Goal: Task Accomplishment & Management: Use online tool/utility

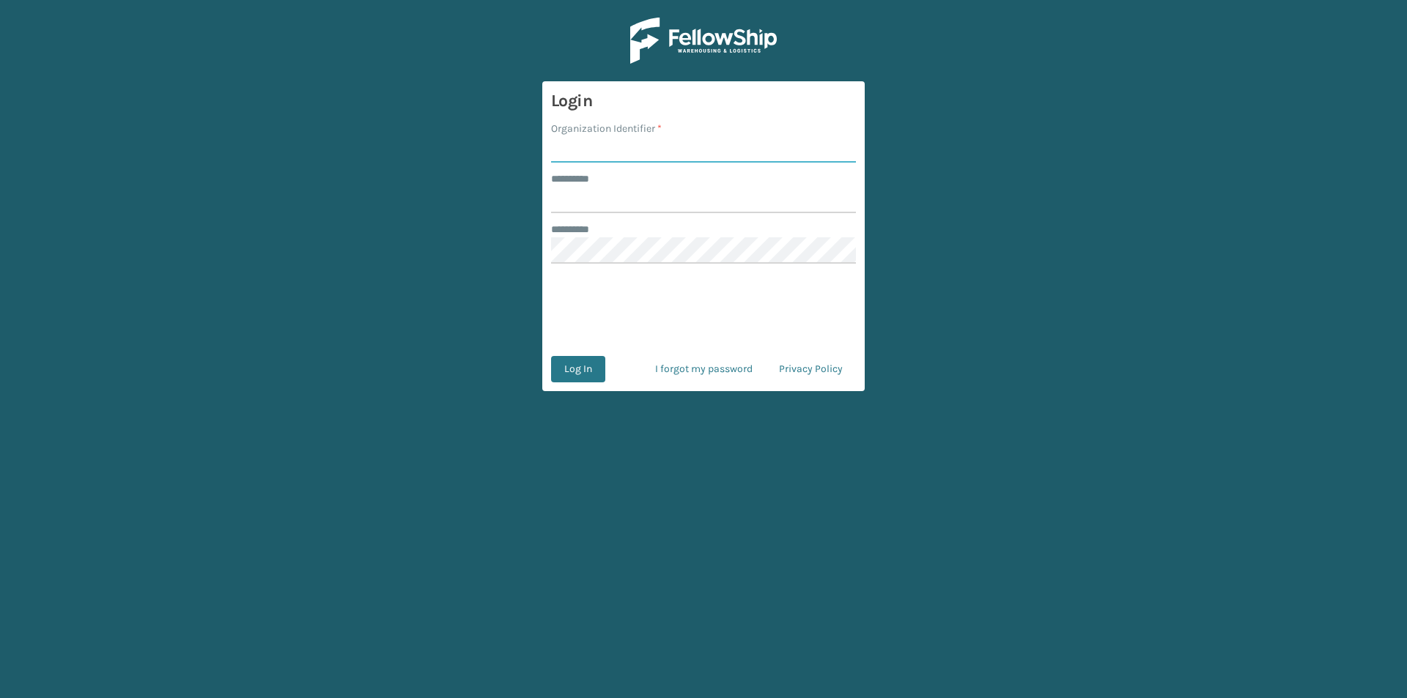
click at [591, 144] on input "Organization Identifier *" at bounding box center [703, 149] width 305 height 26
type input "FELLOWSHIP - WEST"
click at [667, 192] on input "******** *" at bounding box center [703, 200] width 305 height 26
type input "******"
click at [586, 366] on button "Log In" at bounding box center [578, 369] width 54 height 26
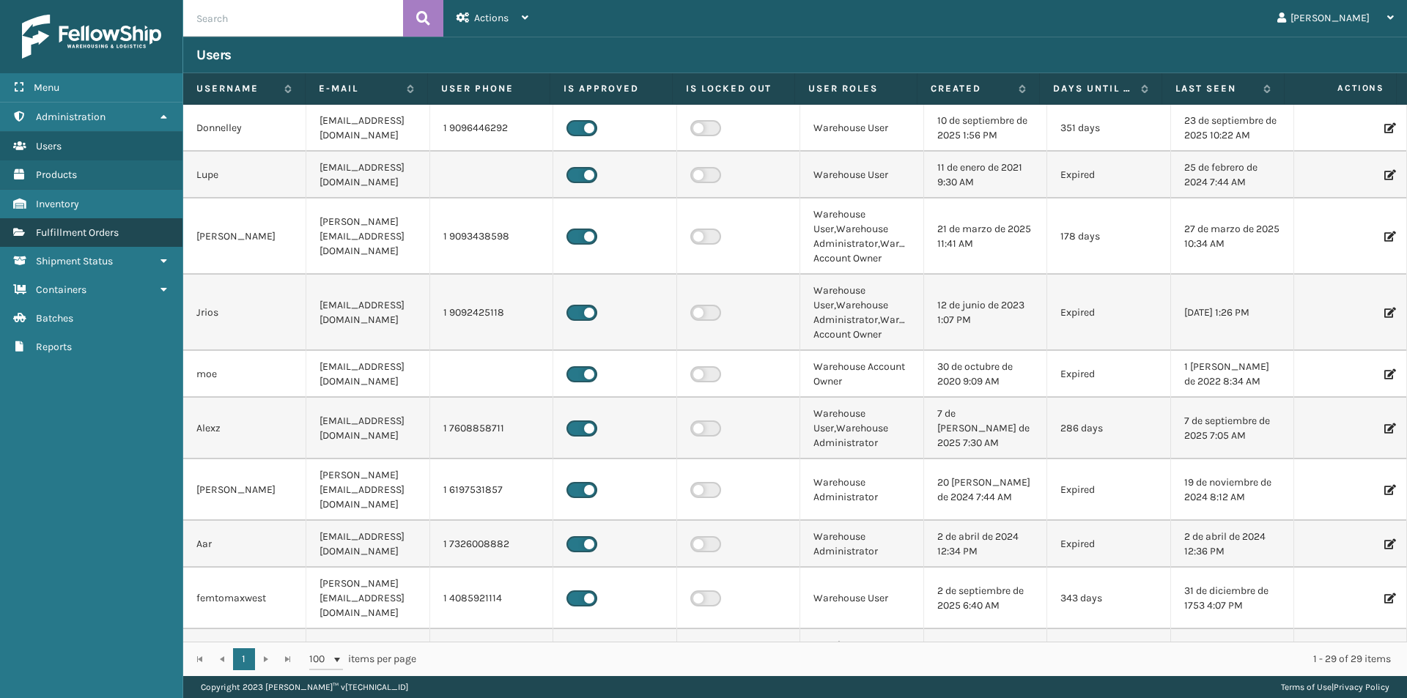
click at [71, 236] on span "Fulfillment Orders" at bounding box center [77, 232] width 83 height 12
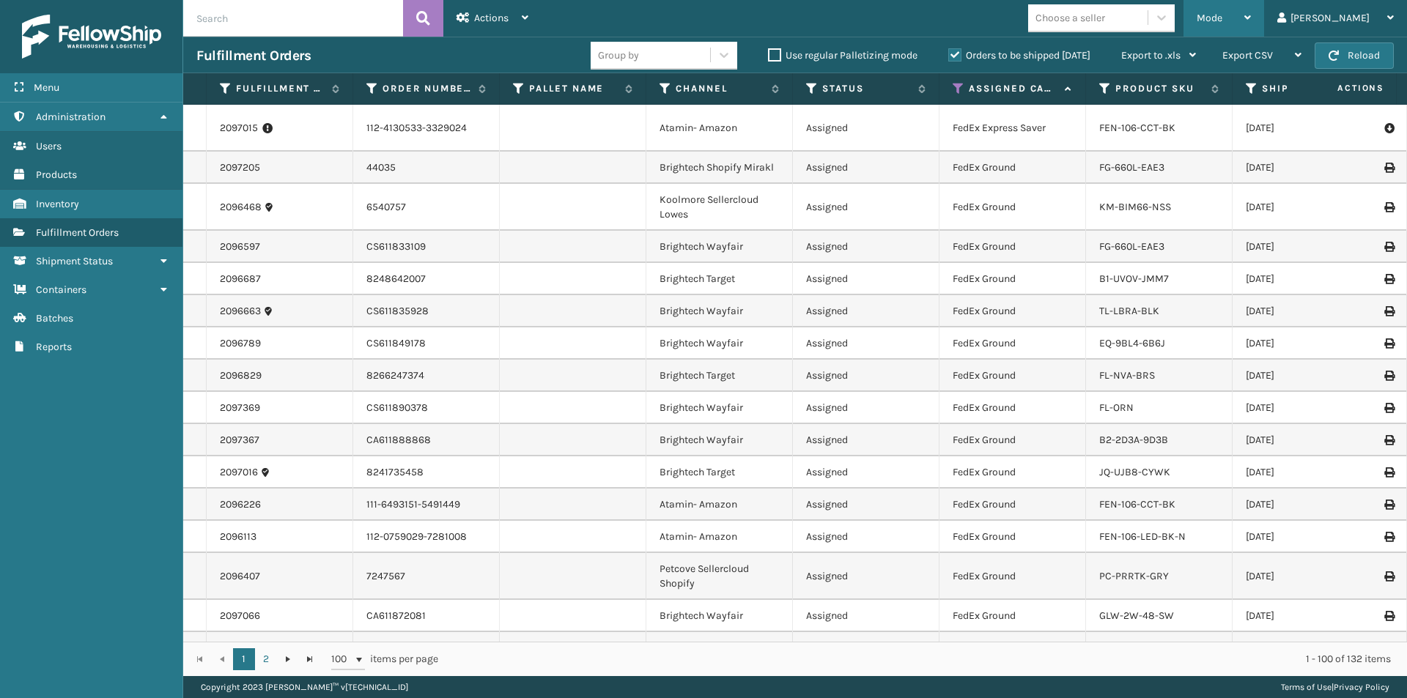
click at [1251, 20] on icon at bounding box center [1247, 17] width 7 height 10
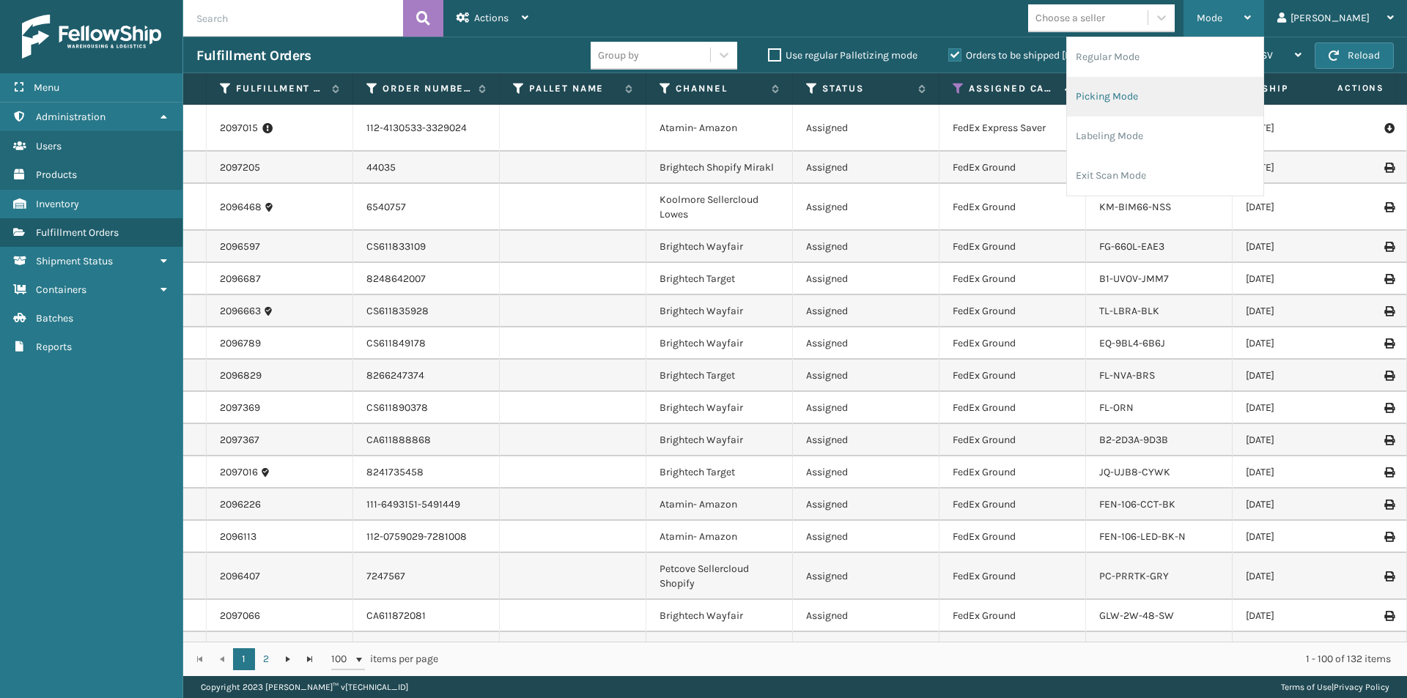
click at [1224, 99] on li "Picking Mode" at bounding box center [1165, 97] width 196 height 40
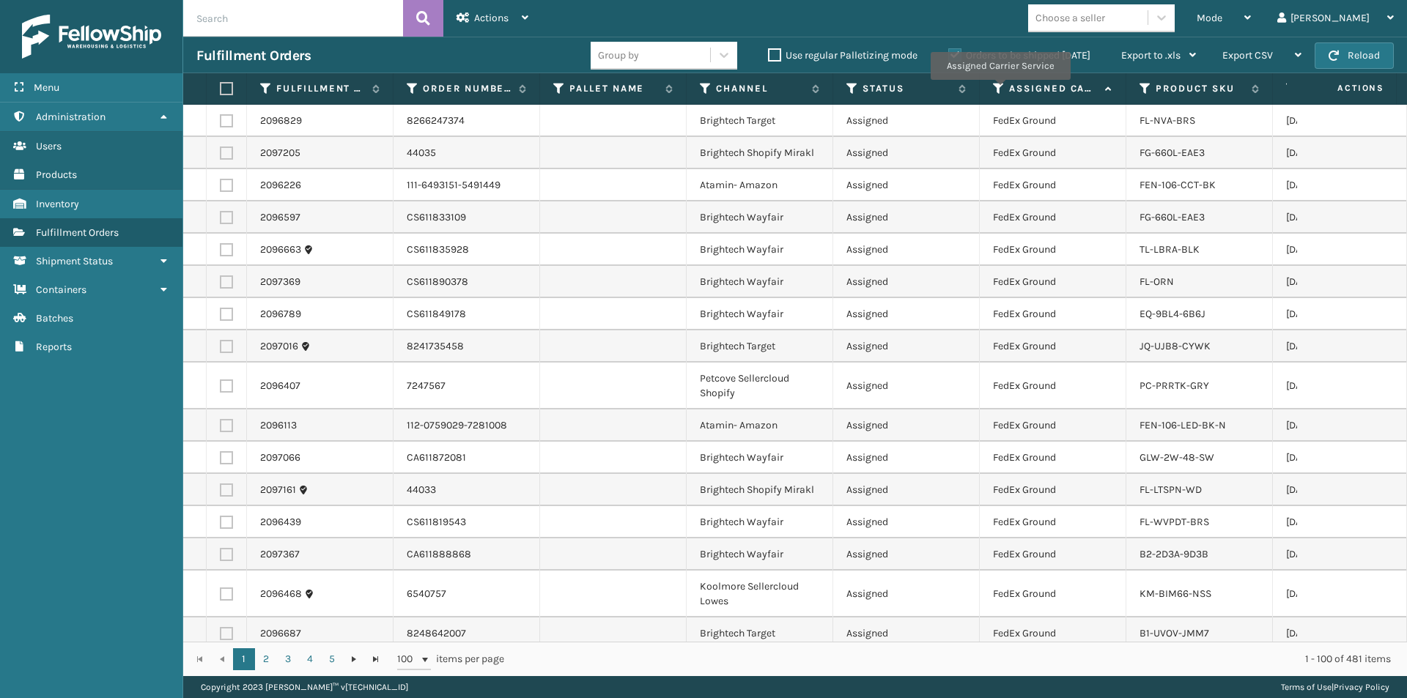
click at [1000, 90] on icon at bounding box center [999, 88] width 12 height 13
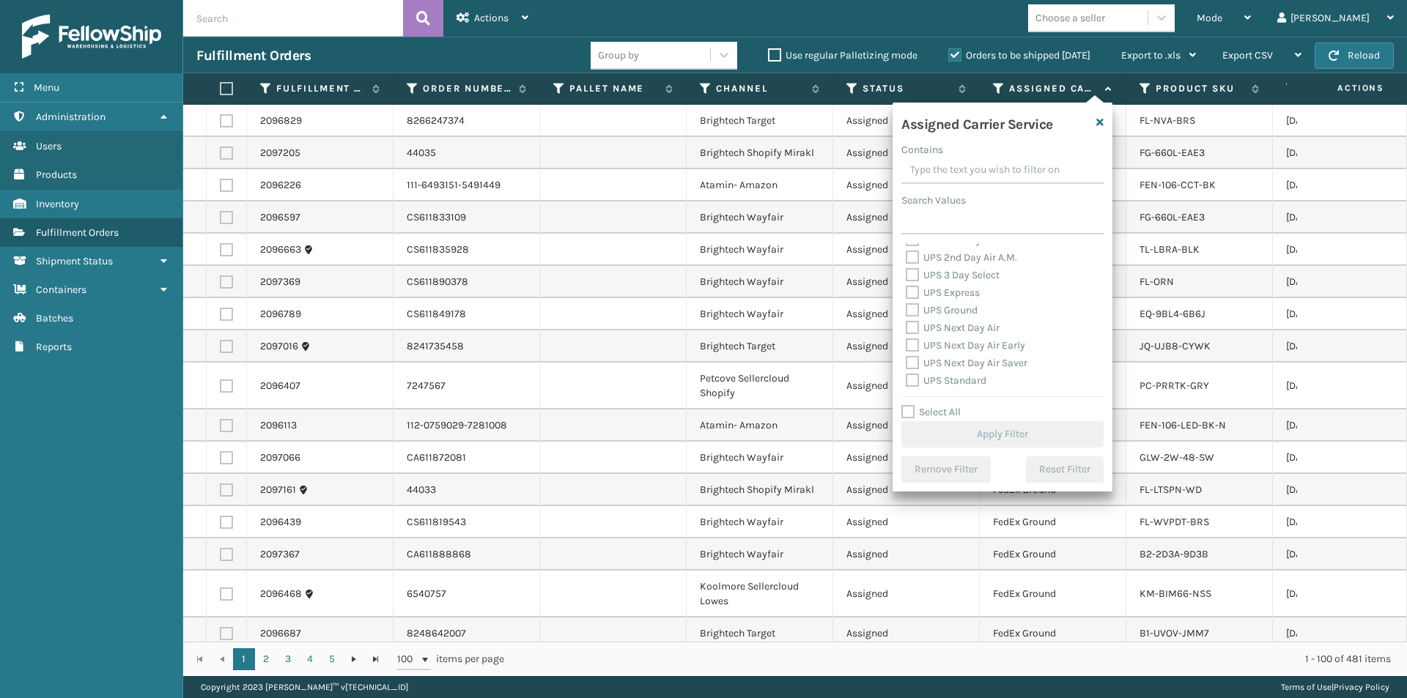
scroll to position [220, 0]
click at [913, 314] on label "UPS 2nd Day Air" at bounding box center [951, 313] width 90 height 12
click at [907, 314] on input "UPS 2nd Day Air" at bounding box center [906, 310] width 1 height 10
checkbox input "true"
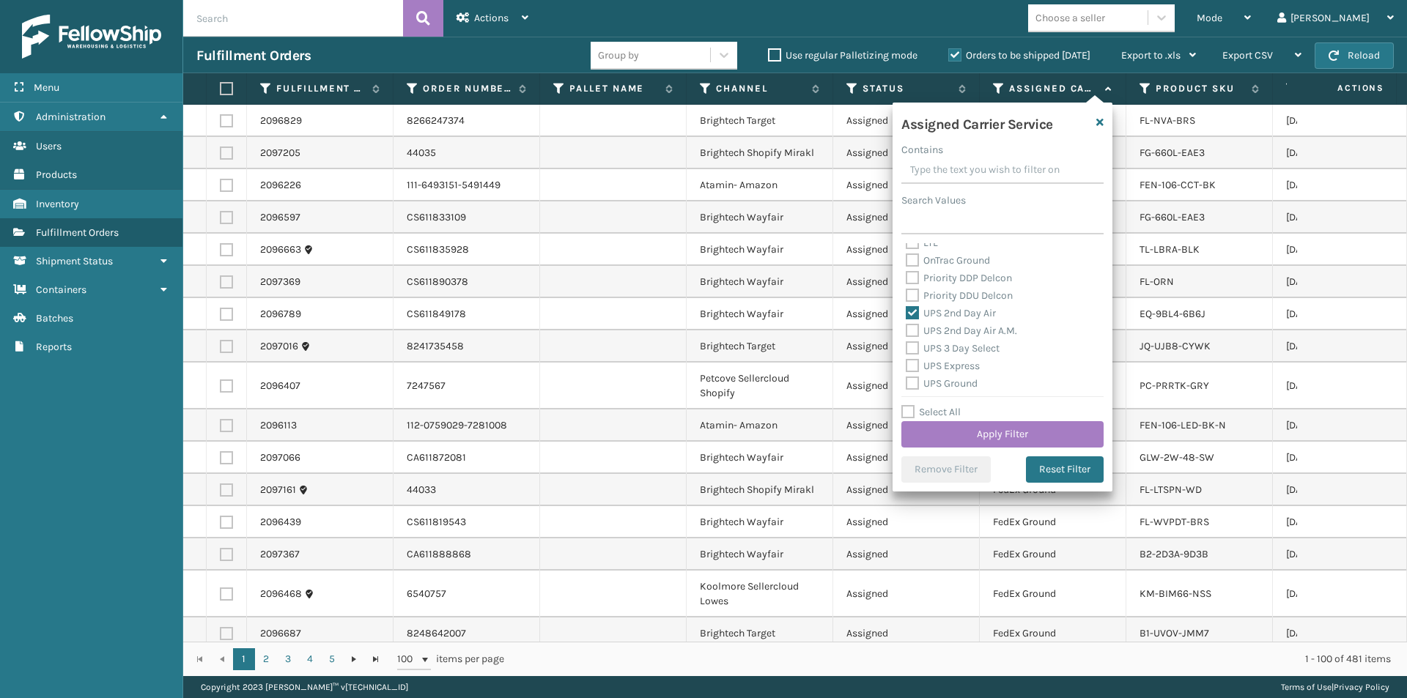
click at [911, 330] on label "UPS 2nd Day Air A.M." at bounding box center [961, 331] width 111 height 12
click at [907, 330] on input "UPS 2nd Day Air A.M." at bounding box center [906, 327] width 1 height 10
checkbox input "true"
click at [915, 369] on label "UPS Express" at bounding box center [943, 366] width 74 height 12
click at [907, 367] on input "UPS Express" at bounding box center [906, 363] width 1 height 10
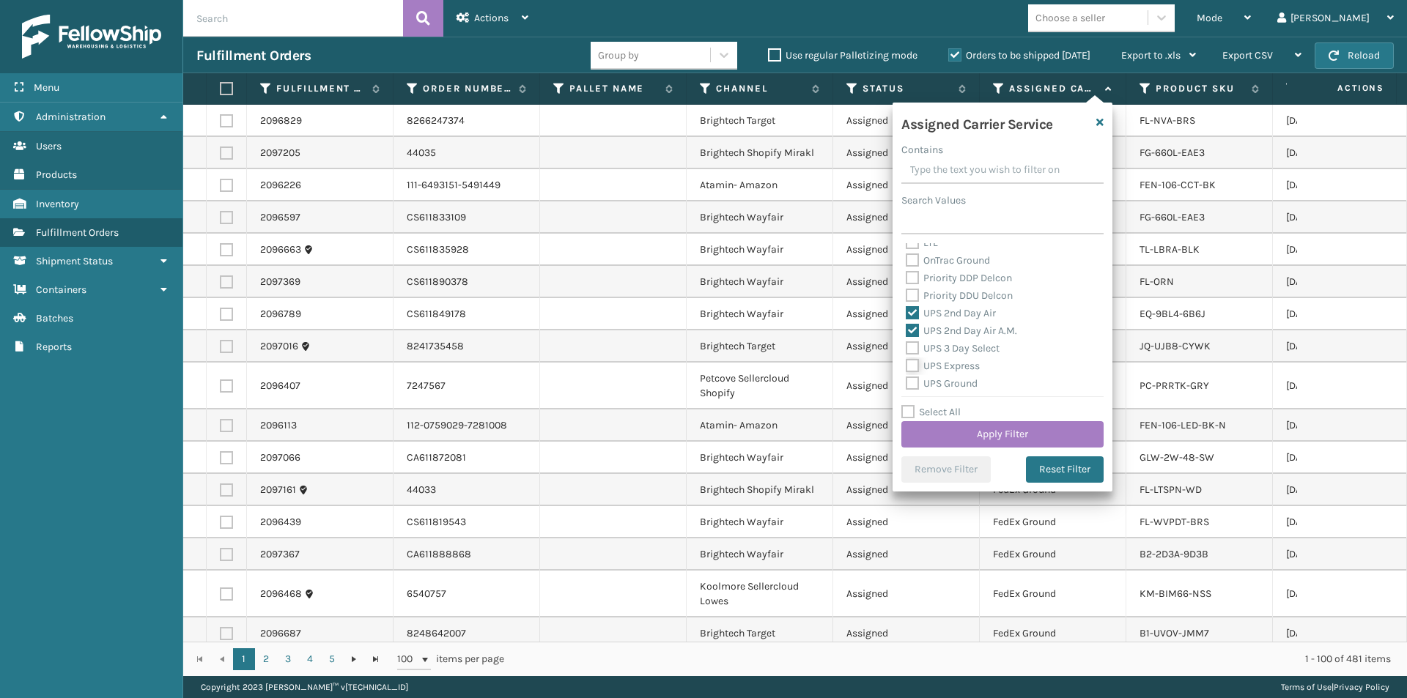
checkbox input "true"
click at [911, 332] on label "UPS Next Day Air" at bounding box center [953, 328] width 94 height 12
click at [907, 329] on input "UPS Next Day Air" at bounding box center [906, 325] width 1 height 10
checkbox input "true"
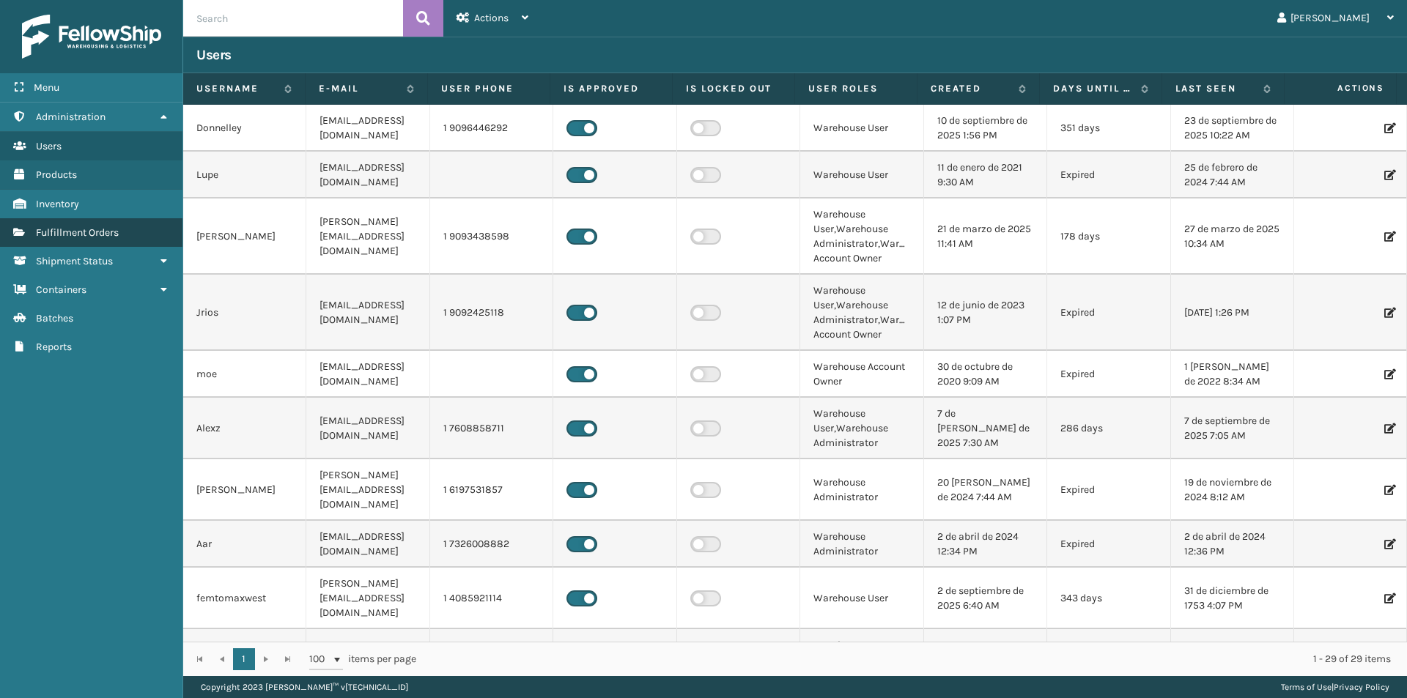
click at [108, 235] on span "Fulfillment Orders" at bounding box center [77, 232] width 83 height 12
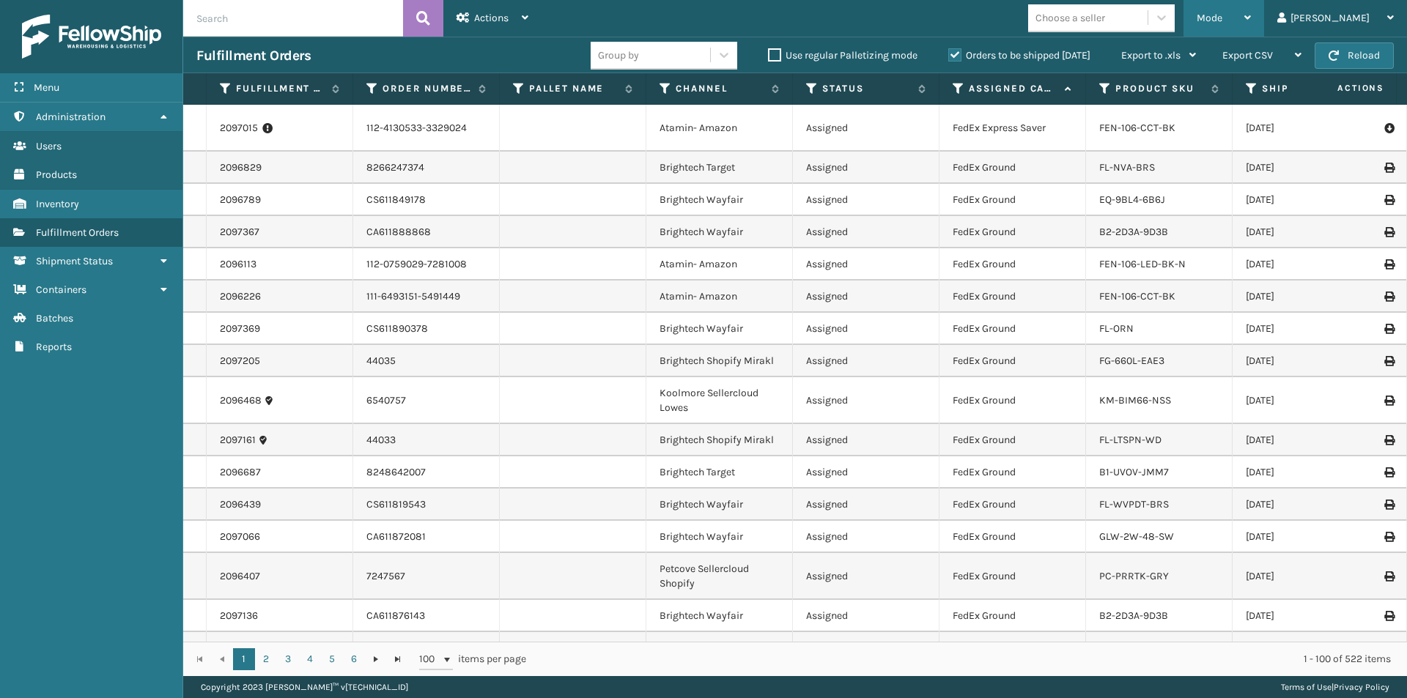
click at [1251, 18] on icon at bounding box center [1247, 17] width 7 height 10
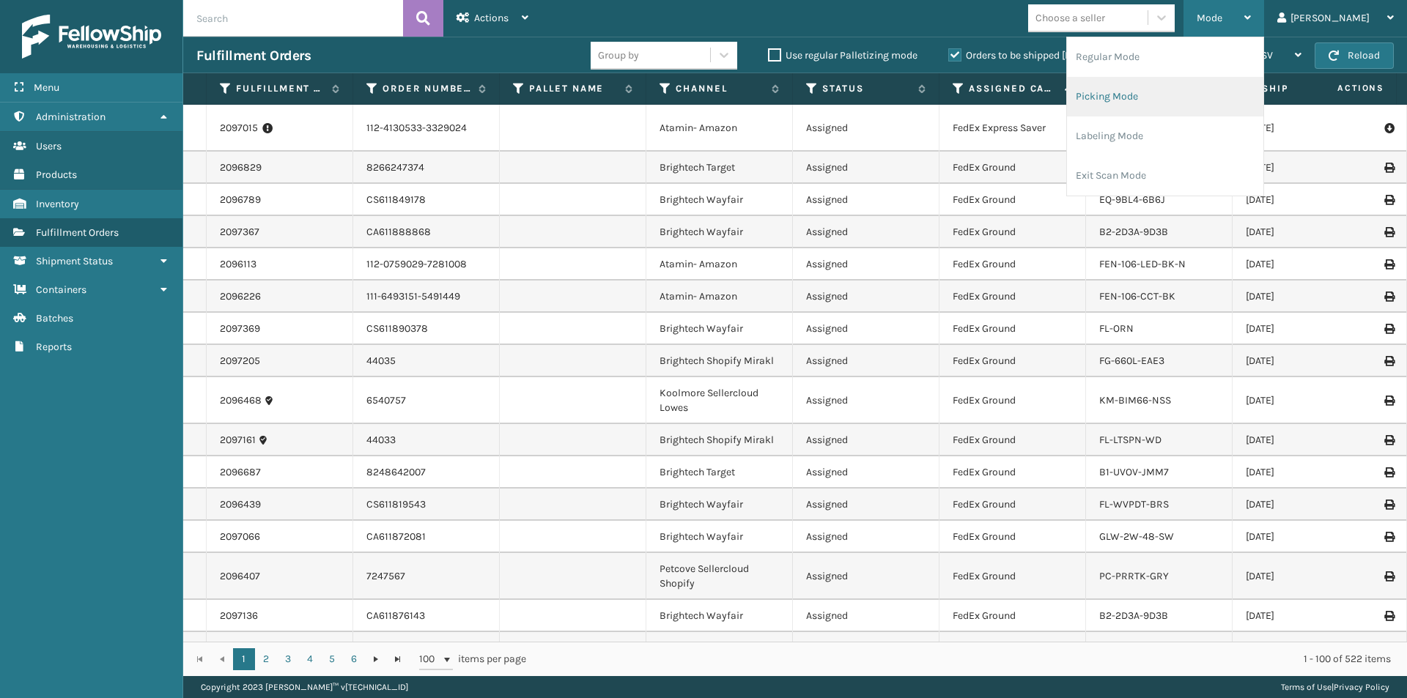
click at [1173, 95] on li "Picking Mode" at bounding box center [1165, 97] width 196 height 40
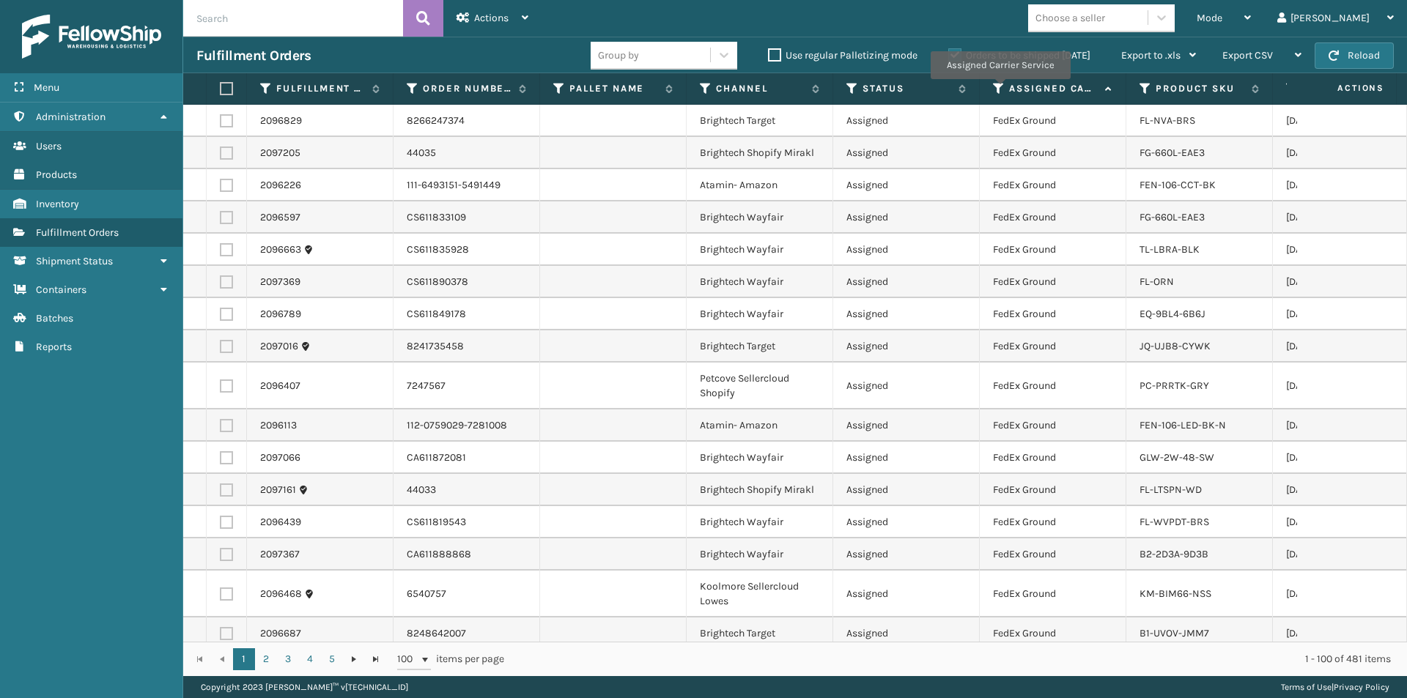
click at [1000, 89] on icon at bounding box center [999, 88] width 12 height 13
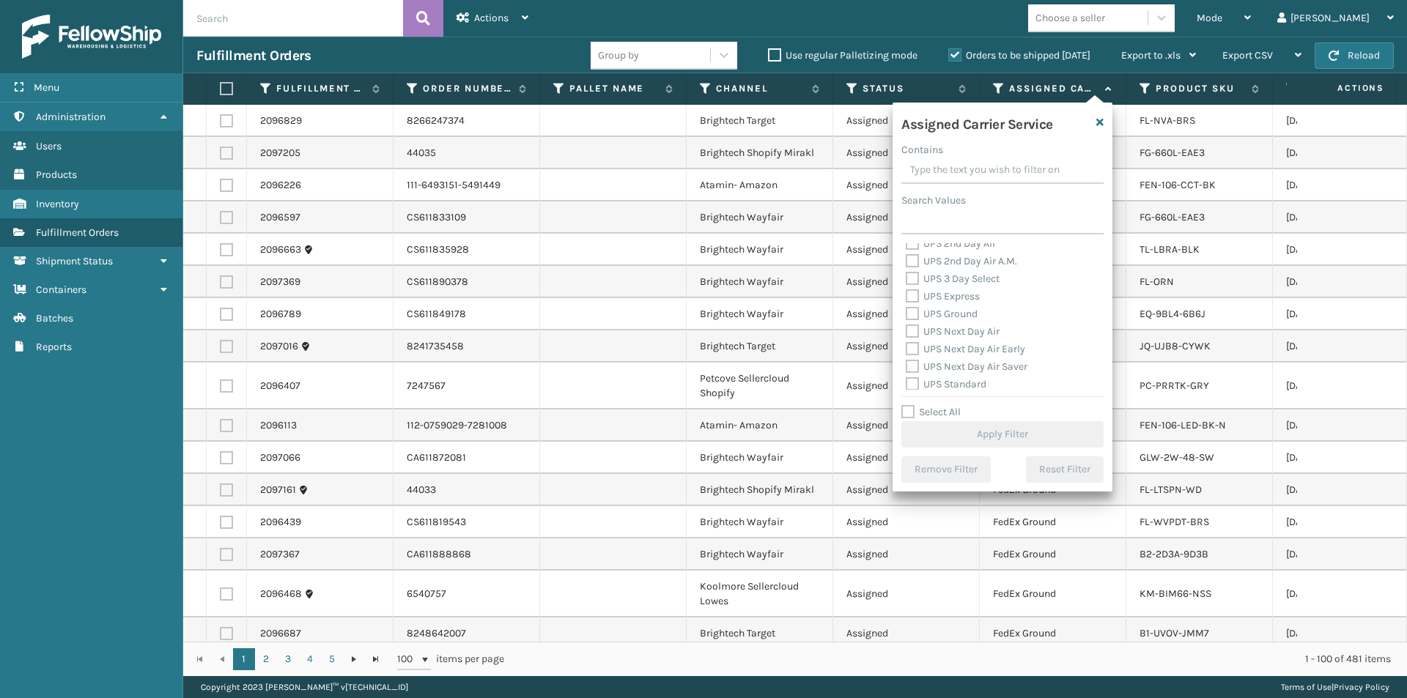
scroll to position [293, 0]
click at [912, 258] on label "UPS 2nd Day Air A.M." at bounding box center [961, 257] width 111 height 12
click at [907, 258] on input "UPS 2nd Day Air A.M." at bounding box center [906, 254] width 1 height 10
checkbox input "true"
click at [909, 275] on label "UPS 3 Day Select" at bounding box center [953, 275] width 94 height 12
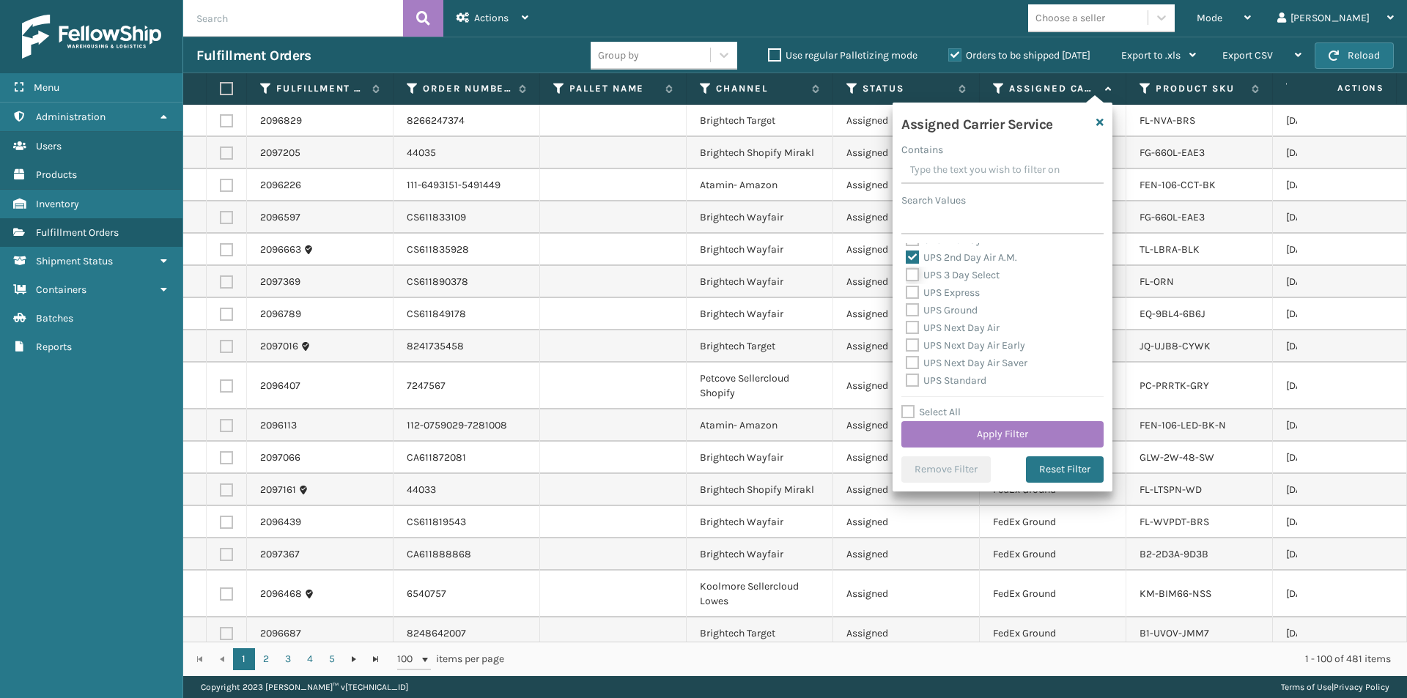
click at [907, 275] on input "UPS 3 Day Select" at bounding box center [906, 272] width 1 height 10
checkbox input "true"
click at [909, 294] on label "UPS Express" at bounding box center [943, 293] width 74 height 12
click at [907, 294] on input "UPS Express" at bounding box center [906, 289] width 1 height 10
checkbox input "true"
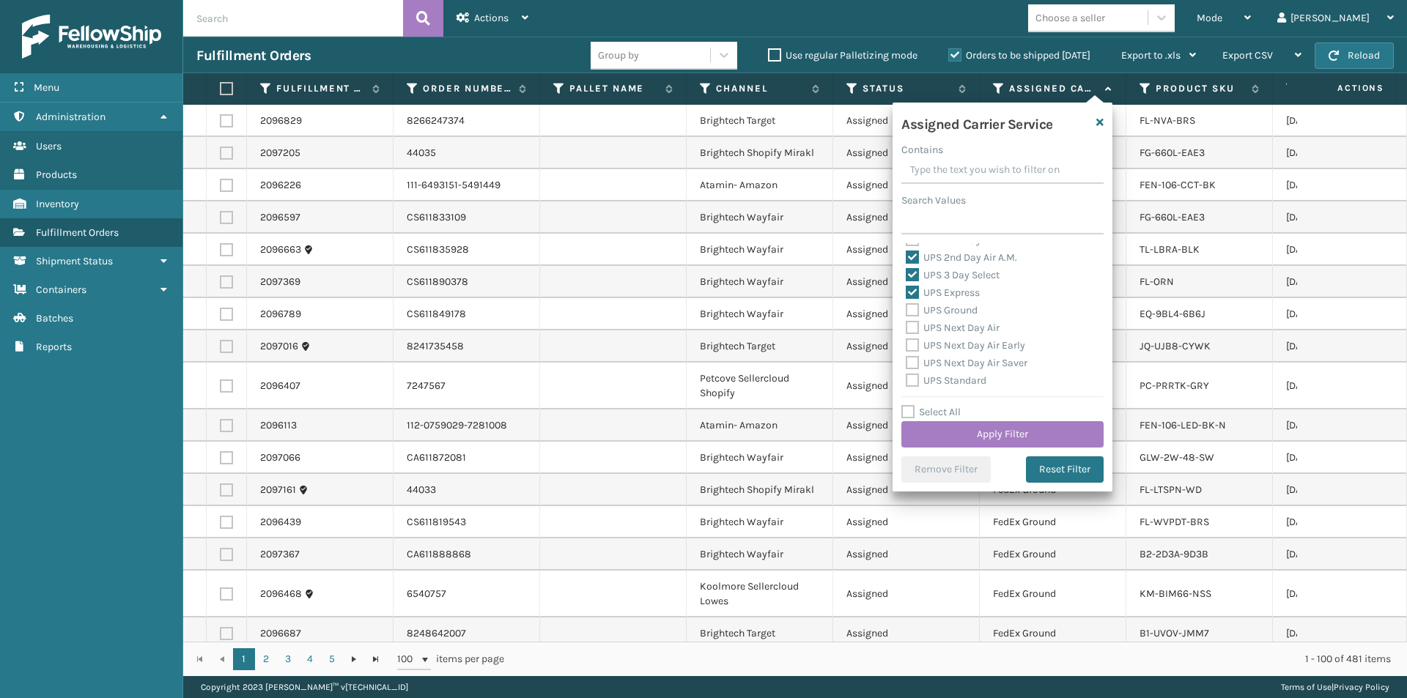
click at [915, 342] on label "UPS Next Day Air Early" at bounding box center [965, 345] width 119 height 12
click at [907, 342] on input "UPS Next Day Air Early" at bounding box center [906, 342] width 1 height 10
checkbox input "true"
click at [909, 363] on label "UPS Next Day Air Saver" at bounding box center [967, 363] width 122 height 12
click at [907, 363] on input "UPS Next Day Air Saver" at bounding box center [906, 360] width 1 height 10
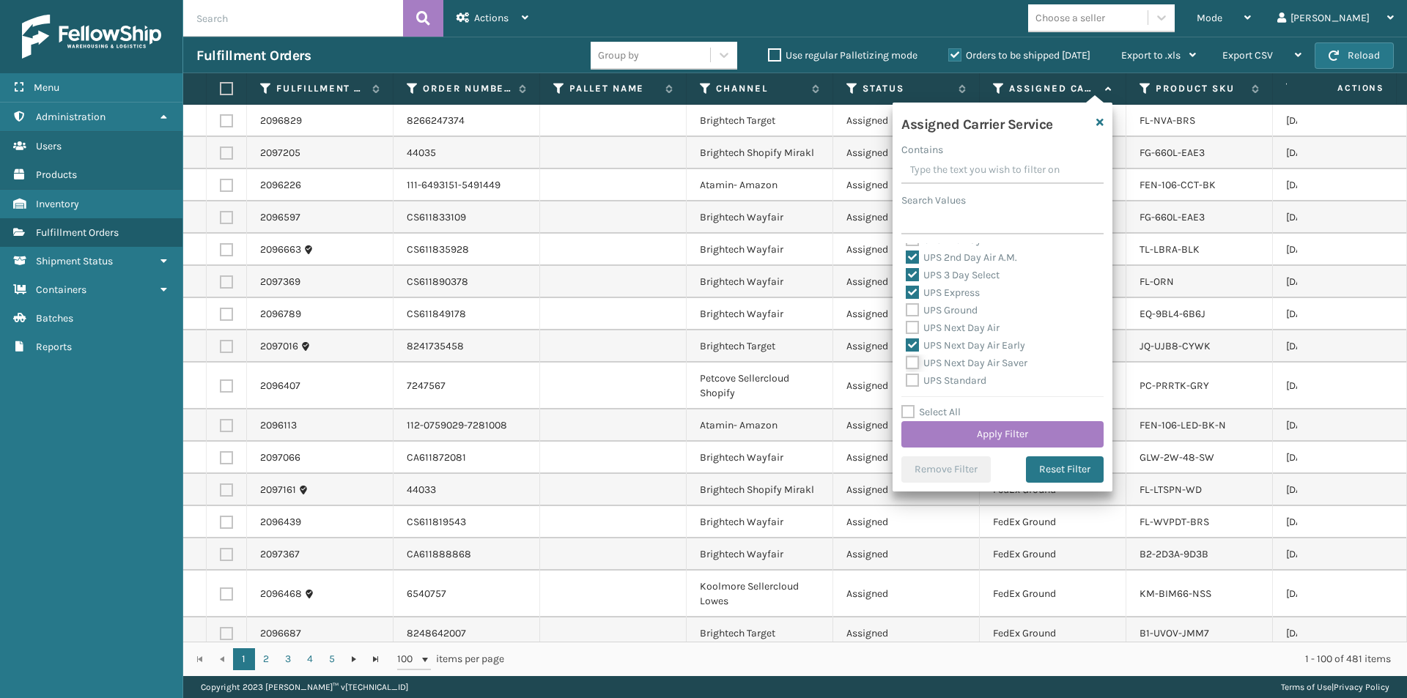
checkbox input "true"
click at [1062, 441] on button "Apply Filter" at bounding box center [1002, 434] width 202 height 26
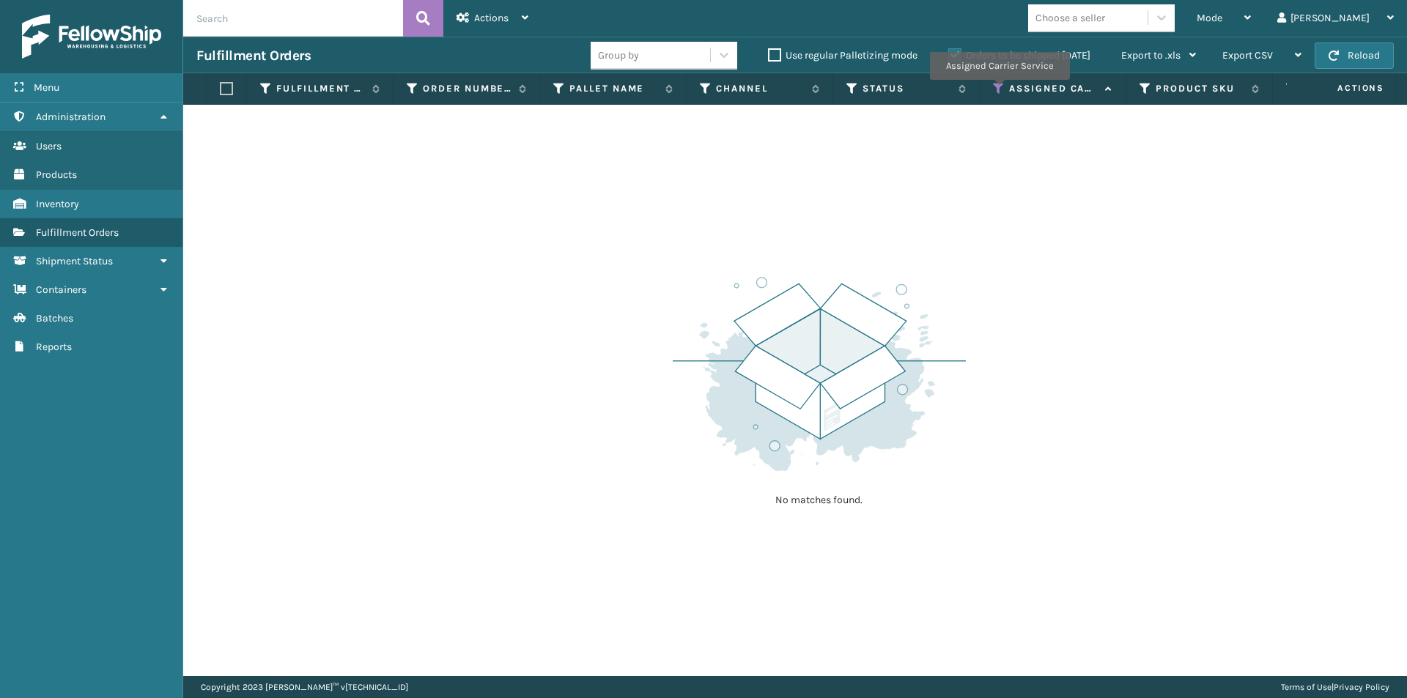
click at [999, 90] on icon at bounding box center [999, 88] width 12 height 13
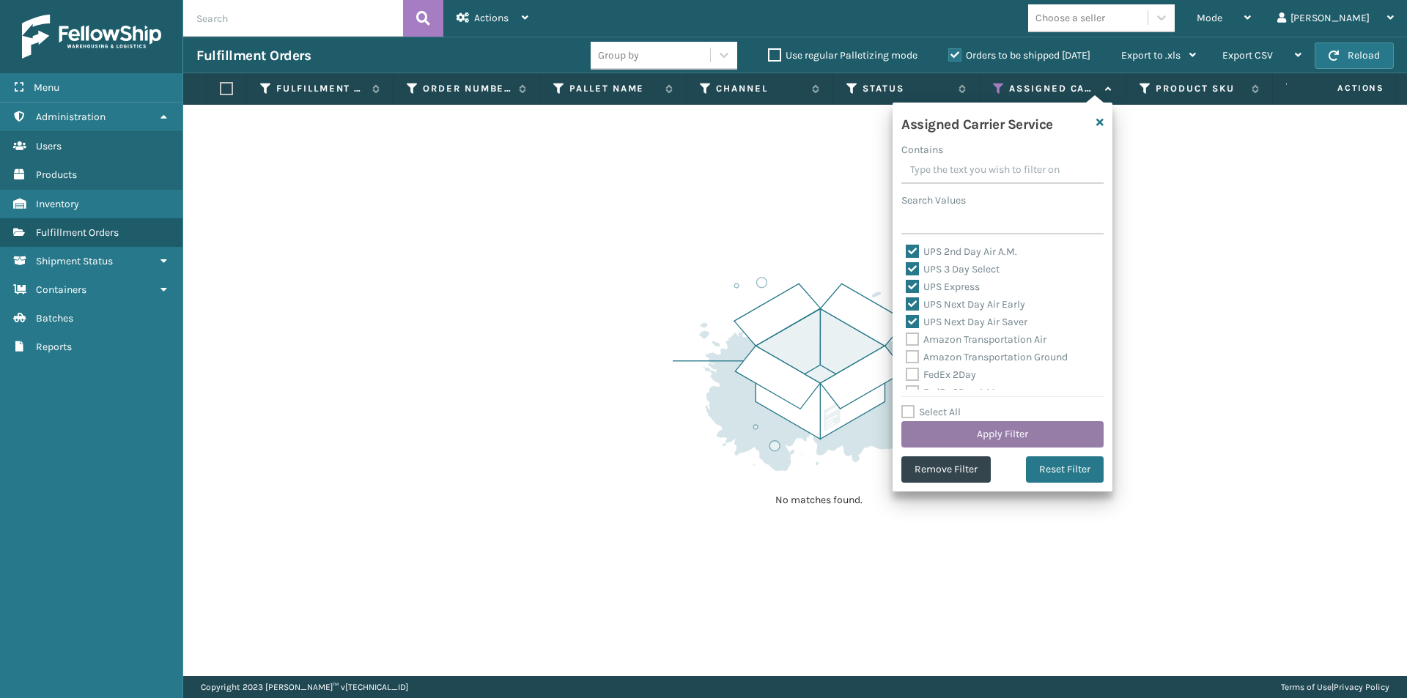
click at [1014, 436] on button "Apply Filter" at bounding box center [1002, 434] width 202 height 26
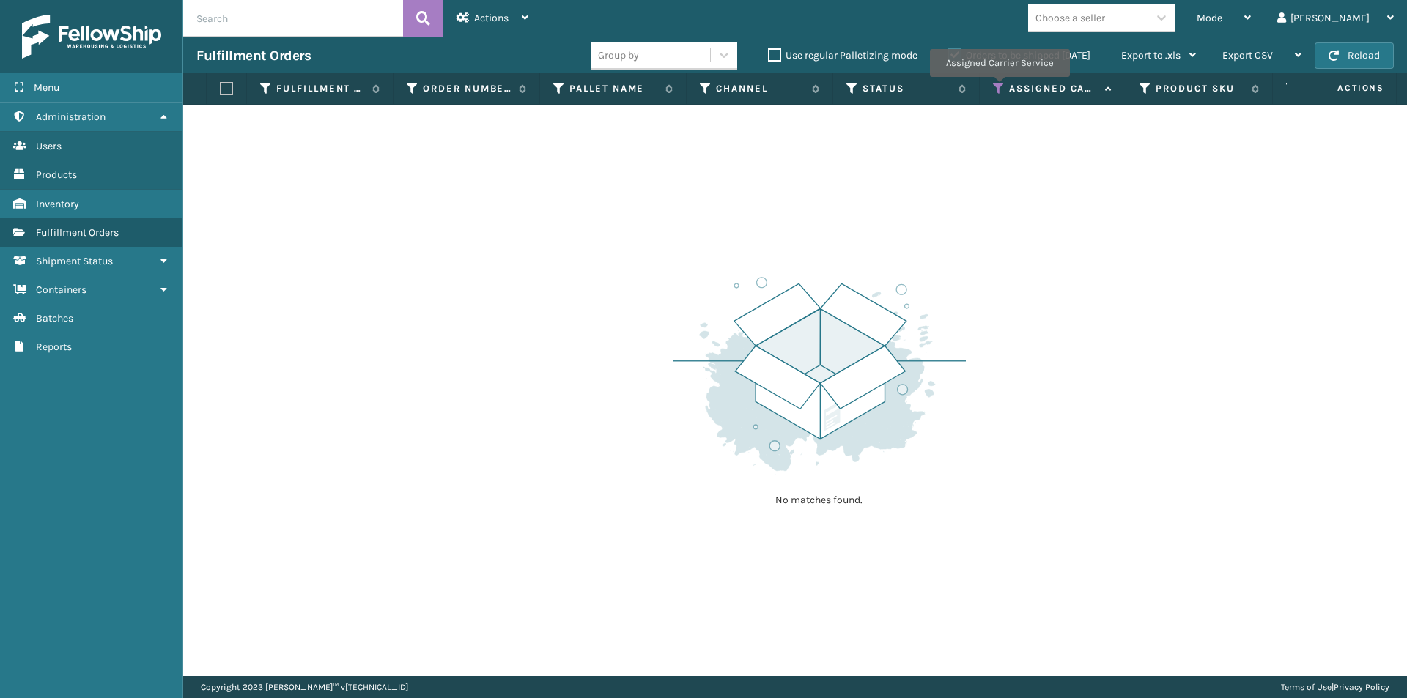
click at [999, 87] on icon at bounding box center [999, 88] width 12 height 13
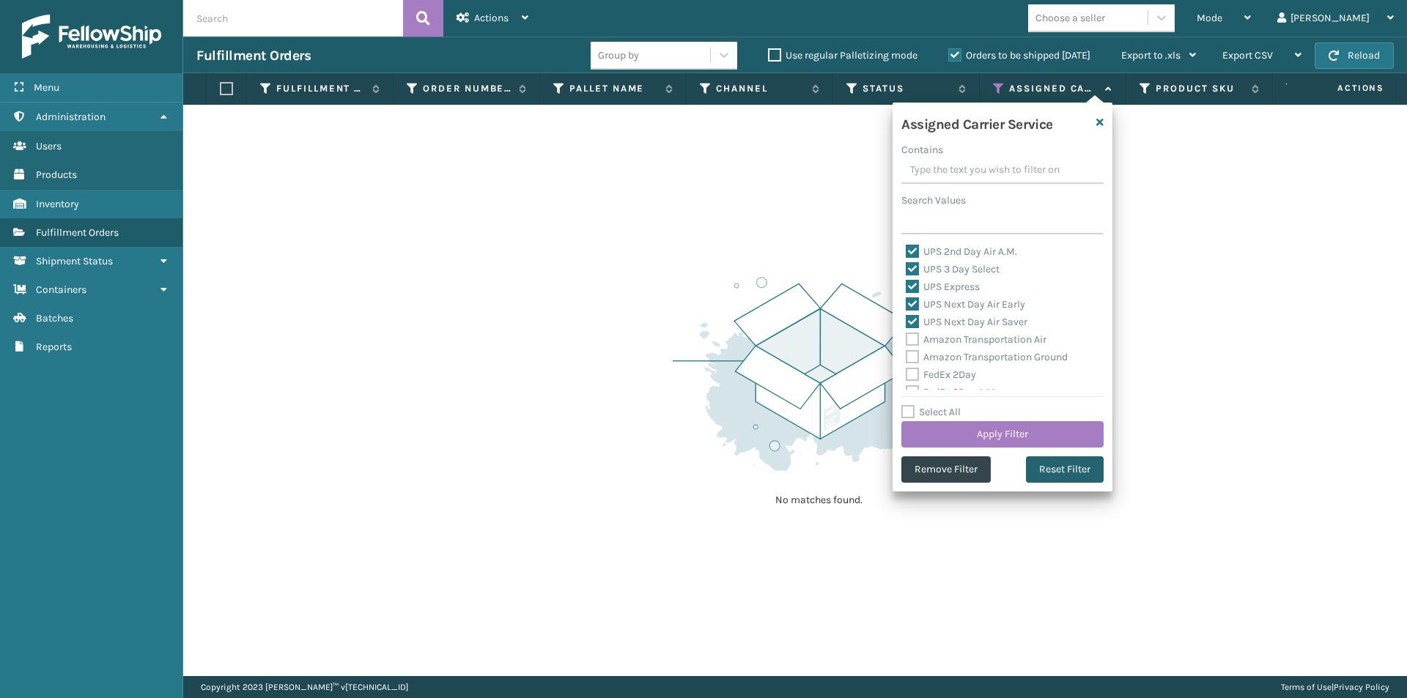
click at [1073, 467] on button "Reset Filter" at bounding box center [1065, 470] width 78 height 26
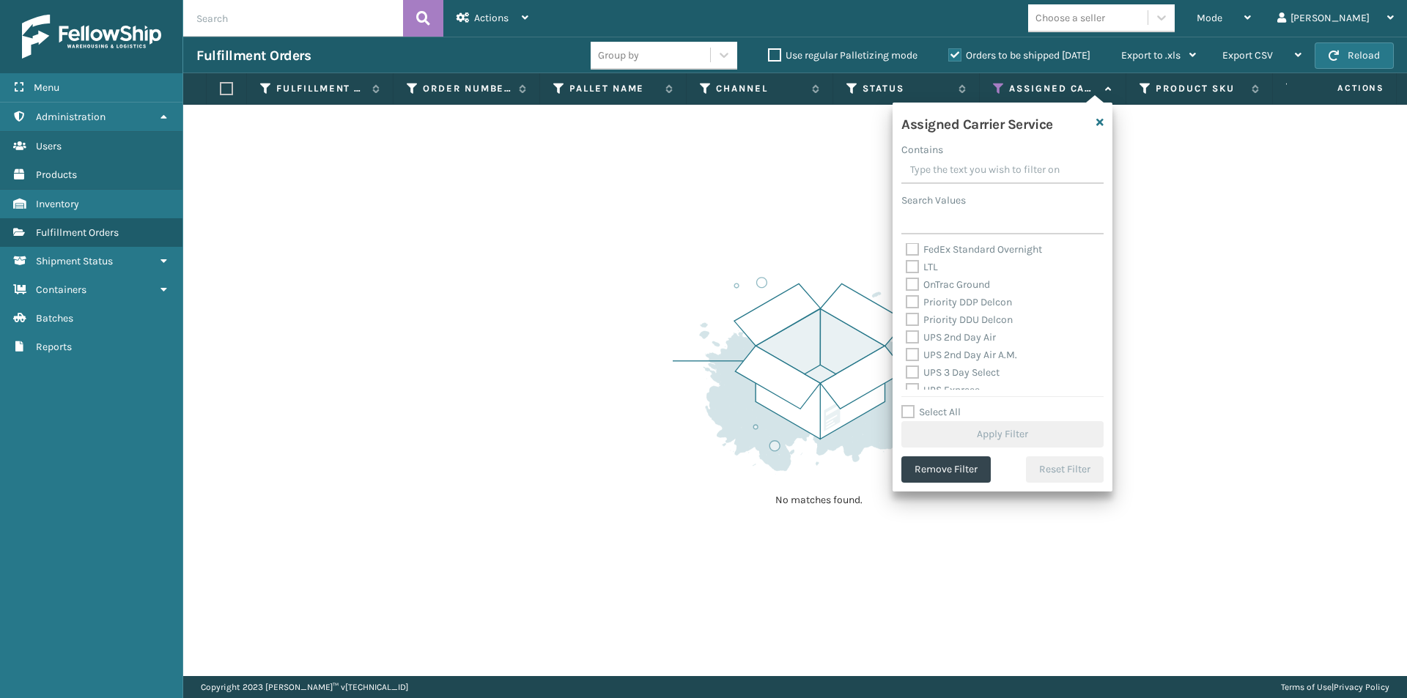
scroll to position [220, 0]
click at [912, 314] on label "UPS 2nd Day Air" at bounding box center [951, 313] width 90 height 12
click at [907, 314] on input "UPS 2nd Day Air" at bounding box center [906, 310] width 1 height 10
checkbox input "true"
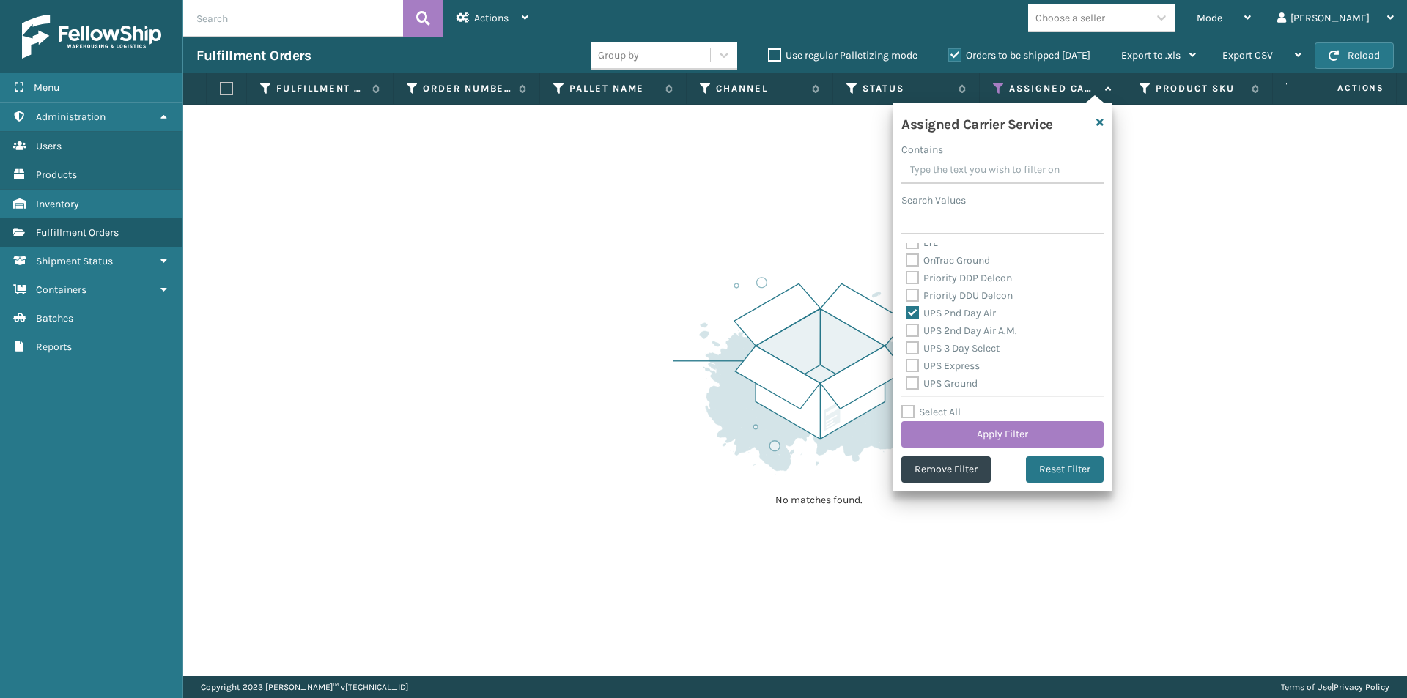
click at [913, 331] on label "UPS 2nd Day Air A.M." at bounding box center [961, 331] width 111 height 12
click at [907, 331] on input "UPS 2nd Day Air A.M." at bounding box center [906, 327] width 1 height 10
checkbox input "true"
click at [910, 352] on label "UPS 3 Day Select" at bounding box center [953, 348] width 94 height 12
click at [907, 350] on input "UPS 3 Day Select" at bounding box center [906, 345] width 1 height 10
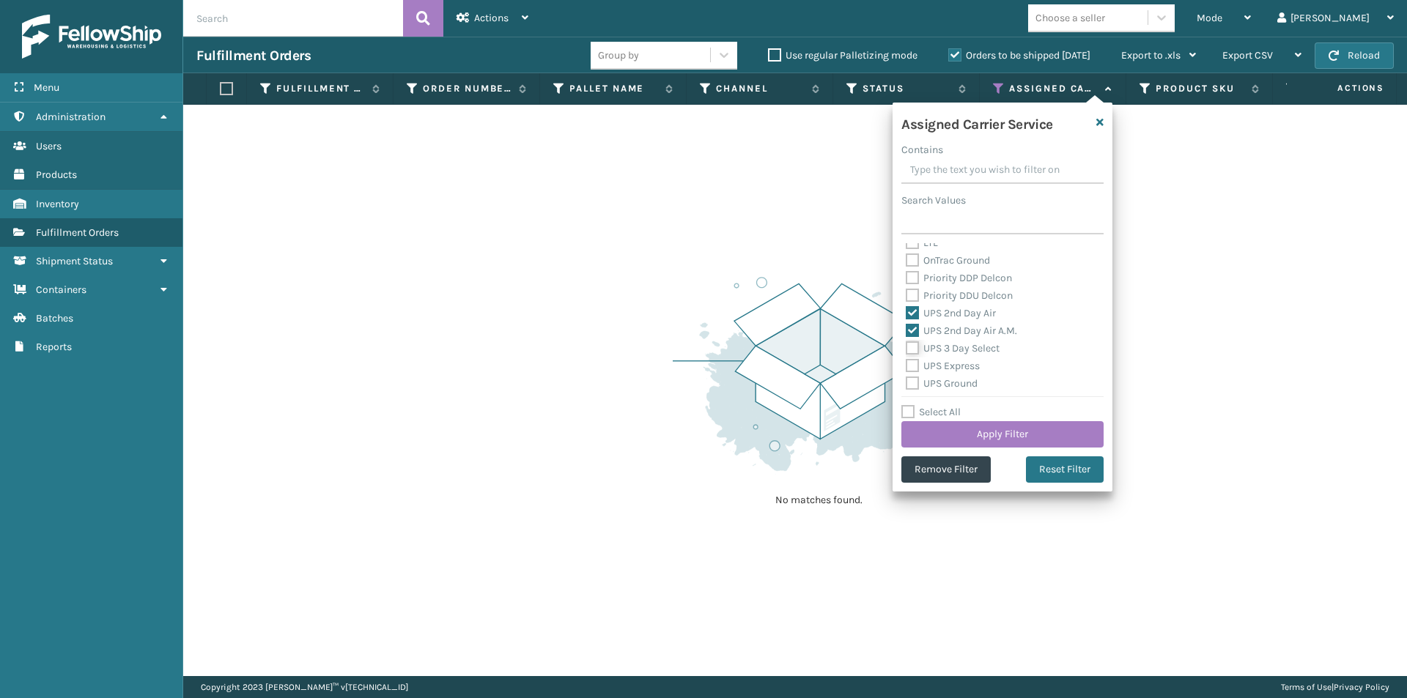
checkbox input "true"
click at [912, 369] on label "UPS Express" at bounding box center [943, 366] width 74 height 12
click at [907, 367] on input "UPS Express" at bounding box center [906, 363] width 1 height 10
checkbox input "true"
click at [911, 384] on label "UPS Ground" at bounding box center [942, 383] width 72 height 12
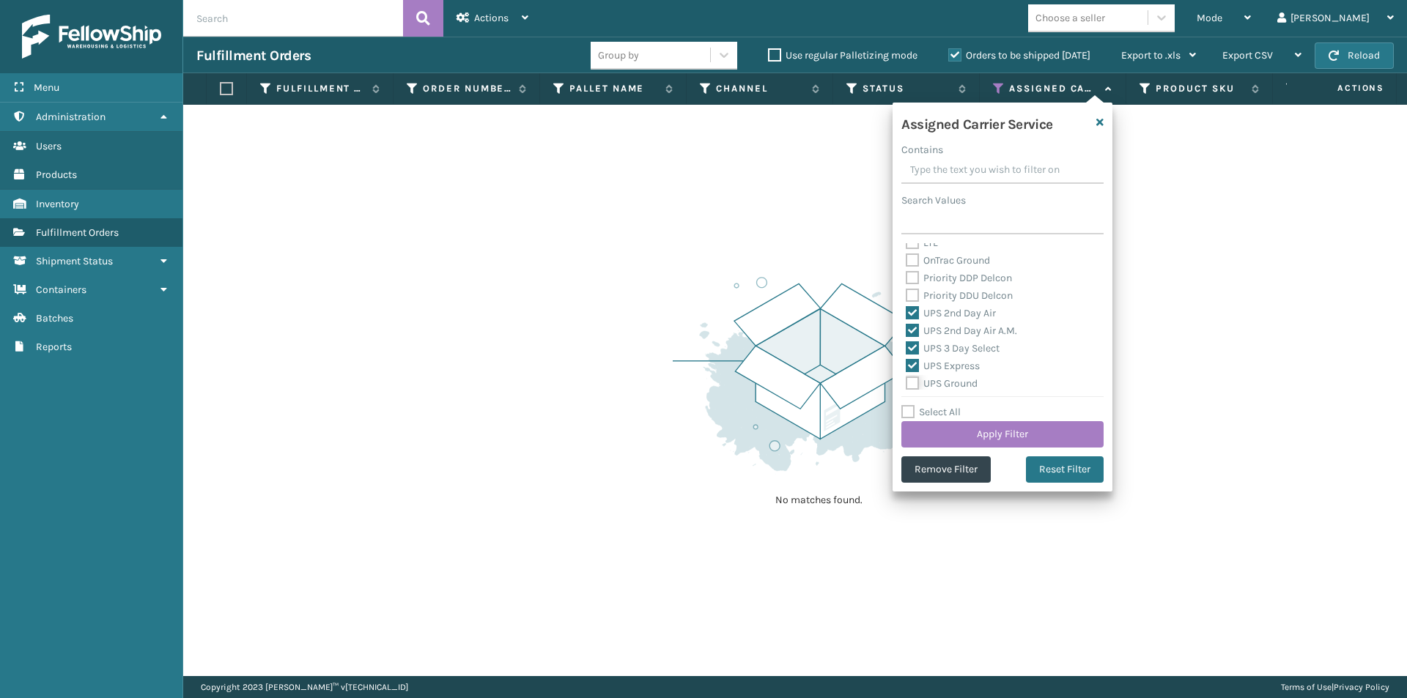
click at [907, 384] on input "UPS Ground" at bounding box center [906, 380] width 1 height 10
checkbox input "true"
click at [910, 325] on label "UPS Next Day Air" at bounding box center [953, 328] width 94 height 12
click at [907, 325] on input "UPS Next Day Air" at bounding box center [906, 325] width 1 height 10
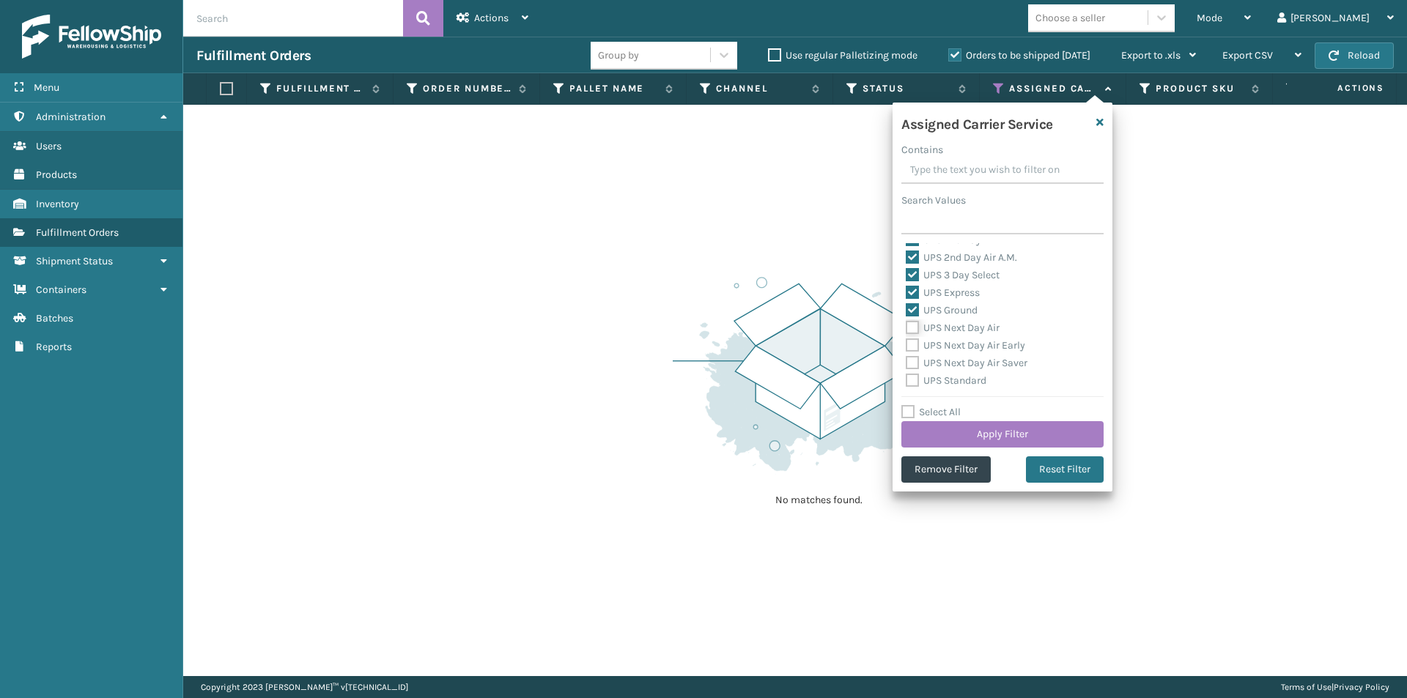
checkbox input "true"
click at [912, 350] on label "UPS Next Day Air Early" at bounding box center [965, 345] width 119 height 12
click at [907, 347] on input "UPS Next Day Air Early" at bounding box center [906, 342] width 1 height 10
checkbox input "true"
click at [912, 362] on label "UPS Next Day Air Saver" at bounding box center [967, 363] width 122 height 12
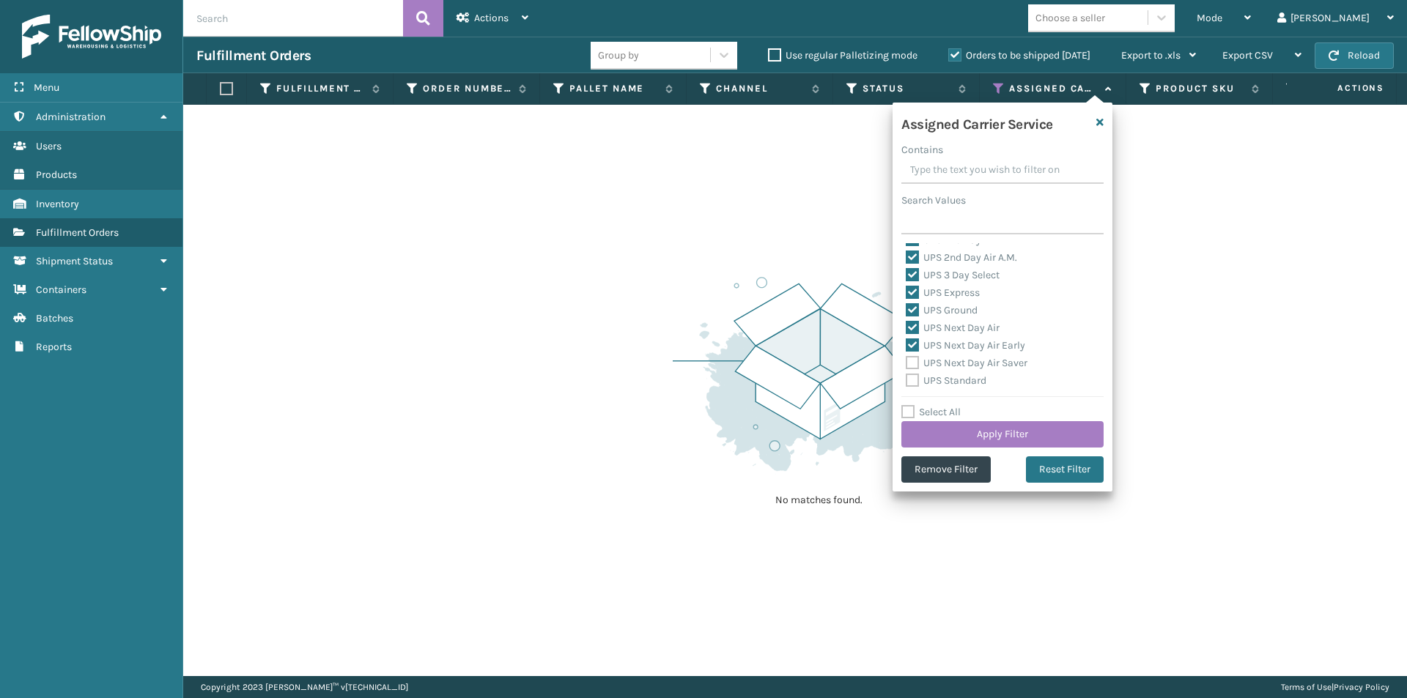
click at [907, 362] on input "UPS Next Day Air Saver" at bounding box center [906, 360] width 1 height 10
checkbox input "true"
click at [912, 377] on label "UPS Standard" at bounding box center [946, 380] width 81 height 12
click at [907, 377] on input "UPS Standard" at bounding box center [906, 377] width 1 height 10
checkbox input "true"
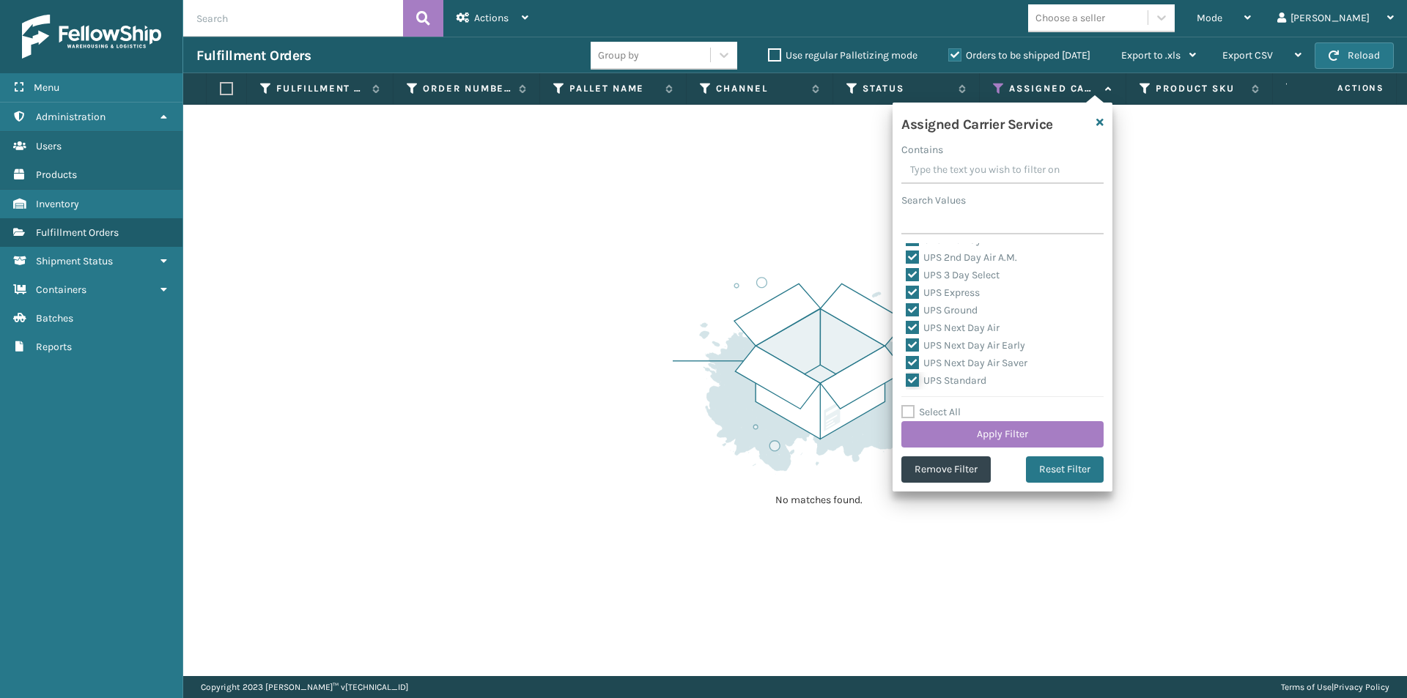
scroll to position [366, 0]
click at [912, 326] on label "UPS SurePost 1LB or Greater" at bounding box center [978, 325] width 144 height 12
click at [907, 326] on input "UPS SurePost 1LB or Greater" at bounding box center [906, 322] width 1 height 10
checkbox input "true"
click at [1014, 435] on button "Apply Filter" at bounding box center [1002, 434] width 202 height 26
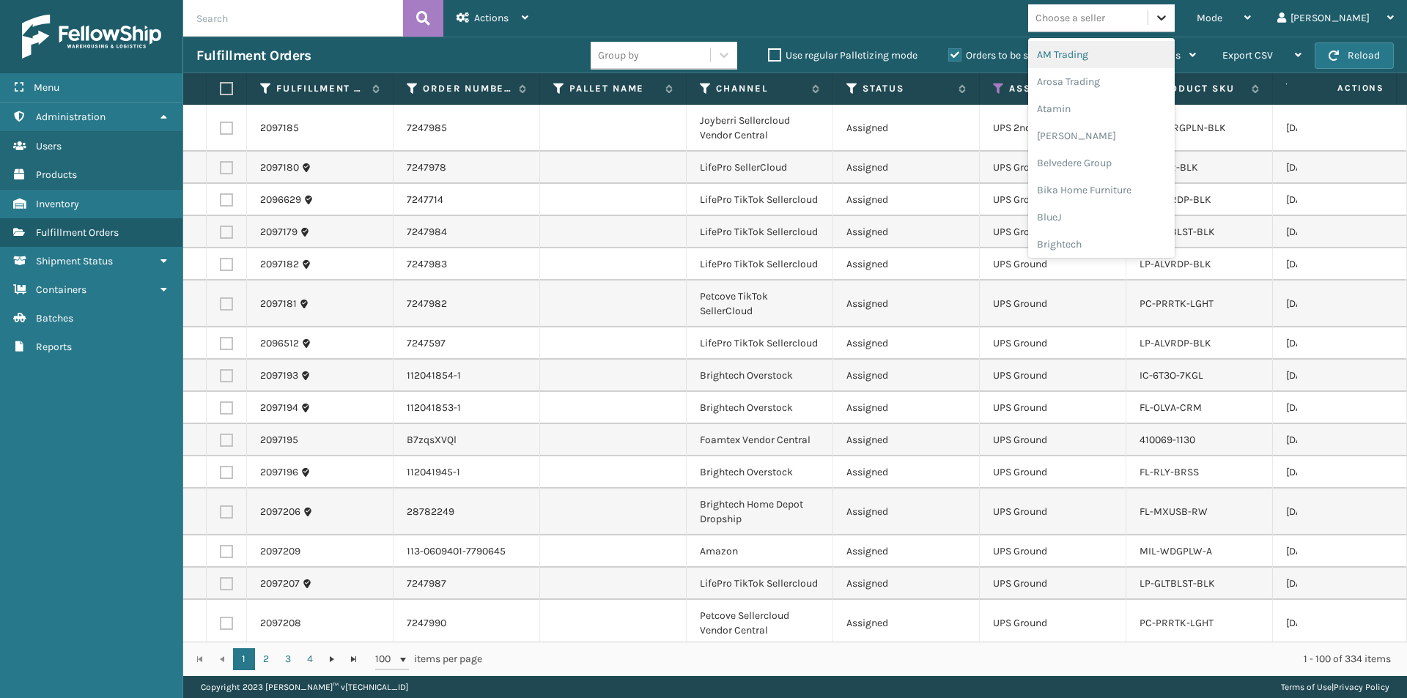
click at [1175, 26] on div at bounding box center [1161, 17] width 26 height 26
click at [1117, 132] on div "[PERSON_NAME]" at bounding box center [1101, 135] width 147 height 27
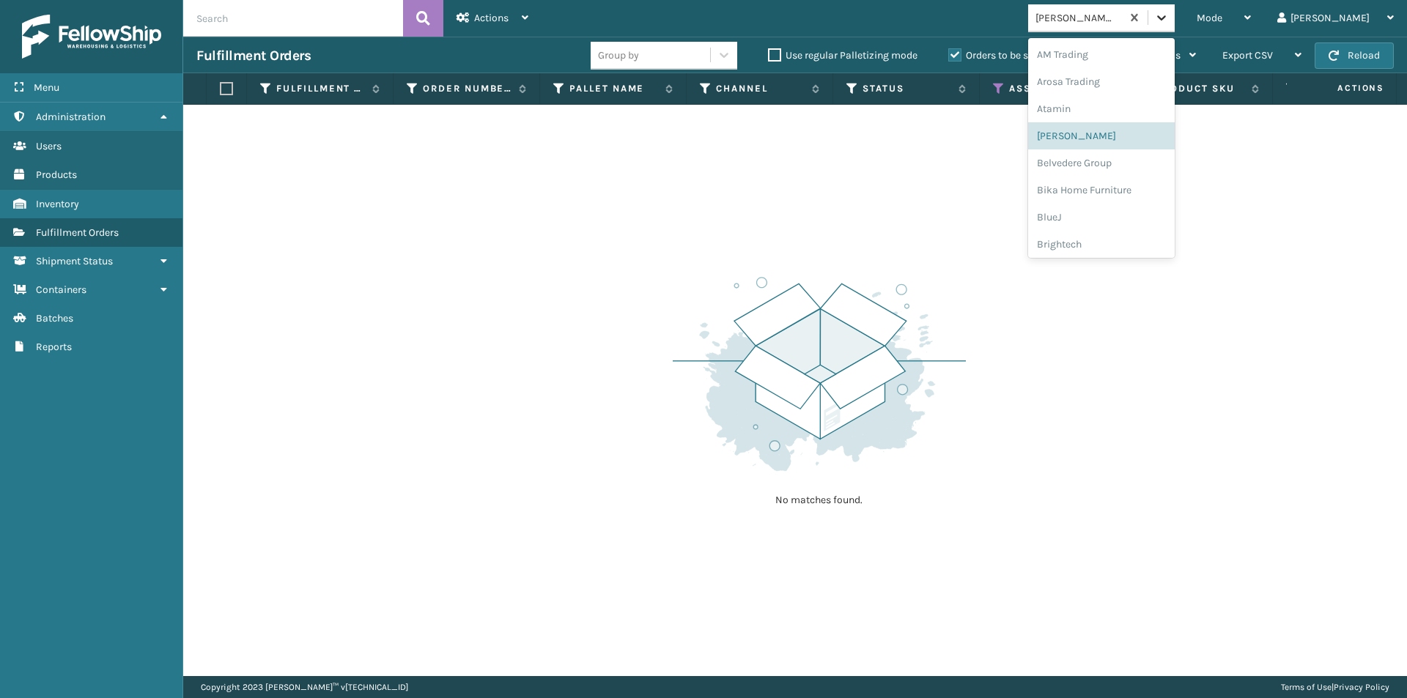
click at [1169, 19] on icon at bounding box center [1161, 17] width 15 height 15
click at [1123, 162] on div "Belvedere Group" at bounding box center [1101, 163] width 147 height 27
click at [1169, 15] on icon at bounding box center [1161, 17] width 15 height 15
click at [1113, 191] on div "Bika Home Furniture" at bounding box center [1101, 190] width 147 height 27
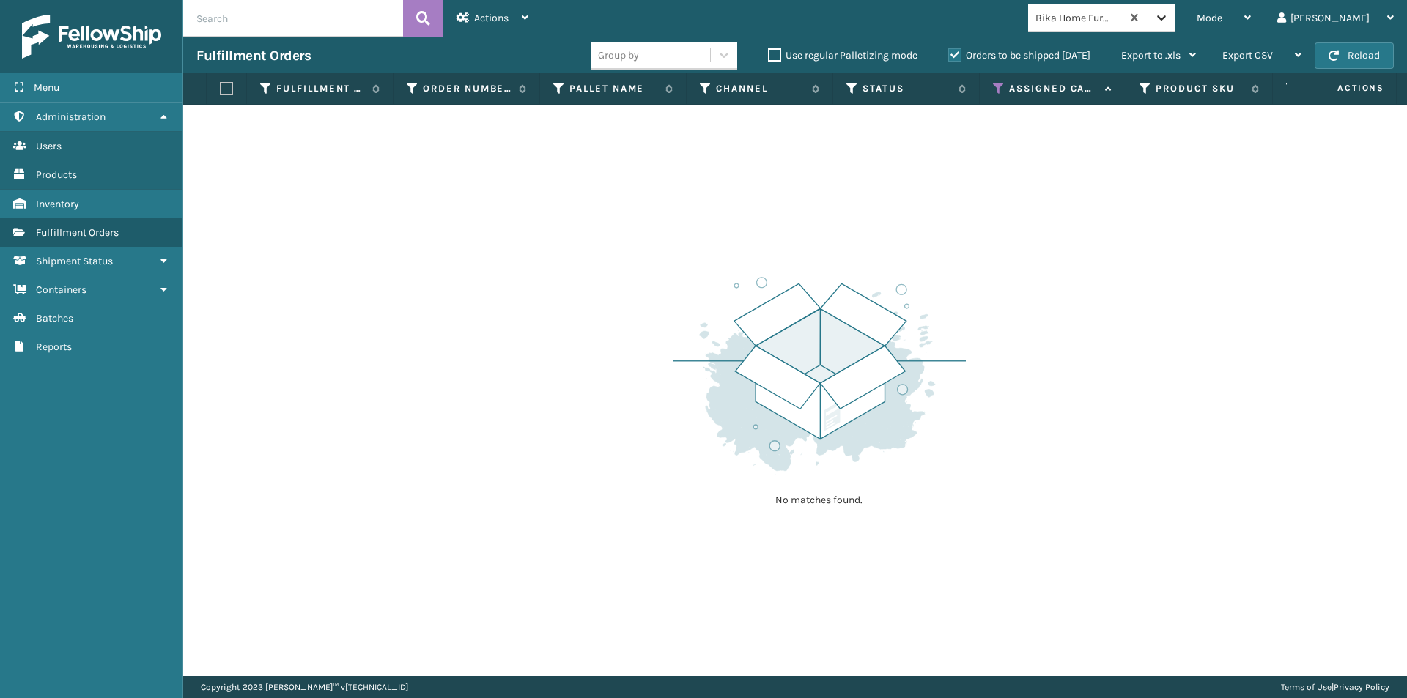
click at [1169, 21] on icon at bounding box center [1161, 17] width 15 height 15
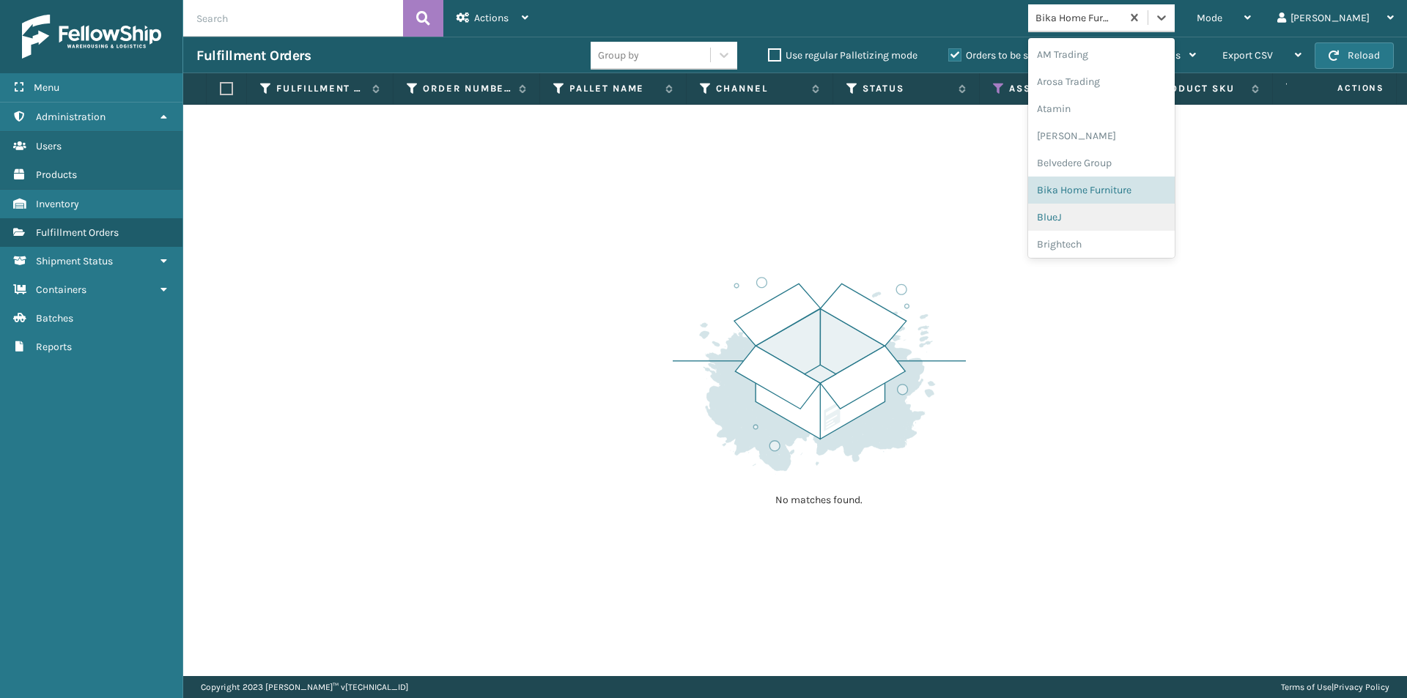
click at [1124, 213] on div "BlueJ" at bounding box center [1101, 217] width 147 height 27
click at [1169, 19] on icon at bounding box center [1161, 17] width 15 height 15
click at [1110, 247] on div "Brightech" at bounding box center [1101, 244] width 147 height 27
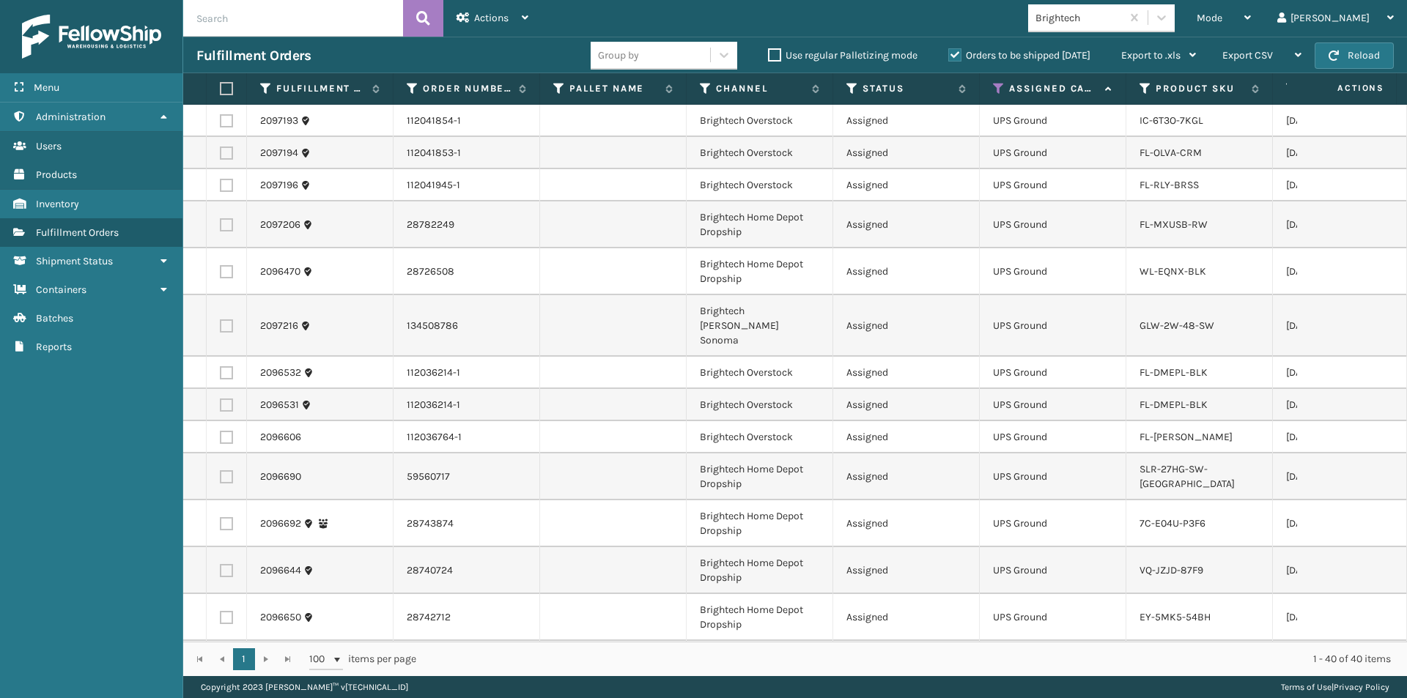
click at [224, 92] on label at bounding box center [224, 88] width 9 height 13
click at [221, 92] on input "checkbox" at bounding box center [220, 89] width 1 height 10
checkbox input "true"
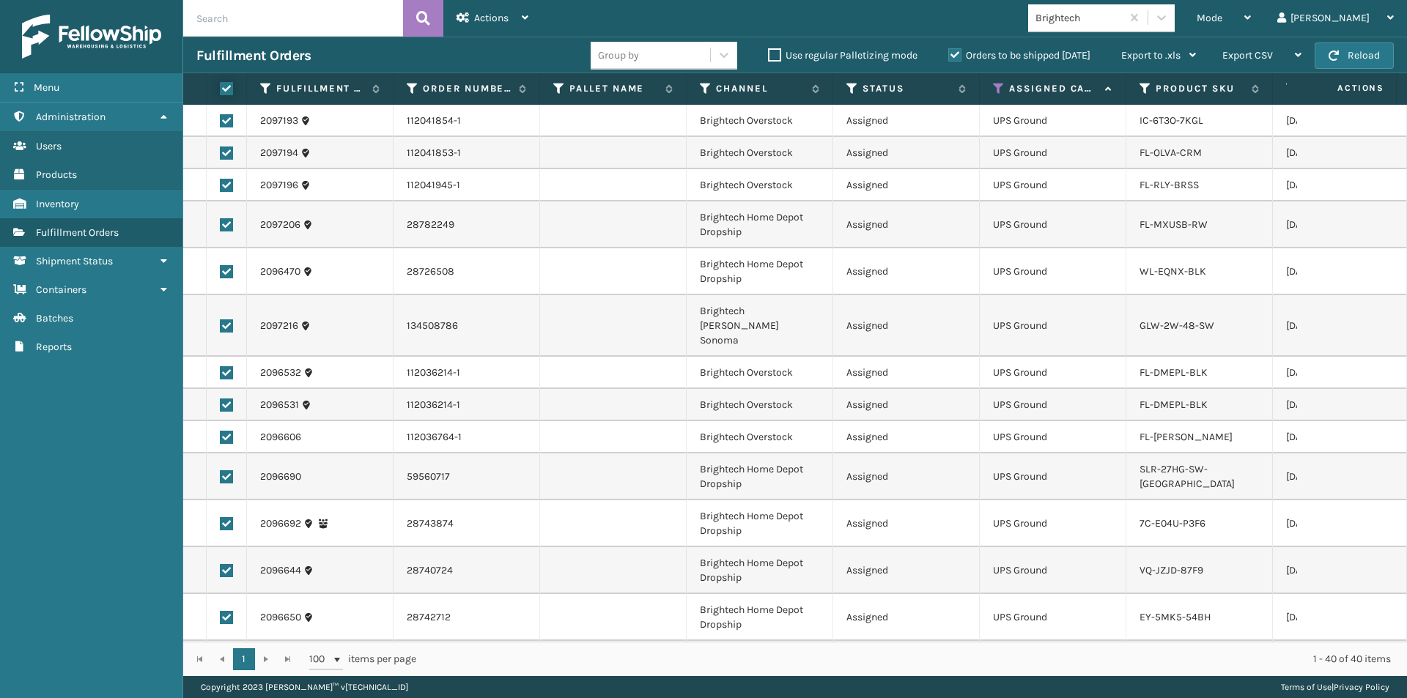
checkbox input "true"
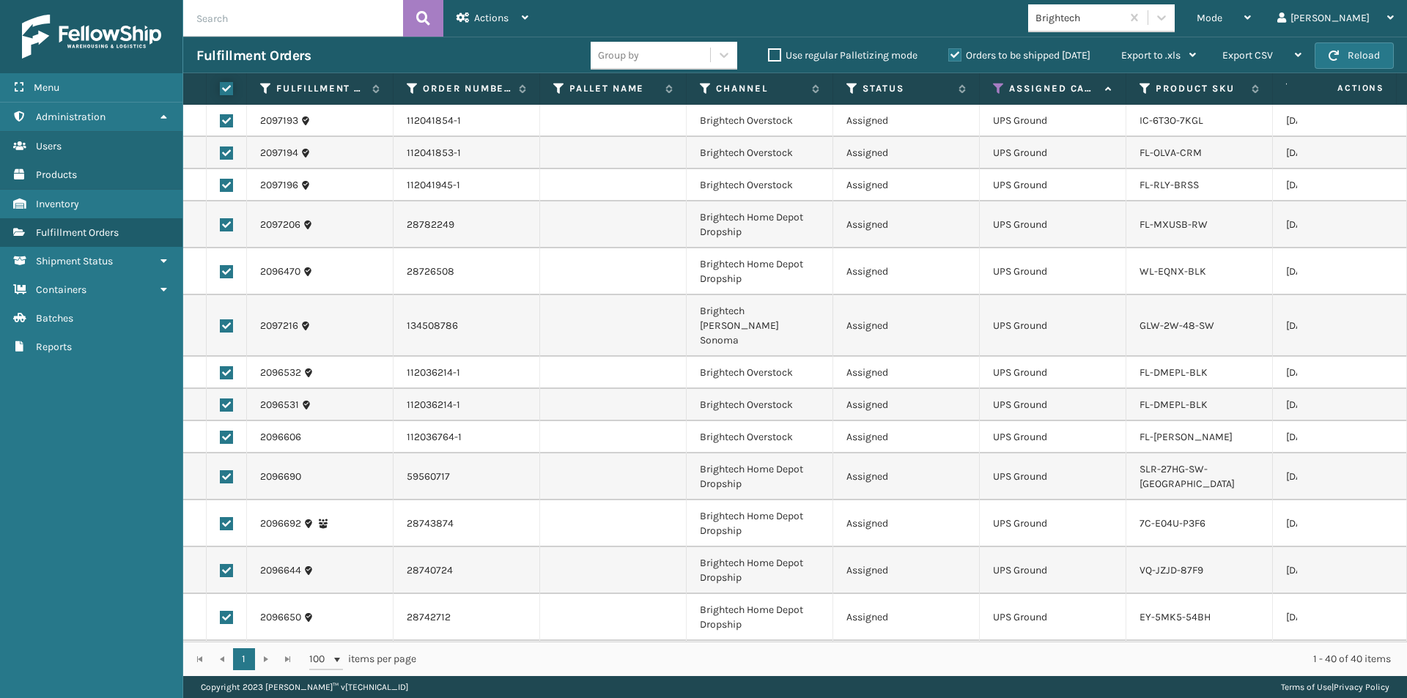
checkbox input "true"
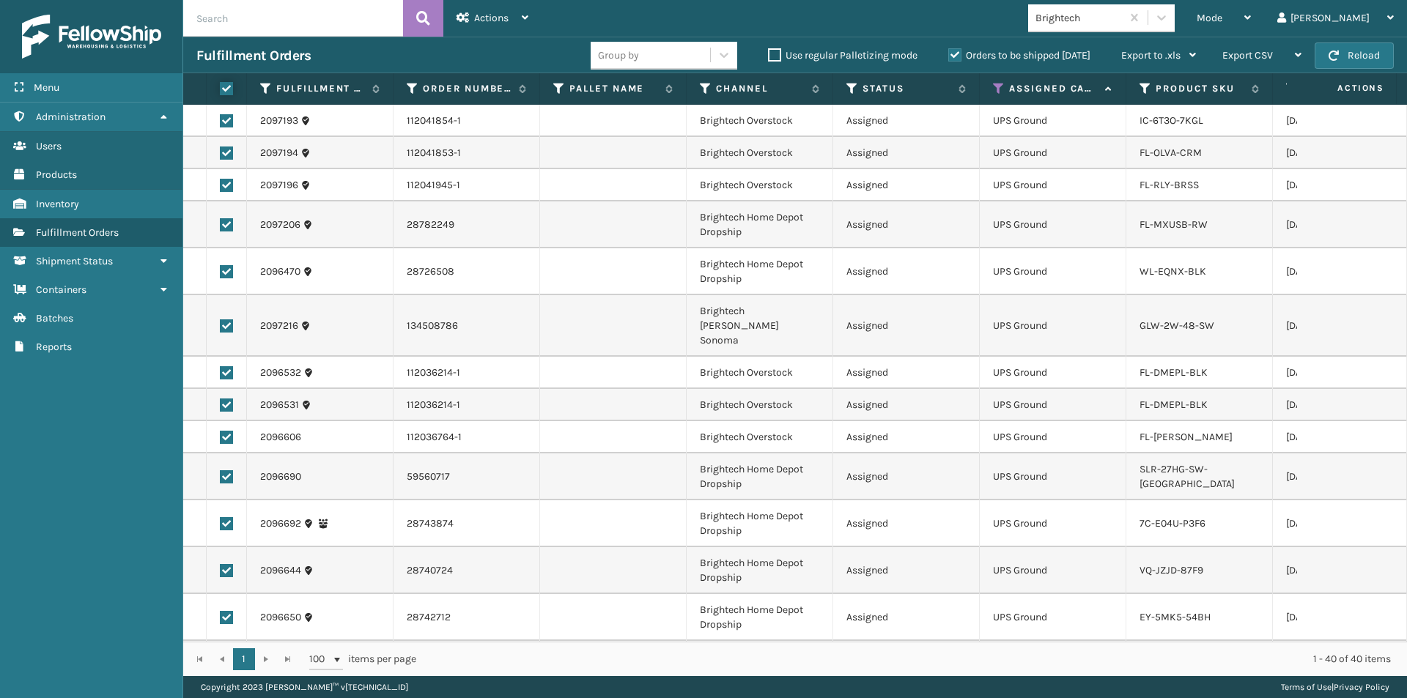
checkbox input "true"
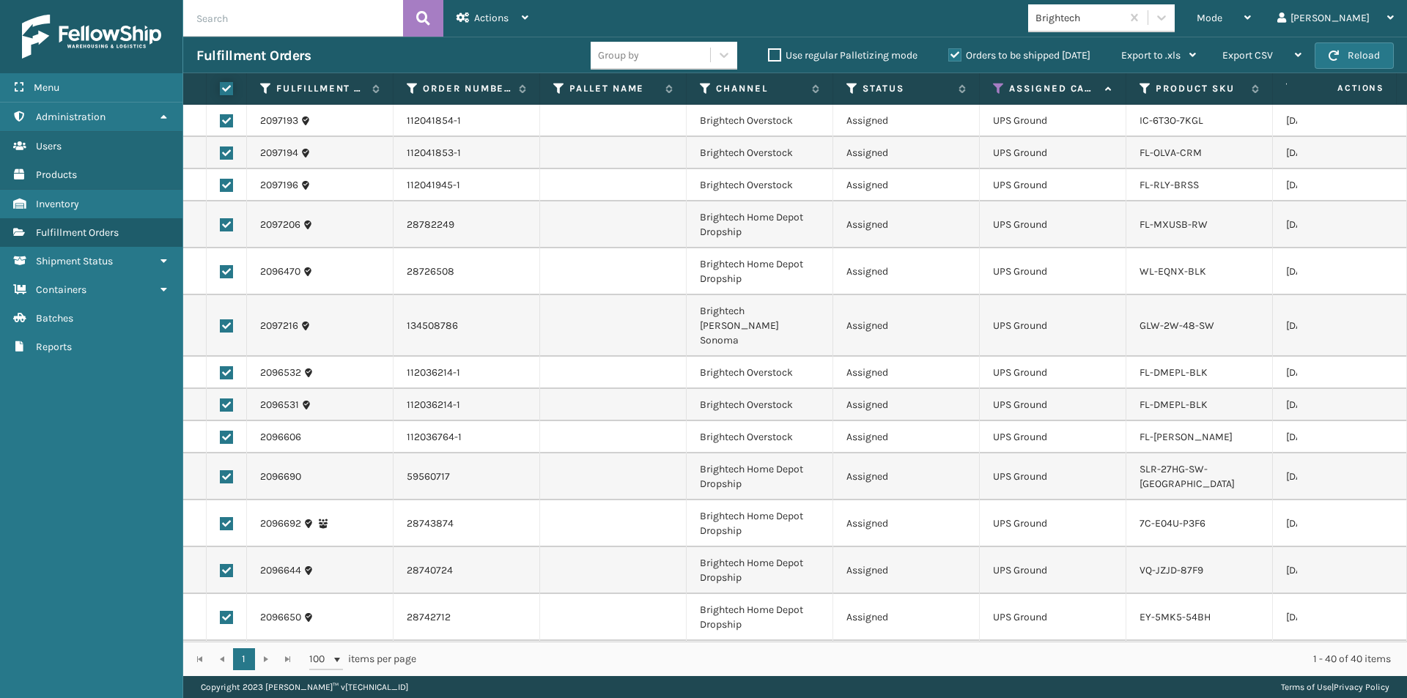
checkbox input "true"
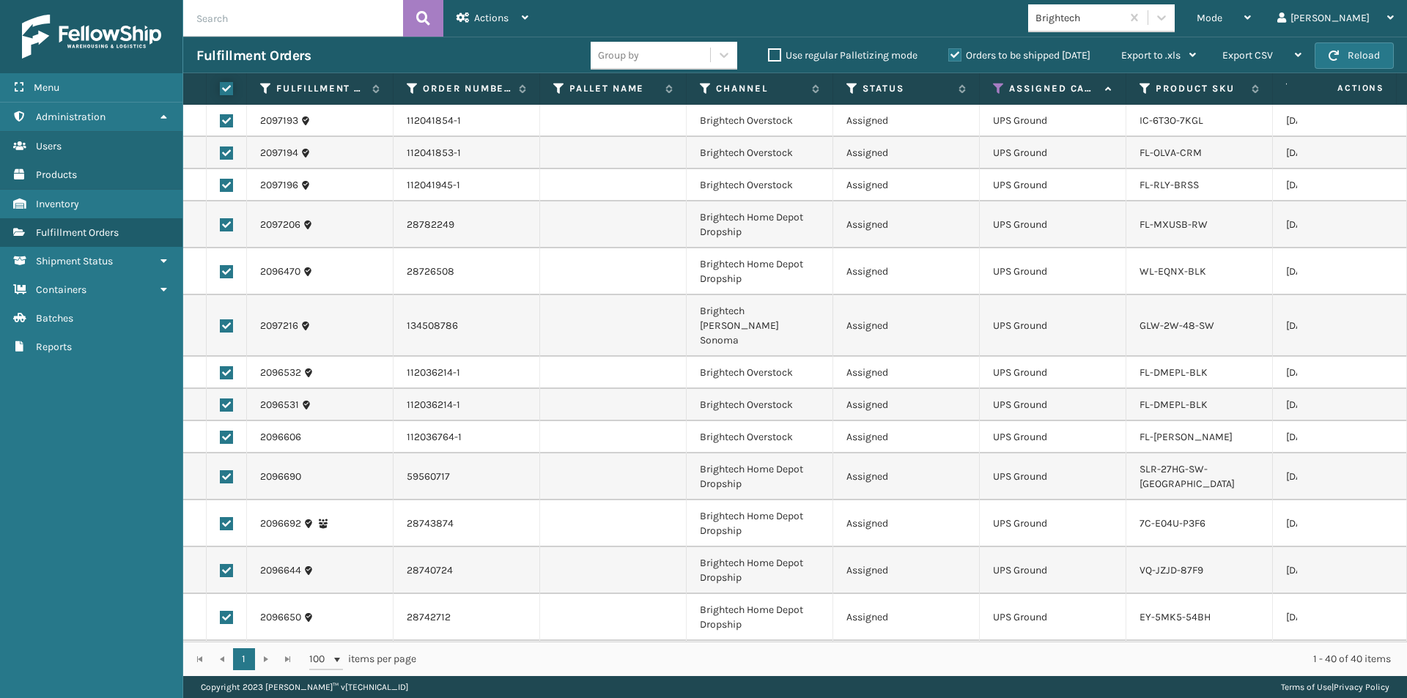
checkbox input "true"
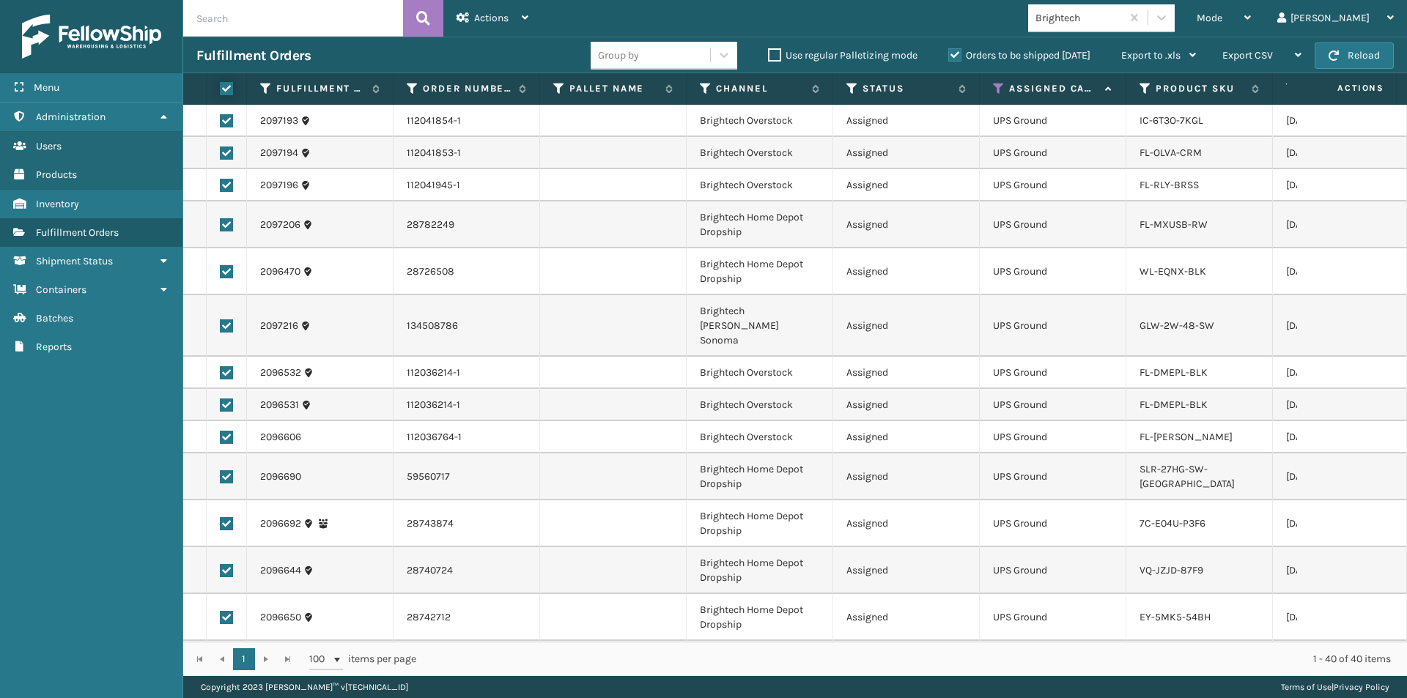
checkbox input "true"
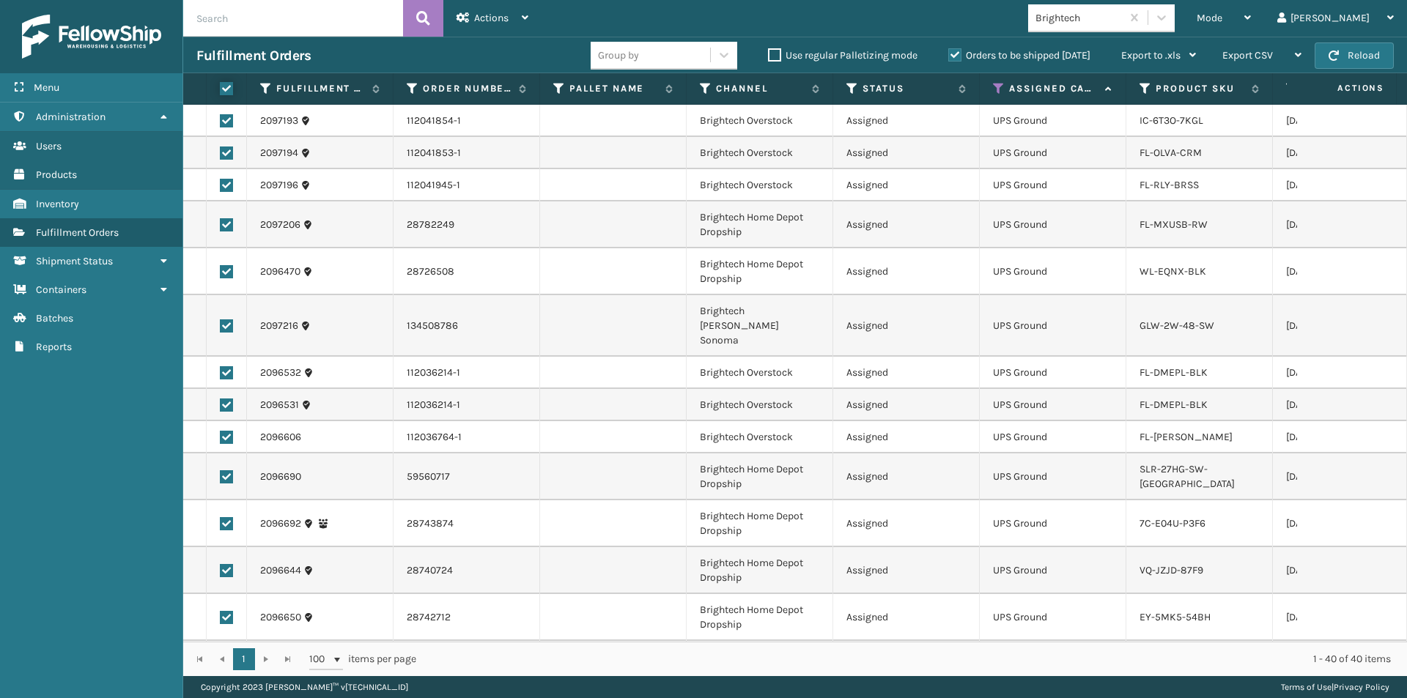
checkbox input "true"
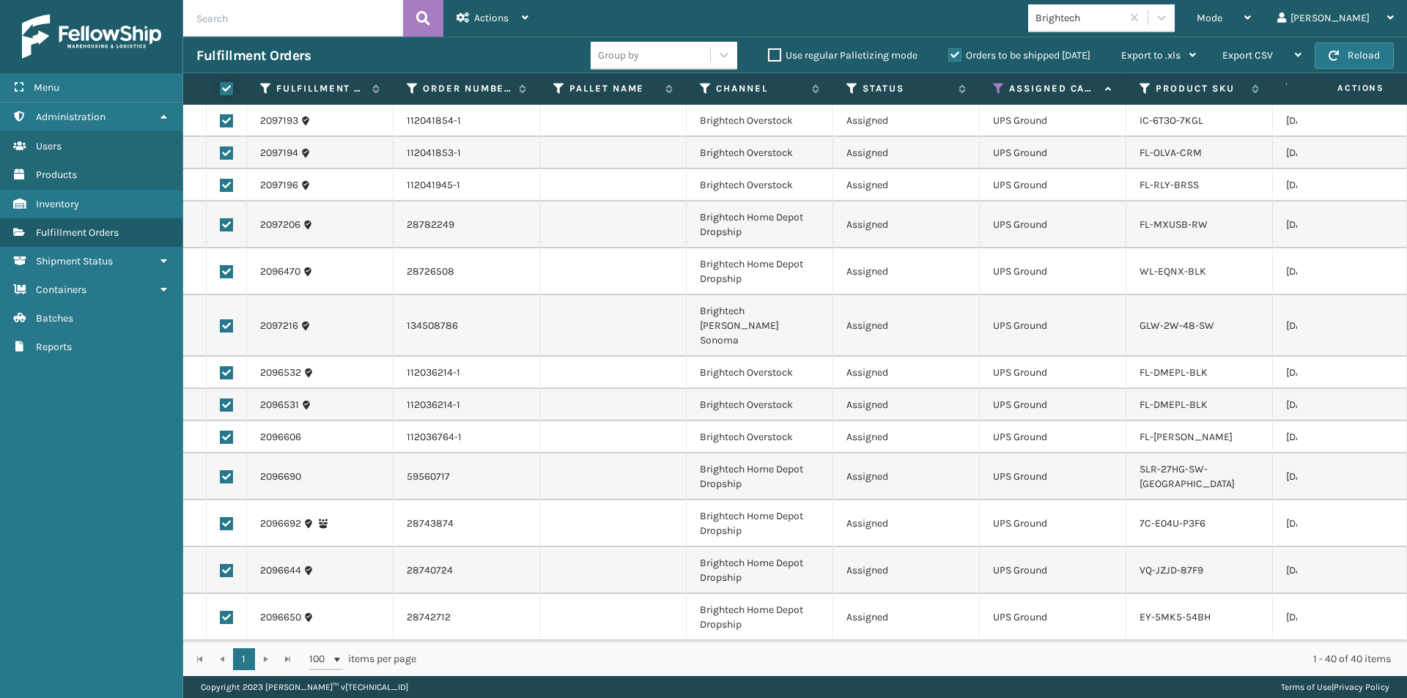
checkbox input "true"
click at [498, 29] on div "Actions" at bounding box center [493, 18] width 72 height 37
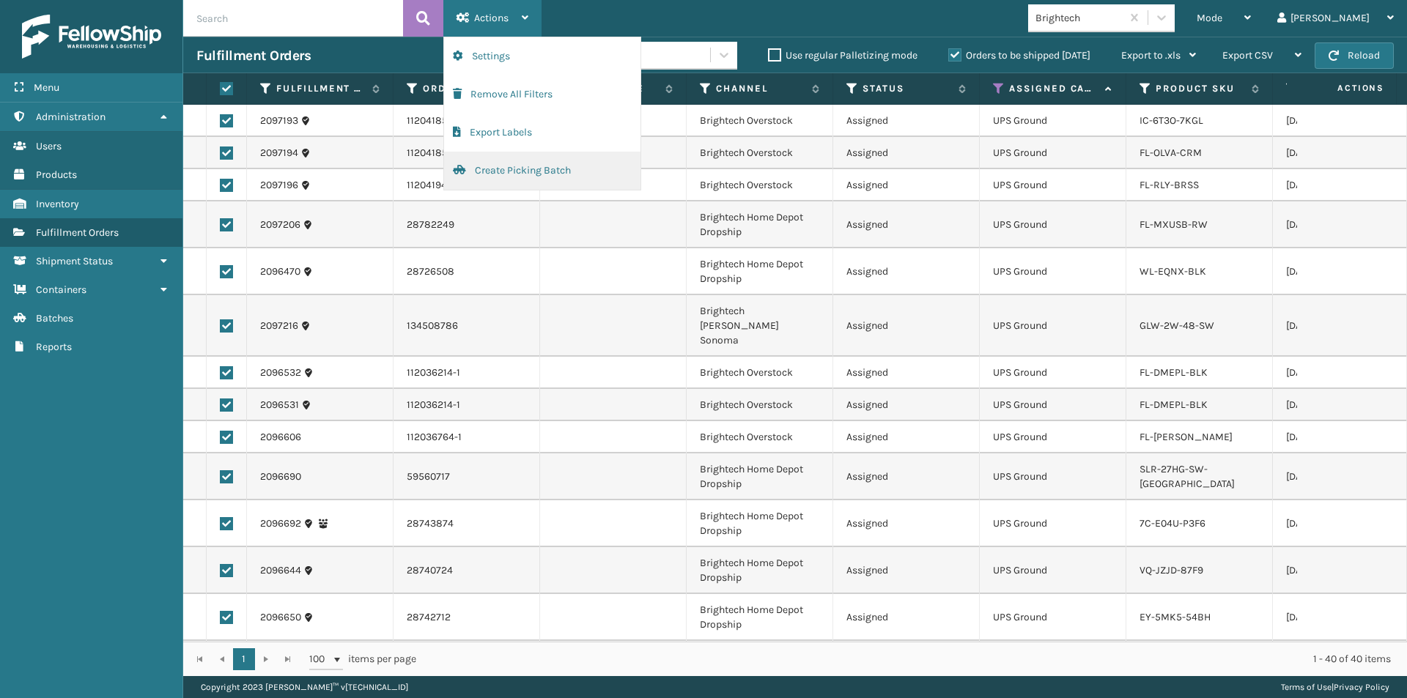
click at [487, 172] on button "Create Picking Batch" at bounding box center [542, 171] width 196 height 38
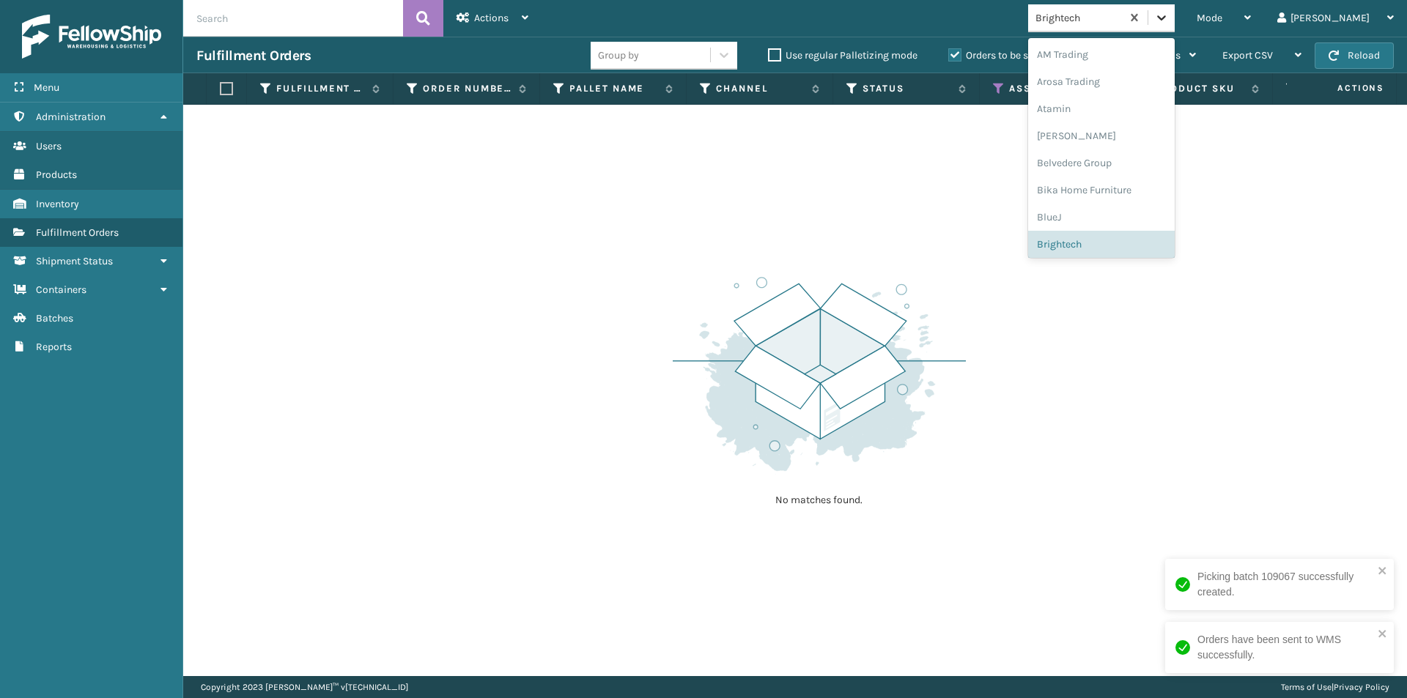
click at [1166, 18] on icon at bounding box center [1161, 17] width 9 height 5
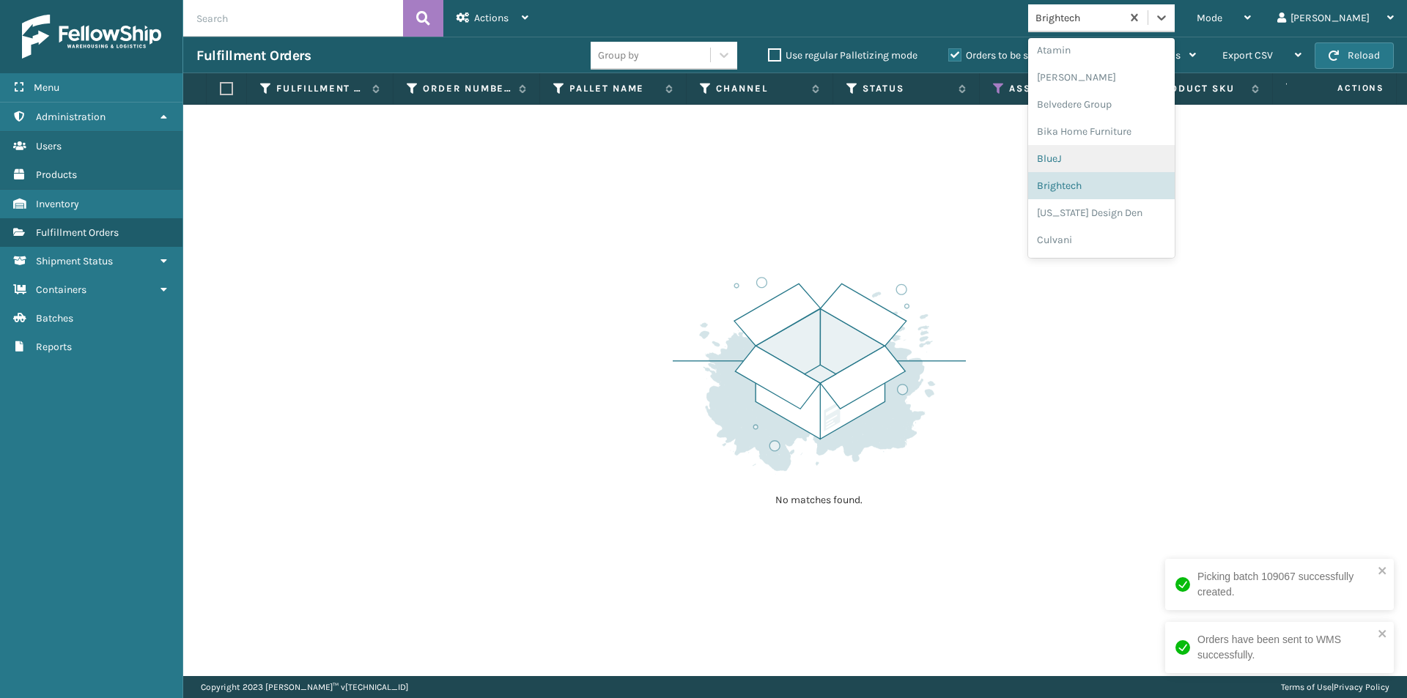
scroll to position [82, 0]
click at [1150, 188] on div "[US_STATE] Design Den" at bounding box center [1101, 189] width 147 height 27
click at [1166, 18] on icon at bounding box center [1161, 17] width 9 height 5
click at [1131, 186] on div "Culvani" at bounding box center [1101, 189] width 147 height 27
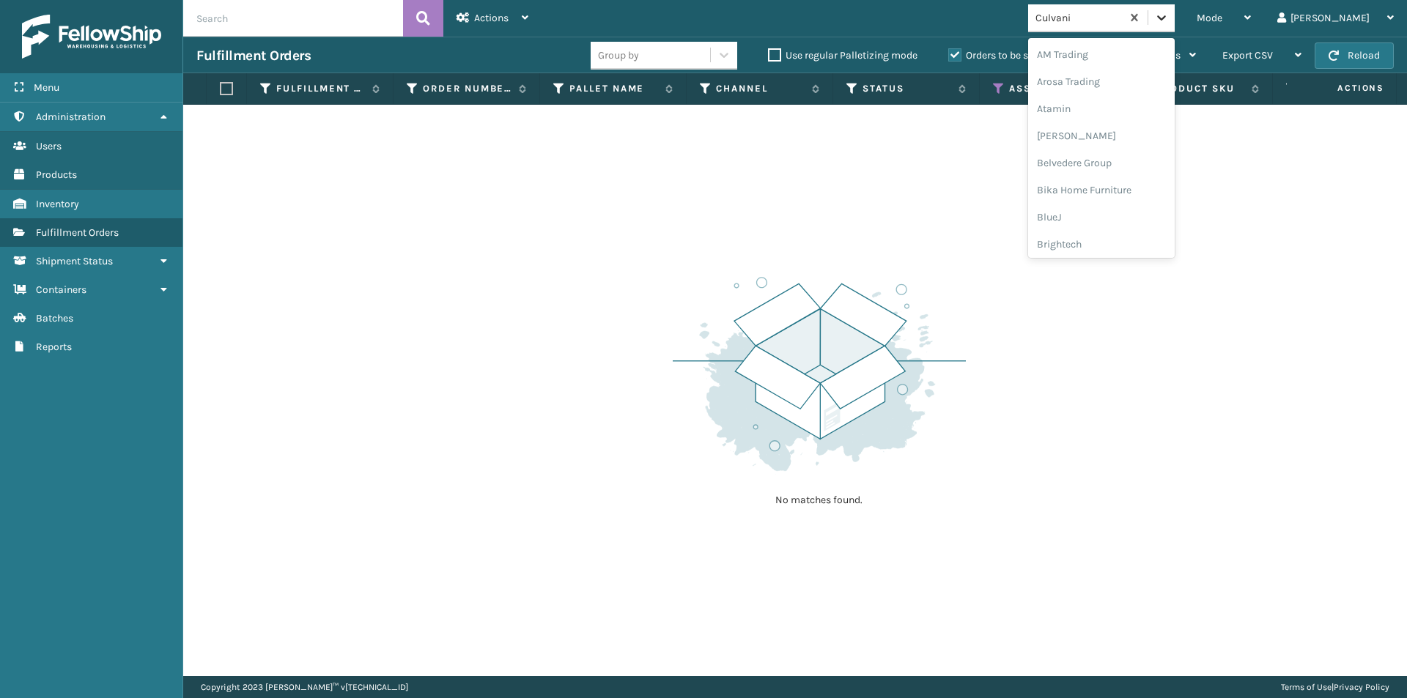
click at [1175, 28] on div at bounding box center [1161, 17] width 26 height 26
click at [1138, 196] on div "Dapper Supply" at bounding box center [1101, 189] width 147 height 27
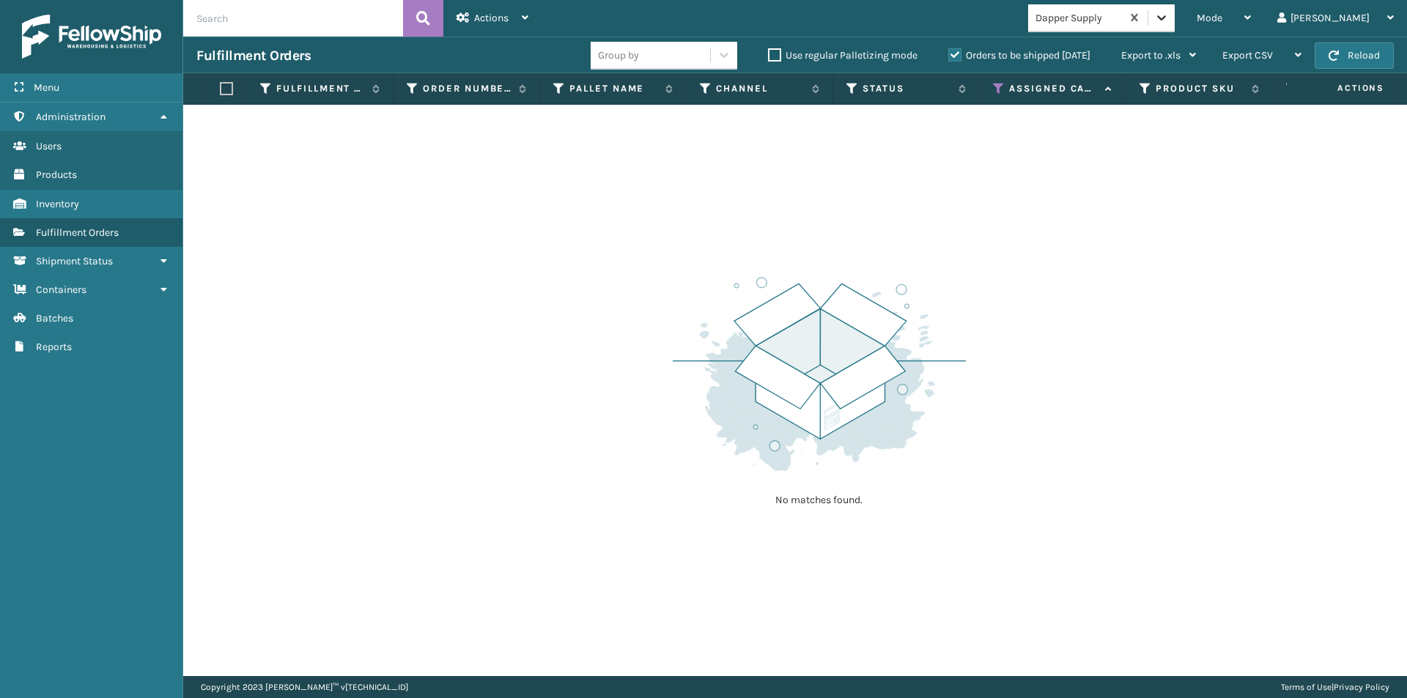
click at [1169, 23] on icon at bounding box center [1161, 17] width 15 height 15
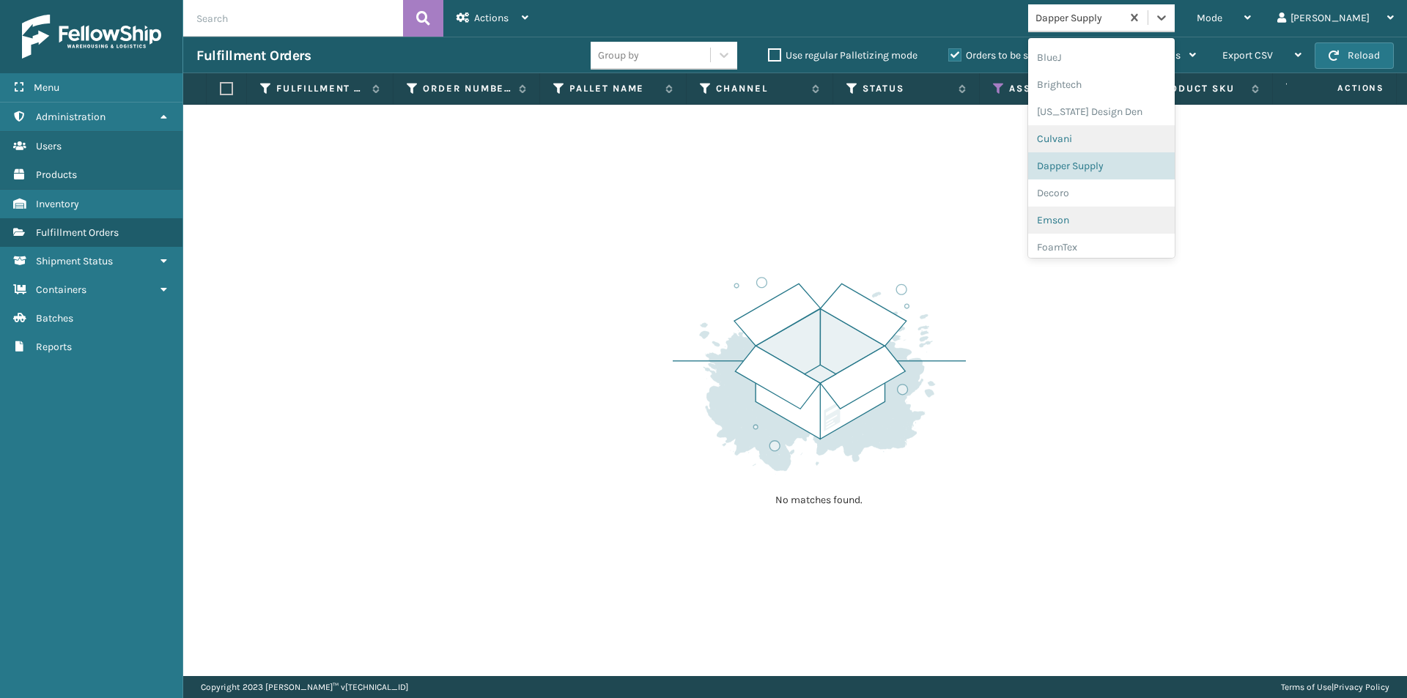
scroll to position [163, 0]
click at [1114, 189] on div "Decoro" at bounding box center [1101, 189] width 147 height 27
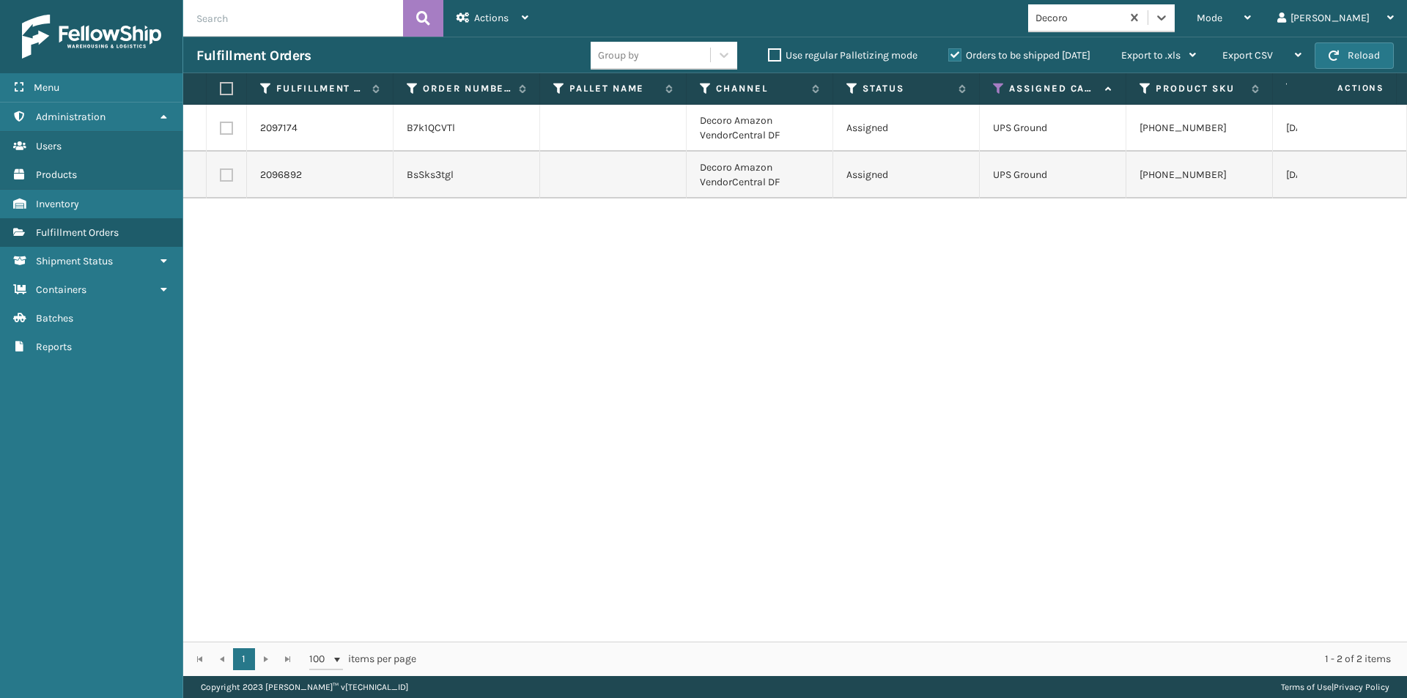
click at [227, 89] on label at bounding box center [224, 88] width 9 height 13
click at [221, 89] on input "checkbox" at bounding box center [220, 89] width 1 height 10
checkbox input "true"
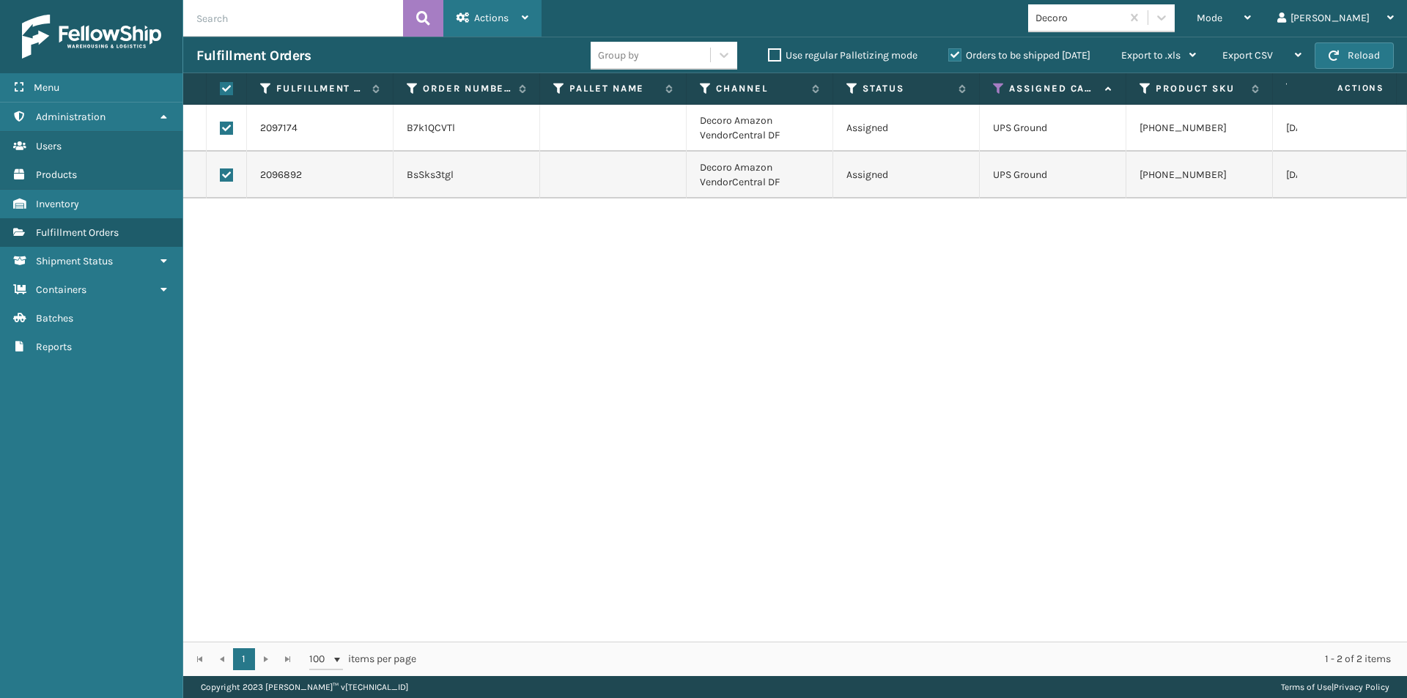
click at [477, 22] on span "Actions" at bounding box center [491, 18] width 34 height 12
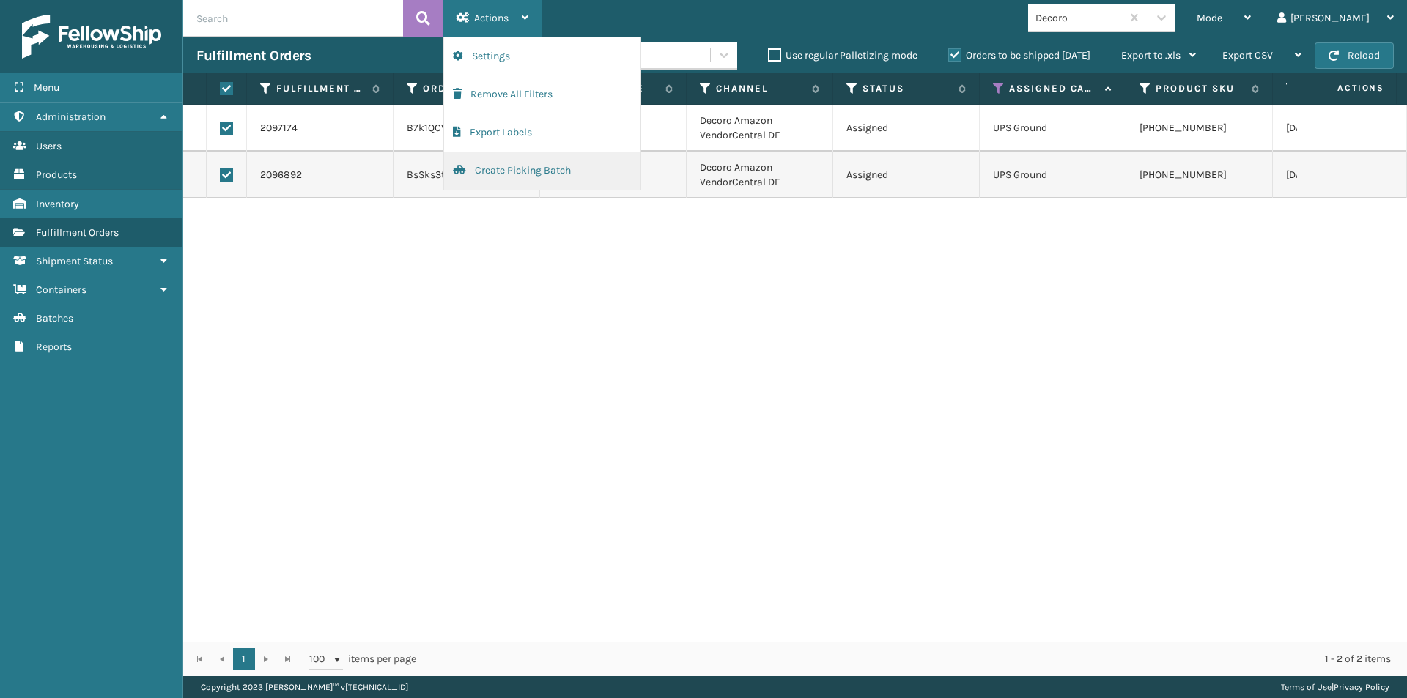
click at [506, 171] on button "Create Picking Batch" at bounding box center [542, 171] width 196 height 38
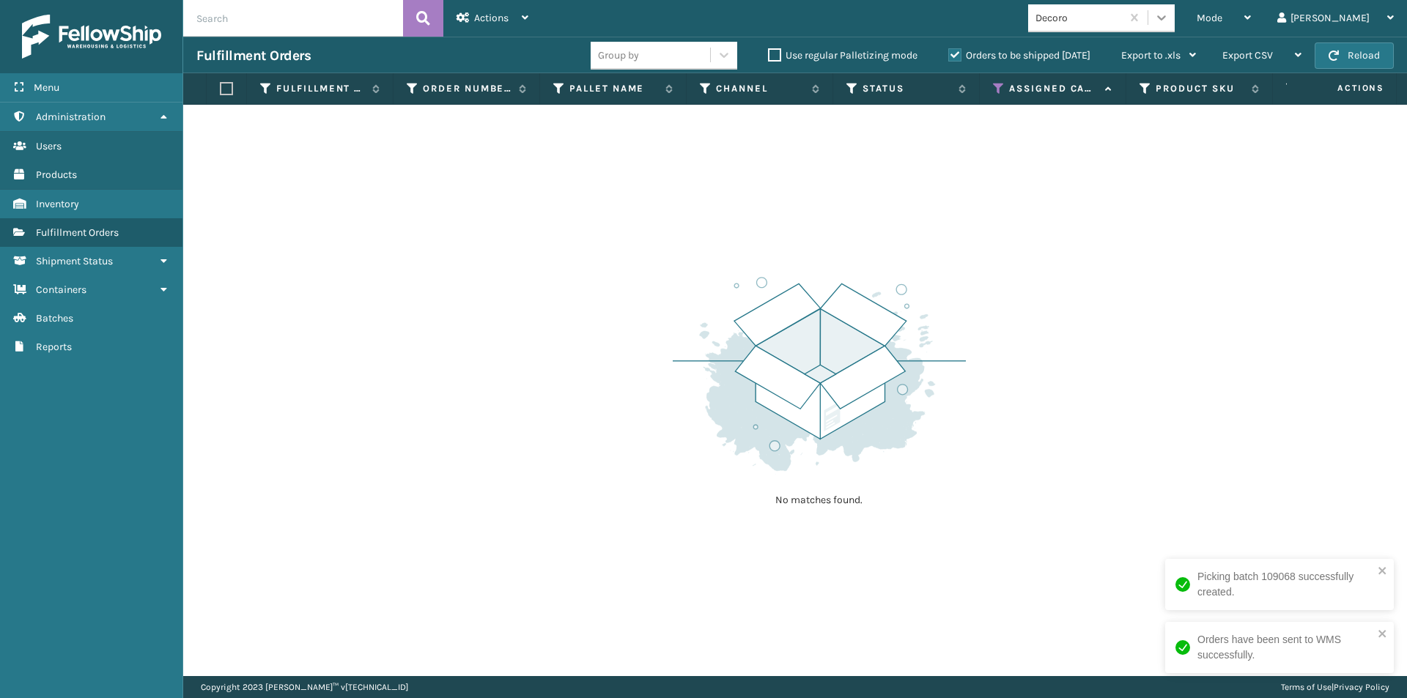
click at [1169, 23] on icon at bounding box center [1161, 17] width 15 height 15
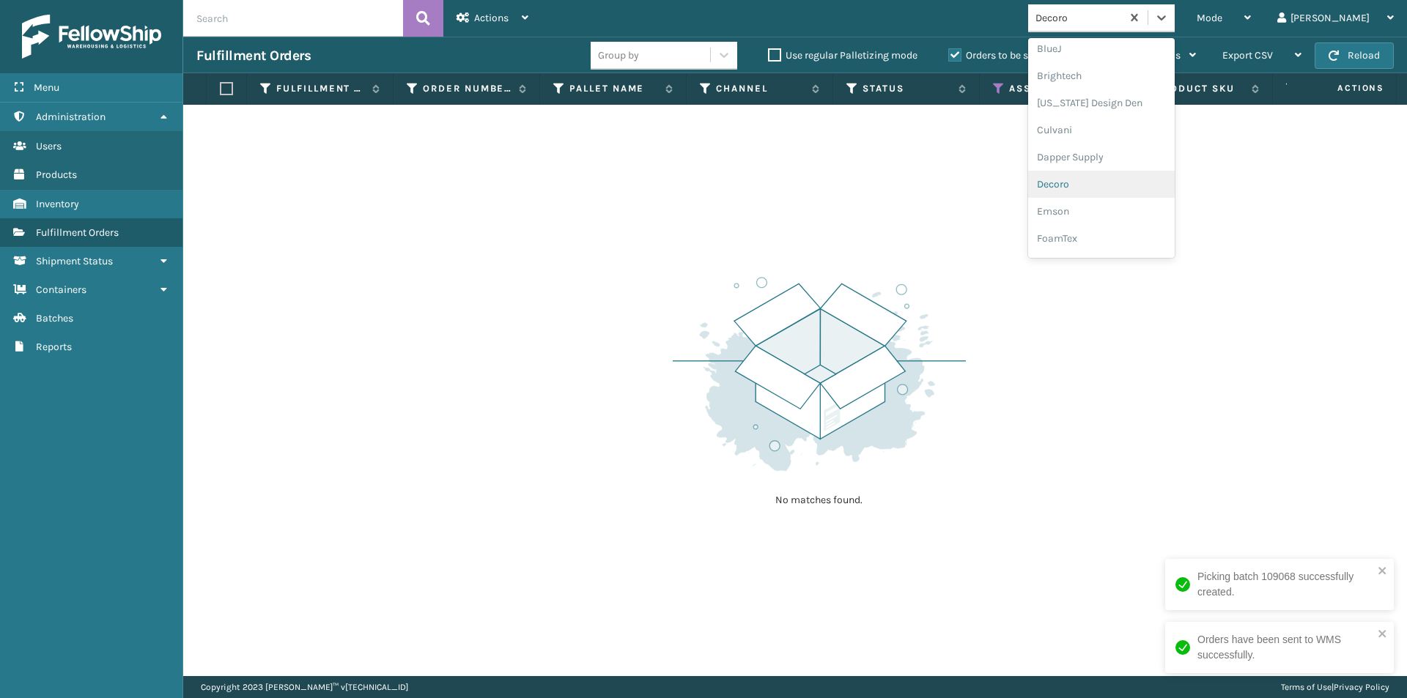
scroll to position [191, 0]
click at [1126, 196] on div "Emson" at bounding box center [1101, 189] width 147 height 27
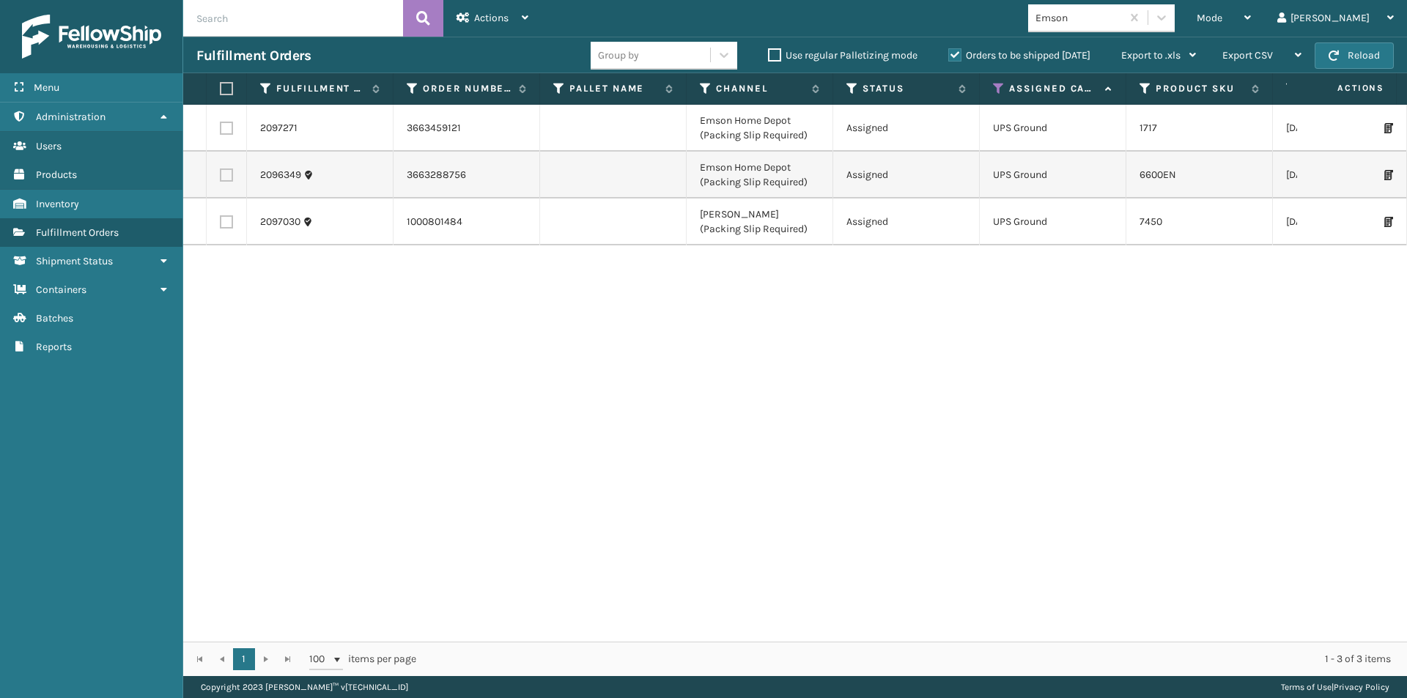
click at [224, 89] on label at bounding box center [224, 88] width 9 height 13
click at [221, 89] on input "checkbox" at bounding box center [220, 89] width 1 height 10
checkbox input "true"
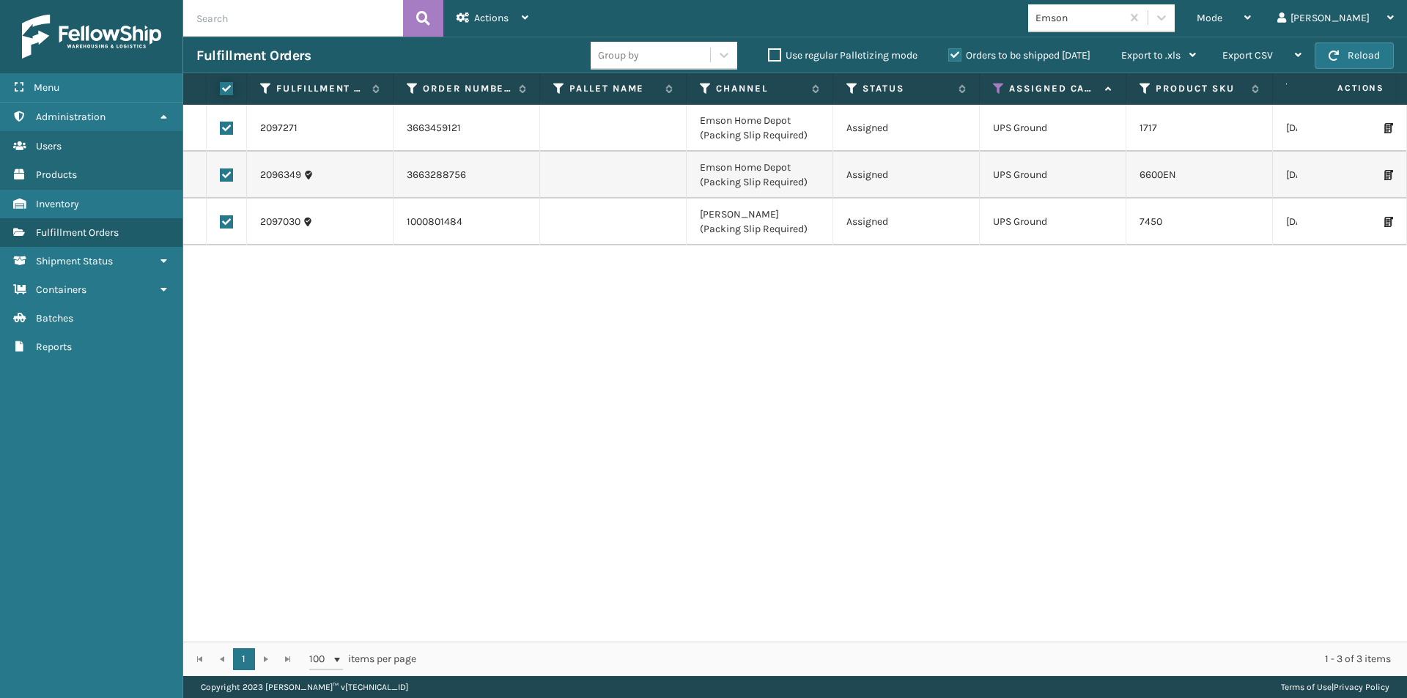
checkbox input "true"
click at [499, 29] on div "Actions" at bounding box center [493, 18] width 72 height 37
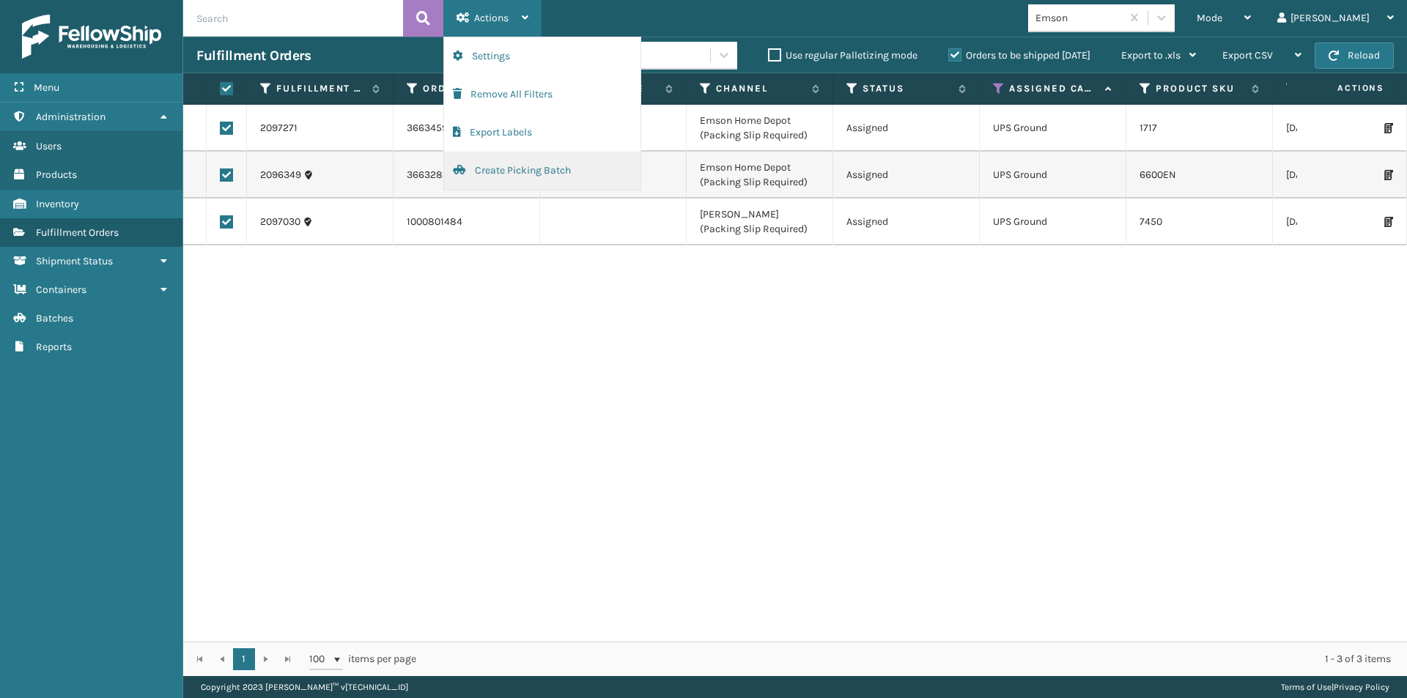
click at [512, 173] on button "Create Picking Batch" at bounding box center [542, 171] width 196 height 38
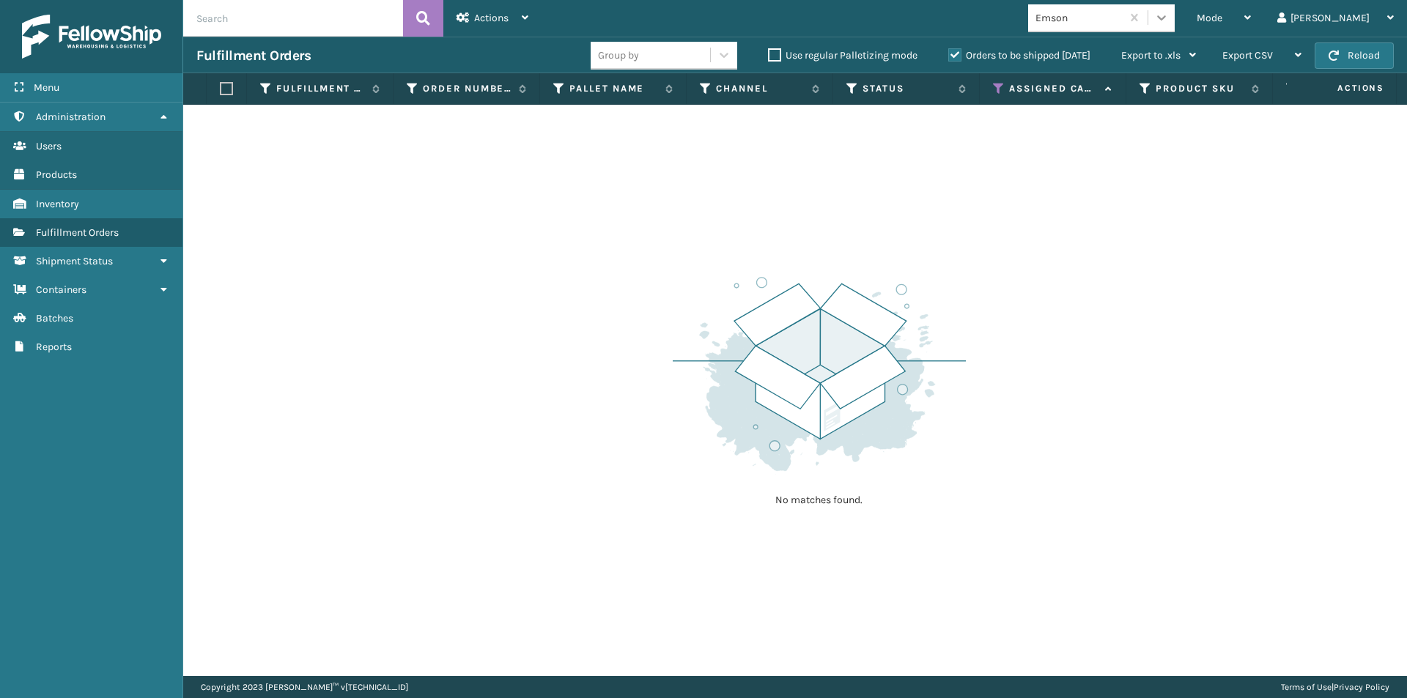
click at [1175, 30] on div at bounding box center [1161, 17] width 26 height 26
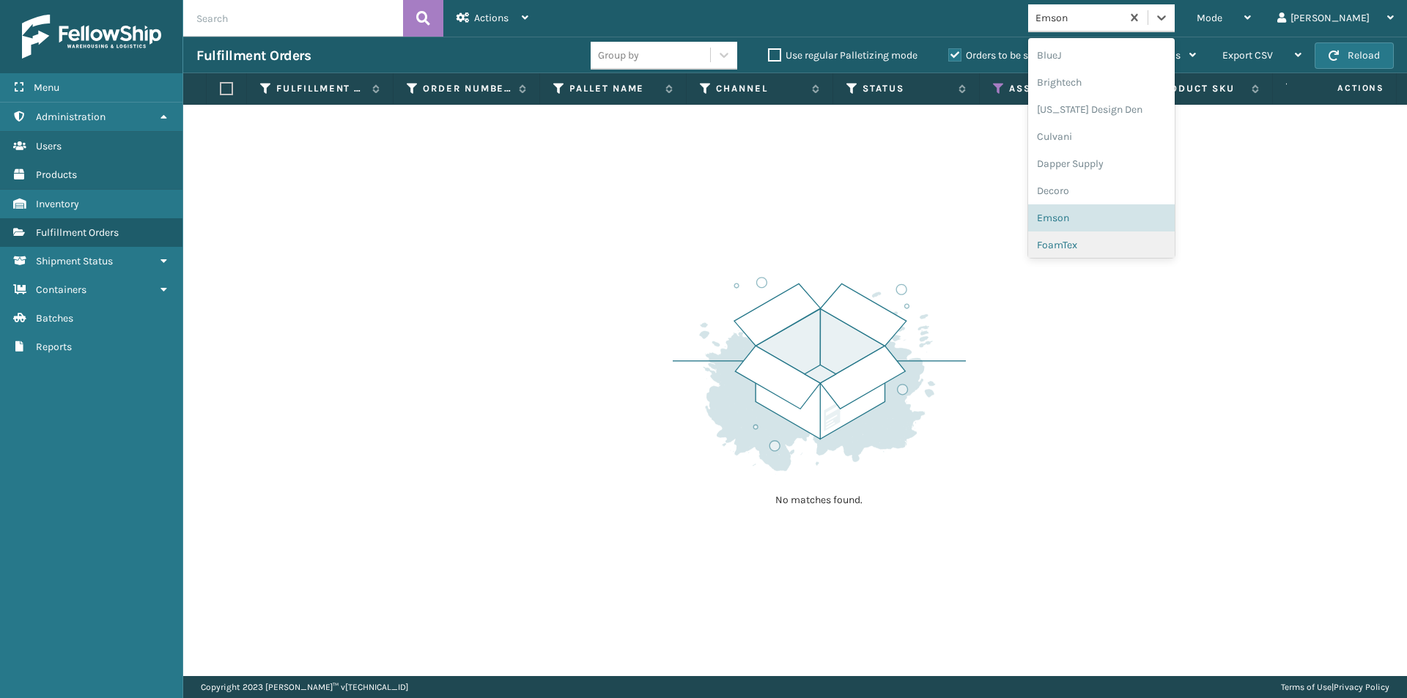
scroll to position [174, 0]
click at [1126, 234] on div "FoamTex" at bounding box center [1101, 233] width 147 height 27
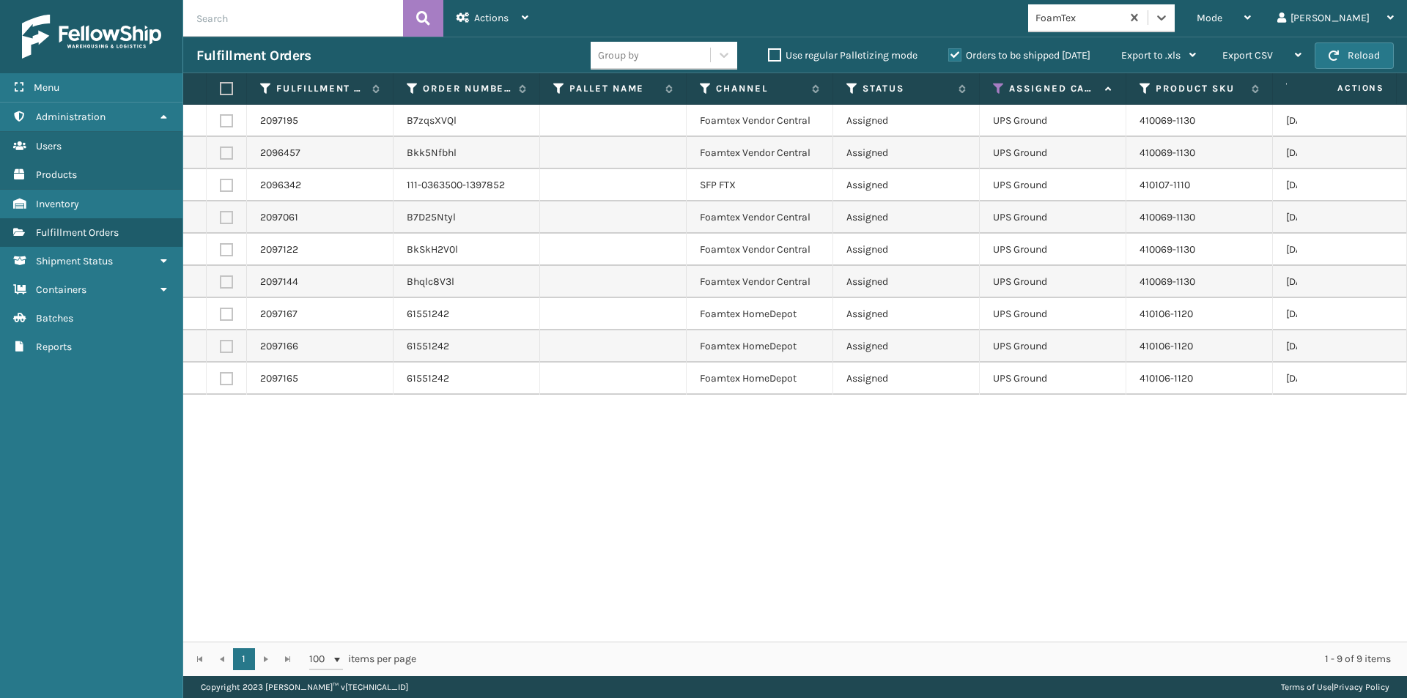
click at [226, 86] on label at bounding box center [224, 88] width 9 height 13
click at [221, 86] on input "checkbox" at bounding box center [220, 89] width 1 height 10
checkbox input "true"
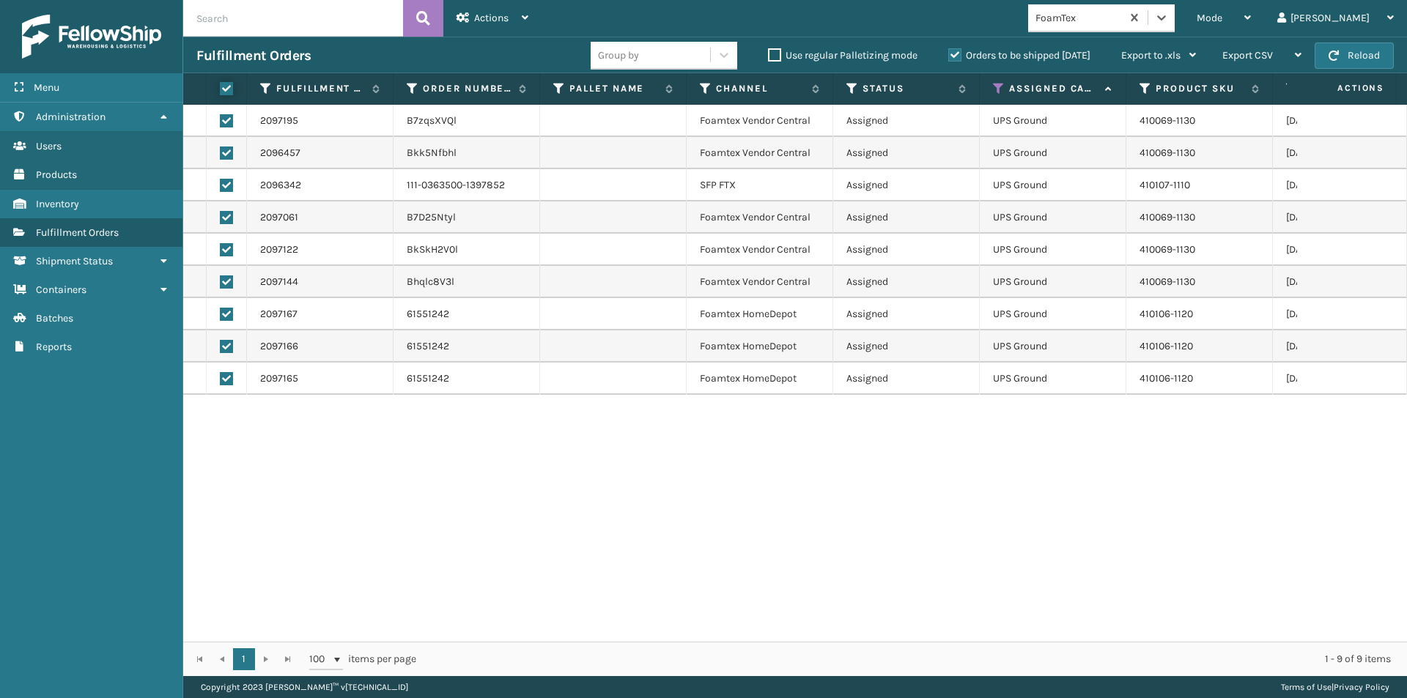
checkbox input "true"
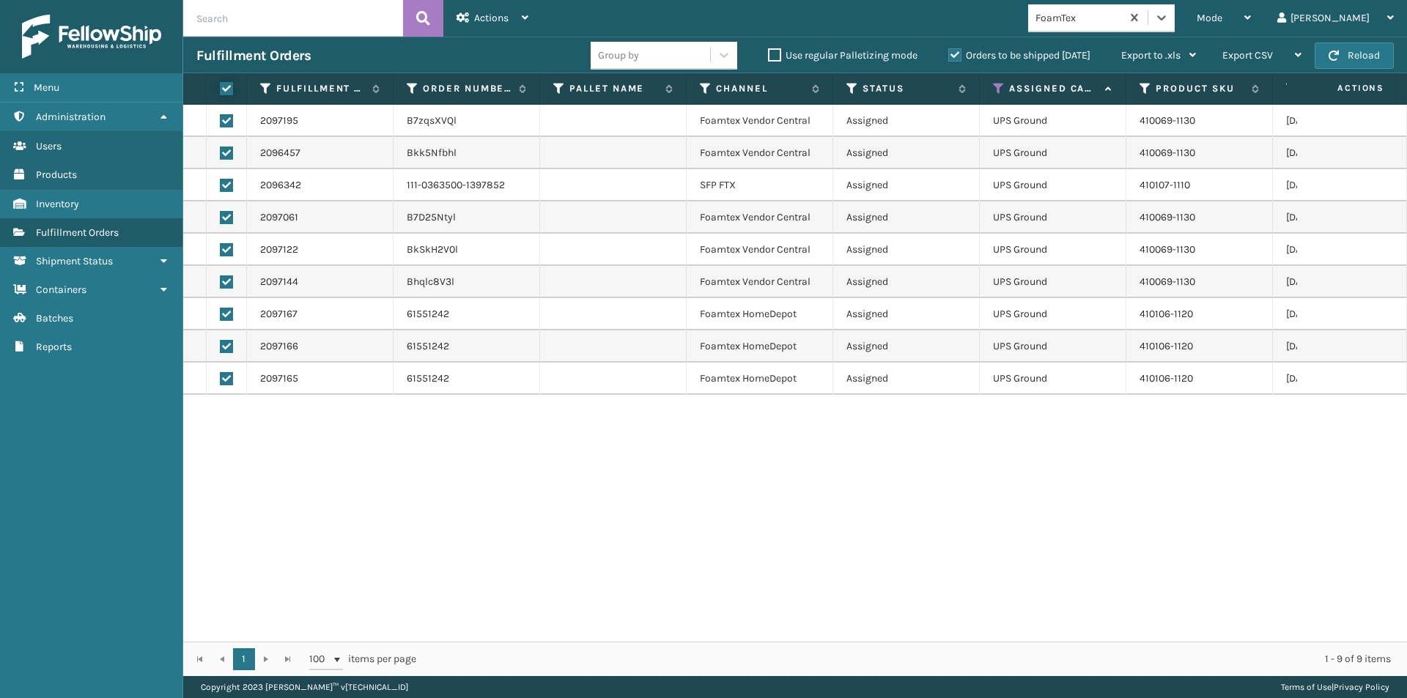
checkbox input "true"
click at [476, 25] on div "Actions" at bounding box center [493, 18] width 72 height 37
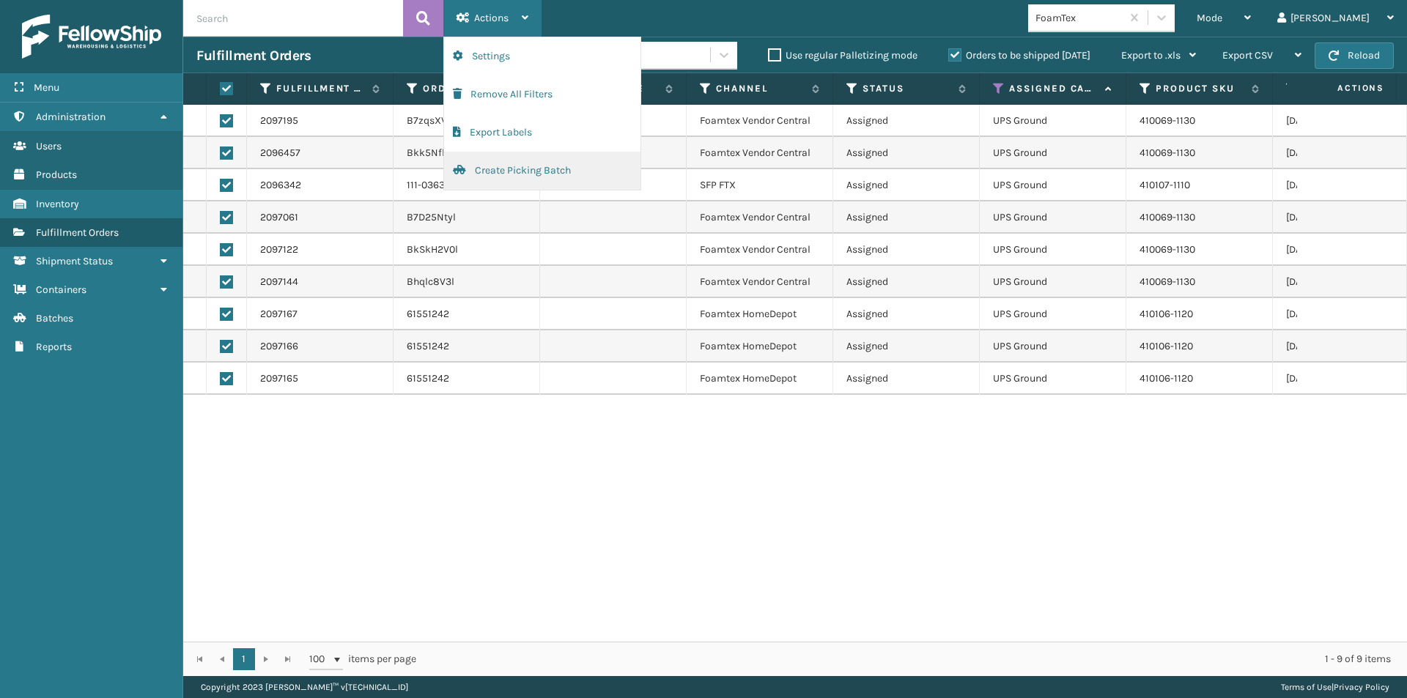
click at [525, 174] on button "Create Picking Batch" at bounding box center [542, 171] width 196 height 38
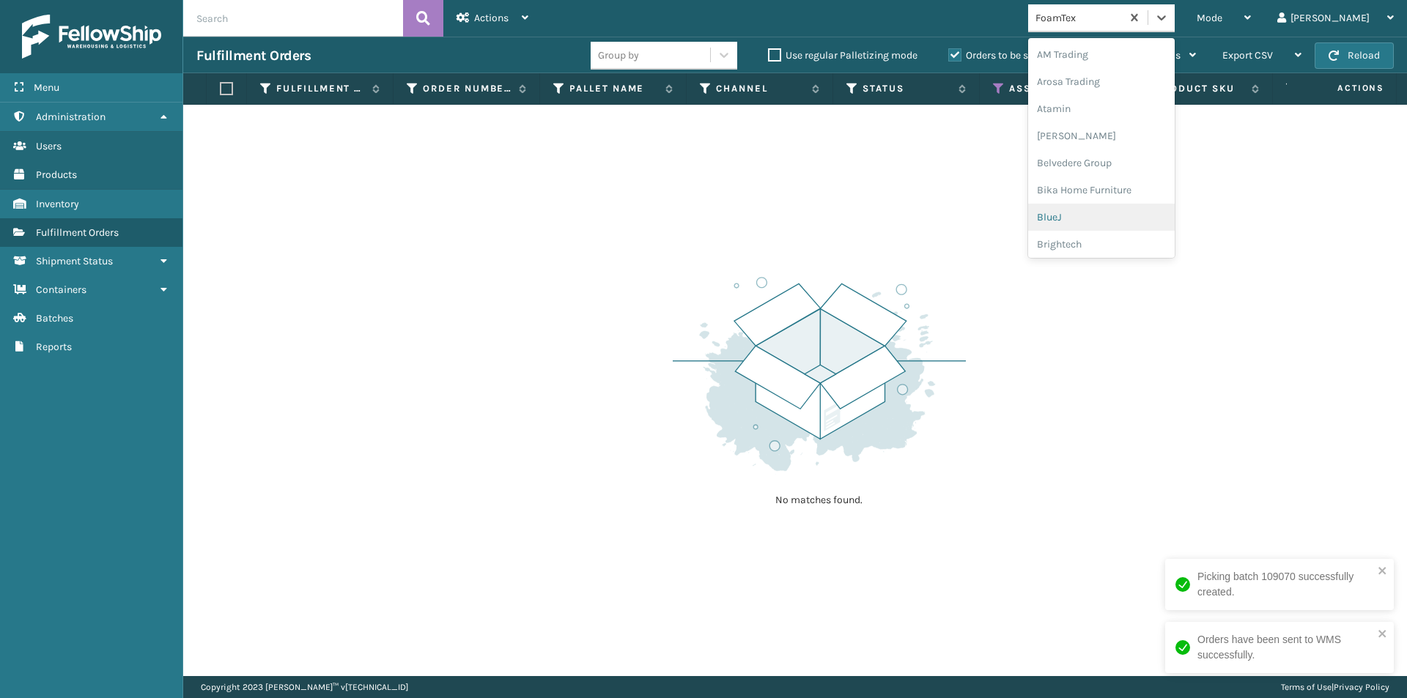
drag, startPoint x: 1217, startPoint y: 19, endPoint x: 1199, endPoint y: 52, distance: 37.4
click at [1169, 21] on icon at bounding box center [1161, 17] width 15 height 15
click at [1123, 241] on div "Joyberri" at bounding box center [1101, 243] width 147 height 27
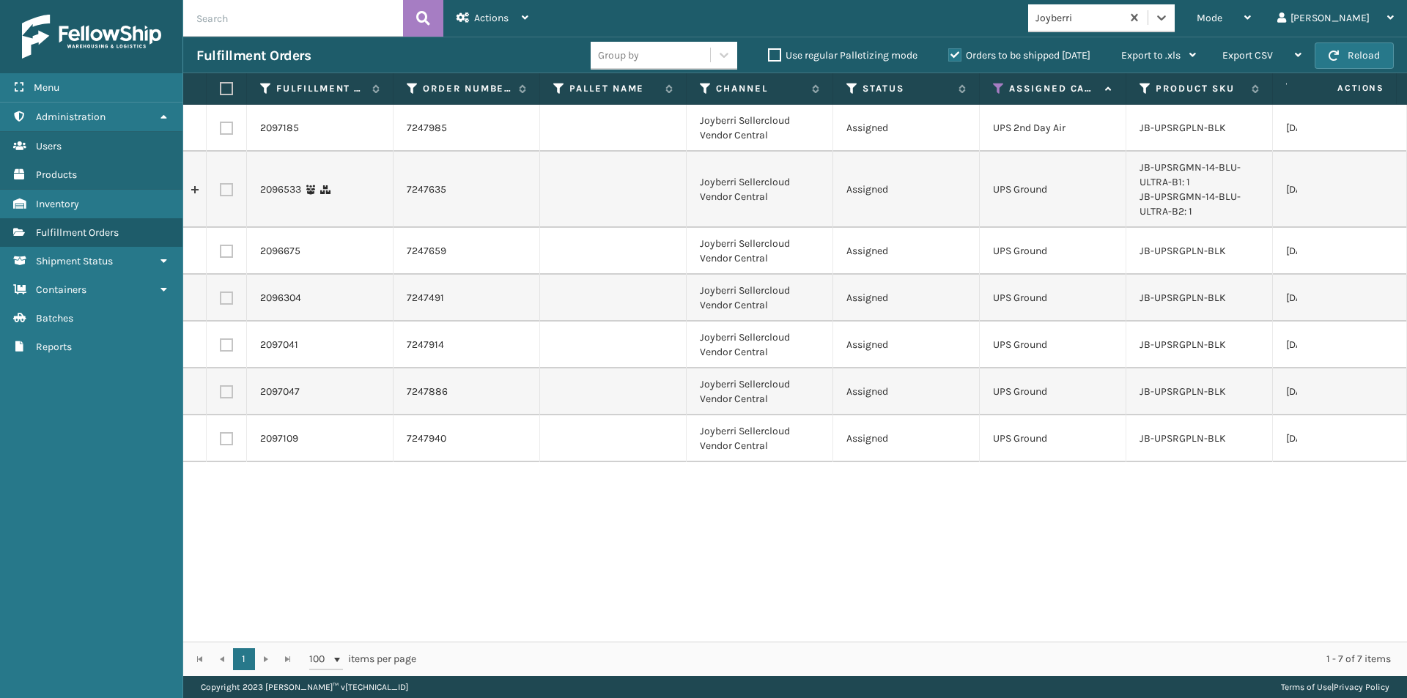
click at [229, 89] on label at bounding box center [224, 88] width 9 height 13
click at [221, 89] on input "checkbox" at bounding box center [220, 89] width 1 height 10
checkbox input "true"
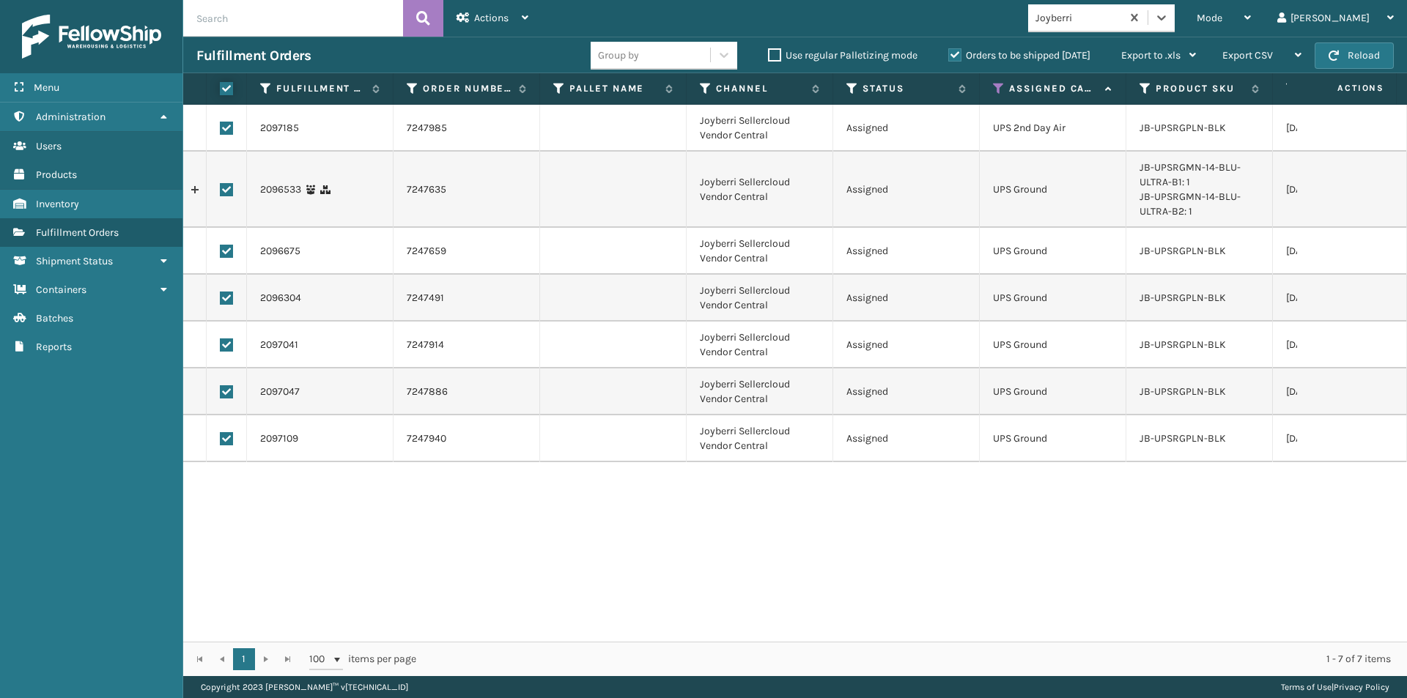
checkbox input "true"
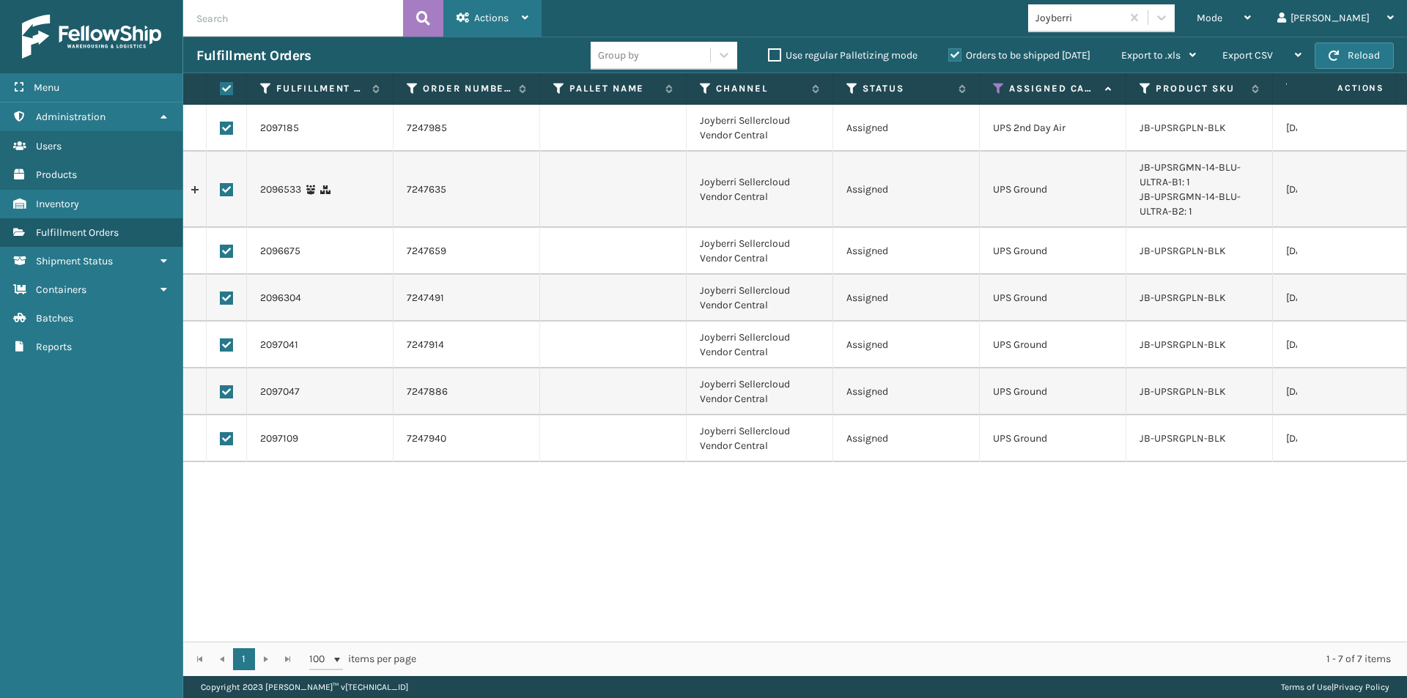
click at [500, 24] on div "Actions" at bounding box center [493, 18] width 72 height 37
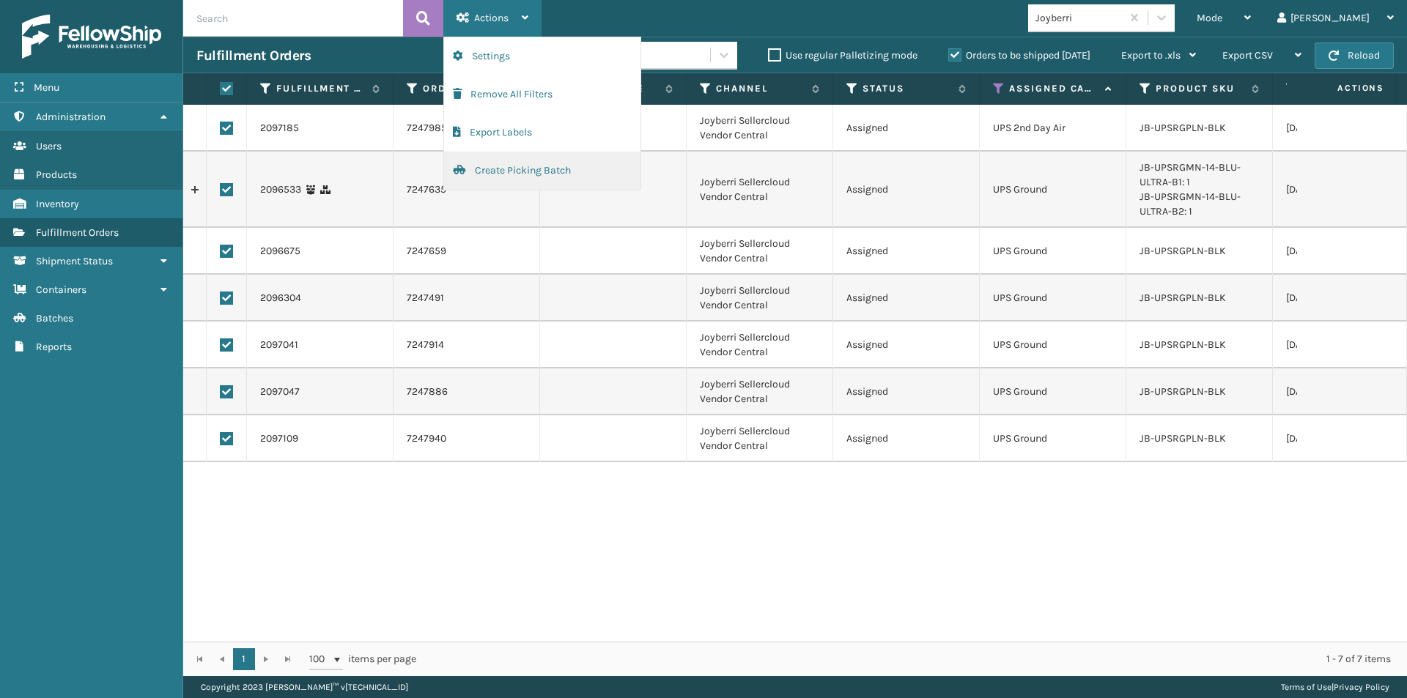
click at [523, 169] on button "Create Picking Batch" at bounding box center [542, 171] width 196 height 38
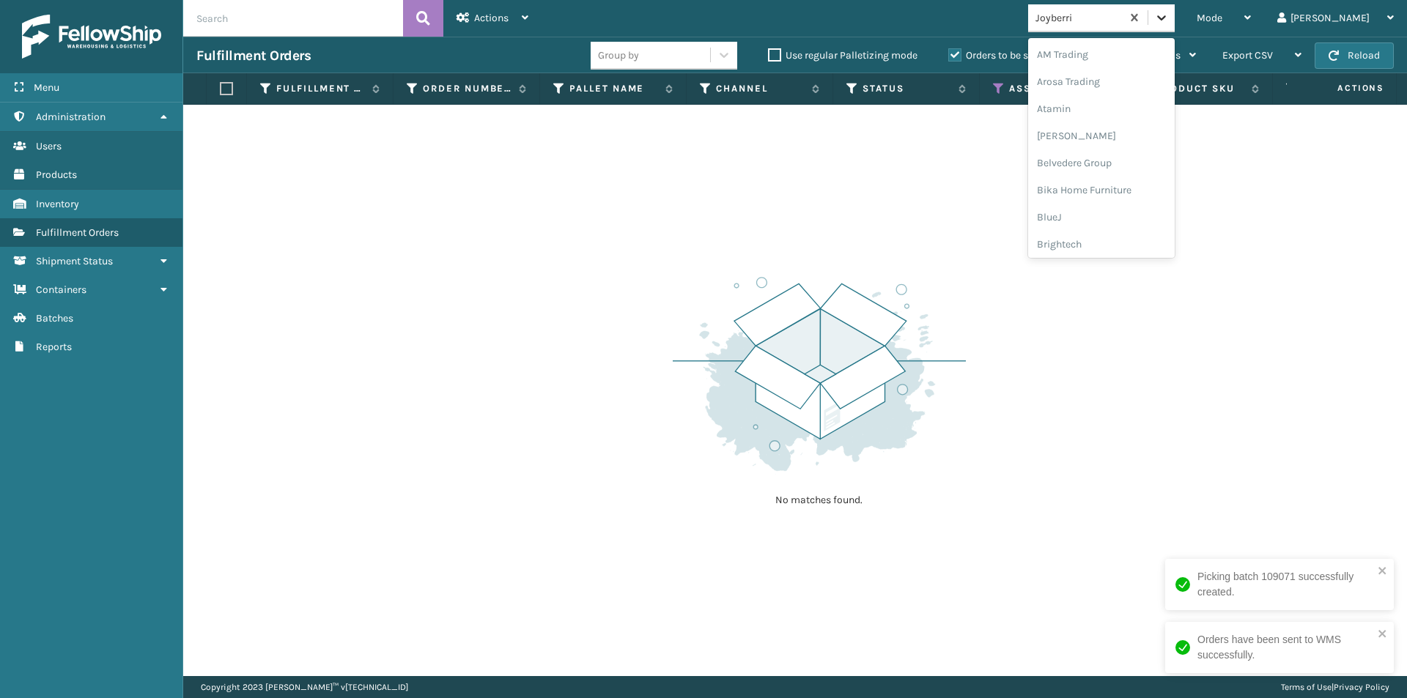
click at [1169, 18] on icon at bounding box center [1161, 17] width 15 height 15
click at [1143, 193] on div "JumpSport" at bounding box center [1101, 189] width 147 height 27
click at [1169, 23] on icon at bounding box center [1161, 17] width 15 height 15
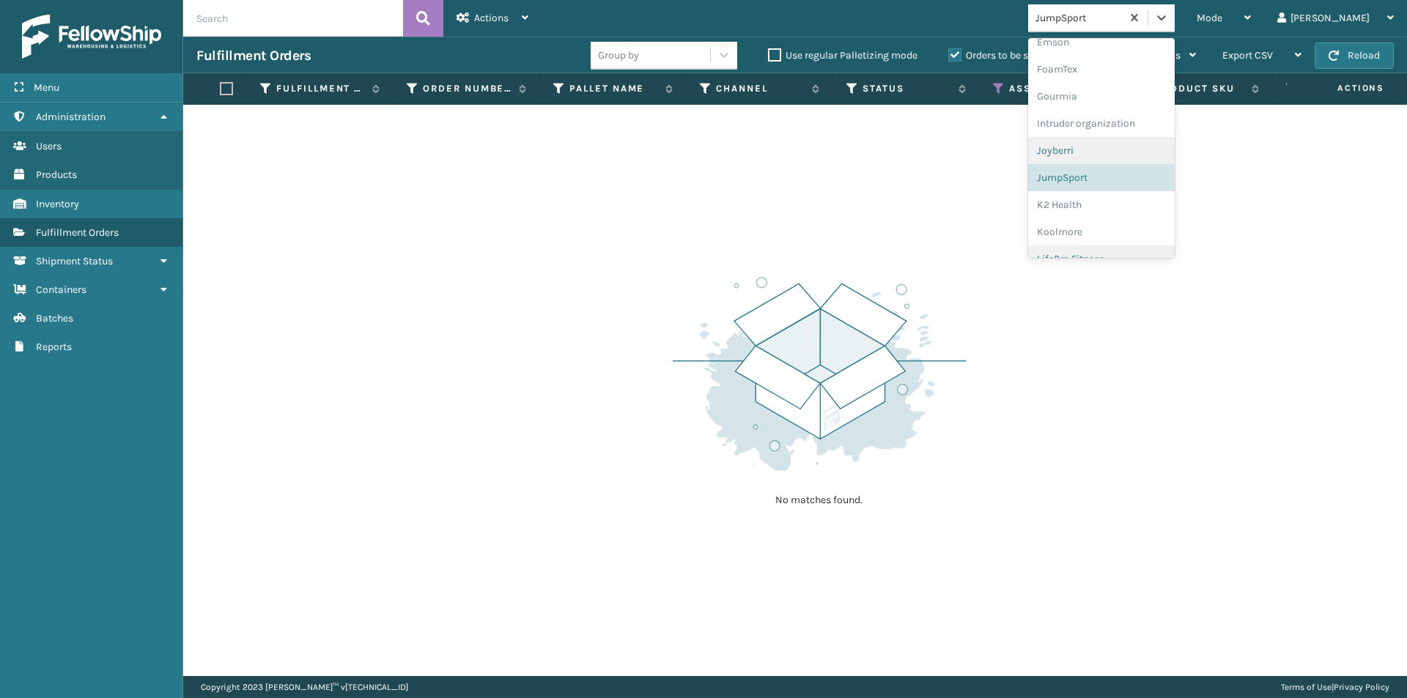
scroll to position [427, 0]
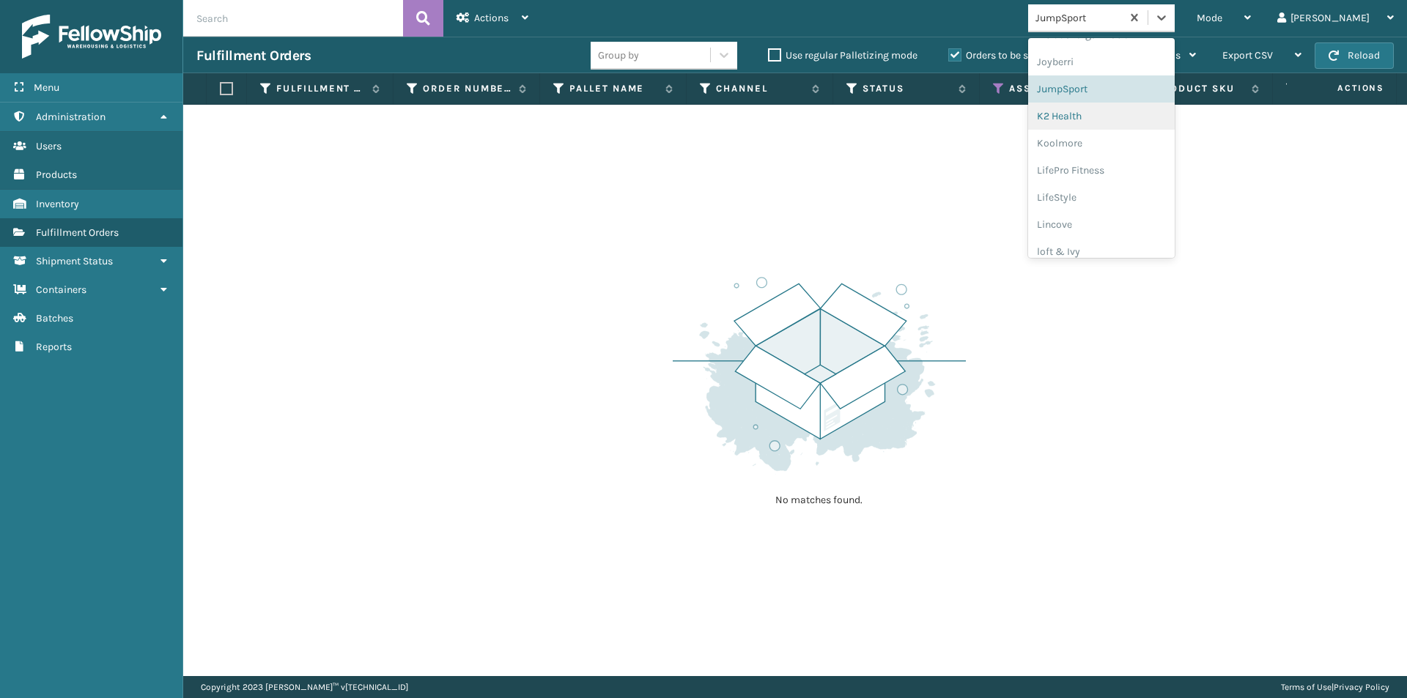
click at [1120, 114] on div "K2 Health" at bounding box center [1101, 116] width 147 height 27
click at [1169, 21] on icon at bounding box center [1161, 17] width 15 height 15
click at [1118, 111] on div "Koolmore" at bounding box center [1101, 116] width 147 height 27
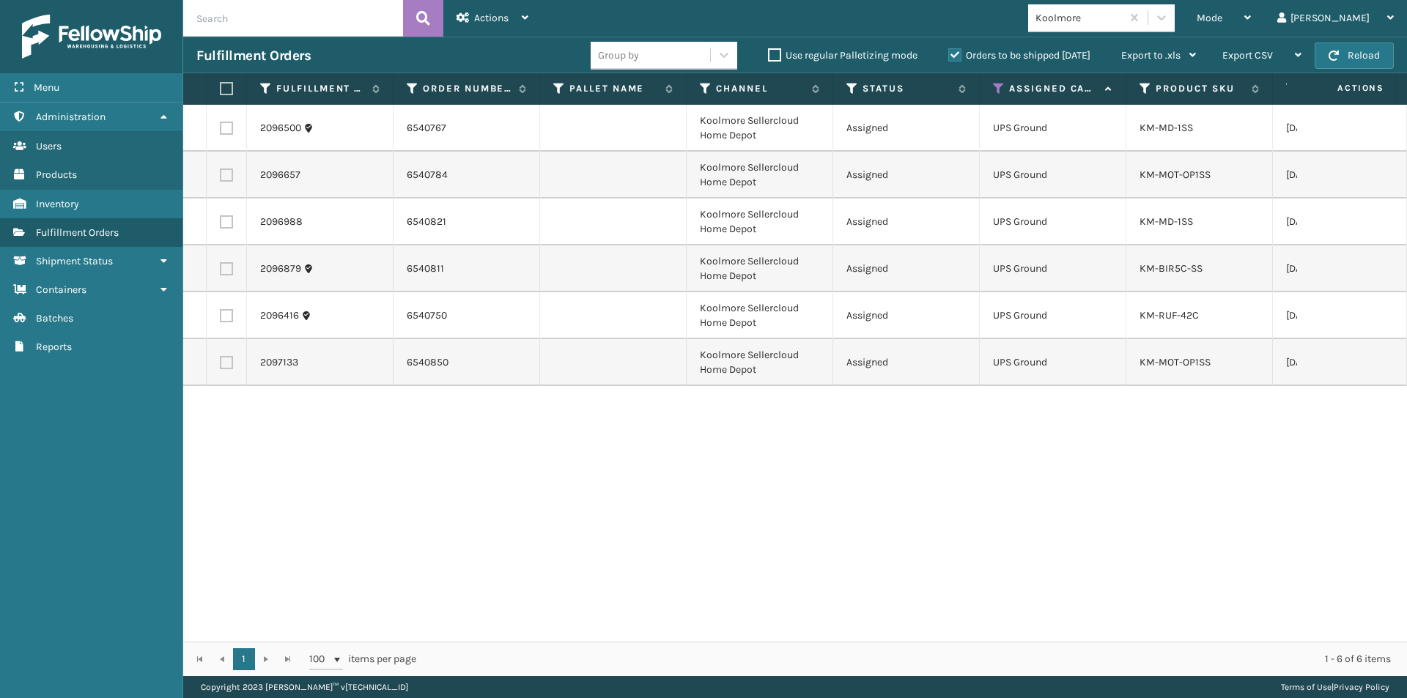
click at [223, 89] on label at bounding box center [224, 88] width 9 height 13
click at [221, 89] on input "checkbox" at bounding box center [220, 89] width 1 height 10
checkbox input "true"
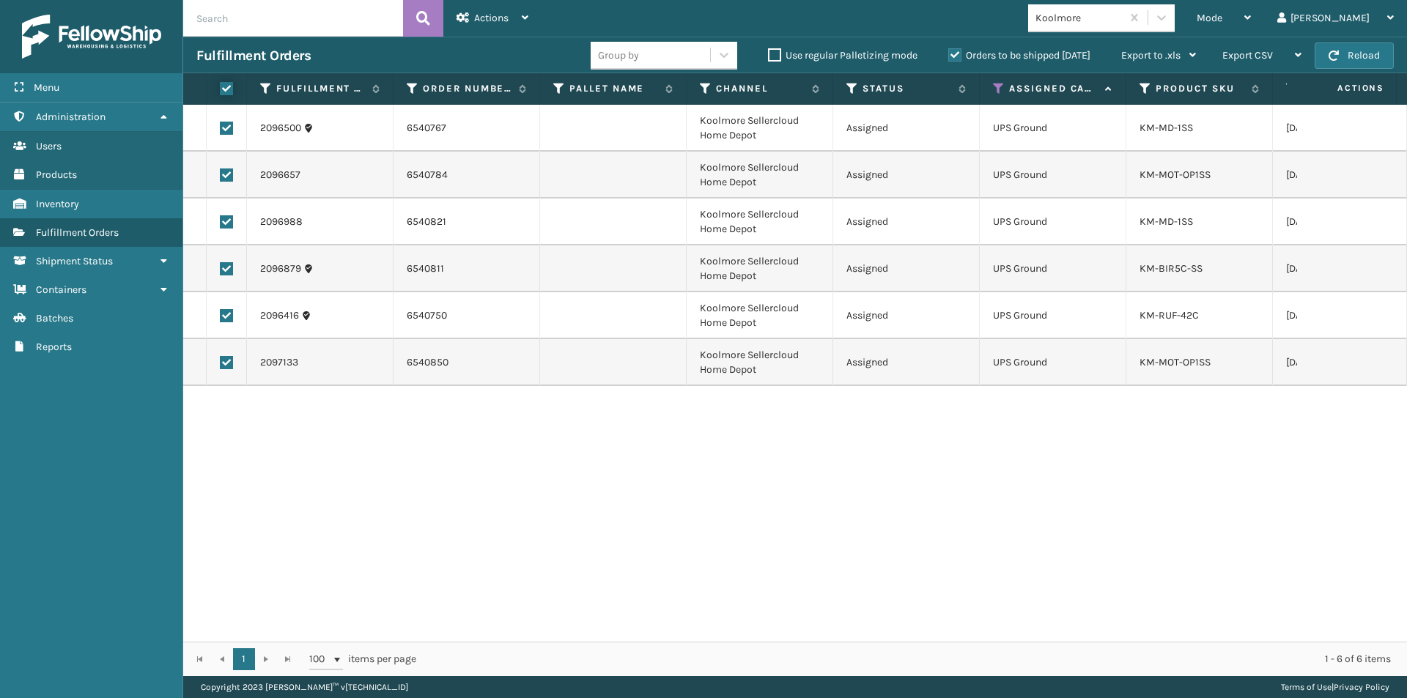
checkbox input "true"
click at [490, 18] on span "Actions" at bounding box center [491, 18] width 34 height 12
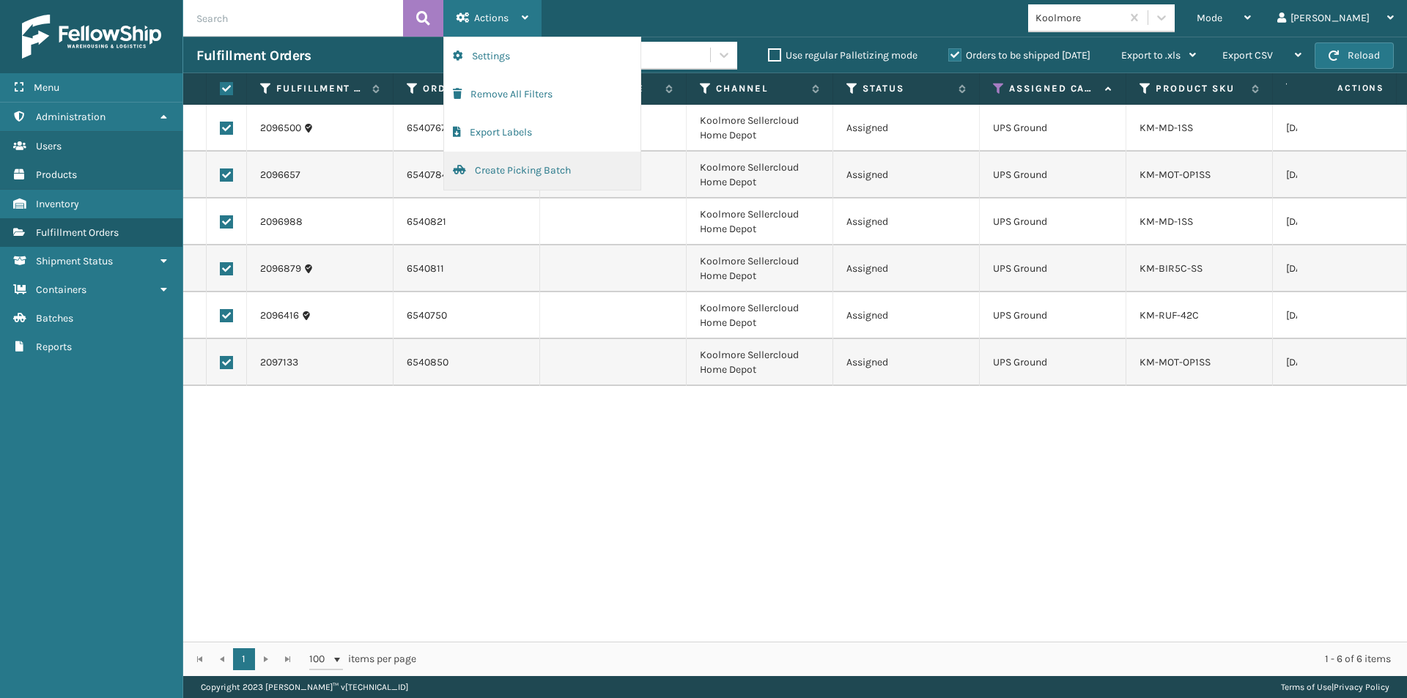
click at [495, 176] on button "Create Picking Batch" at bounding box center [542, 171] width 196 height 38
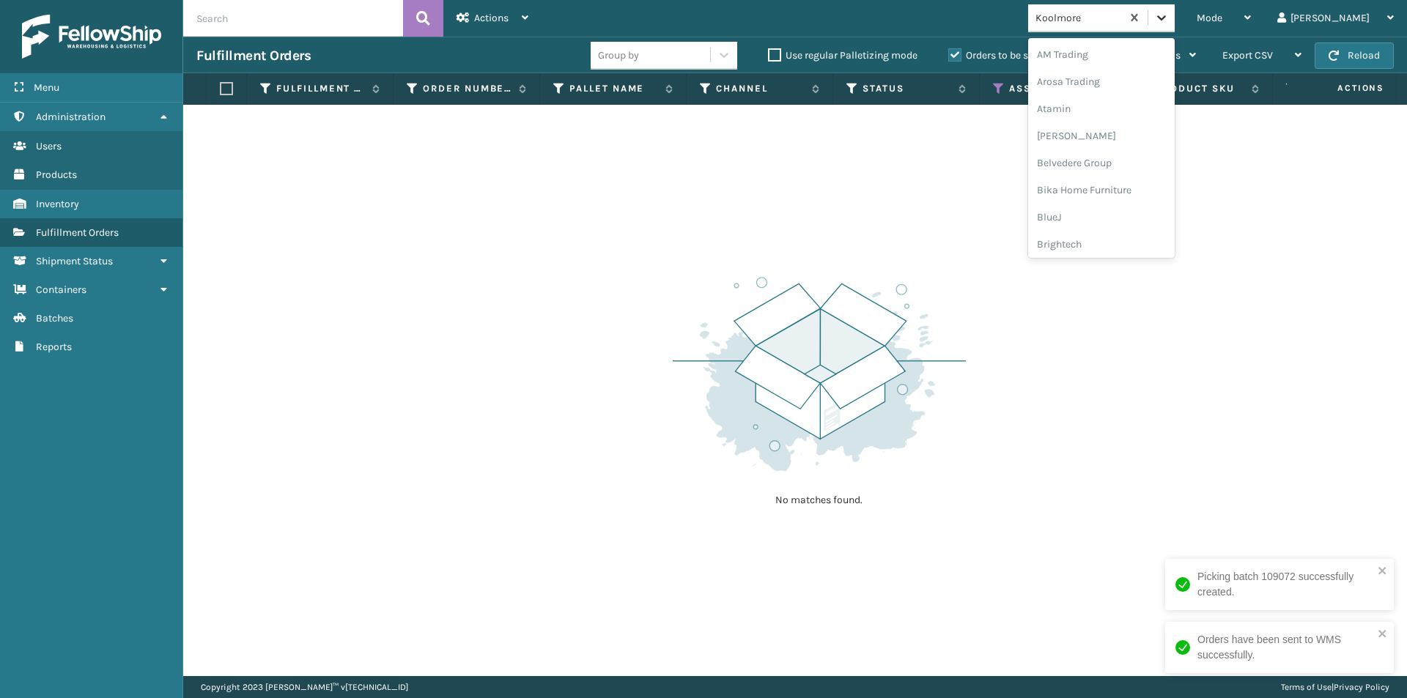
click at [1169, 23] on icon at bounding box center [1161, 17] width 15 height 15
click at [1129, 189] on div "LifePro Fitness" at bounding box center [1101, 189] width 147 height 27
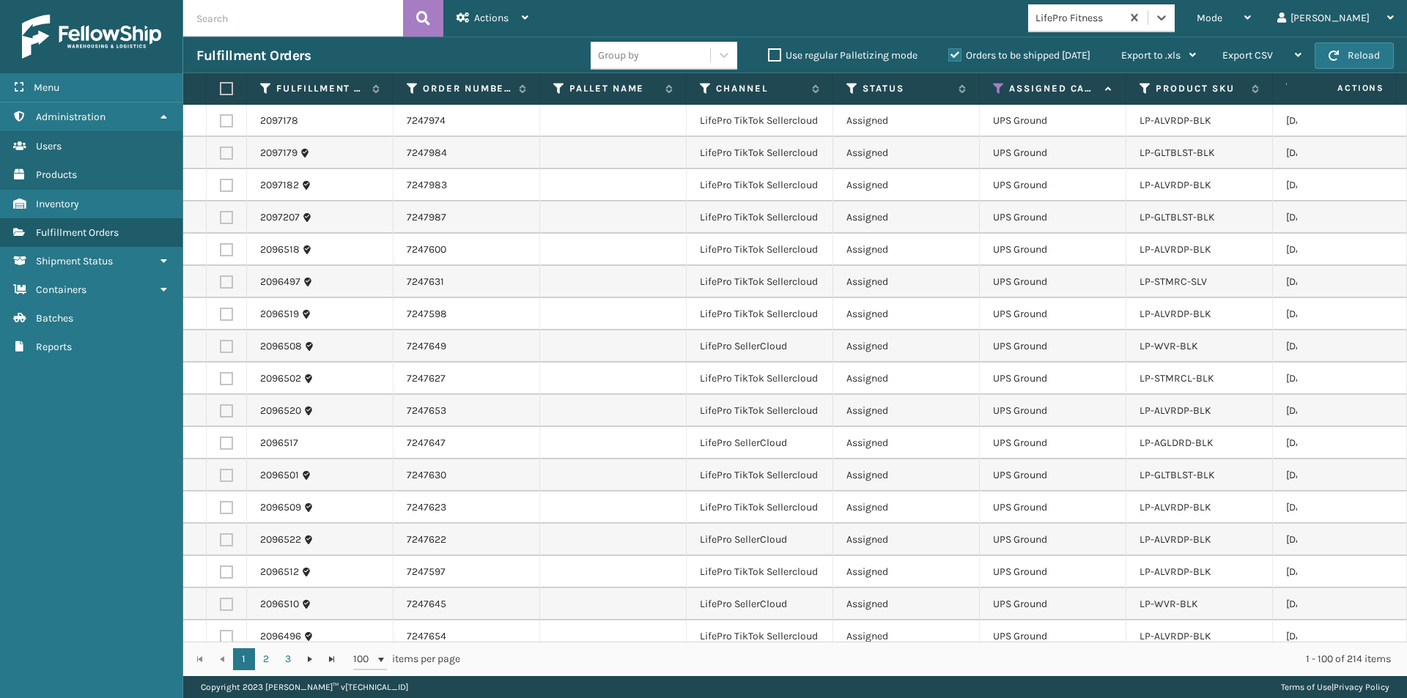
click at [1189, 325] on td "LP-ALVRDP-BLK" at bounding box center [1199, 314] width 147 height 32
click at [1164, 314] on link "LP-ALVRDP-BLK" at bounding box center [1176, 314] width 72 height 12
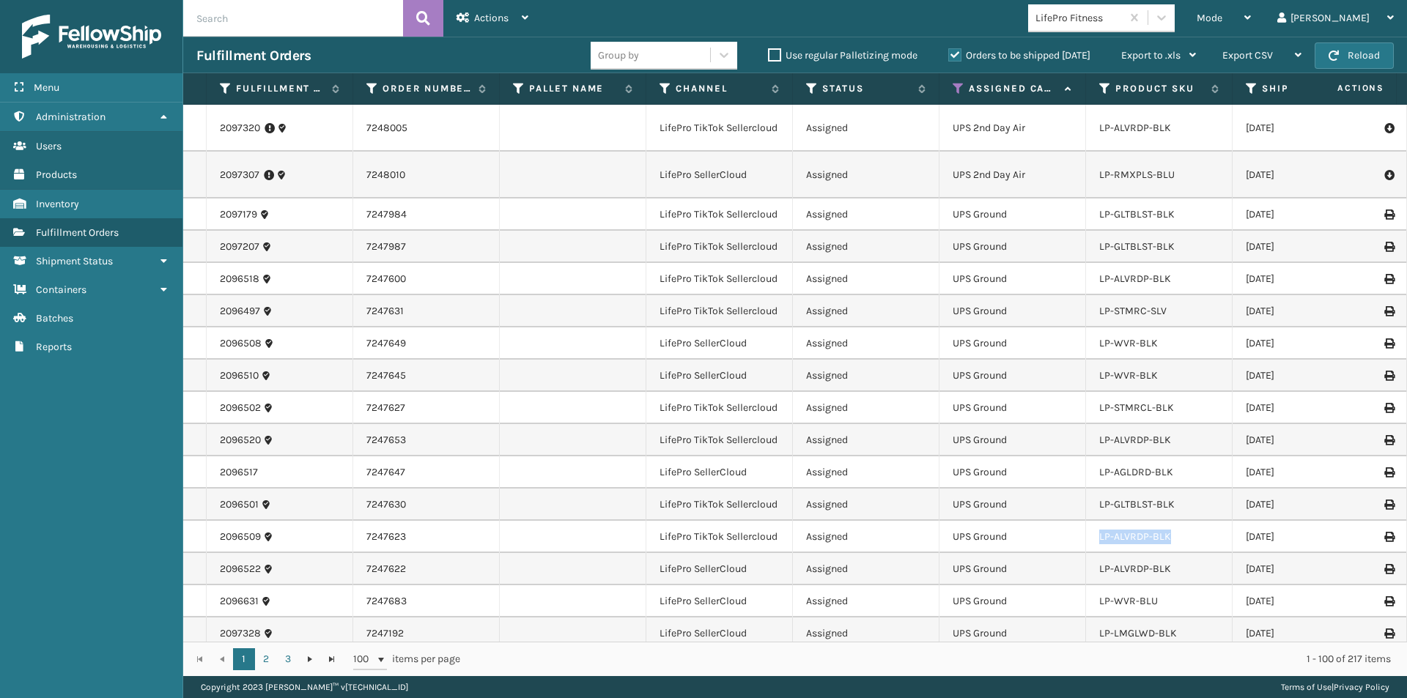
drag, startPoint x: 1173, startPoint y: 536, endPoint x: 1098, endPoint y: 543, distance: 75.8
click at [1098, 543] on td "LP-ALVRDP-BLK" at bounding box center [1159, 537] width 147 height 32
copy link "LP-ALVRDP-BLK"
click at [264, 27] on input "text" at bounding box center [293, 18] width 220 height 37
paste input "LP-ALVRDP-BLK"
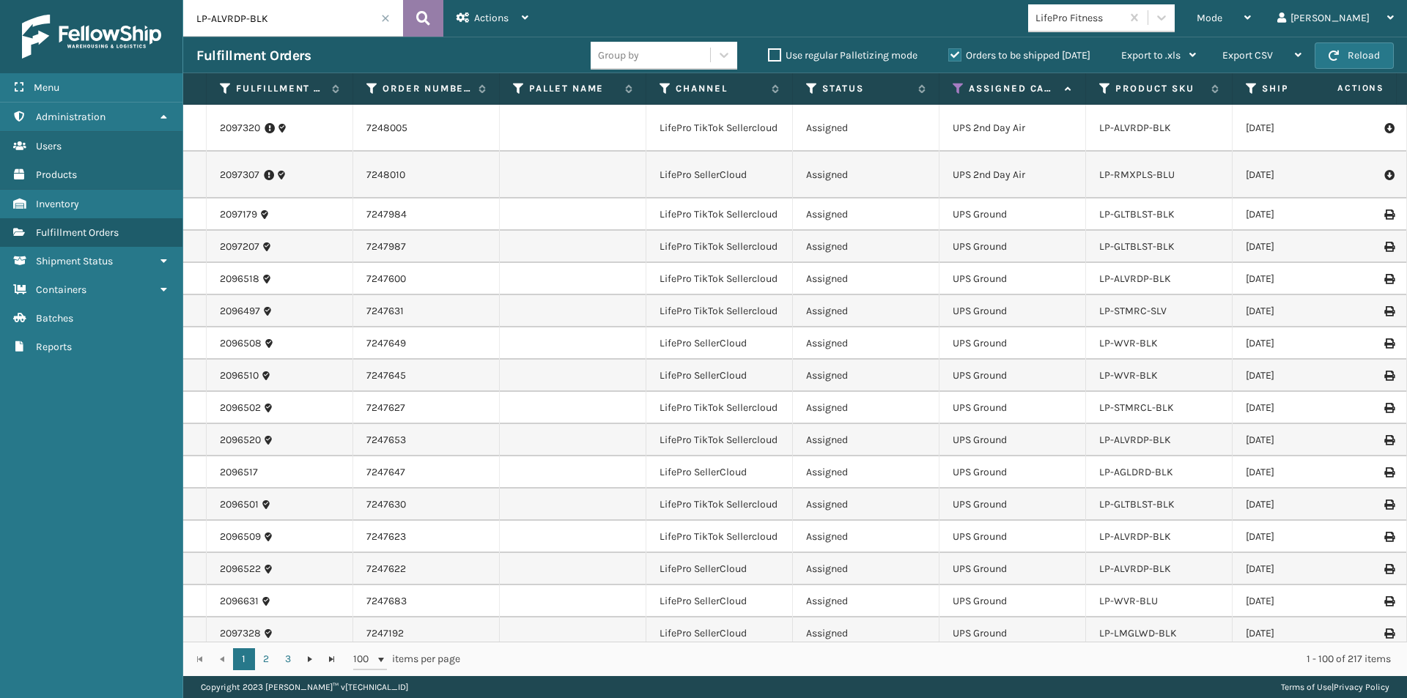
type input "LP-ALVRDP-BLK"
click at [425, 22] on icon at bounding box center [423, 18] width 14 height 22
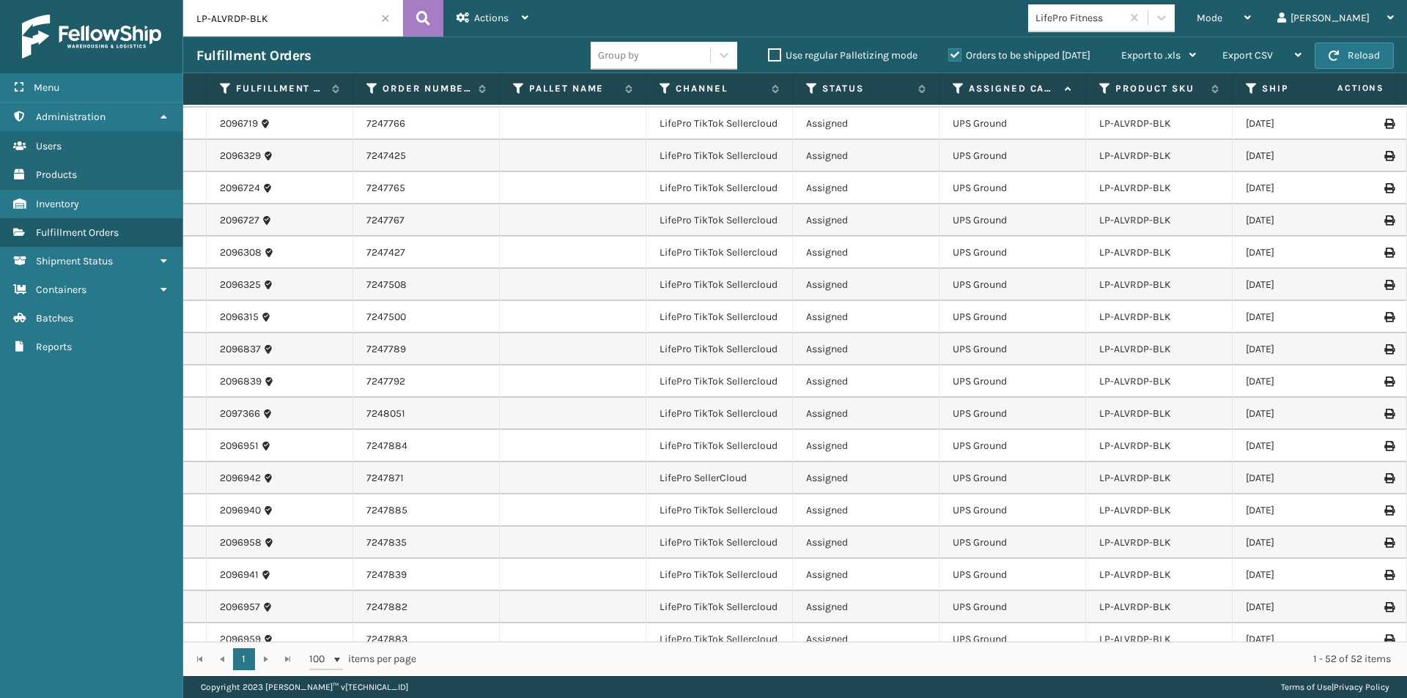
scroll to position [660, 0]
click at [388, 20] on span at bounding box center [385, 18] width 9 height 9
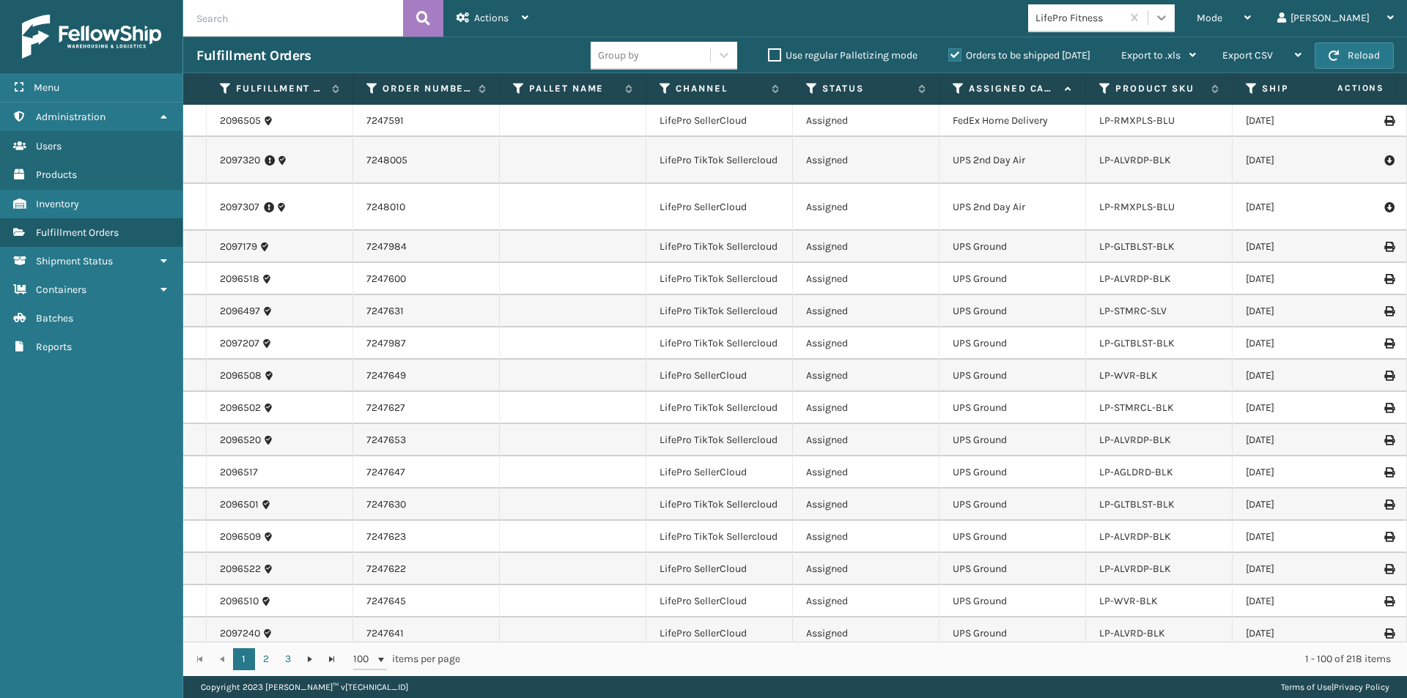
click at [1169, 21] on icon at bounding box center [1161, 17] width 15 height 15
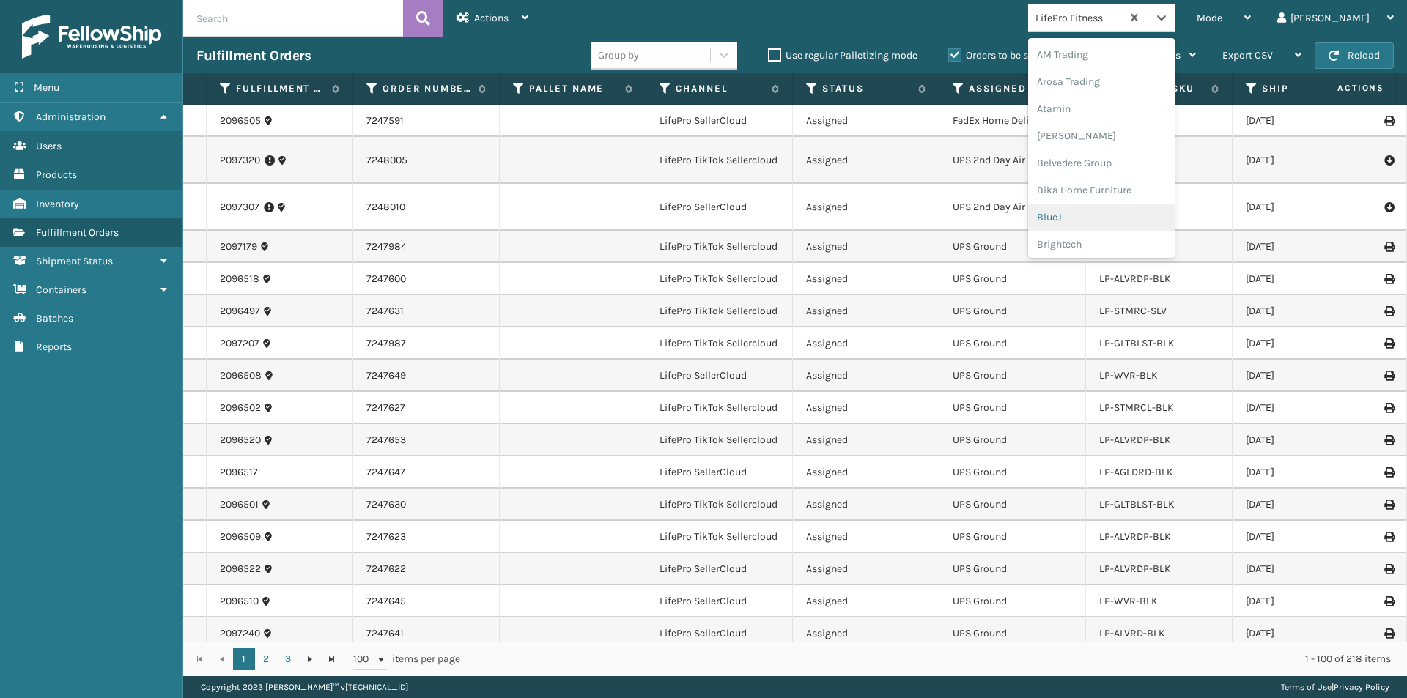
click at [1121, 220] on div "BlueJ" at bounding box center [1101, 217] width 147 height 27
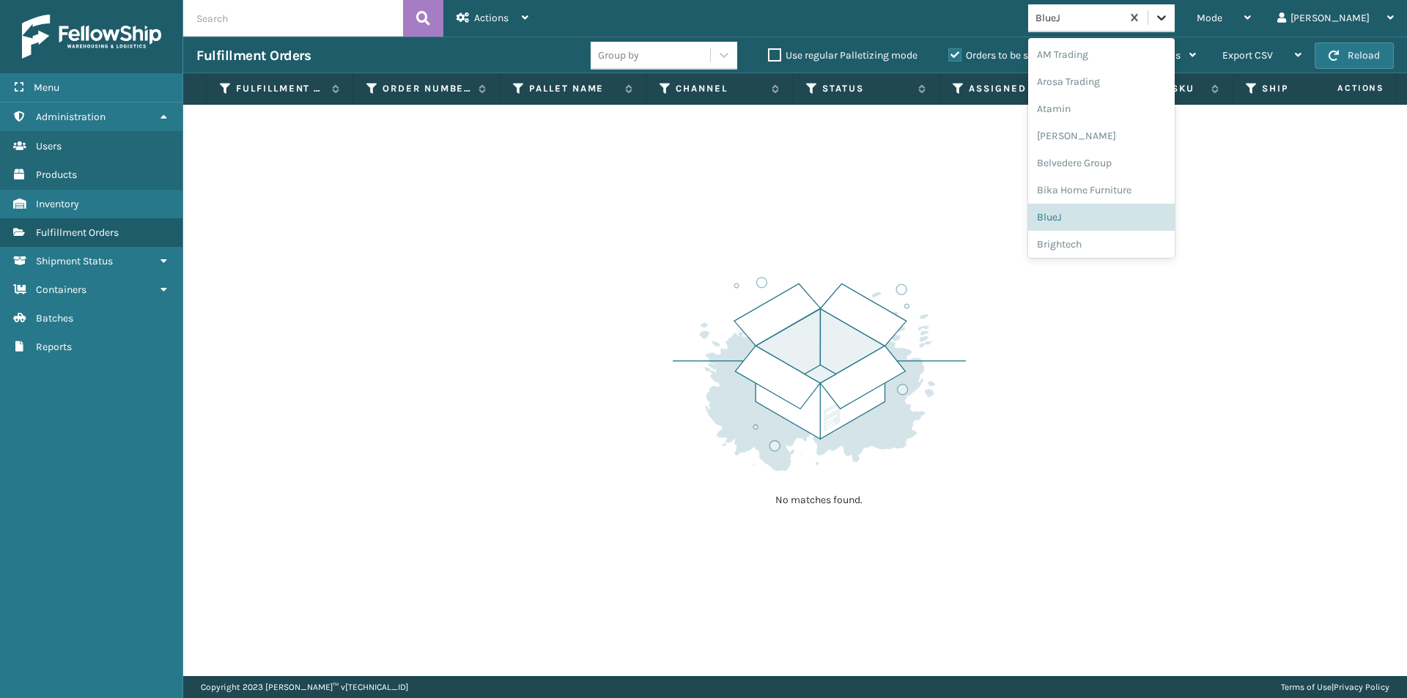
click at [1169, 15] on icon at bounding box center [1161, 17] width 15 height 15
click at [1139, 158] on div "LifePro Fitness" at bounding box center [1101, 157] width 147 height 27
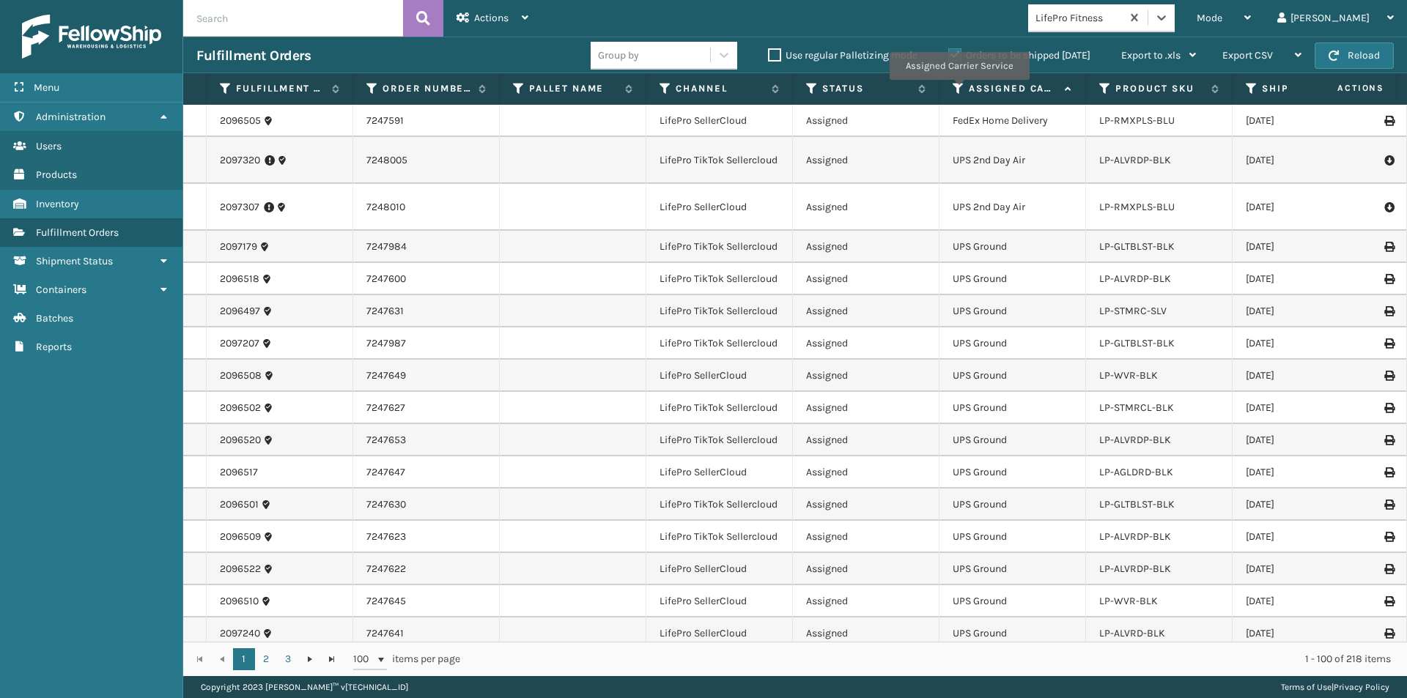
click at [959, 90] on icon at bounding box center [959, 88] width 12 height 13
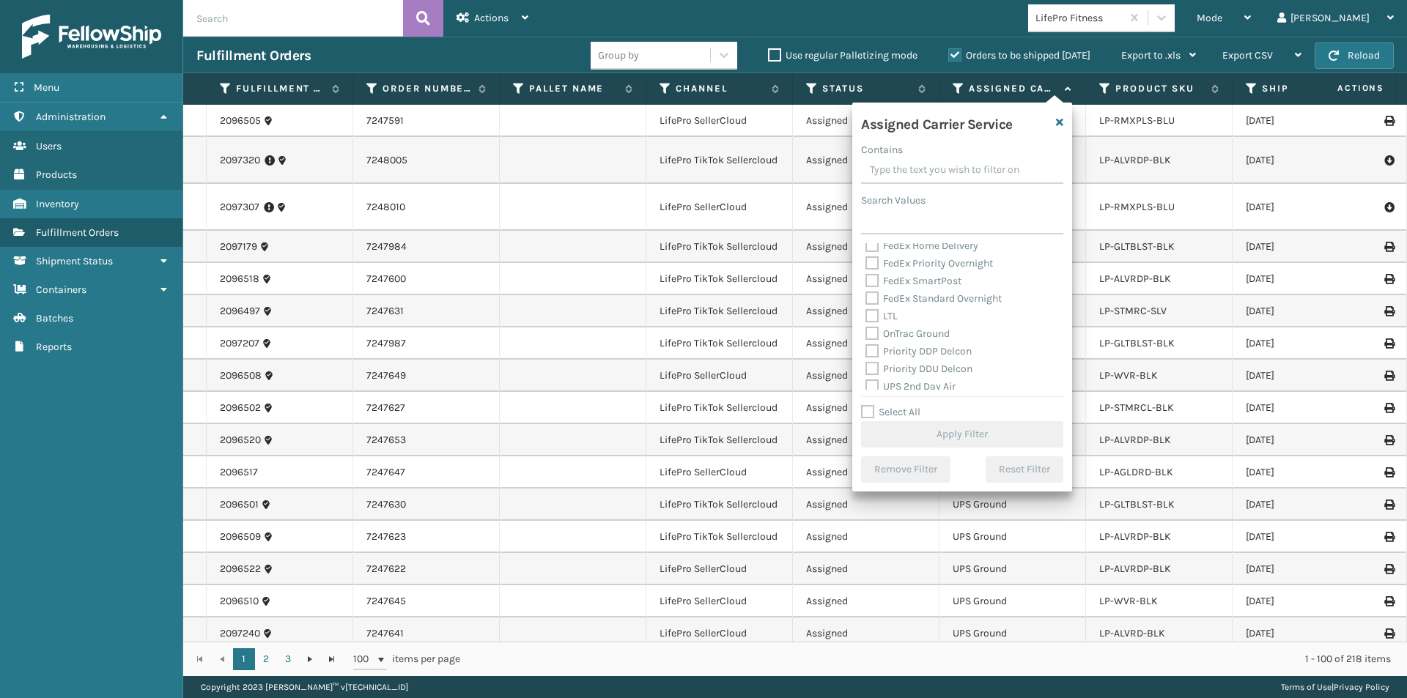
scroll to position [220, 0]
click at [874, 311] on label "UPS 2nd Day Air" at bounding box center [910, 313] width 90 height 12
click at [866, 311] on input "UPS 2nd Day Air" at bounding box center [865, 310] width 1 height 10
checkbox input "true"
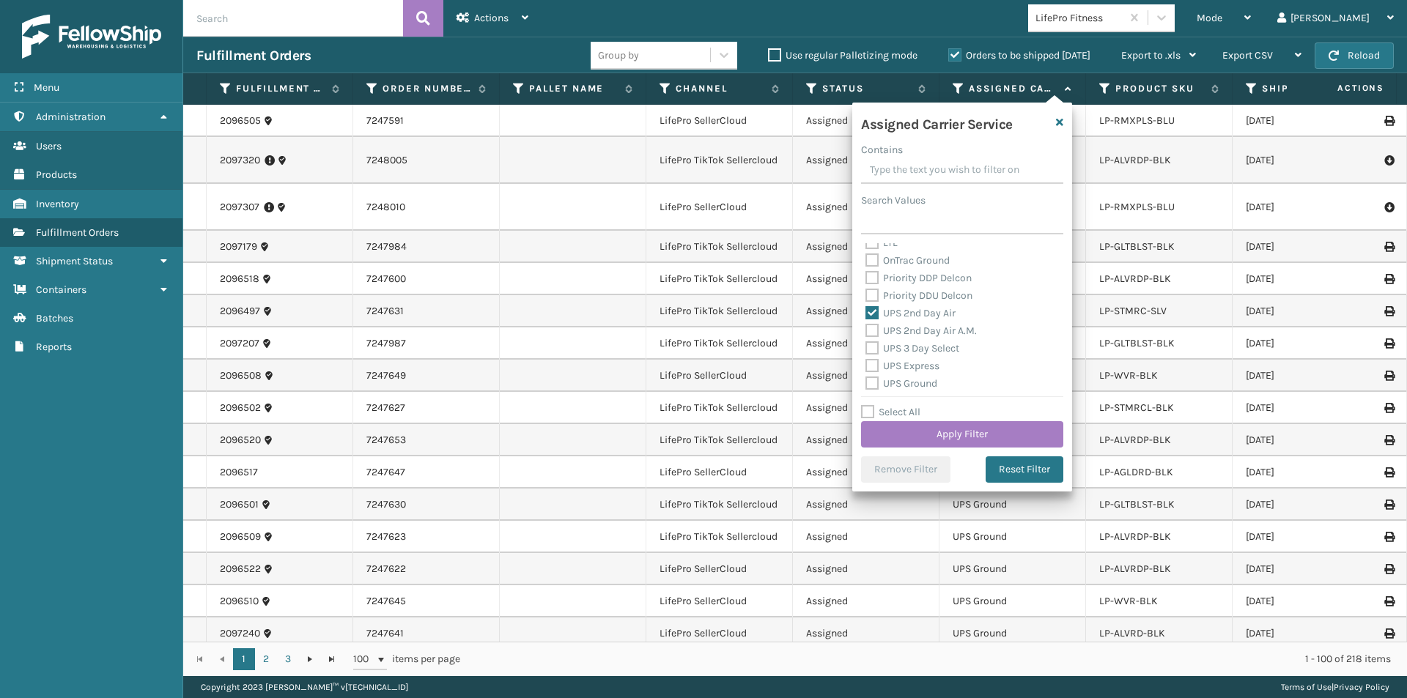
click at [872, 331] on label "UPS 2nd Day Air A.M." at bounding box center [920, 331] width 111 height 12
click at [866, 331] on input "UPS 2nd Day Air A.M." at bounding box center [865, 327] width 1 height 10
checkbox input "true"
click at [911, 293] on label "UPS Express" at bounding box center [902, 293] width 74 height 12
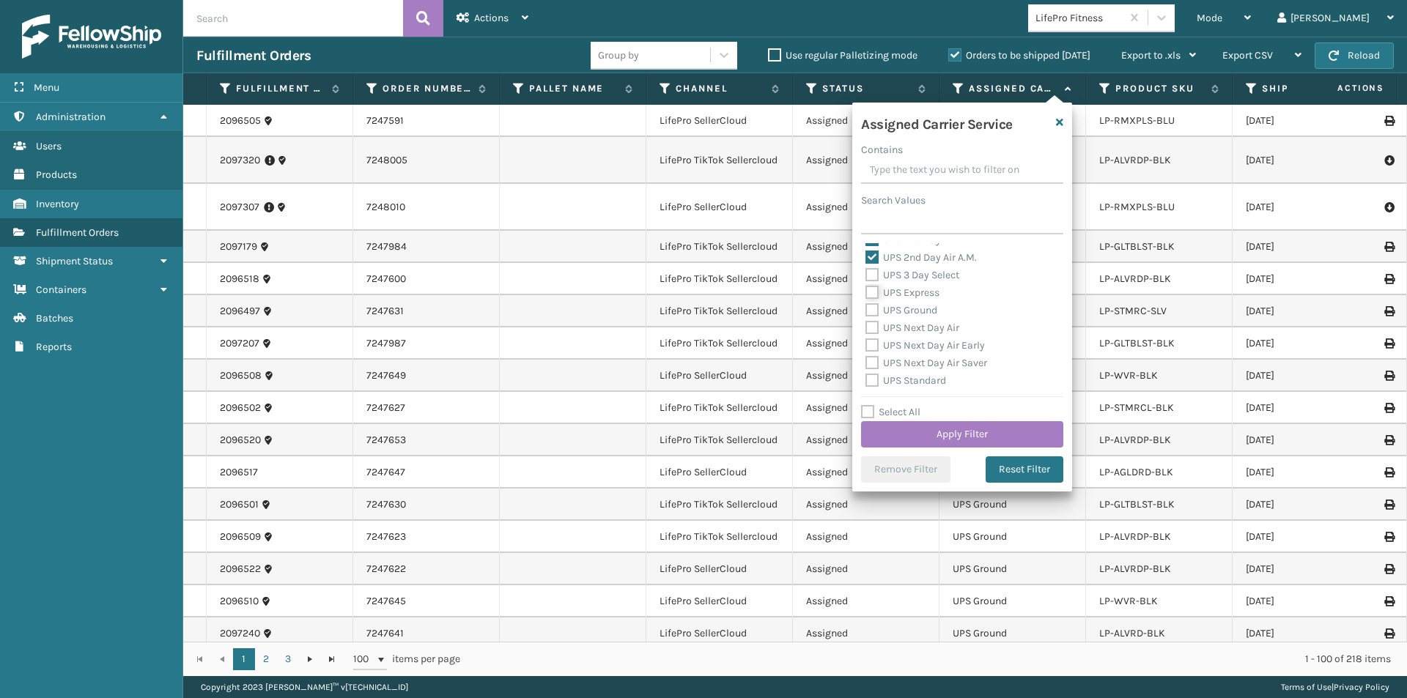
click at [866, 293] on input "UPS Express" at bounding box center [865, 289] width 1 height 10
checkbox input "true"
click at [905, 328] on label "UPS Next Day Air" at bounding box center [912, 328] width 94 height 12
click at [866, 328] on input "UPS Next Day Air" at bounding box center [865, 325] width 1 height 10
checkbox input "true"
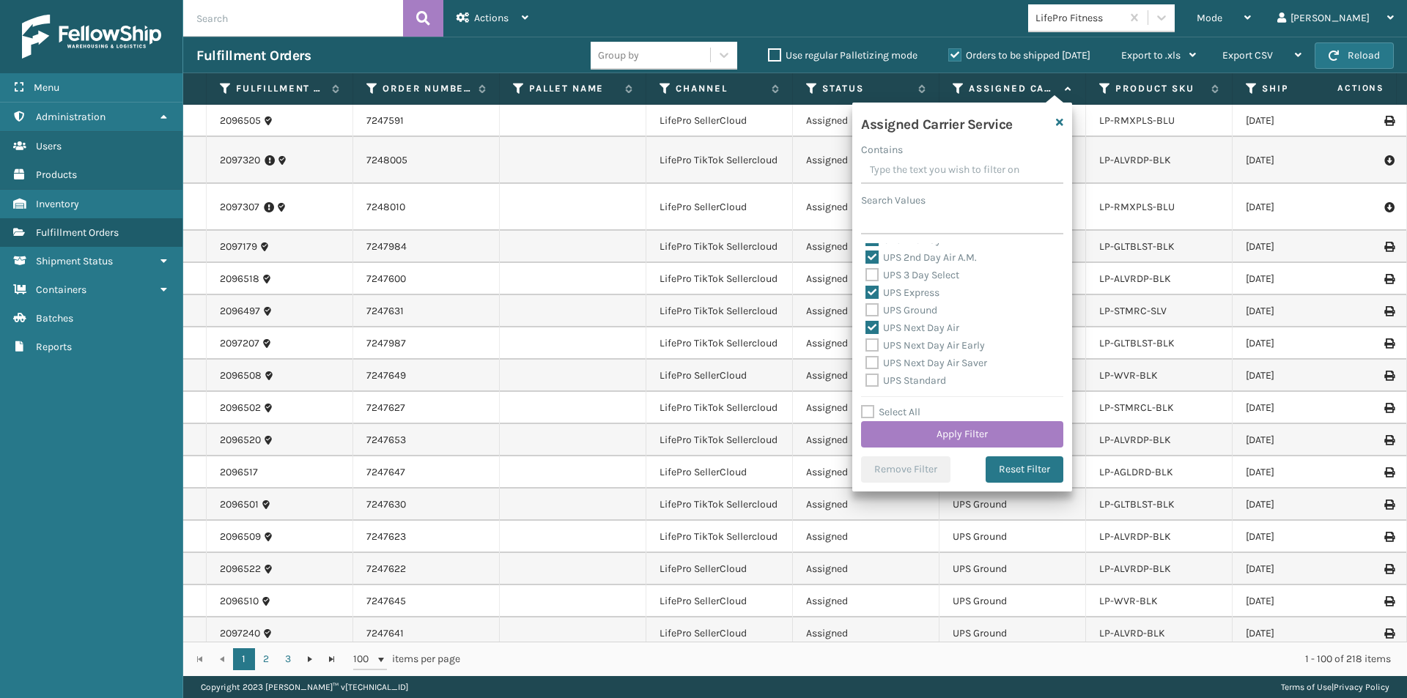
click at [909, 342] on label "UPS Next Day Air Early" at bounding box center [924, 345] width 119 height 12
click at [866, 342] on input "UPS Next Day Air Early" at bounding box center [865, 342] width 1 height 10
checkbox input "true"
click at [907, 361] on label "UPS Next Day Air Saver" at bounding box center [926, 363] width 122 height 12
click at [866, 361] on input "UPS Next Day Air Saver" at bounding box center [865, 360] width 1 height 10
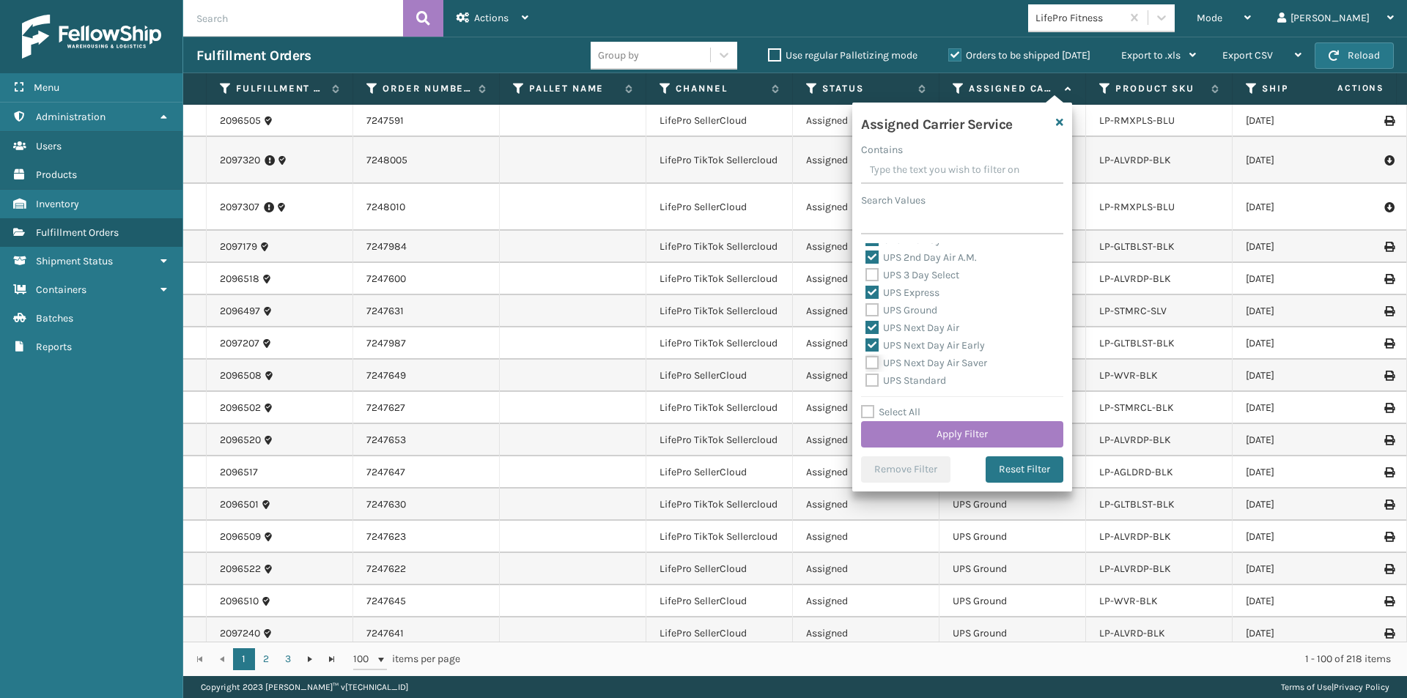
checkbox input "true"
click at [975, 436] on button "Apply Filter" at bounding box center [962, 434] width 202 height 26
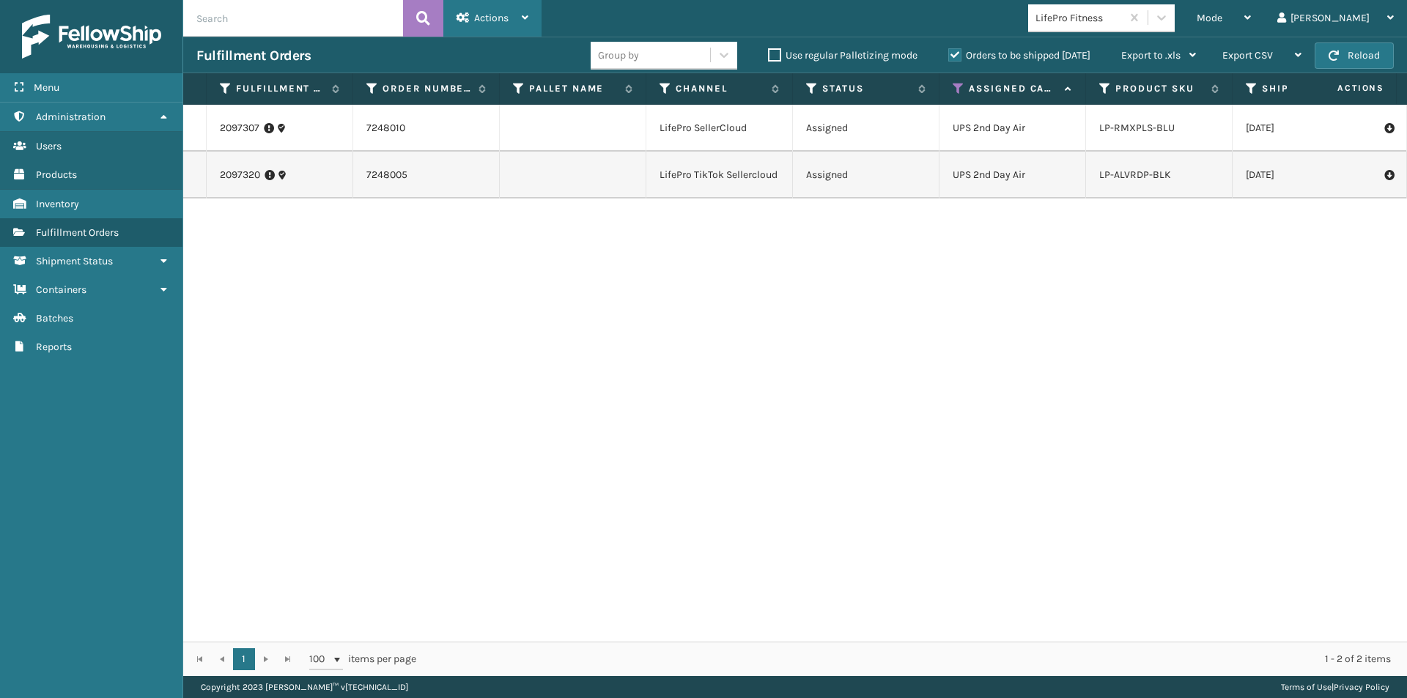
click at [491, 26] on div "Actions" at bounding box center [493, 18] width 72 height 37
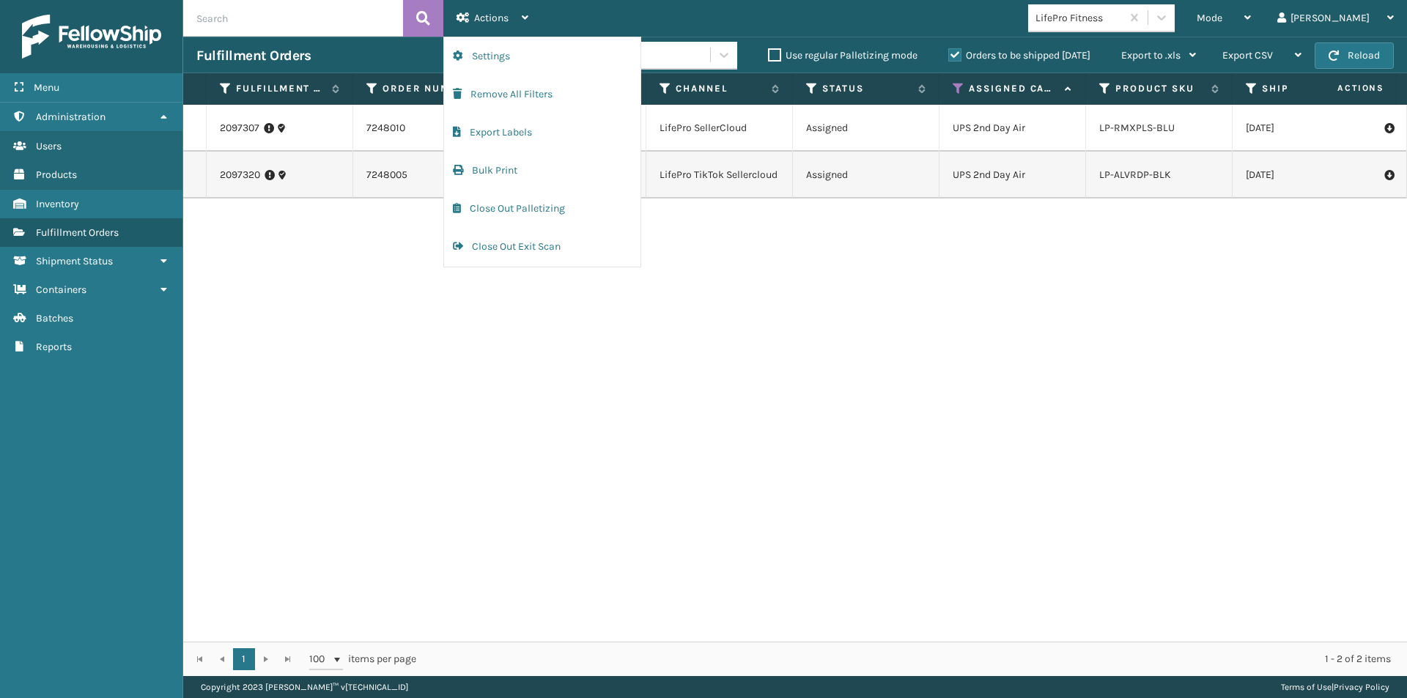
click at [709, 312] on div "2097307 7248010 LifePro SellerCloud Assigned UPS 2nd Day Air LP-RMXPLS-BLU [DAT…" at bounding box center [795, 373] width 1224 height 537
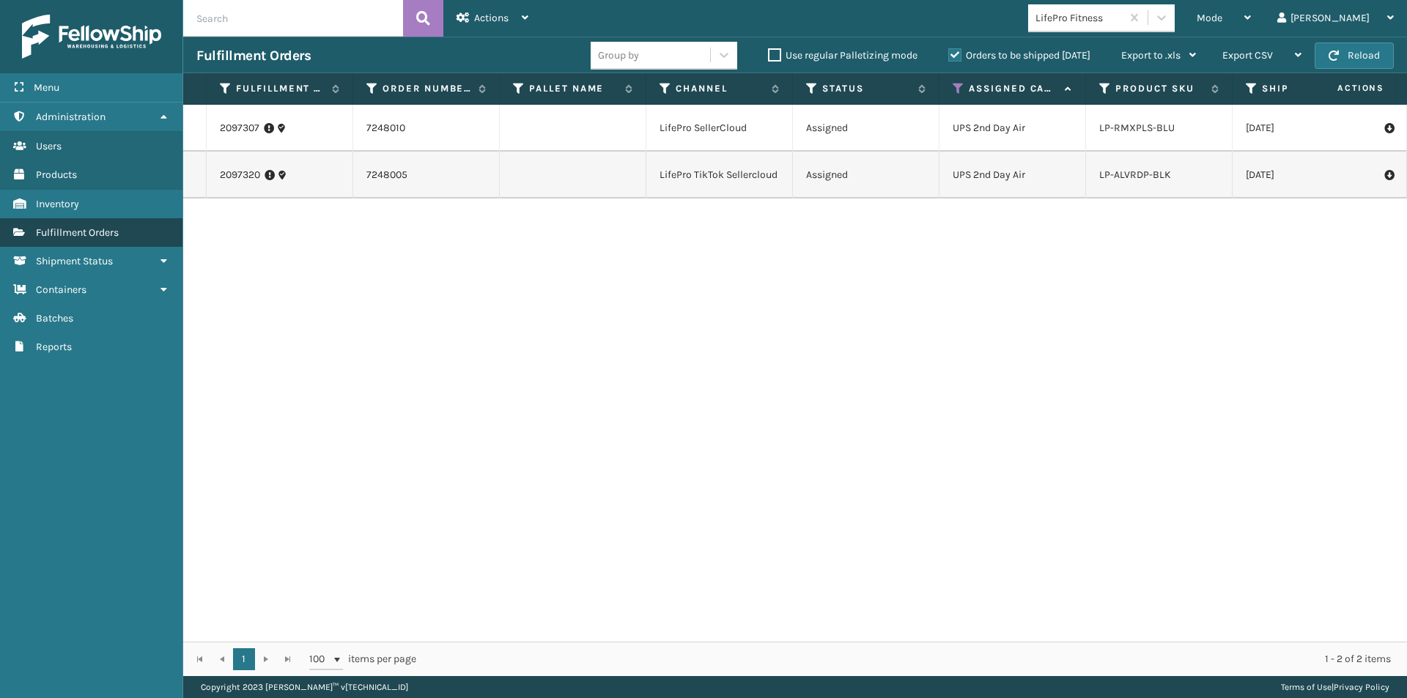
click at [111, 231] on span "Fulfillment Orders" at bounding box center [77, 232] width 83 height 12
click at [1251, 22] on icon at bounding box center [1247, 17] width 7 height 10
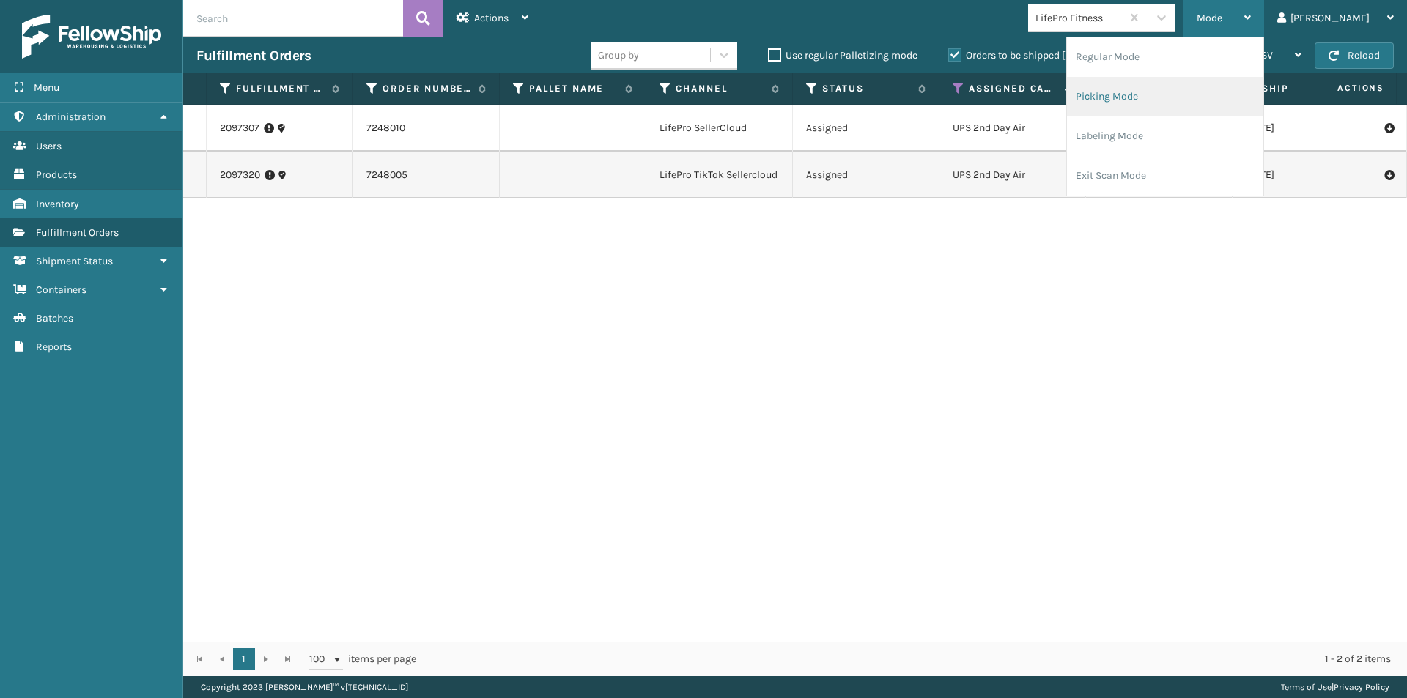
click at [1195, 96] on li "Picking Mode" at bounding box center [1165, 97] width 196 height 40
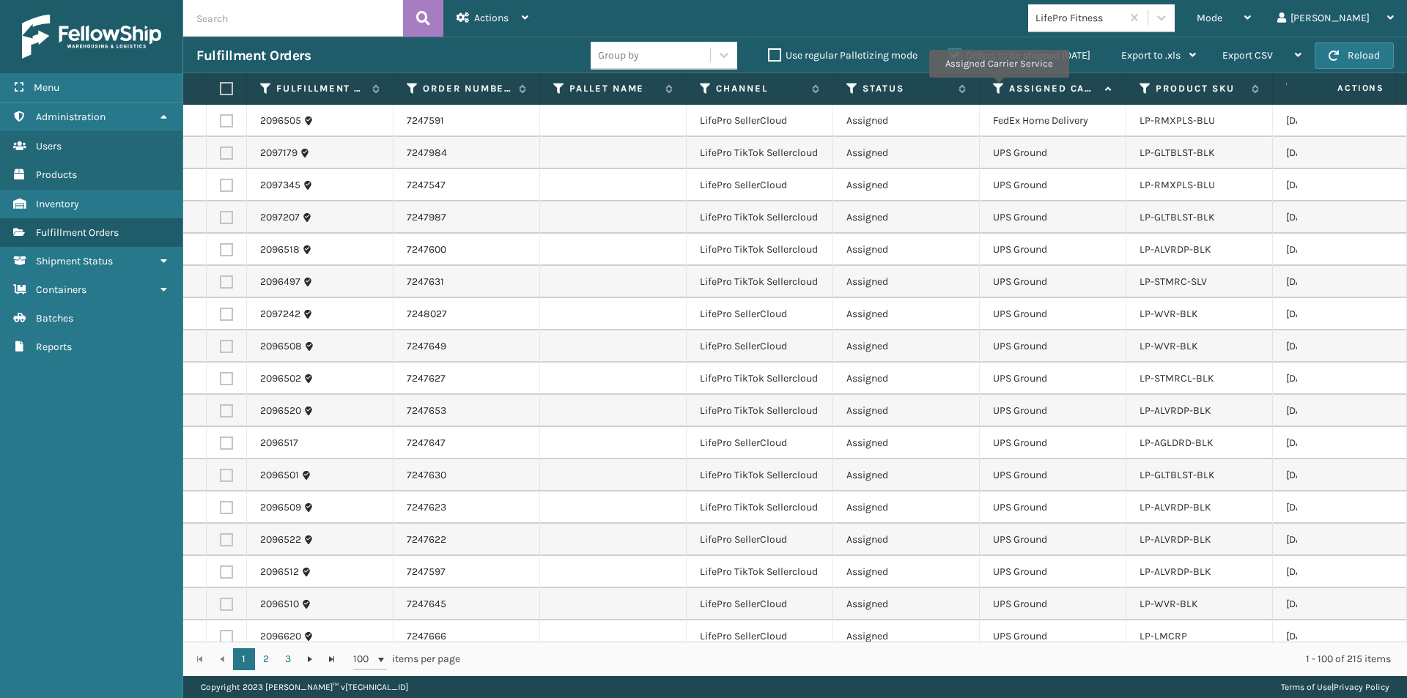
click at [998, 88] on icon at bounding box center [999, 88] width 12 height 13
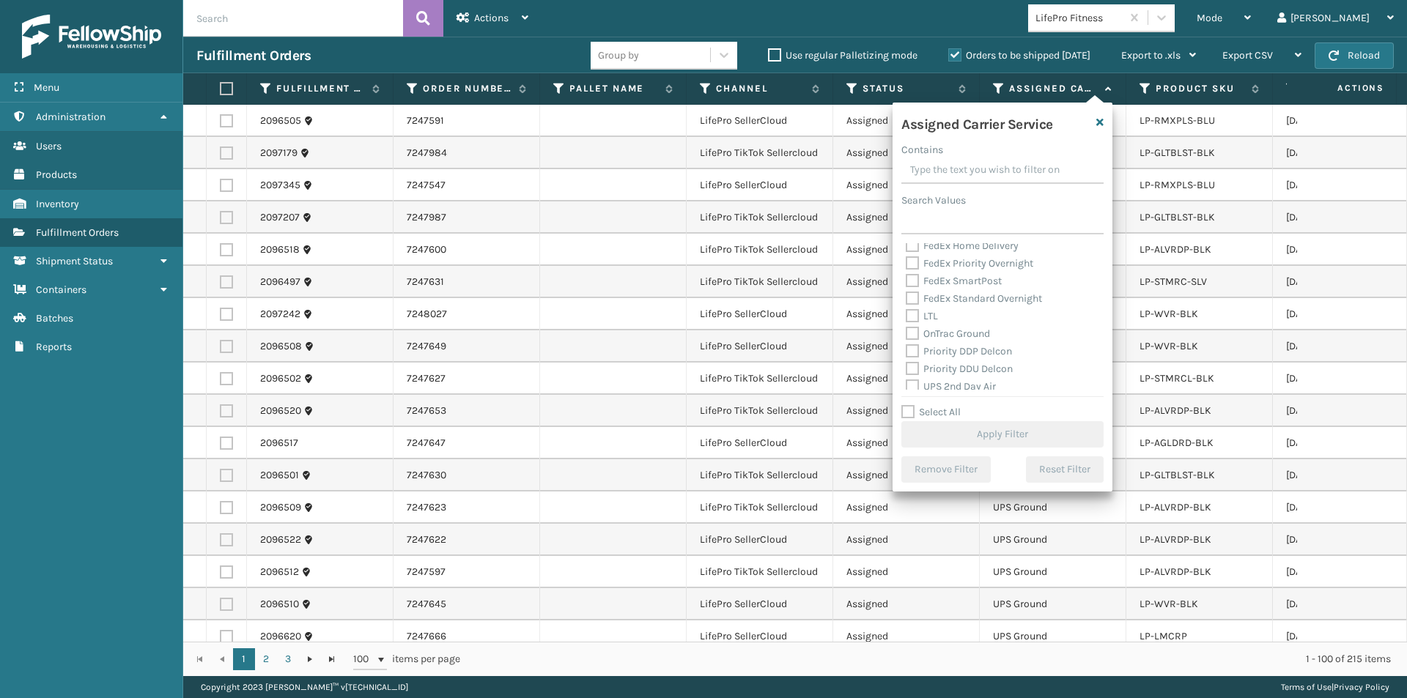
scroll to position [220, 0]
click at [912, 316] on label "UPS 2nd Day Air" at bounding box center [951, 313] width 90 height 12
click at [907, 314] on input "UPS 2nd Day Air" at bounding box center [906, 310] width 1 height 10
checkbox input "true"
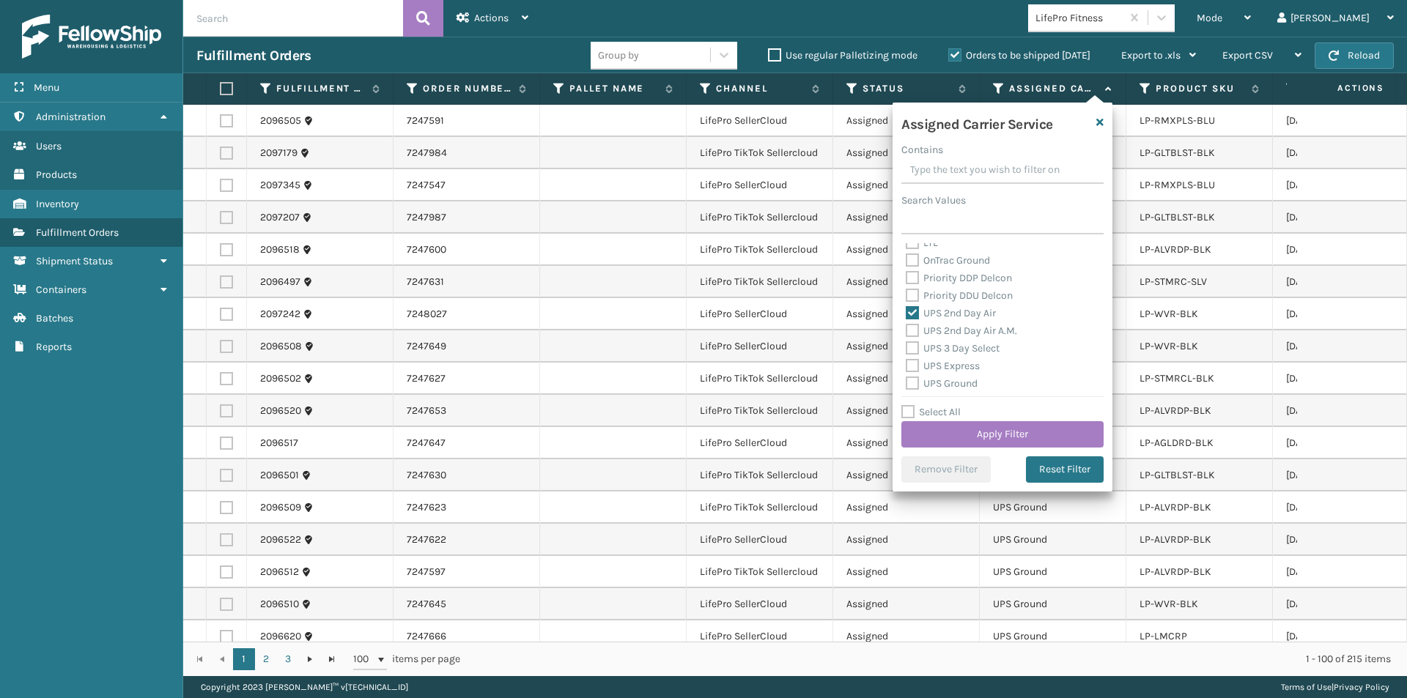
click at [912, 331] on label "UPS 2nd Day Air A.M." at bounding box center [961, 331] width 111 height 12
click at [907, 331] on input "UPS 2nd Day Air A.M." at bounding box center [906, 327] width 1 height 10
checkbox input "true"
click at [914, 368] on label "UPS Express" at bounding box center [943, 366] width 74 height 12
click at [907, 367] on input "UPS Express" at bounding box center [906, 363] width 1 height 10
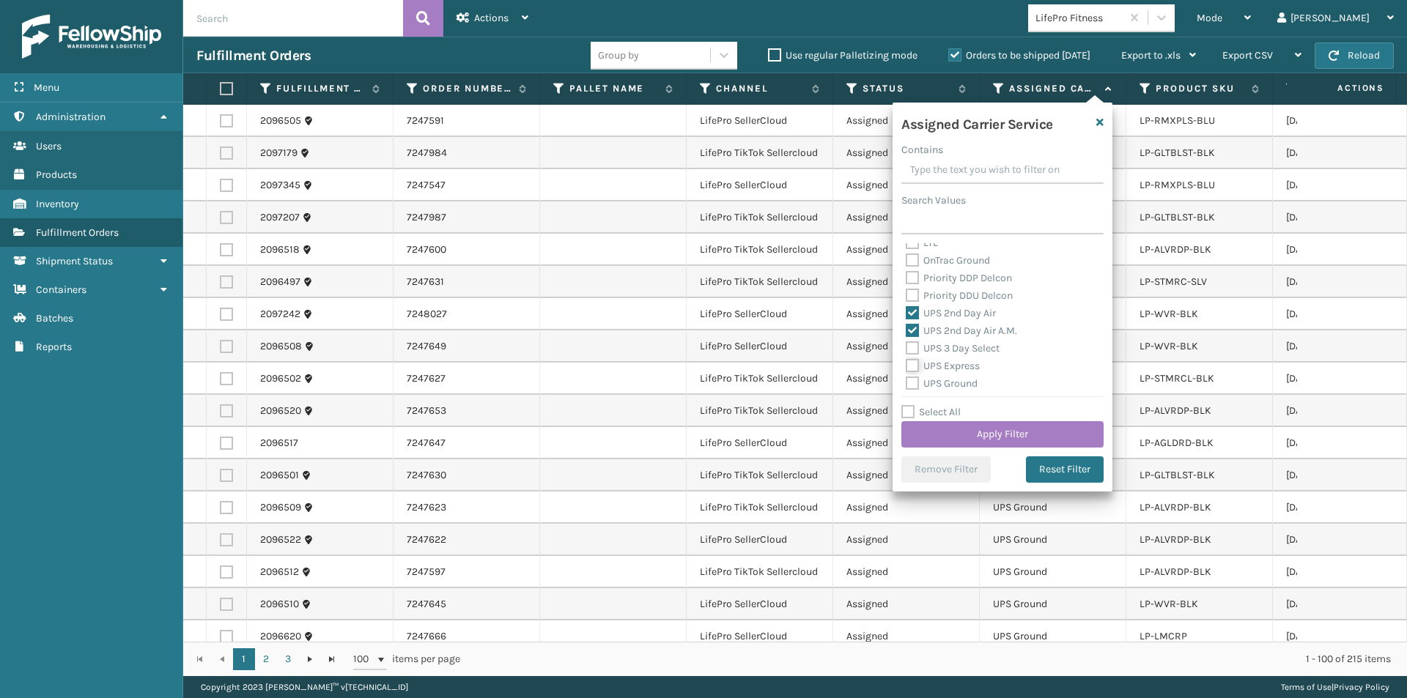
checkbox input "true"
click at [915, 254] on label "UPS Next Day Air" at bounding box center [953, 254] width 94 height 12
click at [907, 254] on input "UPS Next Day Air" at bounding box center [906, 251] width 1 height 10
checkbox input "true"
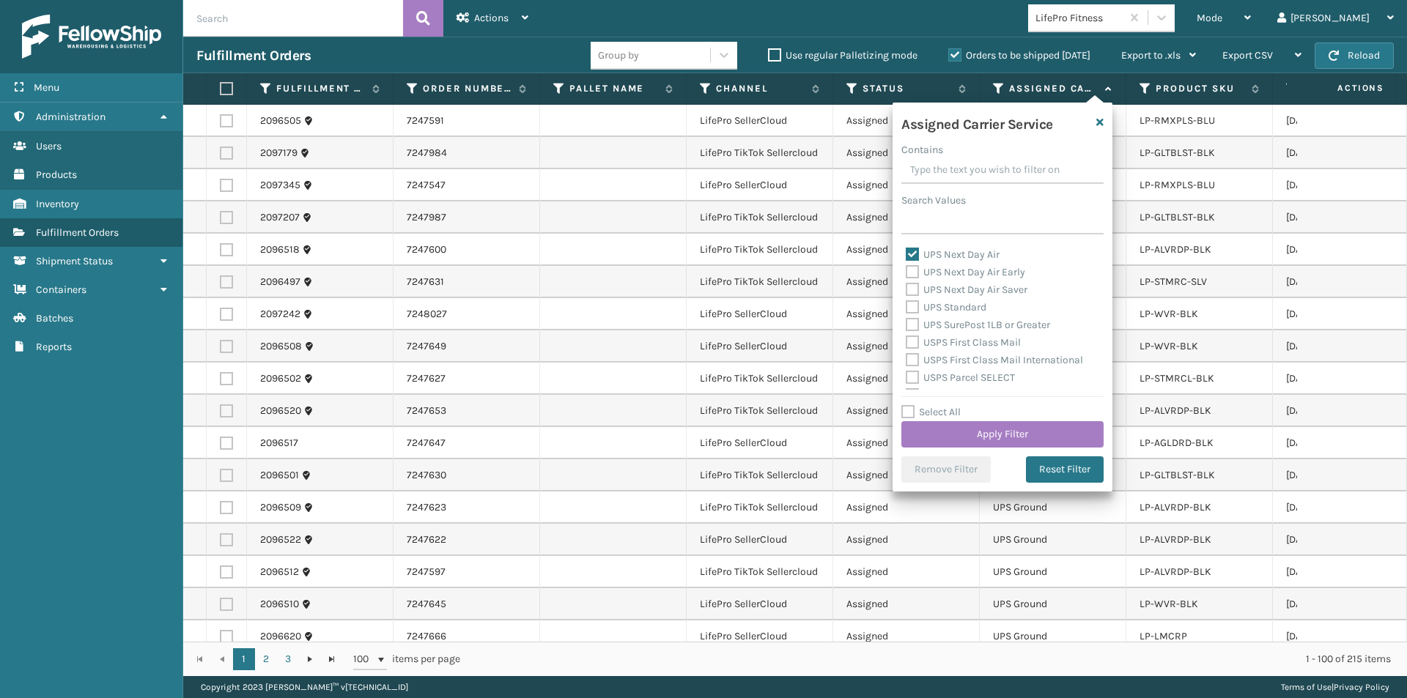
click at [912, 272] on label "UPS Next Day Air Early" at bounding box center [965, 272] width 119 height 12
click at [907, 272] on input "UPS Next Day Air Early" at bounding box center [906, 269] width 1 height 10
checkbox input "true"
click at [912, 289] on label "UPS Next Day Air Saver" at bounding box center [967, 290] width 122 height 12
click at [907, 289] on input "UPS Next Day Air Saver" at bounding box center [906, 286] width 1 height 10
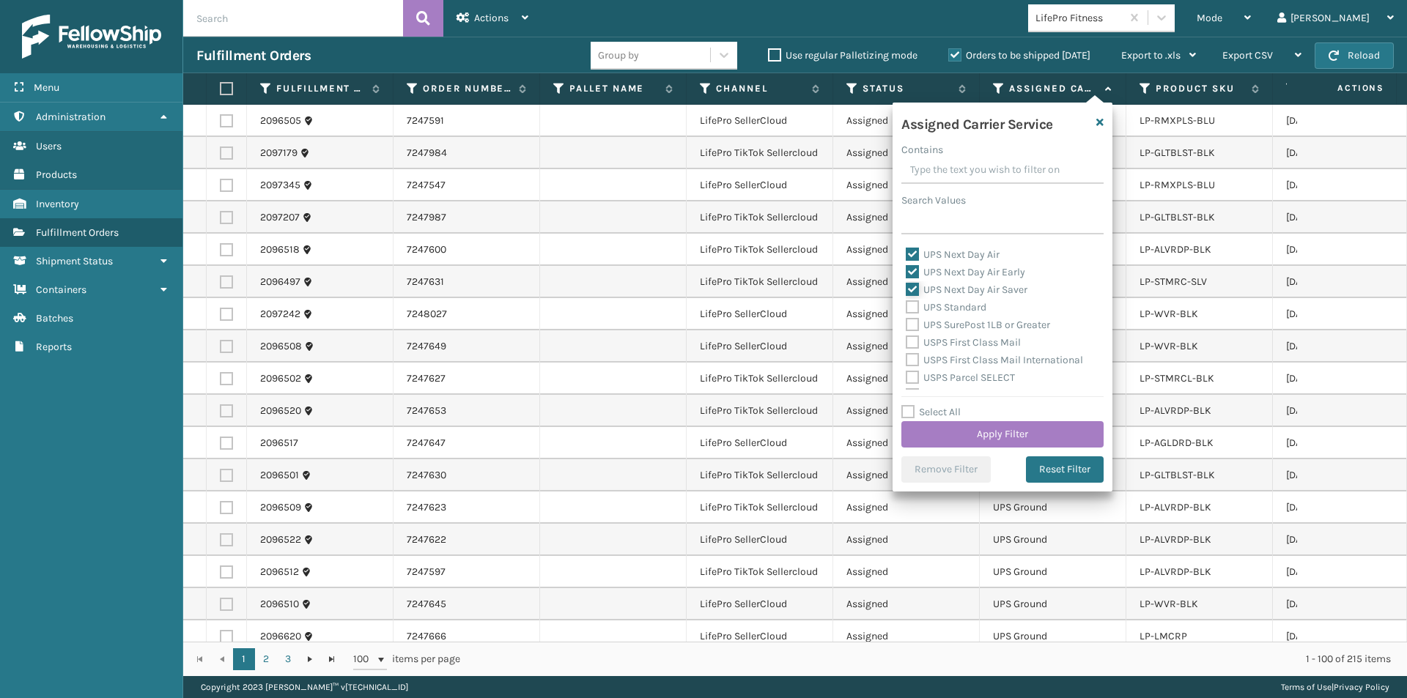
checkbox input "true"
click at [1025, 437] on button "Apply Filter" at bounding box center [1002, 434] width 202 height 26
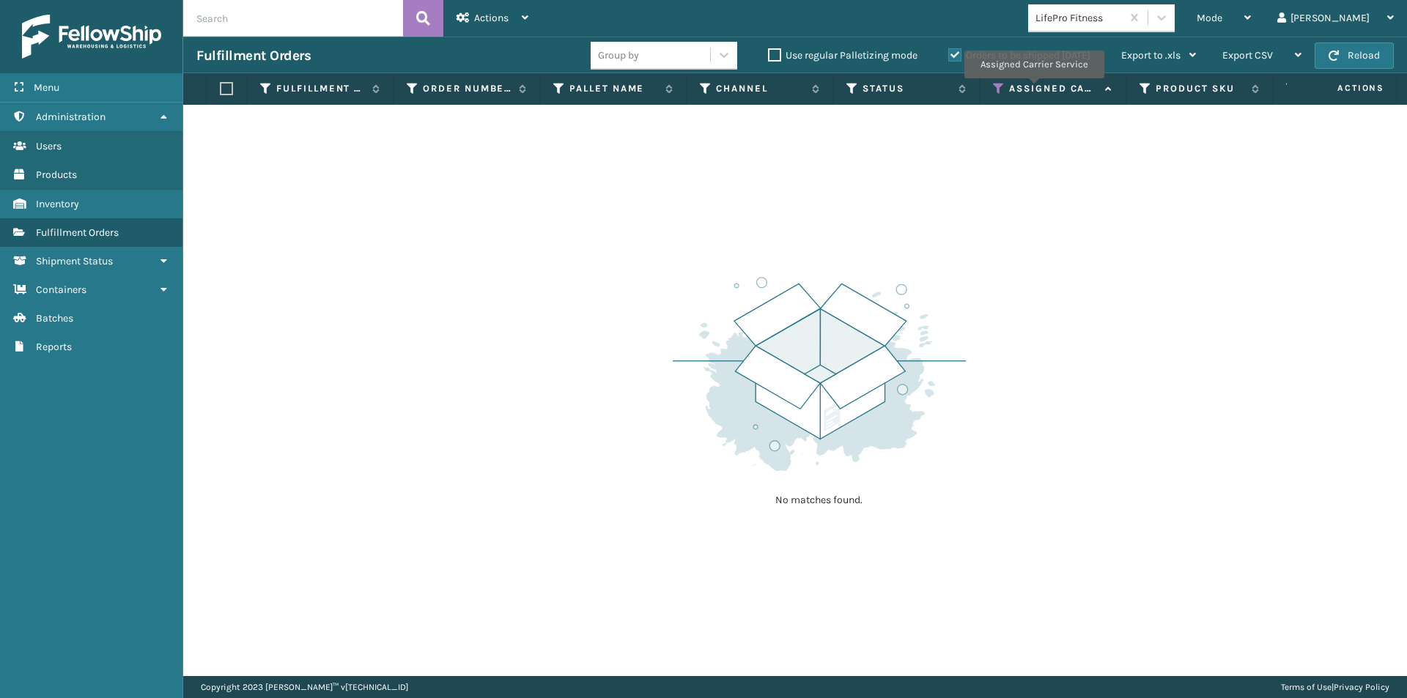
click at [1033, 89] on label "Assigned Carrier Service" at bounding box center [1053, 88] width 89 height 13
click at [999, 89] on icon at bounding box center [999, 88] width 12 height 13
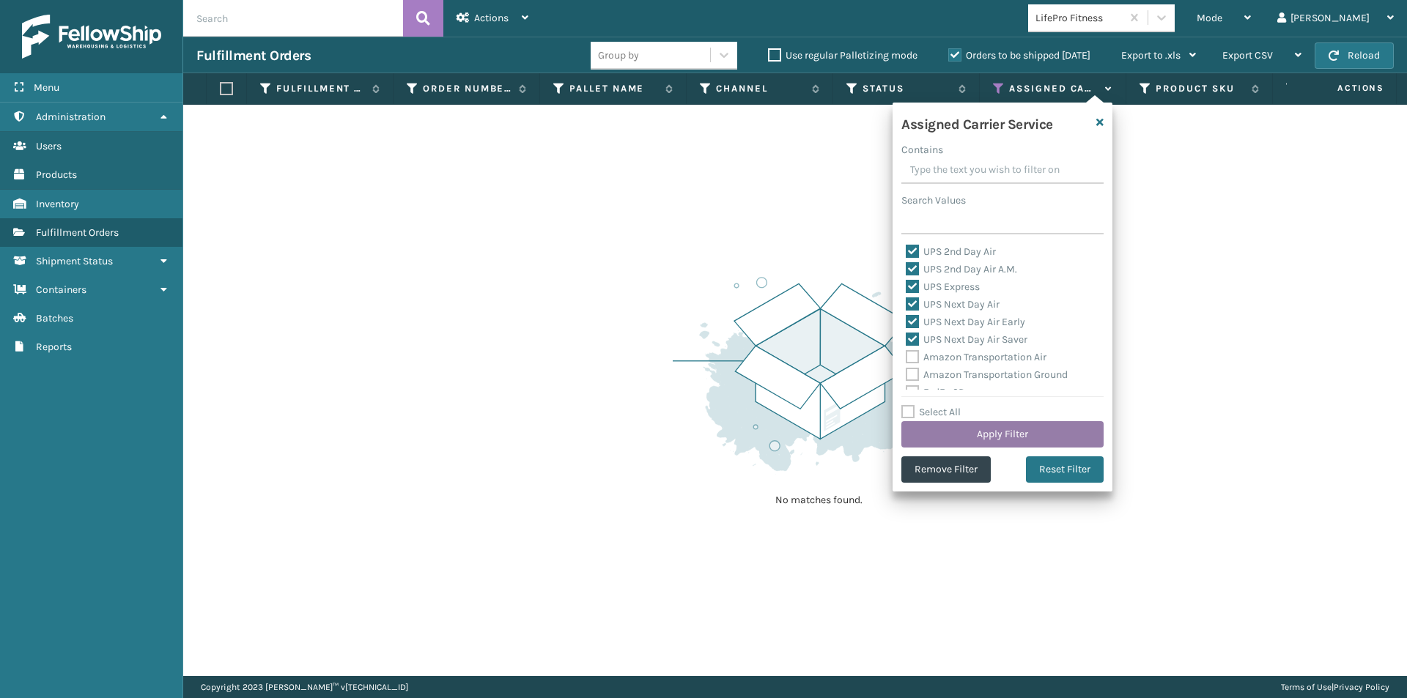
click at [1001, 431] on button "Apply Filter" at bounding box center [1002, 434] width 202 height 26
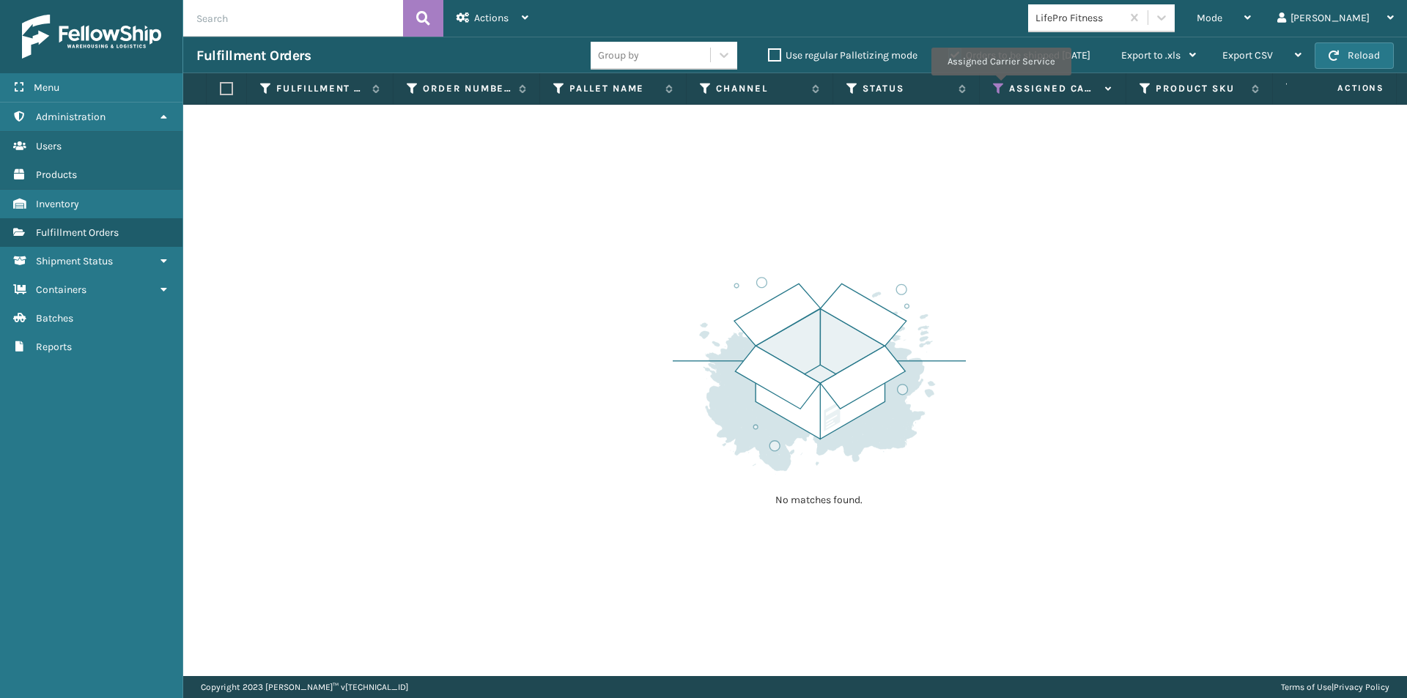
click at [1000, 86] on icon at bounding box center [999, 88] width 12 height 13
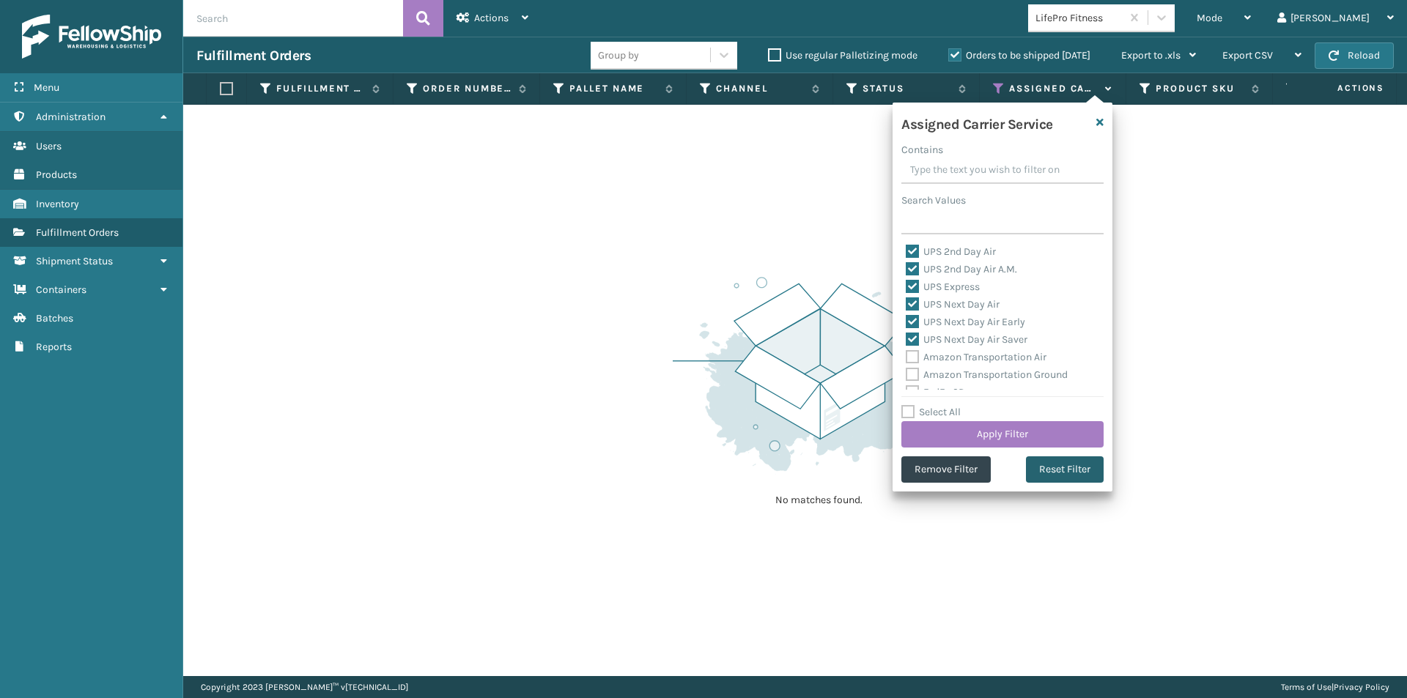
click at [1066, 475] on button "Reset Filter" at bounding box center [1065, 470] width 78 height 26
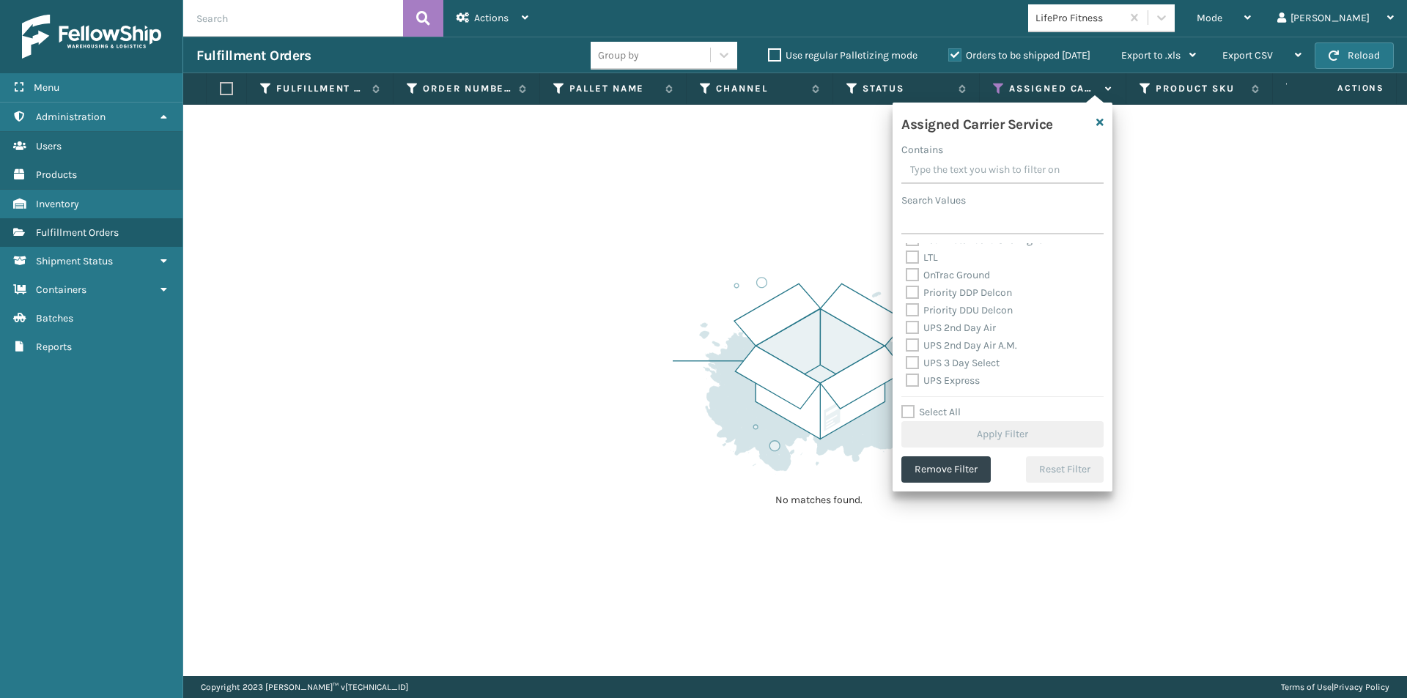
scroll to position [220, 0]
click at [916, 309] on label "UPS 2nd Day Air" at bounding box center [951, 313] width 90 height 12
click at [907, 309] on input "UPS 2nd Day Air" at bounding box center [906, 310] width 1 height 10
checkbox input "true"
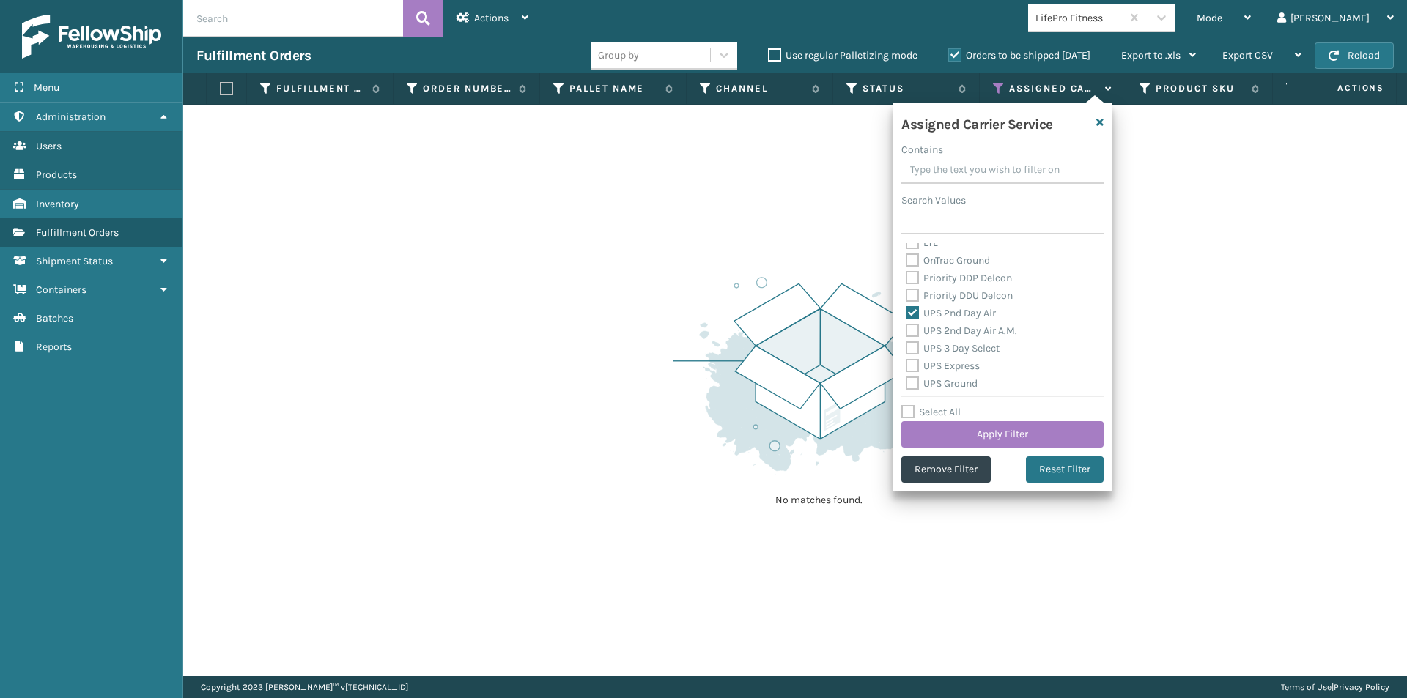
click at [915, 330] on label "UPS 2nd Day Air A.M." at bounding box center [961, 331] width 111 height 12
click at [907, 330] on input "UPS 2nd Day Air A.M." at bounding box center [906, 327] width 1 height 10
checkbox input "true"
click at [913, 346] on label "UPS 3 Day Select" at bounding box center [953, 348] width 94 height 12
click at [907, 346] on input "UPS 3 Day Select" at bounding box center [906, 345] width 1 height 10
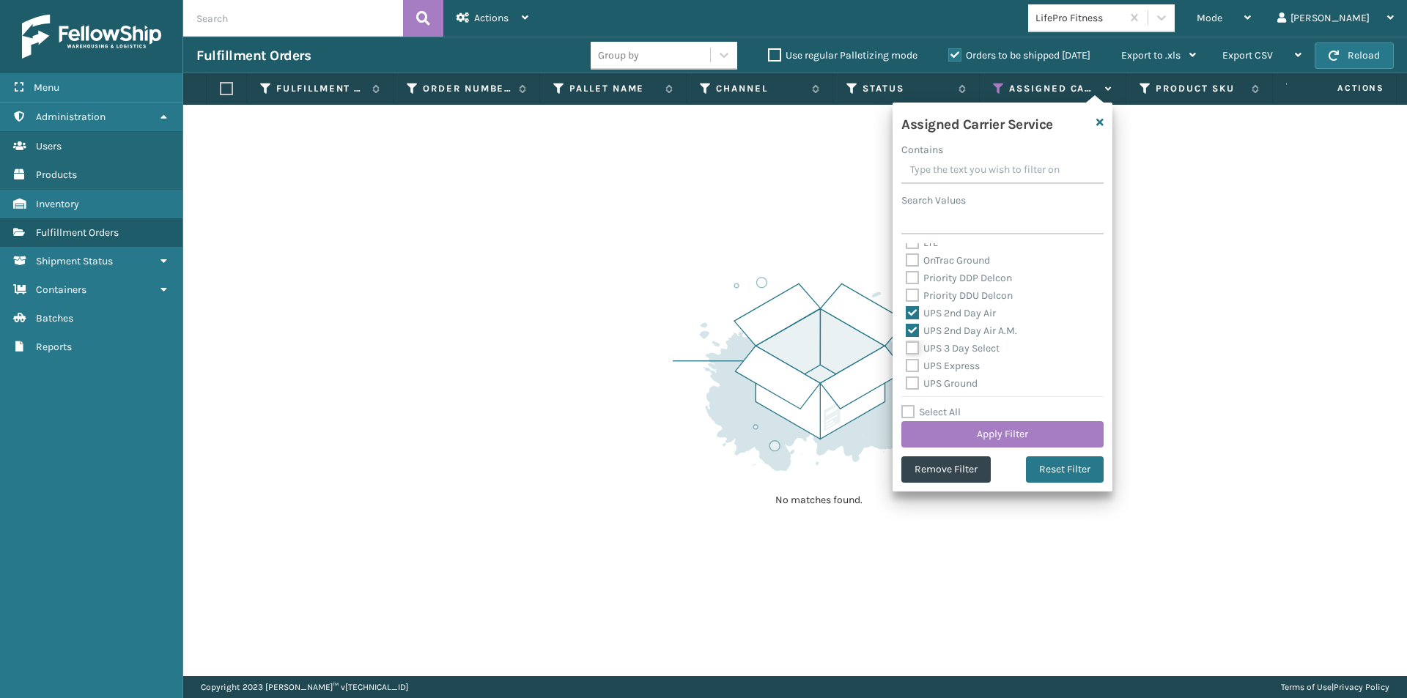
checkbox input "true"
click at [913, 364] on label "UPS Express" at bounding box center [943, 366] width 74 height 12
click at [907, 364] on input "UPS Express" at bounding box center [906, 363] width 1 height 10
checkbox input "true"
click at [912, 383] on label "UPS Ground" at bounding box center [942, 383] width 72 height 12
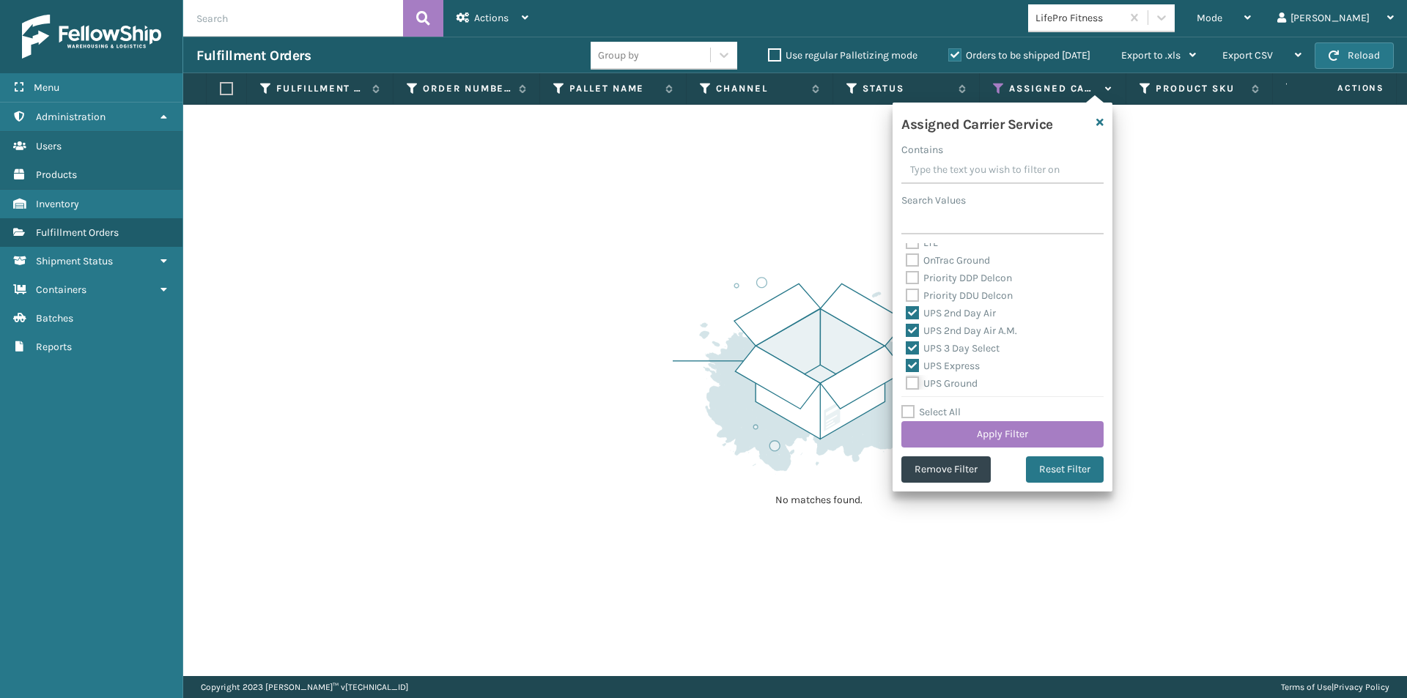
click at [907, 383] on input "UPS Ground" at bounding box center [906, 380] width 1 height 10
checkbox input "true"
click at [915, 327] on label "UPS Next Day Air" at bounding box center [953, 328] width 94 height 12
click at [907, 327] on input "UPS Next Day Air" at bounding box center [906, 325] width 1 height 10
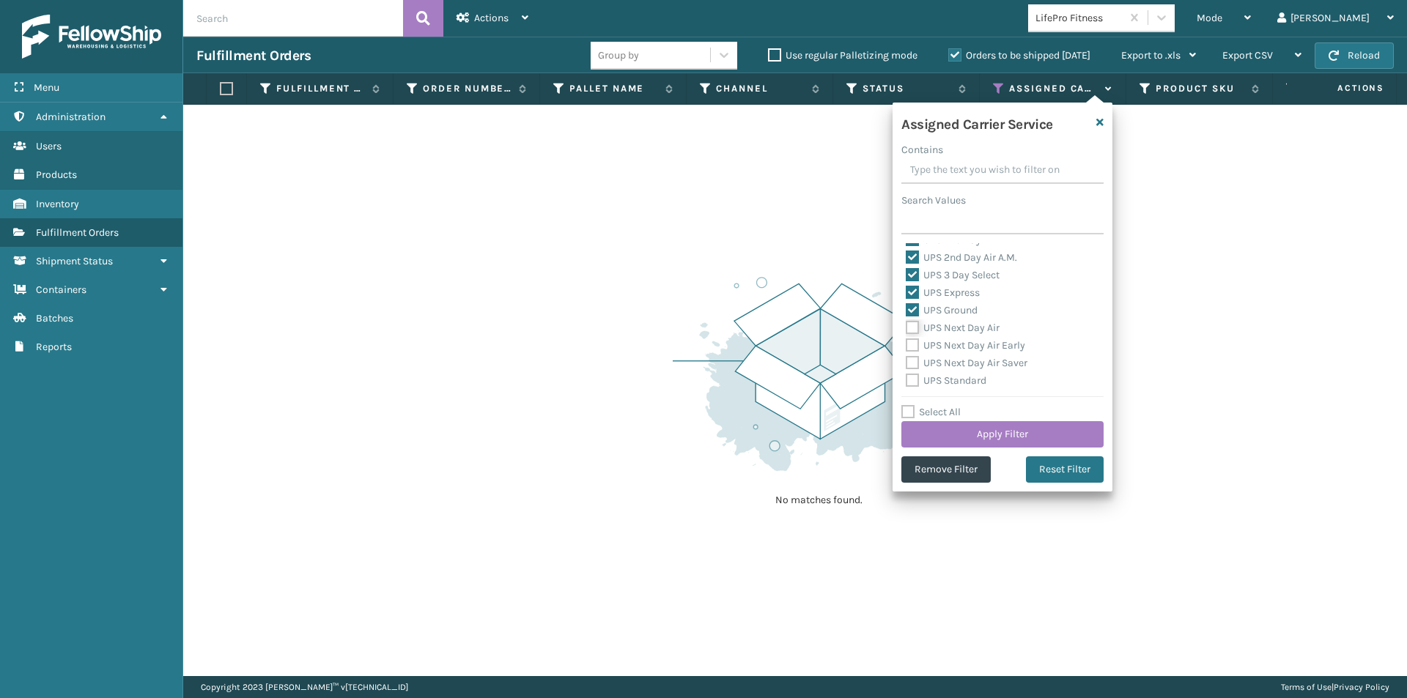
checkbox input "true"
click at [916, 344] on label "UPS Next Day Air Early" at bounding box center [965, 345] width 119 height 12
click at [907, 344] on input "UPS Next Day Air Early" at bounding box center [906, 342] width 1 height 10
checkbox input "true"
click at [914, 361] on label "UPS Next Day Air Saver" at bounding box center [967, 363] width 122 height 12
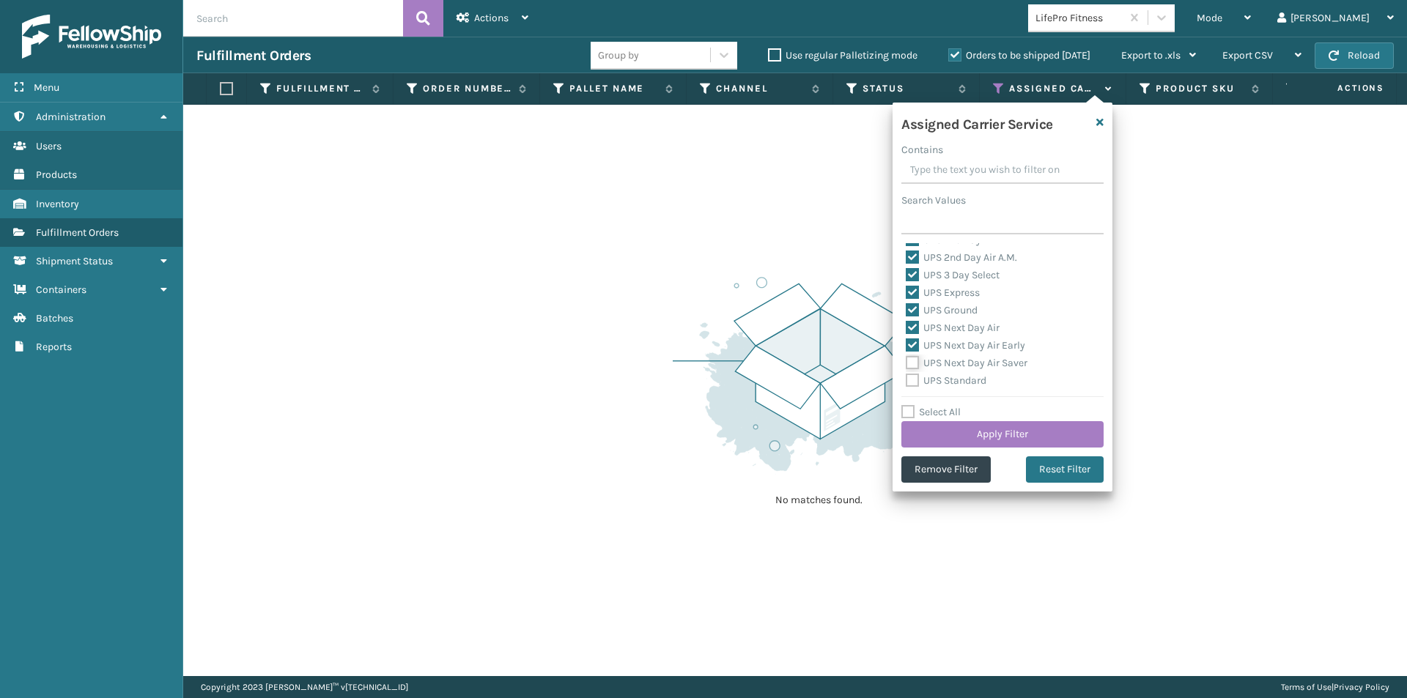
click at [907, 361] on input "UPS Next Day Air Saver" at bounding box center [906, 360] width 1 height 10
checkbox input "true"
click at [915, 377] on label "UPS Standard" at bounding box center [946, 380] width 81 height 12
click at [907, 377] on input "UPS Standard" at bounding box center [906, 377] width 1 height 10
checkbox input "true"
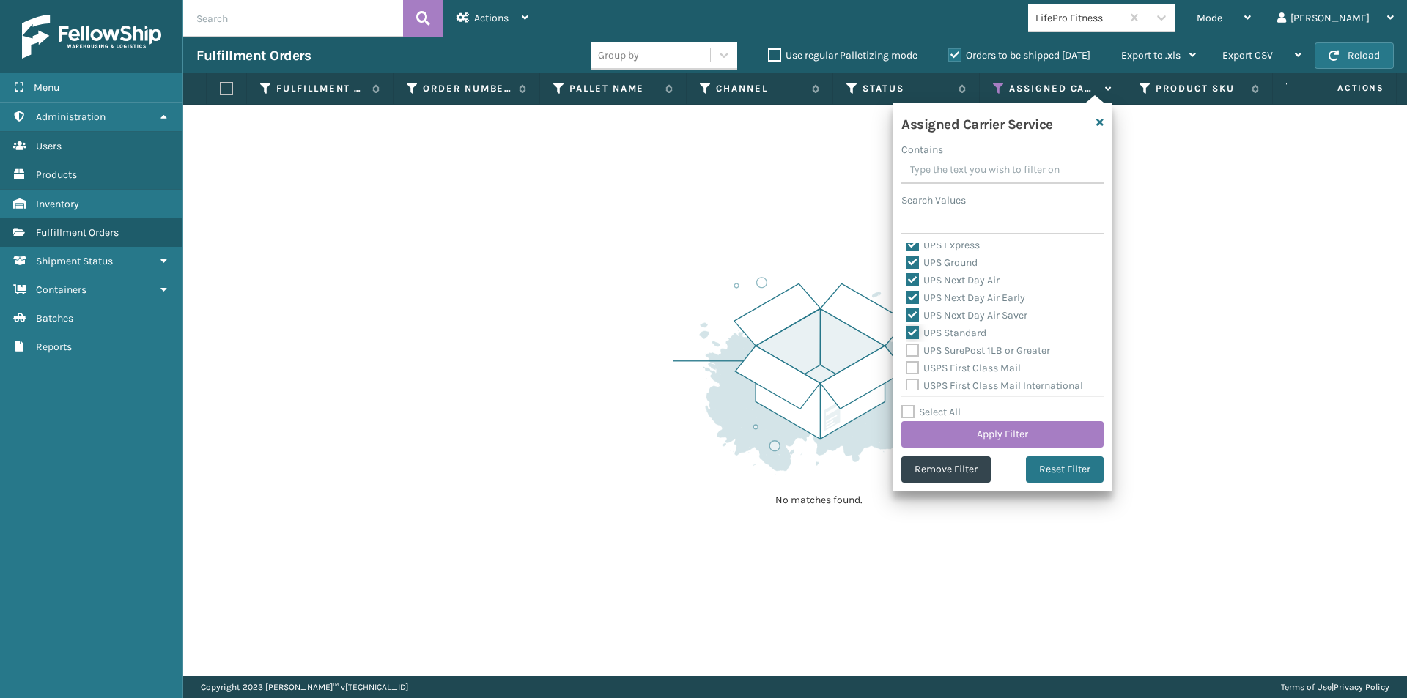
scroll to position [366, 0]
click at [918, 328] on label "UPS SurePost 1LB or Greater" at bounding box center [978, 325] width 144 height 12
click at [907, 326] on input "UPS SurePost 1LB or Greater" at bounding box center [906, 322] width 1 height 10
checkbox input "true"
click at [1033, 415] on div "Select All Apply Filter" at bounding box center [1002, 426] width 202 height 44
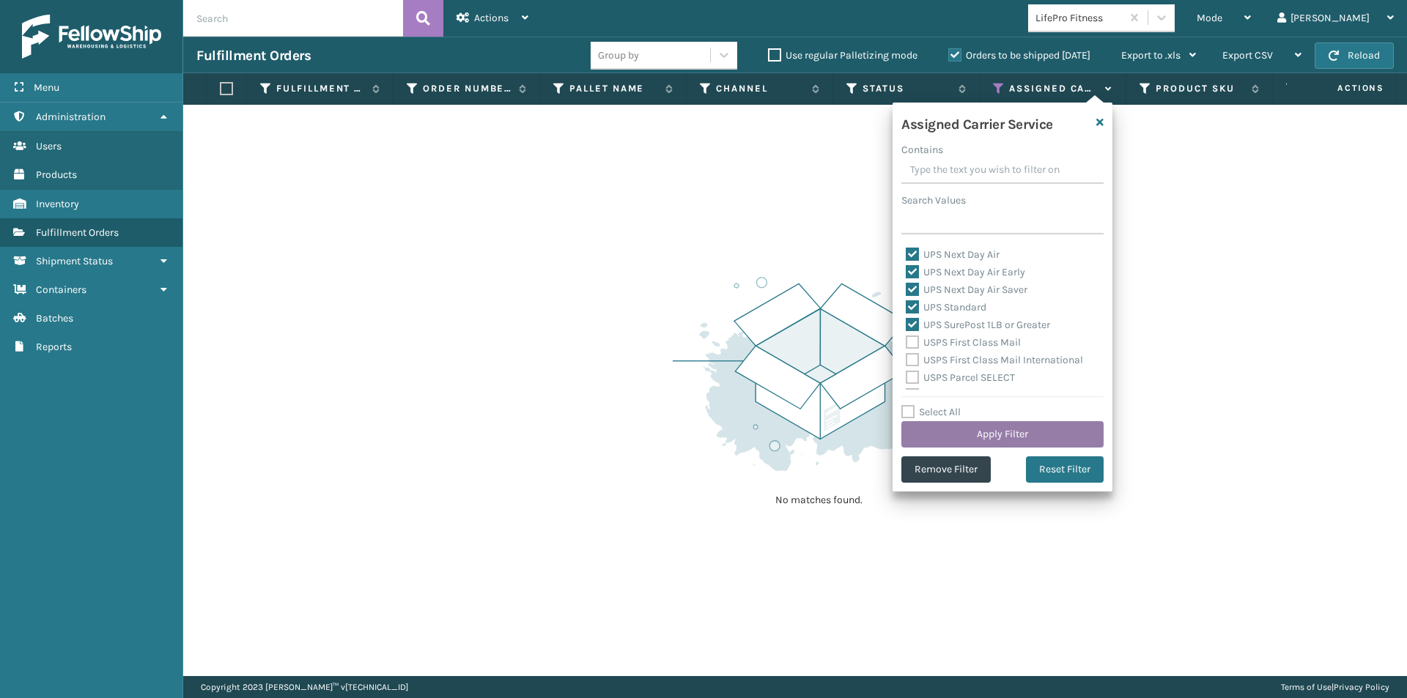
click at [1030, 432] on button "Apply Filter" at bounding box center [1002, 434] width 202 height 26
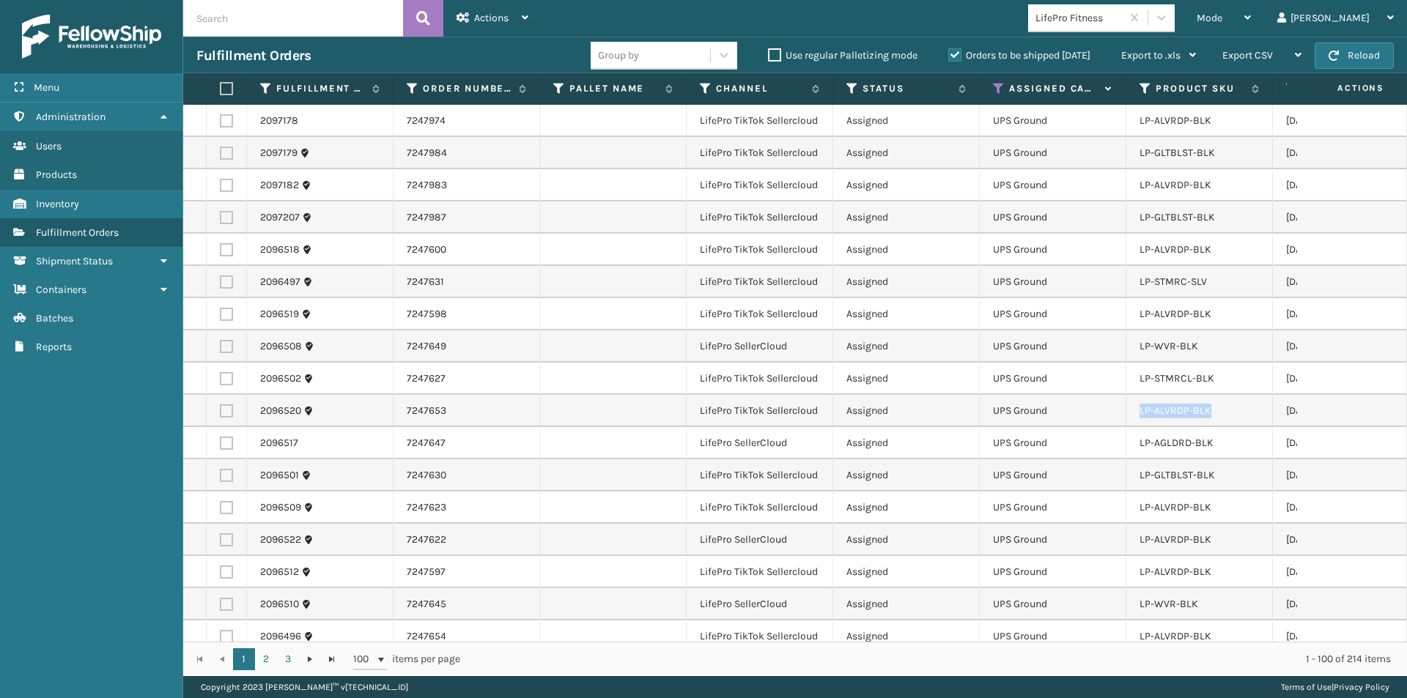
drag, startPoint x: 1218, startPoint y: 415, endPoint x: 1137, endPoint y: 427, distance: 82.2
click at [1137, 427] on td "LP-ALVRDP-BLK" at bounding box center [1199, 411] width 147 height 32
copy link "LP-ALVRDP-BLK"
click at [256, 25] on input "text" at bounding box center [293, 18] width 220 height 37
paste input "LP-ALVRDP-BLK"
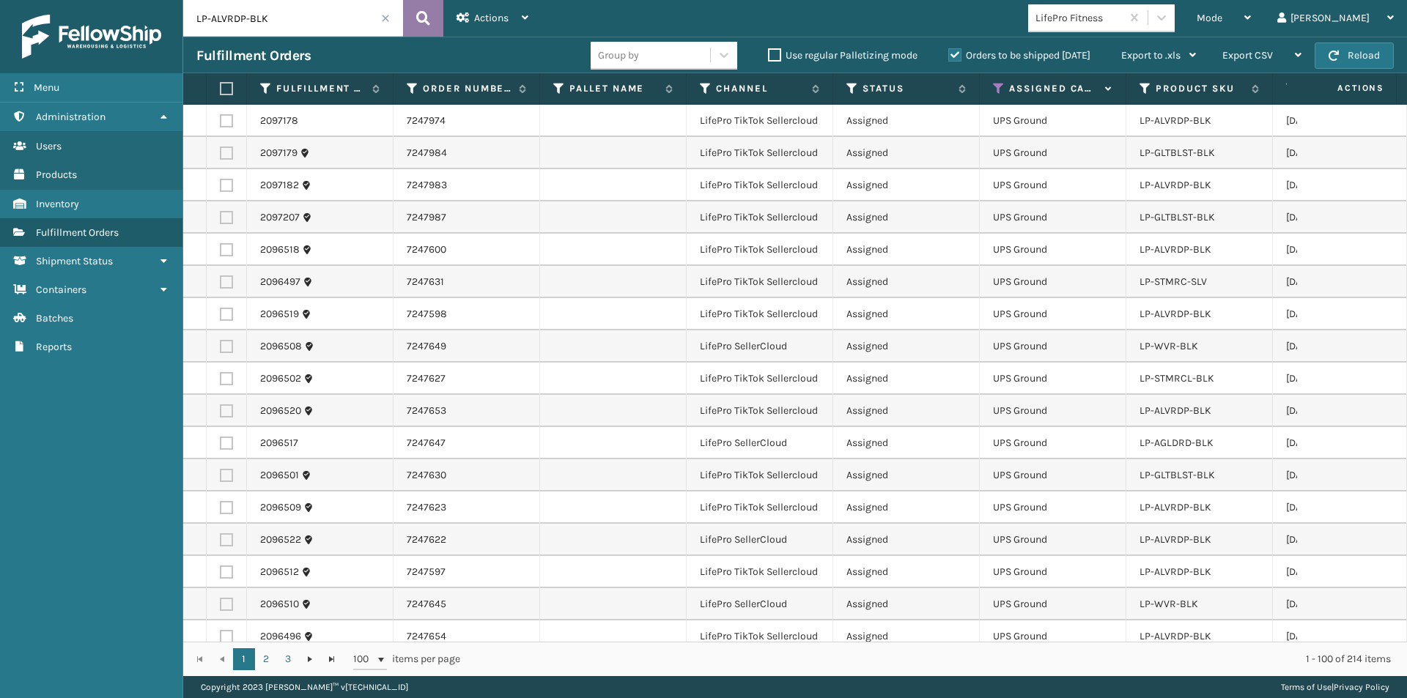
type input "LP-ALVRDP-BLK"
click at [419, 19] on icon at bounding box center [423, 18] width 14 height 22
click at [228, 90] on label at bounding box center [224, 88] width 9 height 13
click at [221, 90] on input "checkbox" at bounding box center [220, 89] width 1 height 10
checkbox input "true"
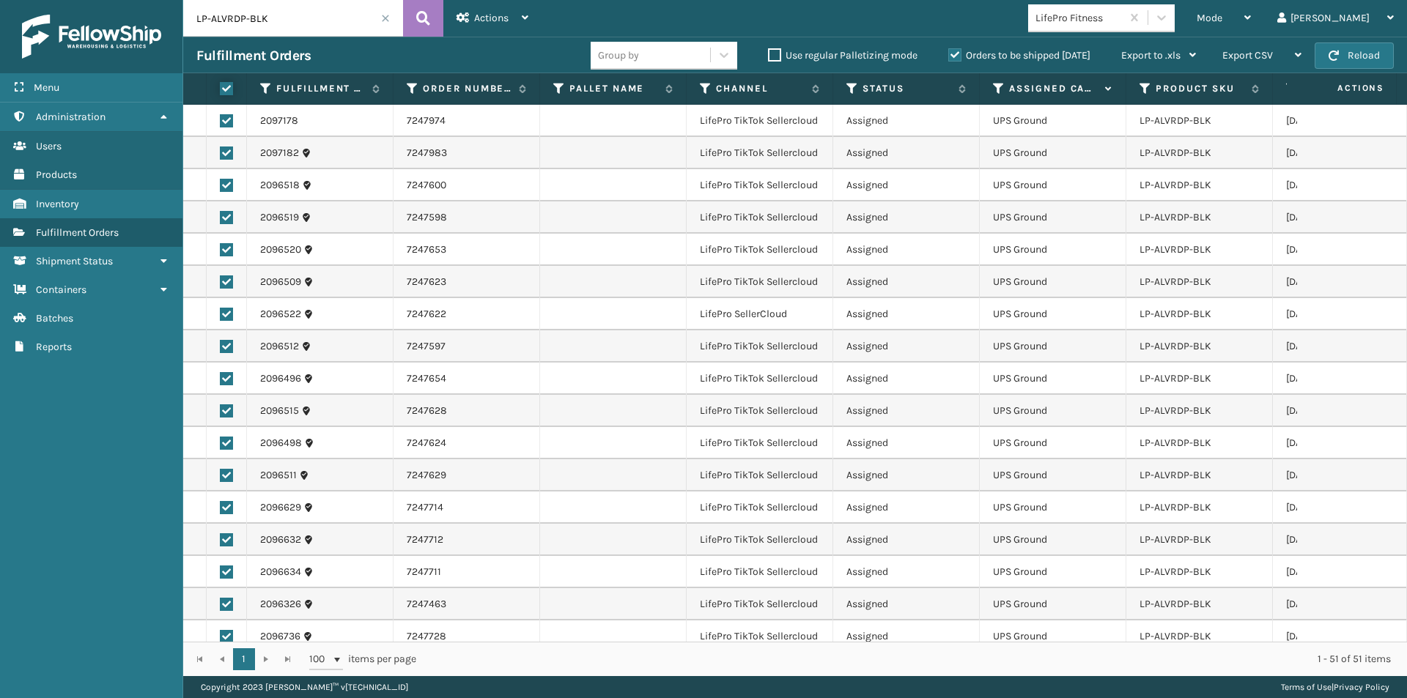
checkbox input "true"
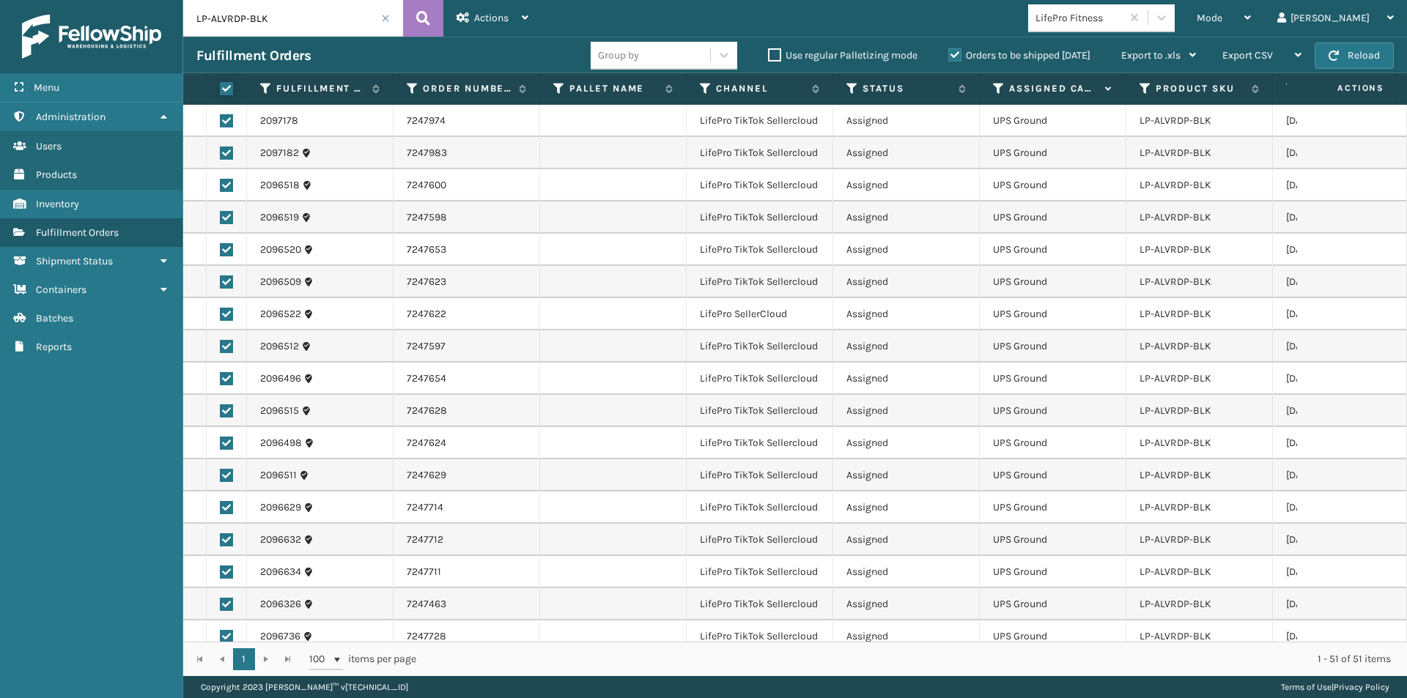
checkbox input "true"
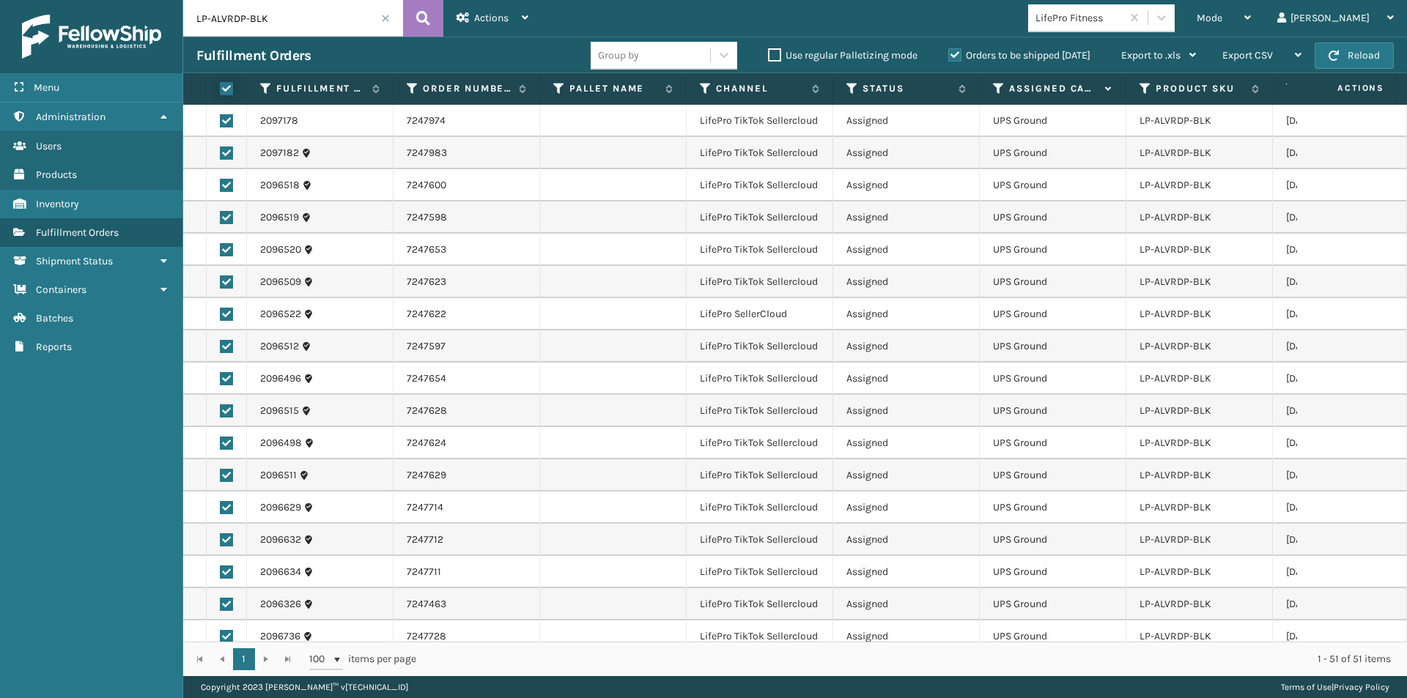
checkbox input "true"
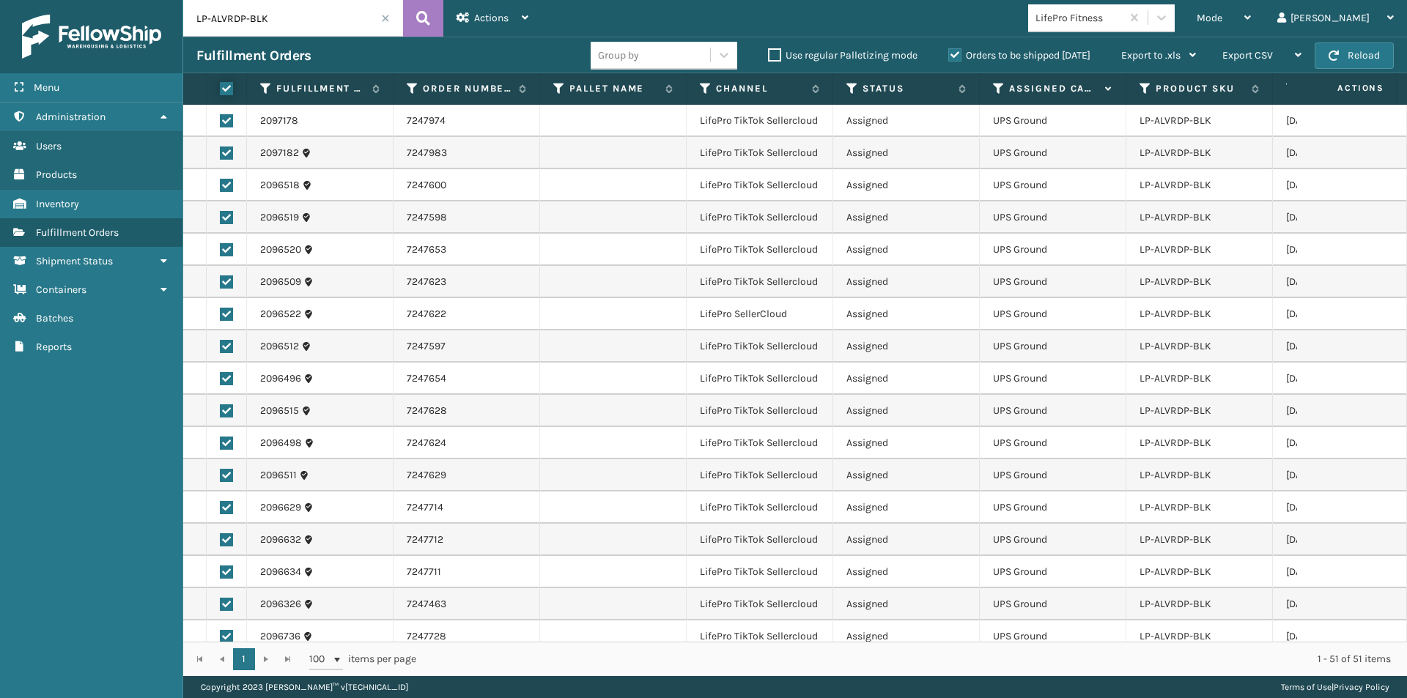
checkbox input "true"
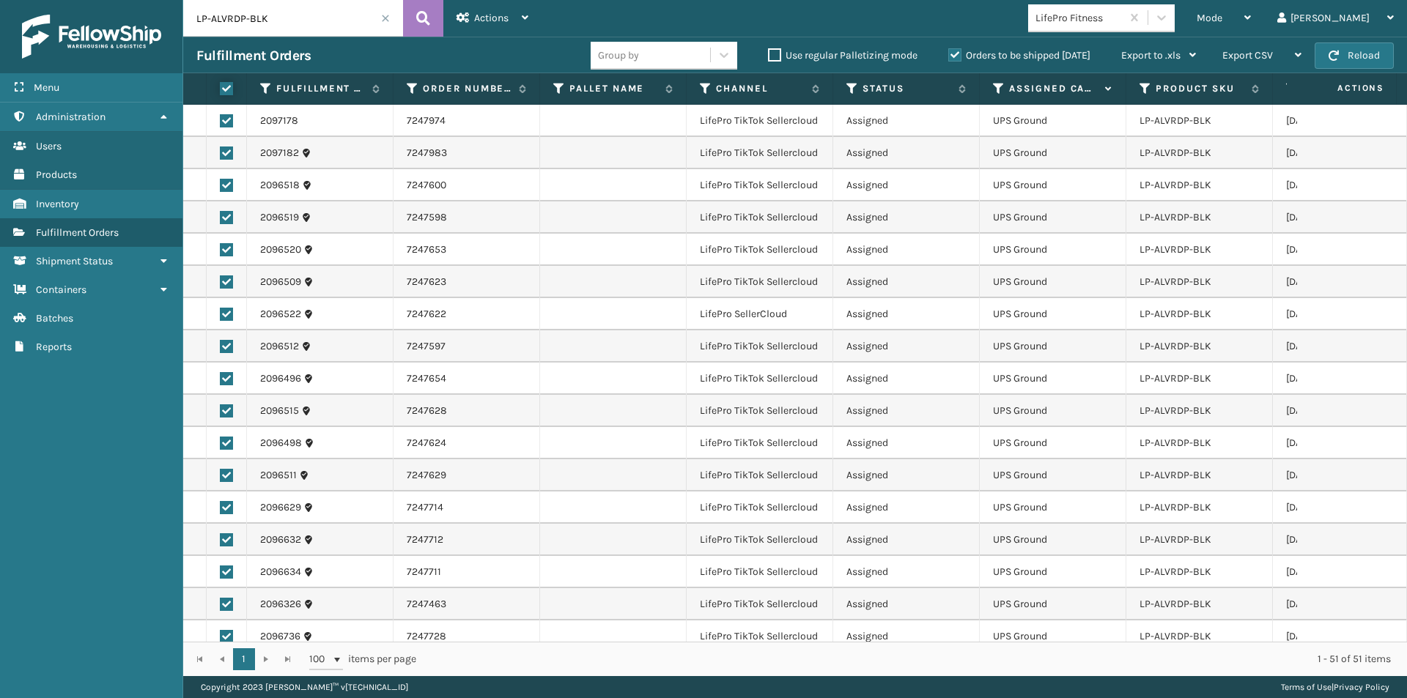
checkbox input "true"
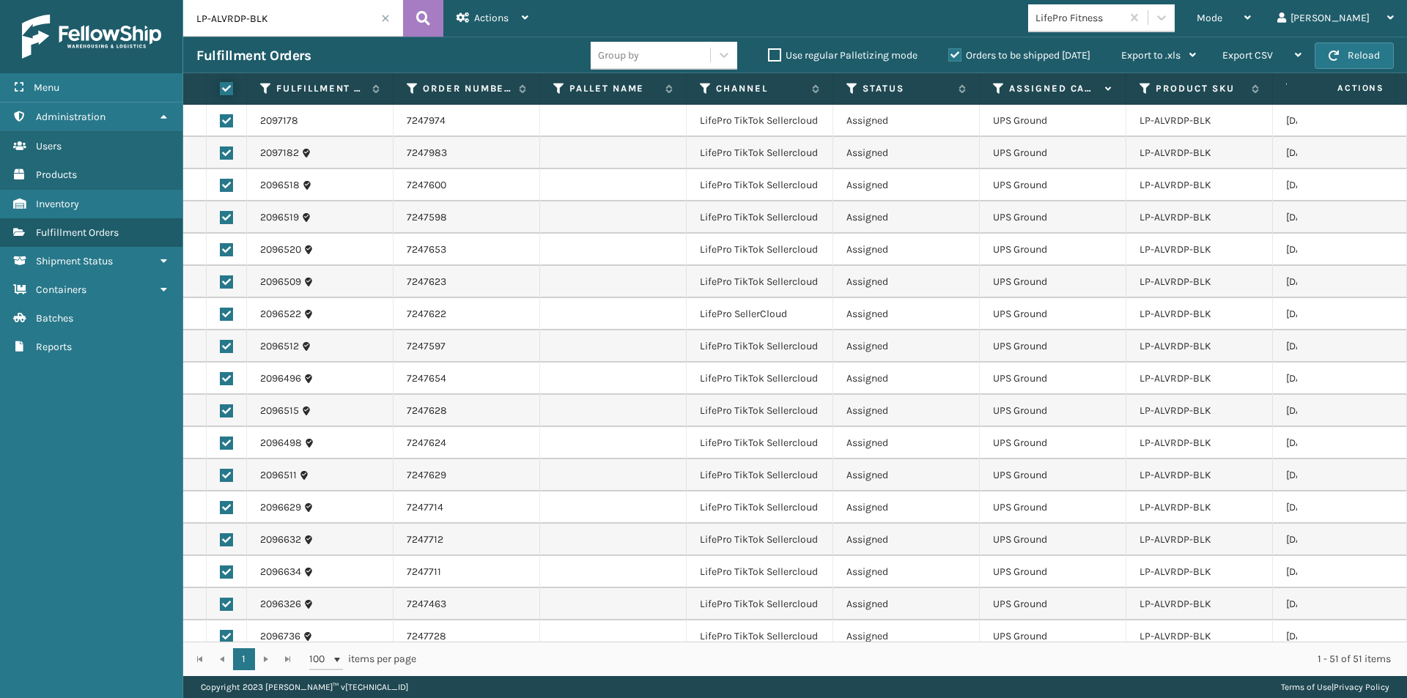
checkbox input "true"
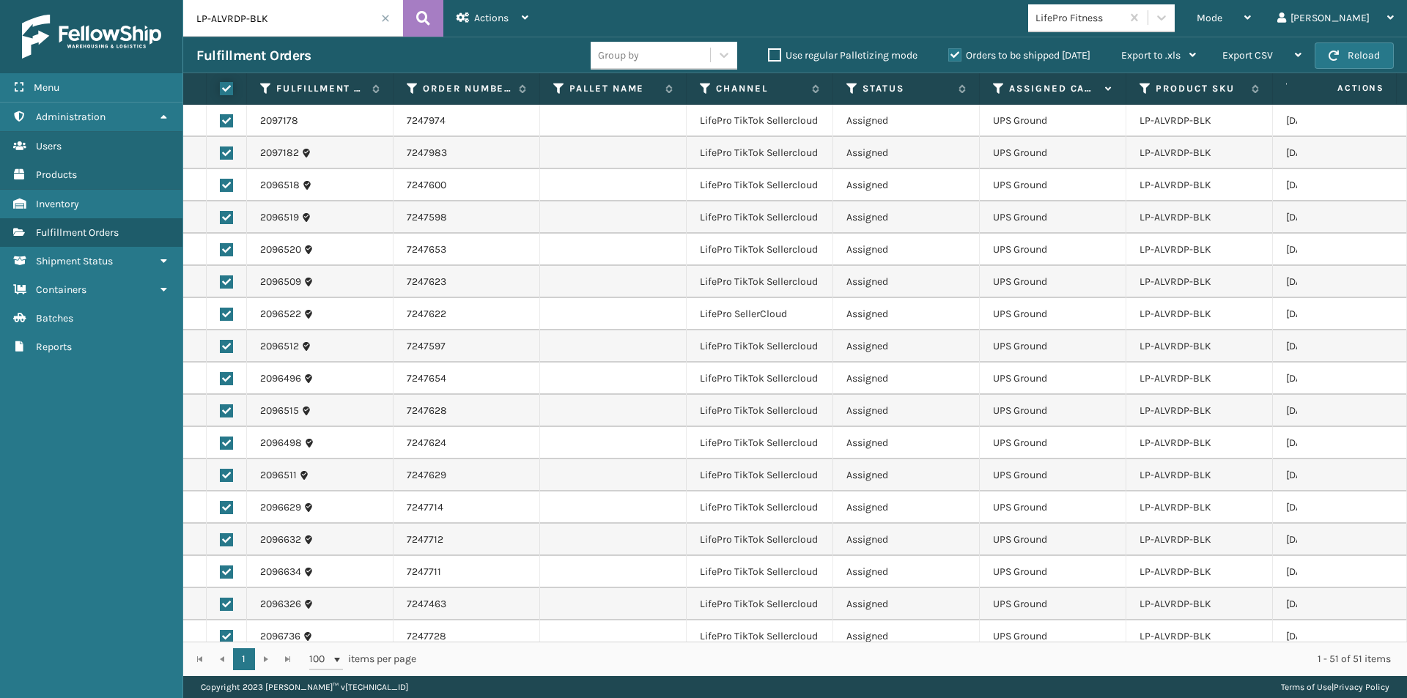
checkbox input "true"
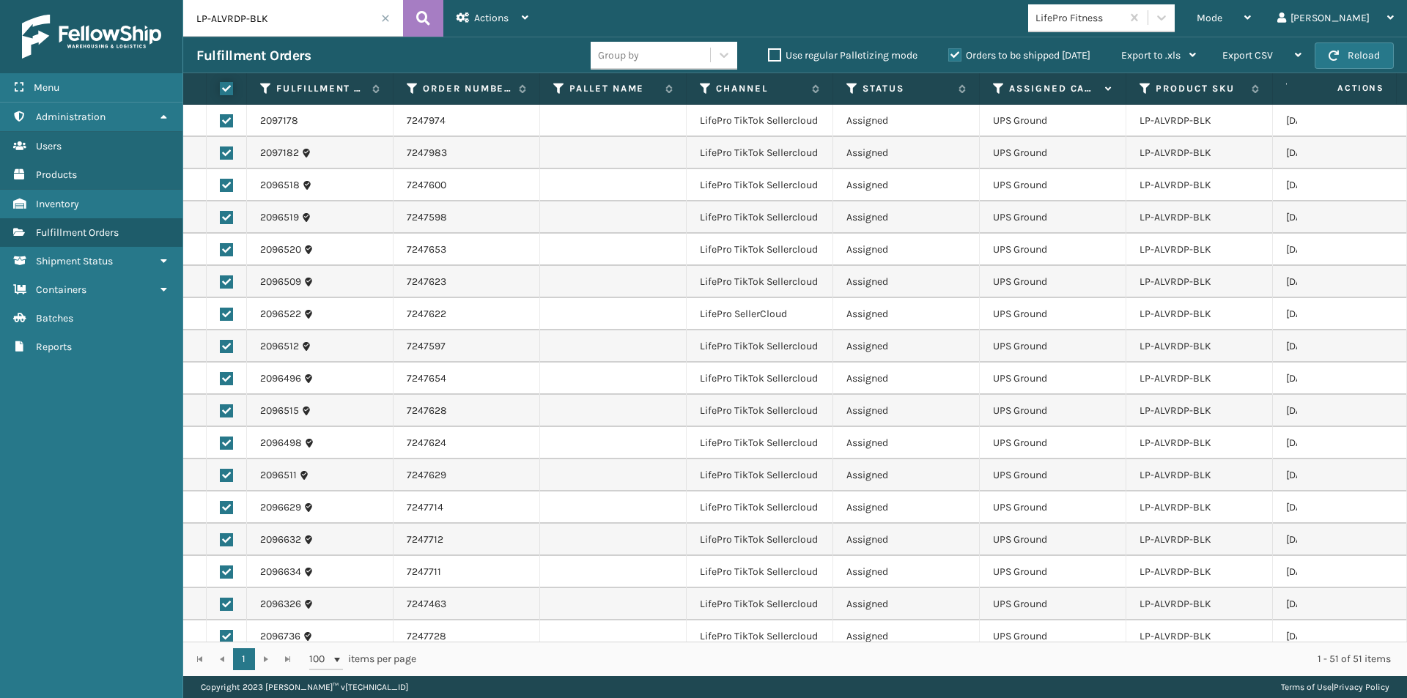
checkbox input "true"
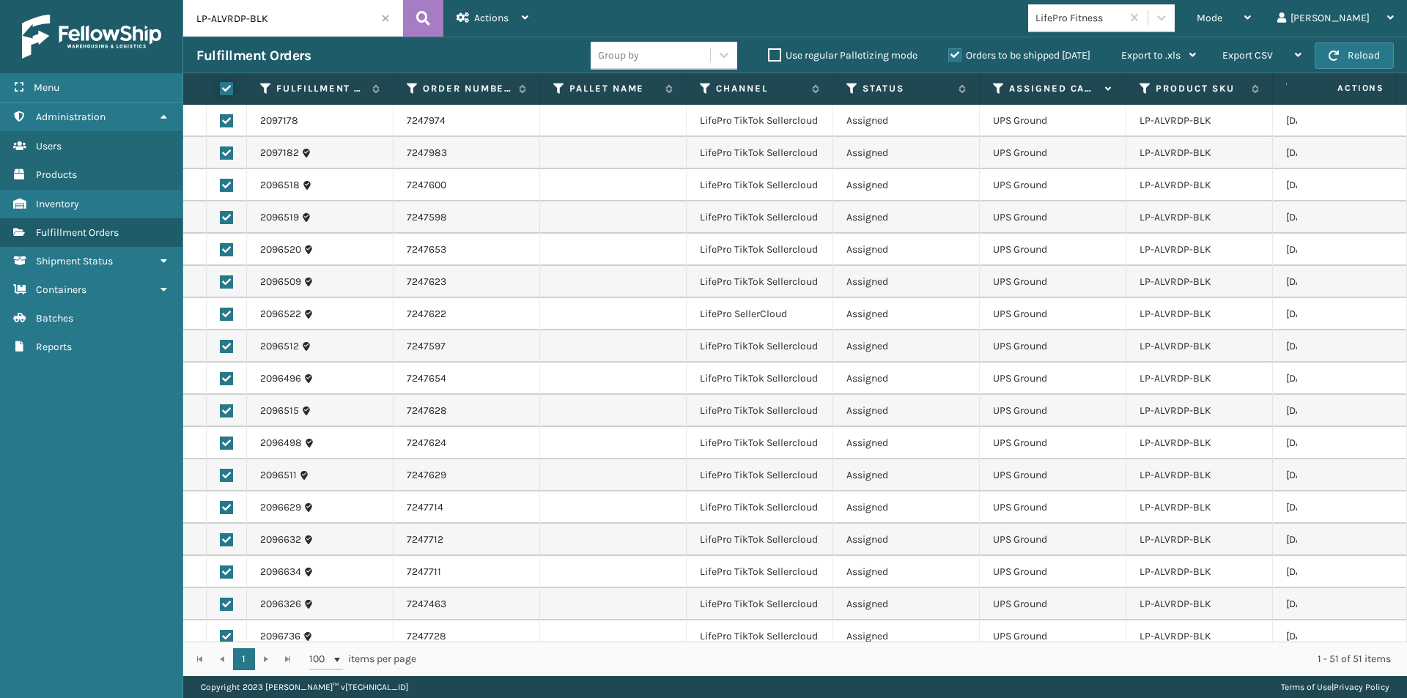
checkbox input "true"
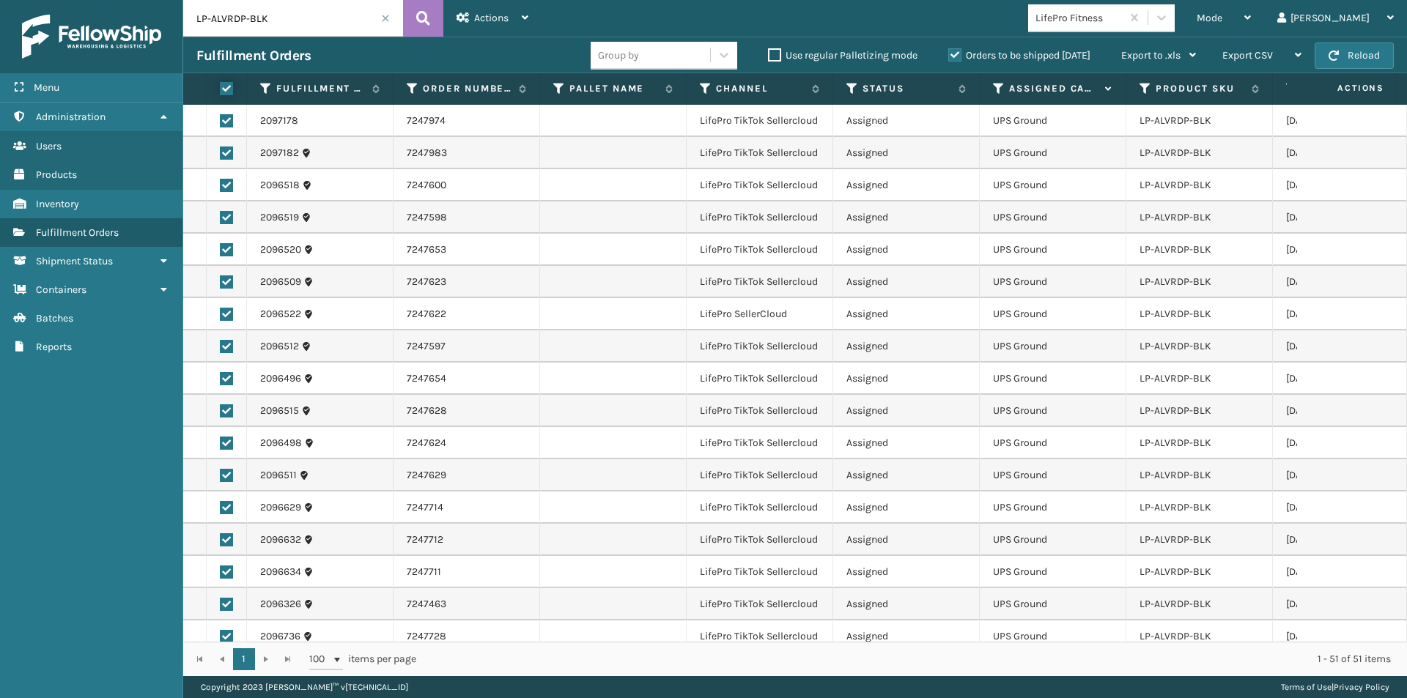
checkbox input "true"
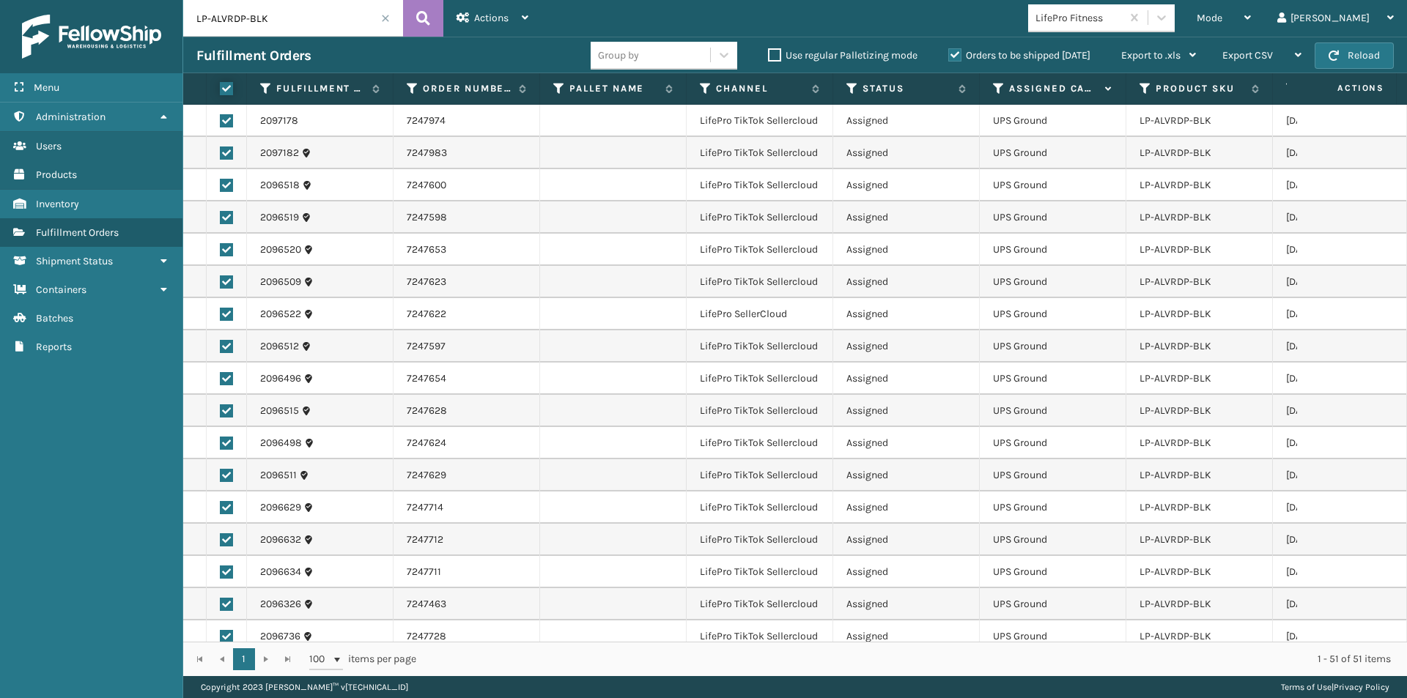
checkbox input "true"
click at [517, 21] on div "Actions" at bounding box center [493, 18] width 72 height 37
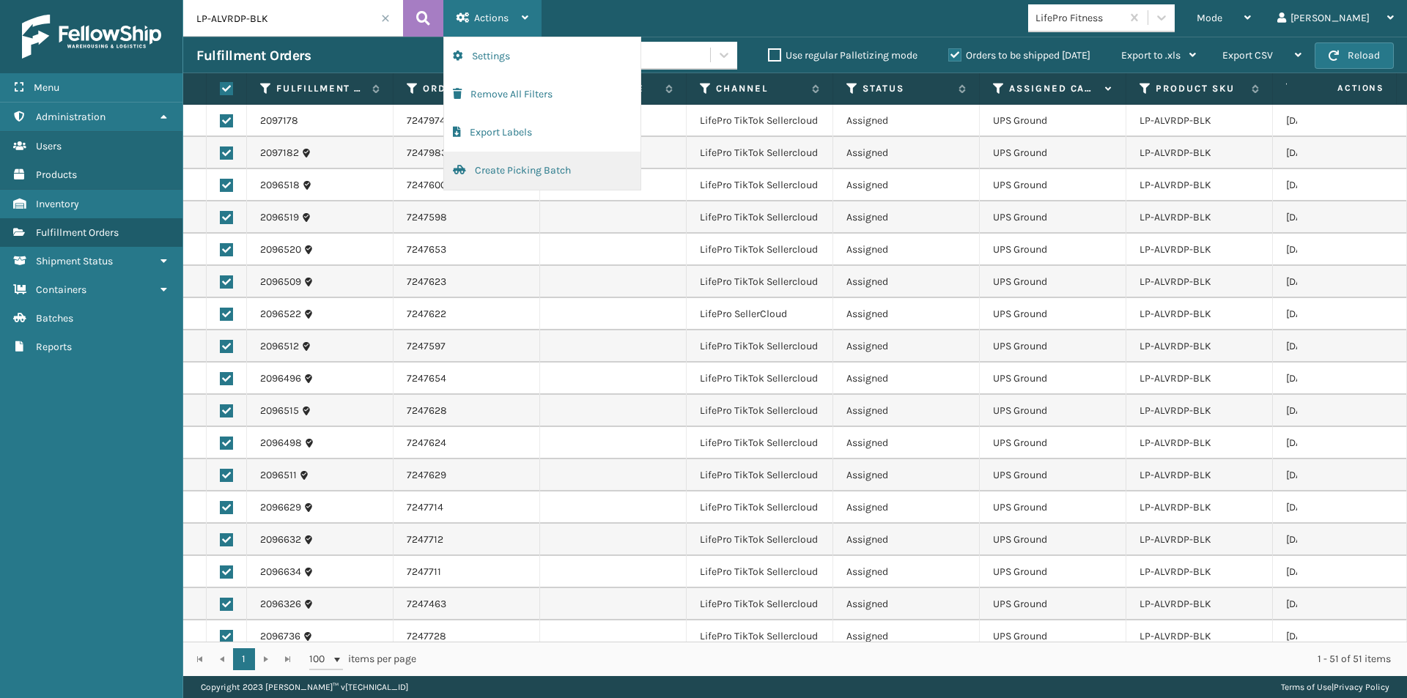
click at [514, 164] on button "Create Picking Batch" at bounding box center [542, 171] width 196 height 38
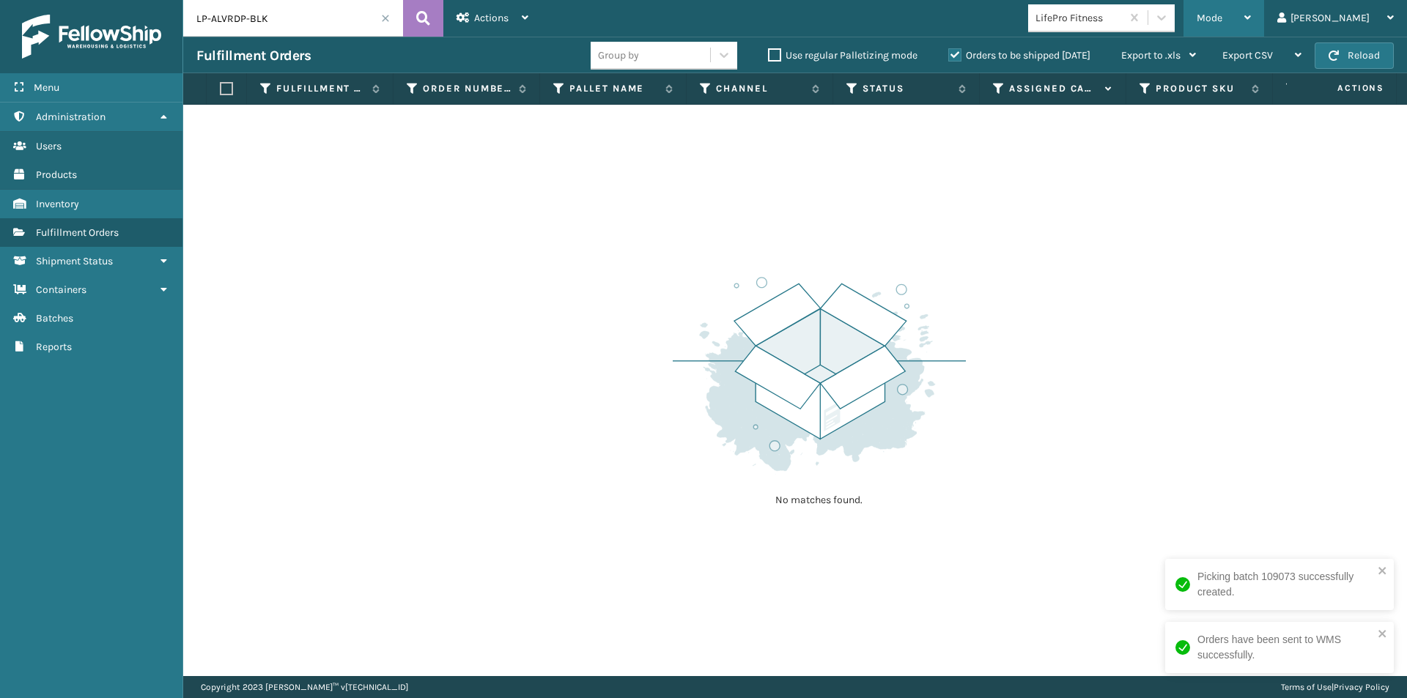
click at [1222, 20] on span "Mode" at bounding box center [1210, 18] width 26 height 12
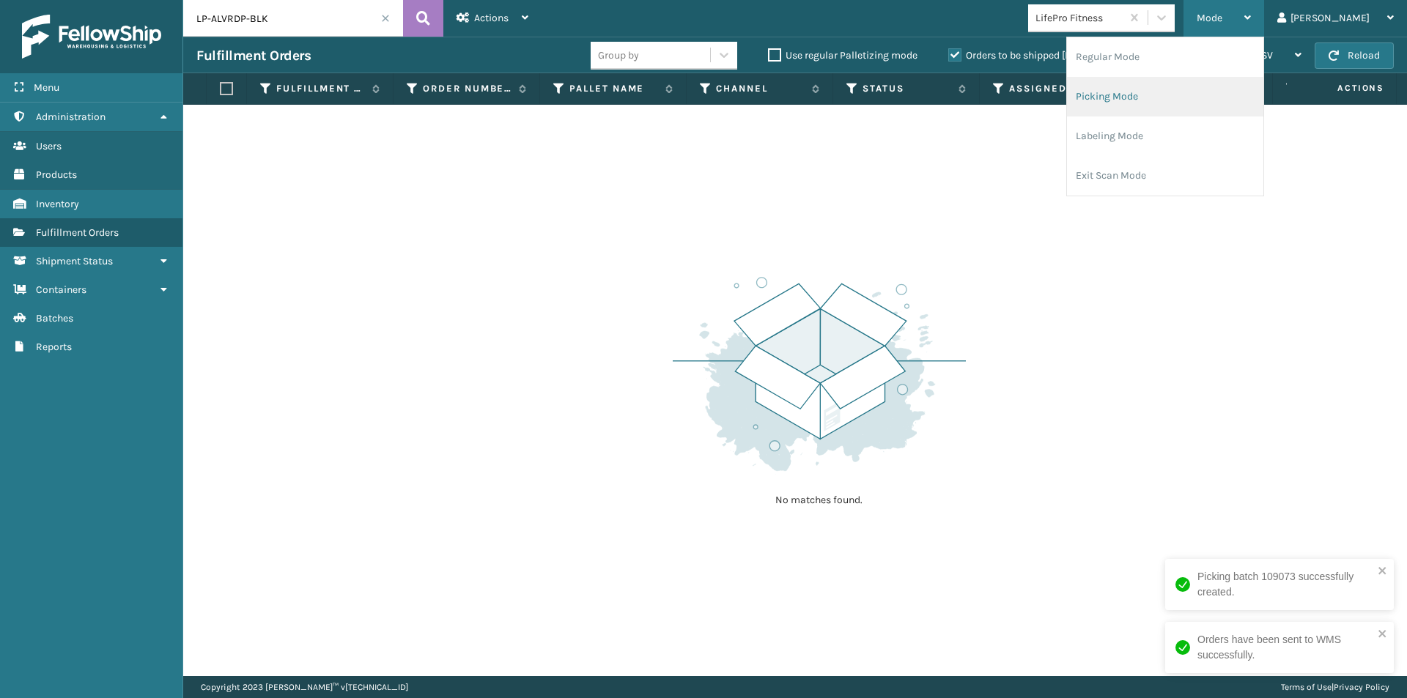
click at [1197, 96] on li "Picking Mode" at bounding box center [1165, 97] width 196 height 40
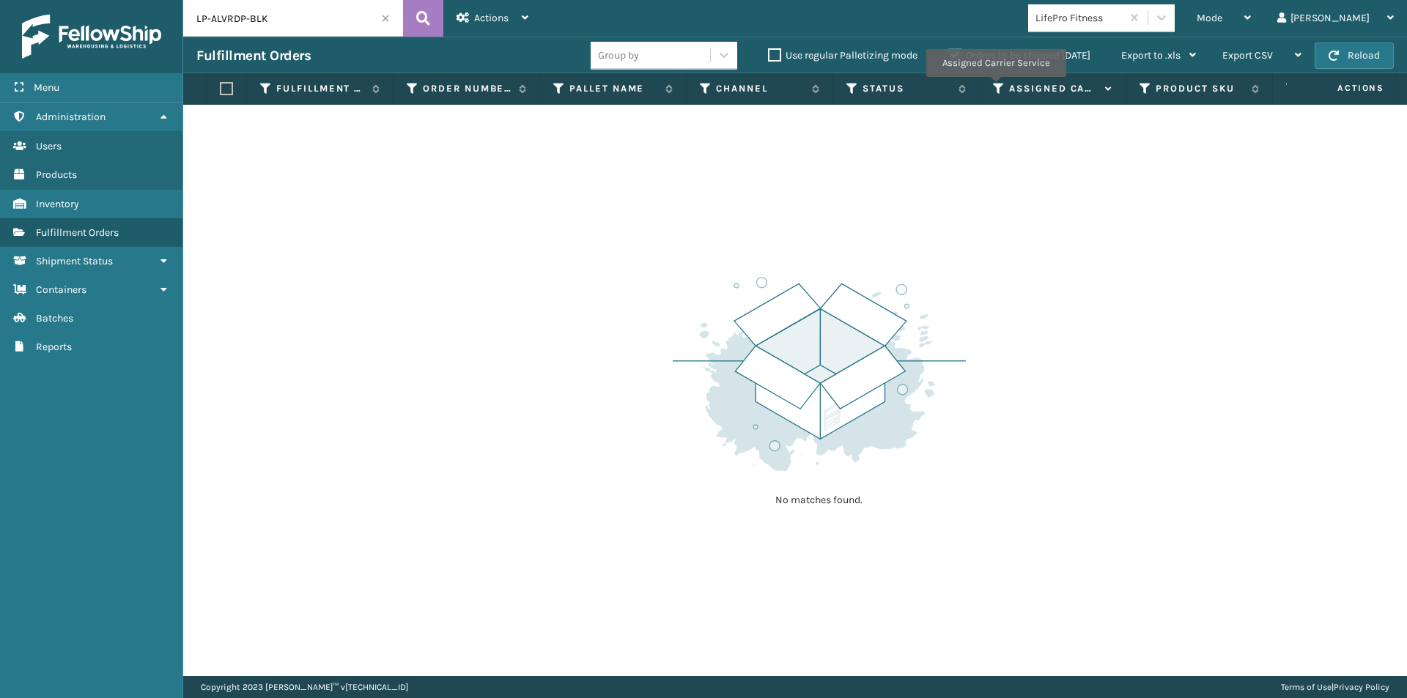
click at [995, 87] on icon at bounding box center [999, 88] width 12 height 13
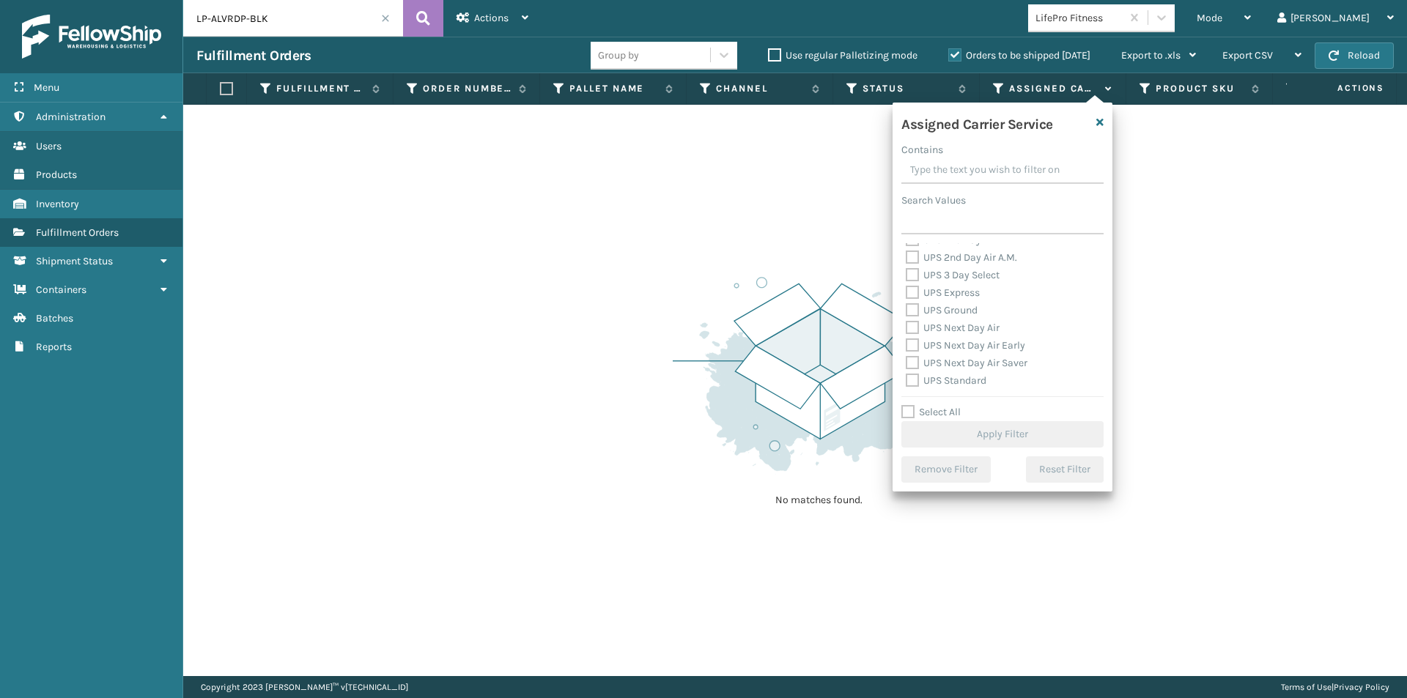
scroll to position [220, 0]
click at [913, 312] on label "UPS 2nd Day Air" at bounding box center [951, 313] width 90 height 12
click at [907, 312] on input "UPS 2nd Day Air" at bounding box center [906, 310] width 1 height 10
checkbox input "true"
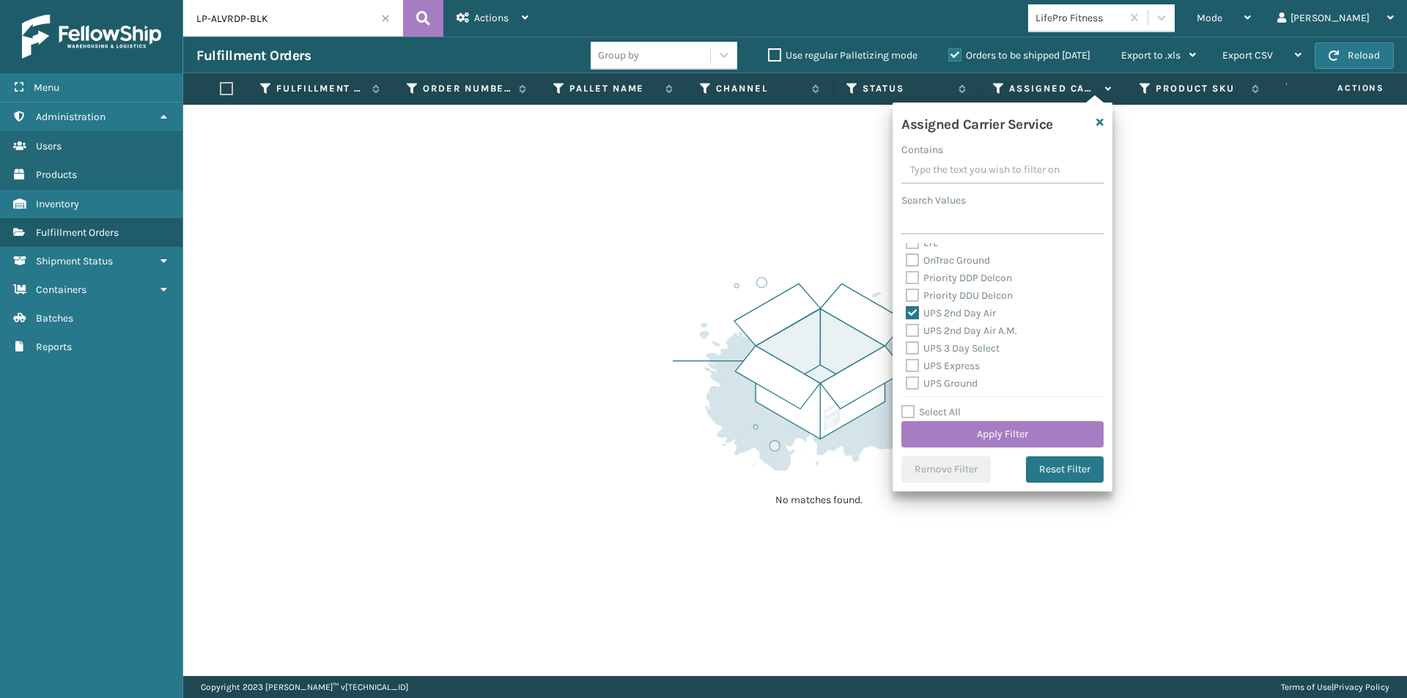
click at [910, 328] on label "UPS 2nd Day Air A.M." at bounding box center [961, 331] width 111 height 12
click at [907, 328] on input "UPS 2nd Day Air A.M." at bounding box center [906, 327] width 1 height 10
checkbox input "true"
click at [909, 342] on label "UPS 3 Day Select" at bounding box center [953, 348] width 94 height 12
click at [907, 342] on input "UPS 3 Day Select" at bounding box center [906, 345] width 1 height 10
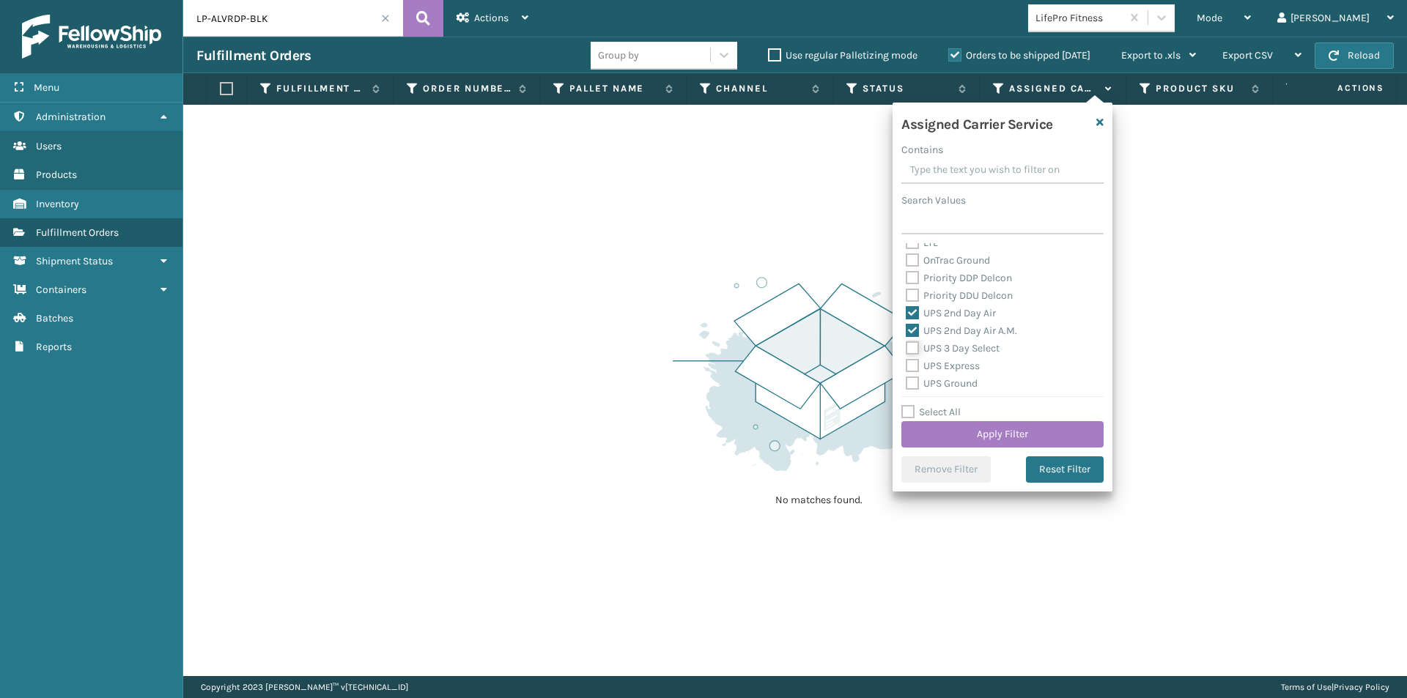
checkbox input "true"
click at [913, 367] on label "UPS Express" at bounding box center [943, 366] width 74 height 12
click at [907, 367] on input "UPS Express" at bounding box center [906, 363] width 1 height 10
checkbox input "true"
click at [915, 380] on label "UPS Ground" at bounding box center [942, 383] width 72 height 12
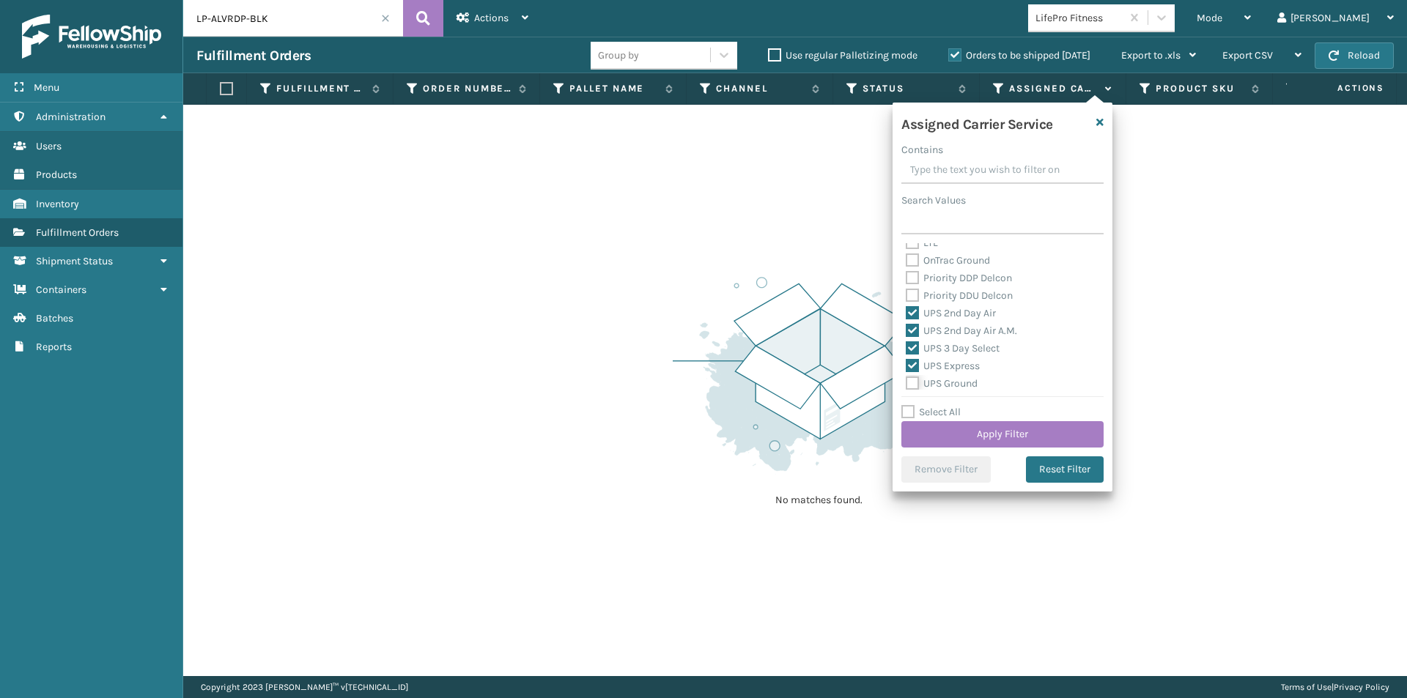
click at [907, 380] on input "UPS Ground" at bounding box center [906, 380] width 1 height 10
checkbox input "true"
click at [912, 330] on label "UPS Next Day Air" at bounding box center [953, 328] width 94 height 12
click at [907, 329] on input "UPS Next Day Air" at bounding box center [906, 325] width 1 height 10
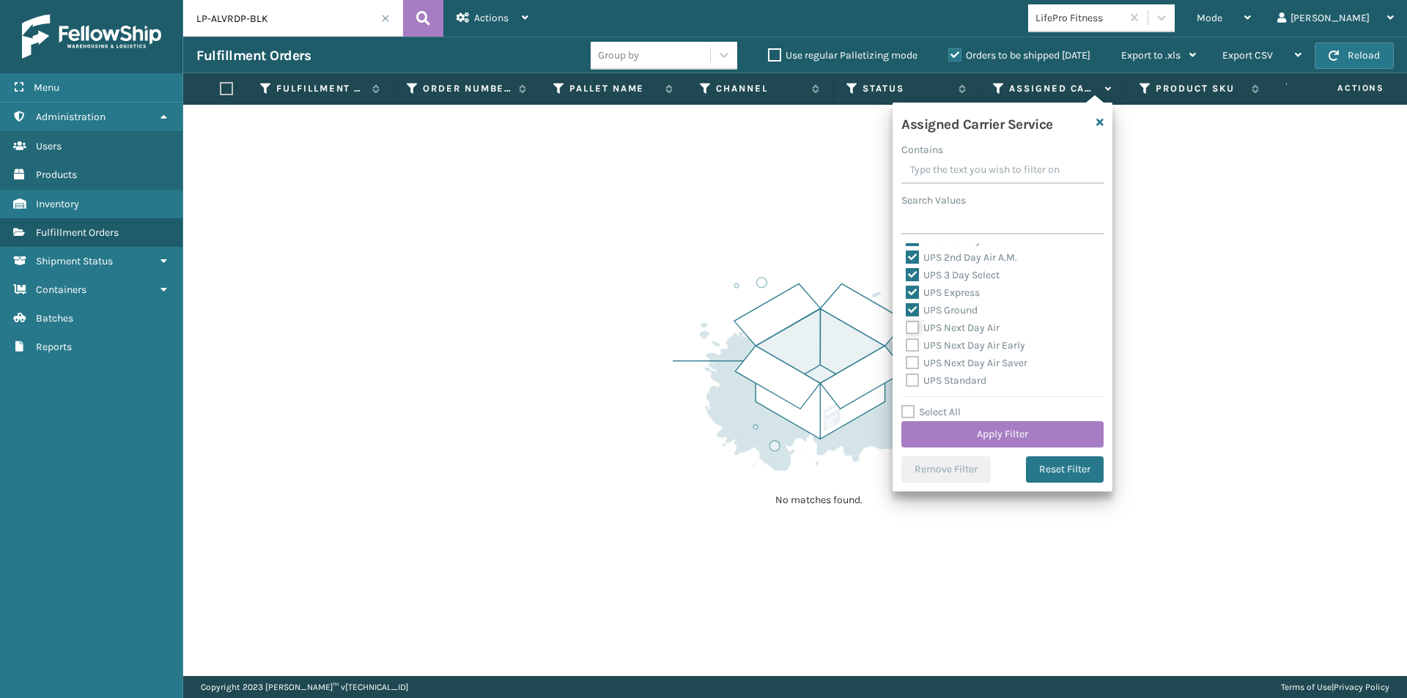
checkbox input "true"
click at [909, 350] on label "UPS Next Day Air Early" at bounding box center [965, 345] width 119 height 12
click at [907, 347] on input "UPS Next Day Air Early" at bounding box center [906, 342] width 1 height 10
checkbox input "true"
click at [910, 361] on label "UPS Next Day Air Saver" at bounding box center [967, 363] width 122 height 12
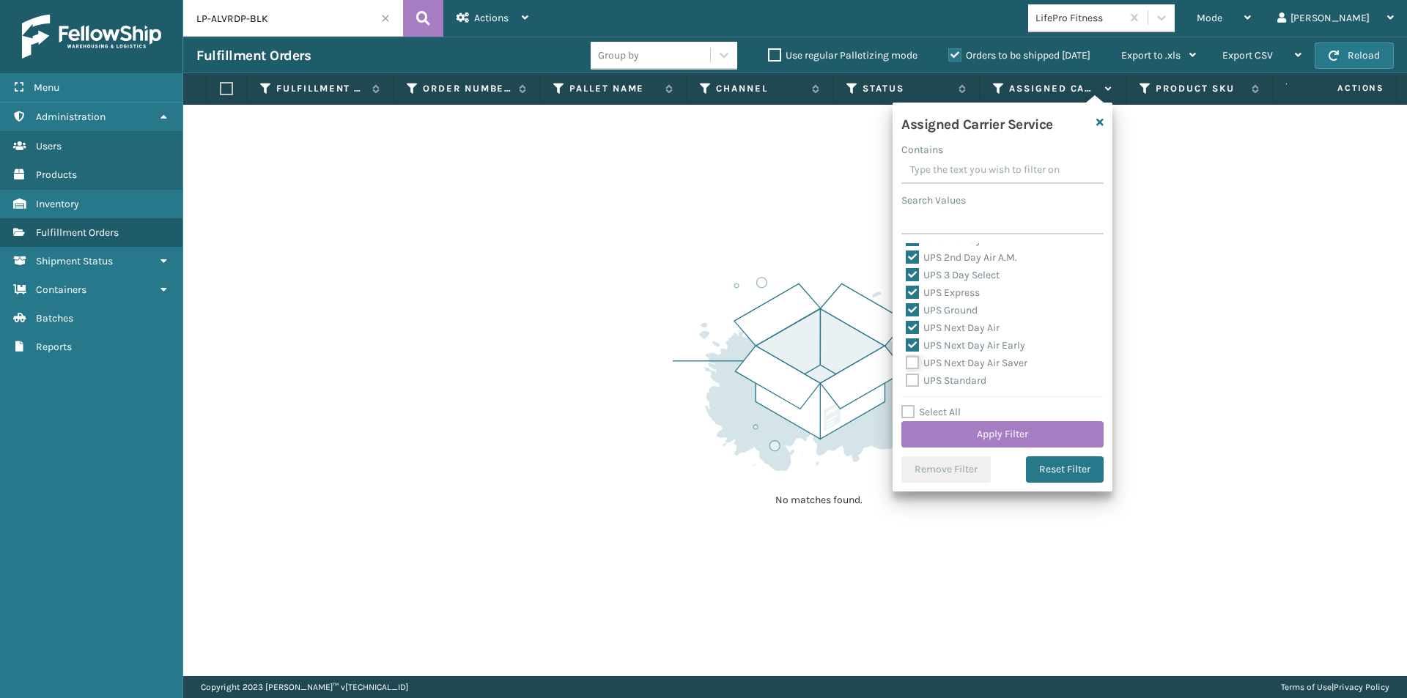
click at [907, 361] on input "UPS Next Day Air Saver" at bounding box center [906, 360] width 1 height 10
checkbox input "true"
click at [915, 377] on label "UPS Standard" at bounding box center [946, 380] width 81 height 12
click at [907, 377] on input "UPS Standard" at bounding box center [906, 377] width 1 height 10
checkbox input "true"
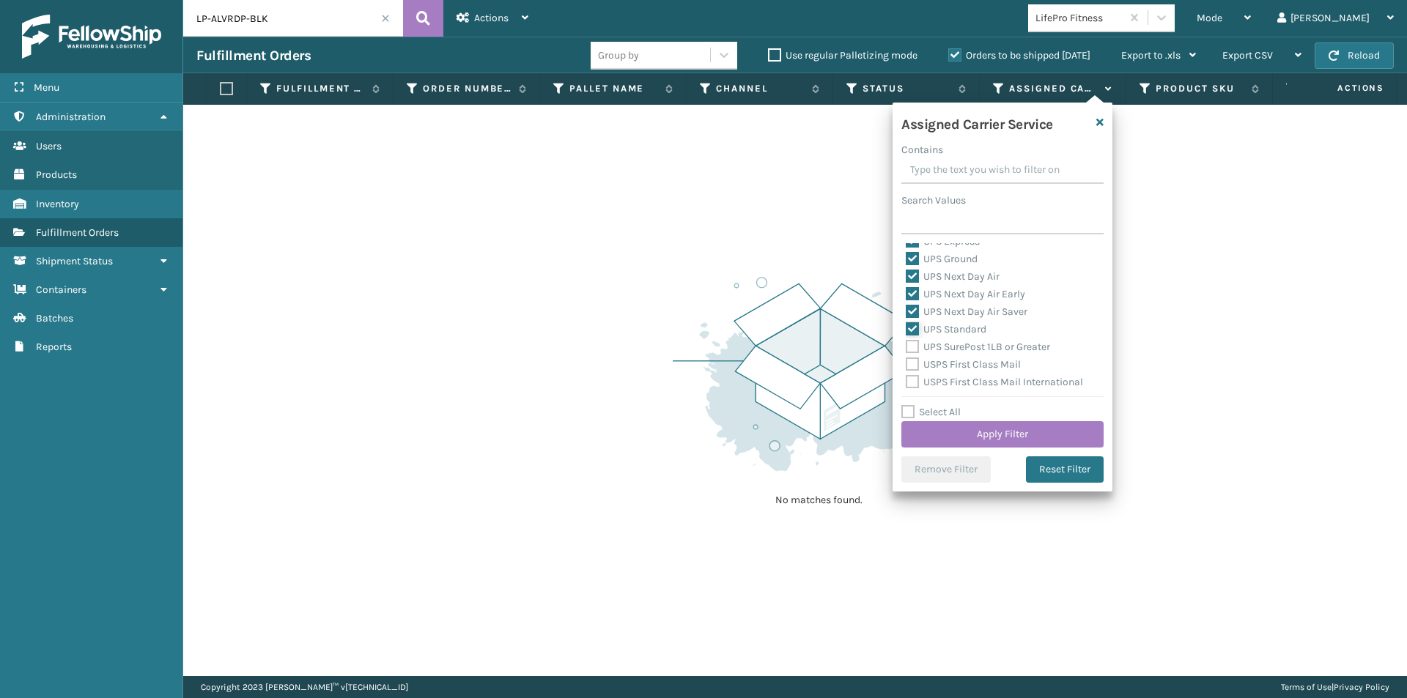
scroll to position [366, 0]
click at [911, 323] on label "UPS SurePost 1LB or Greater" at bounding box center [978, 325] width 144 height 12
click at [907, 323] on input "UPS SurePost 1LB or Greater" at bounding box center [906, 322] width 1 height 10
checkbox input "true"
click at [1015, 432] on button "Apply Filter" at bounding box center [1002, 434] width 202 height 26
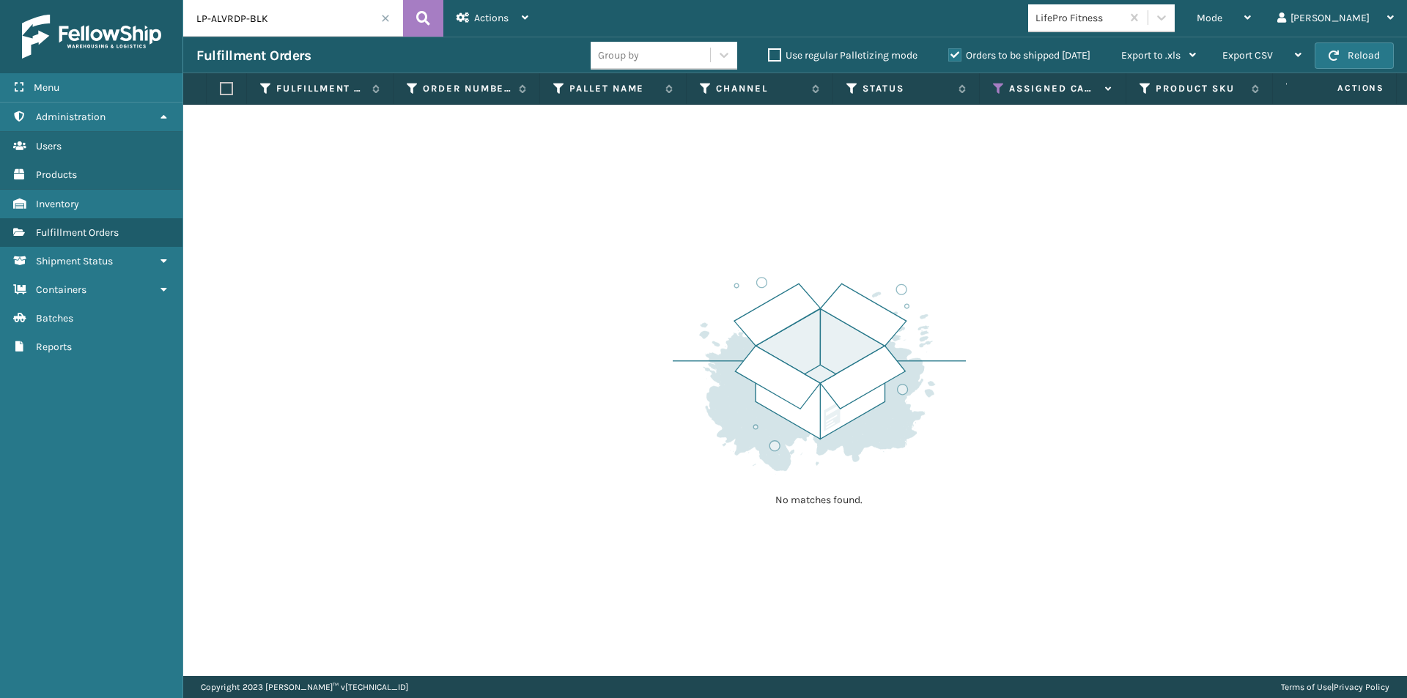
click at [382, 18] on span at bounding box center [385, 18] width 9 height 9
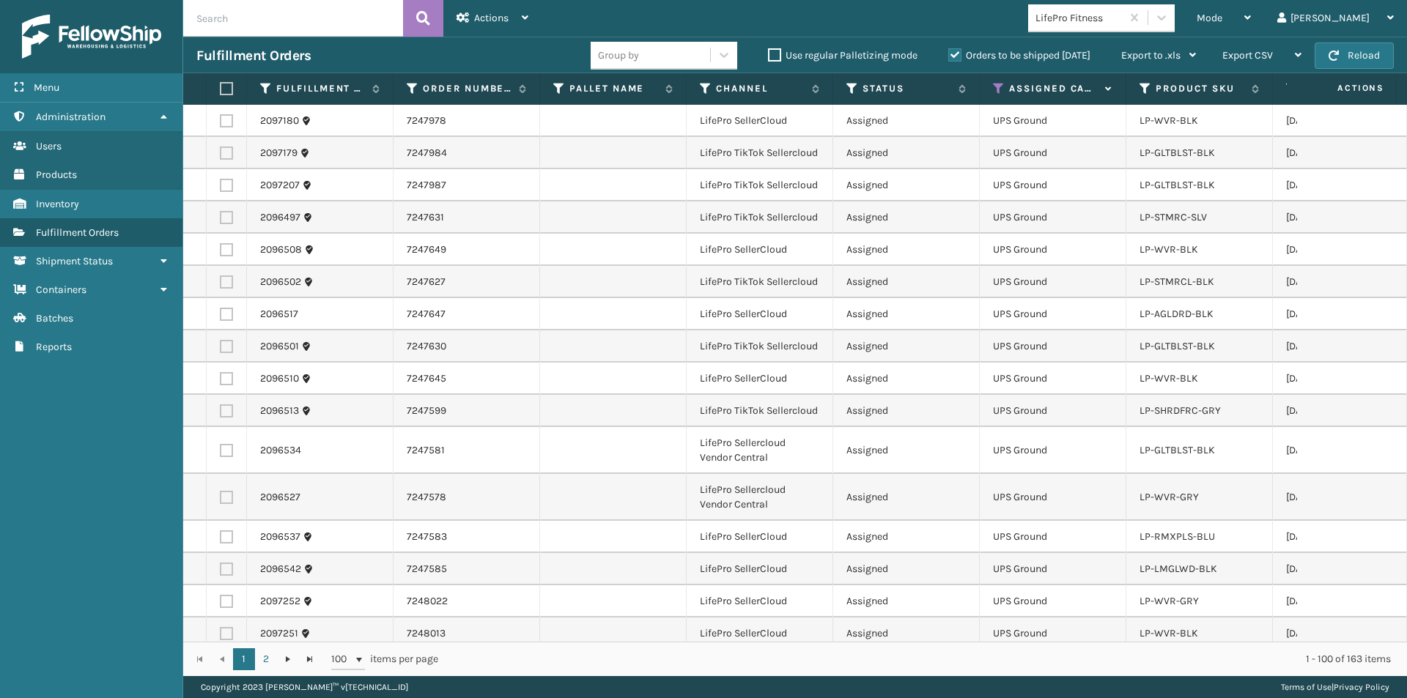
click at [226, 89] on label at bounding box center [224, 88] width 9 height 13
click at [221, 89] on input "checkbox" at bounding box center [220, 89] width 1 height 10
checkbox input "true"
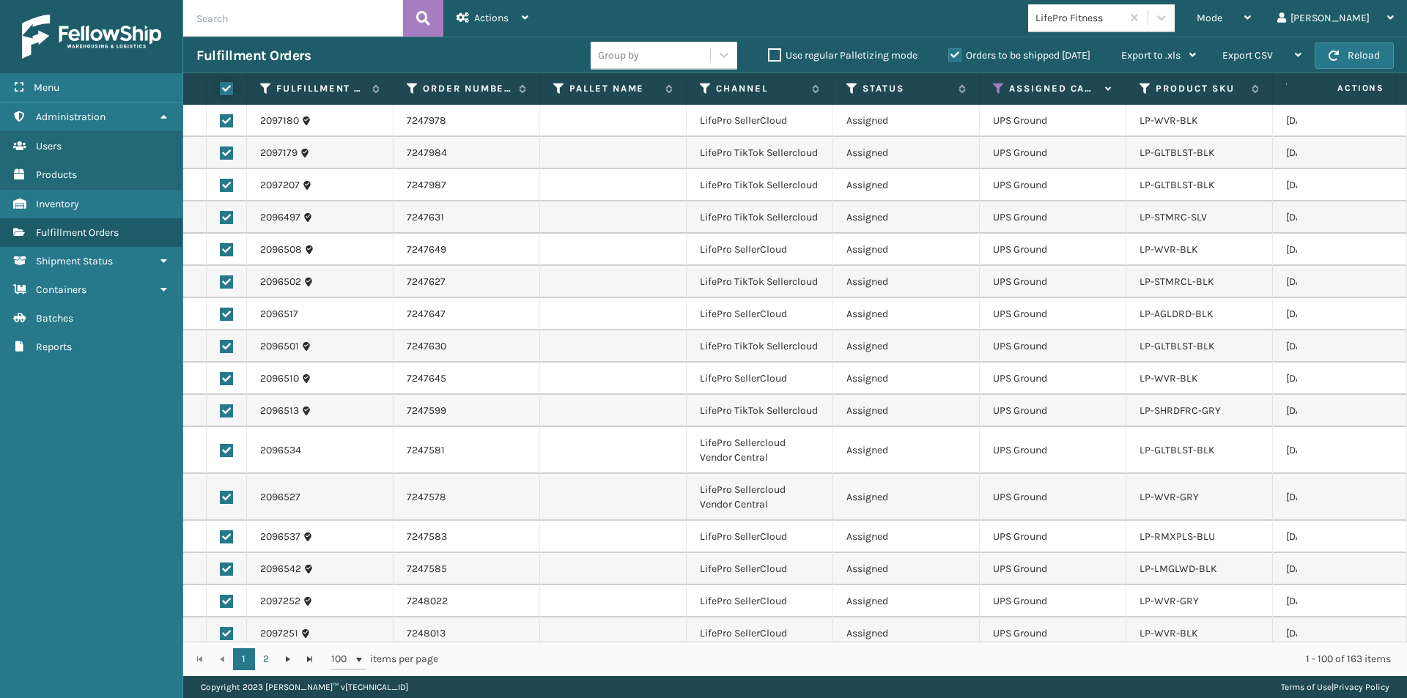
checkbox input "true"
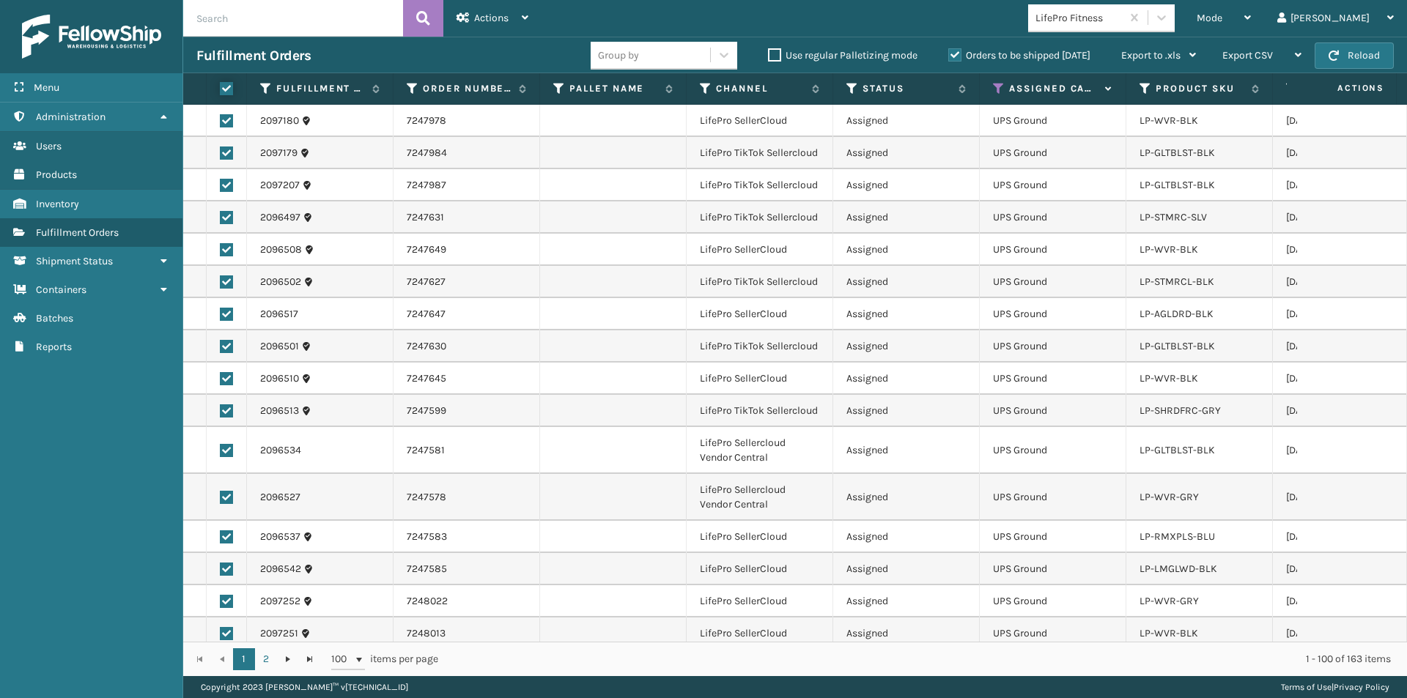
checkbox input "true"
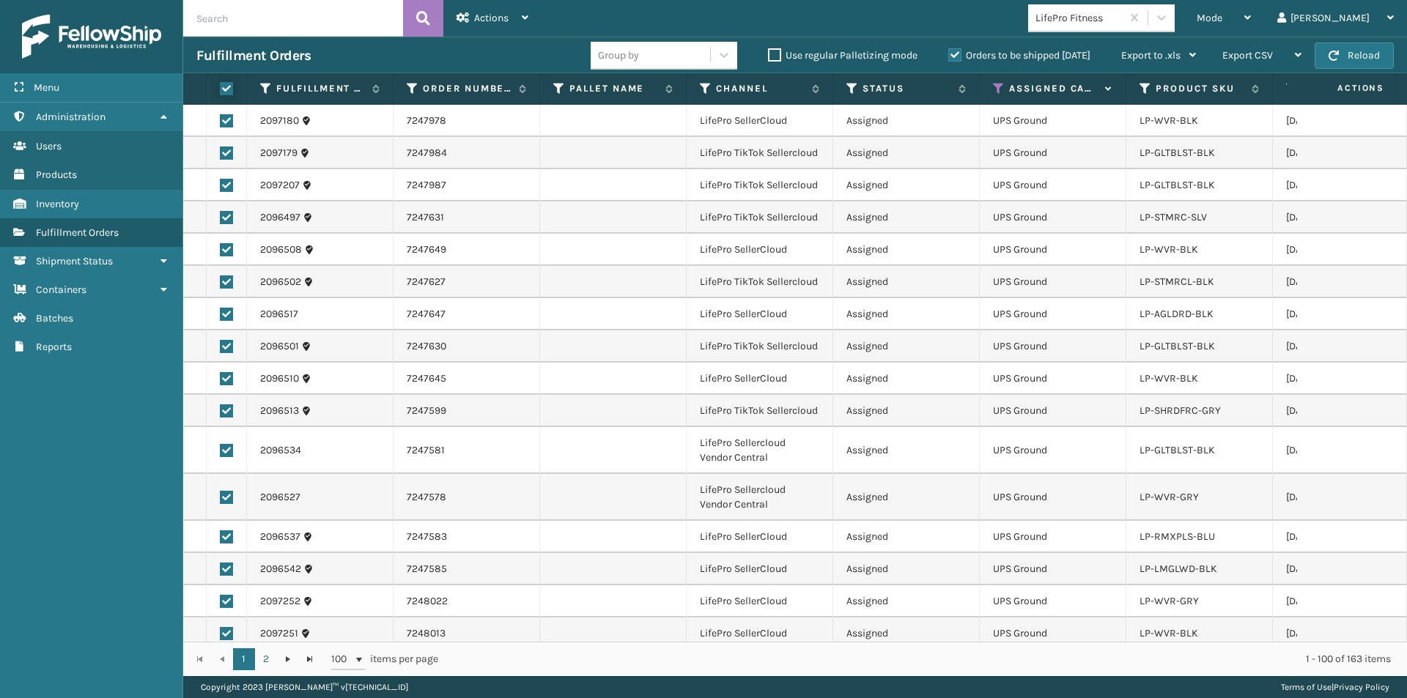
checkbox input "true"
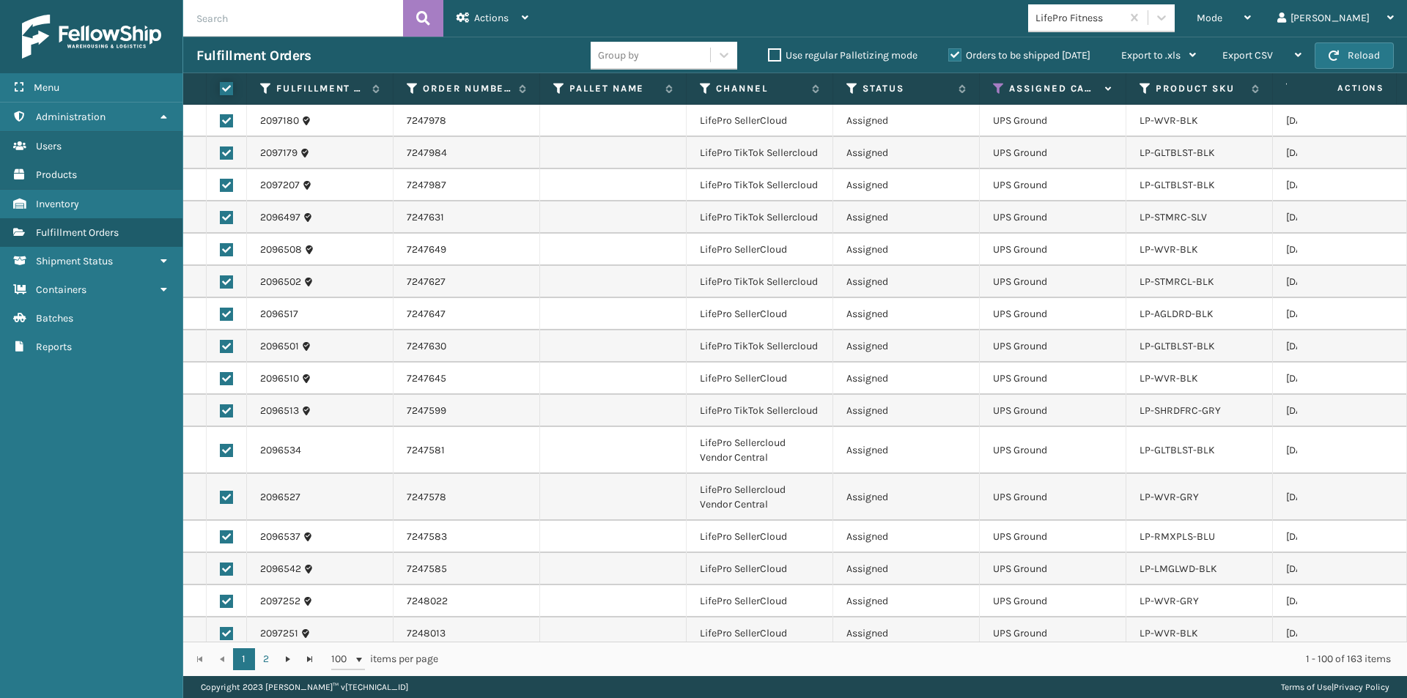
checkbox input "true"
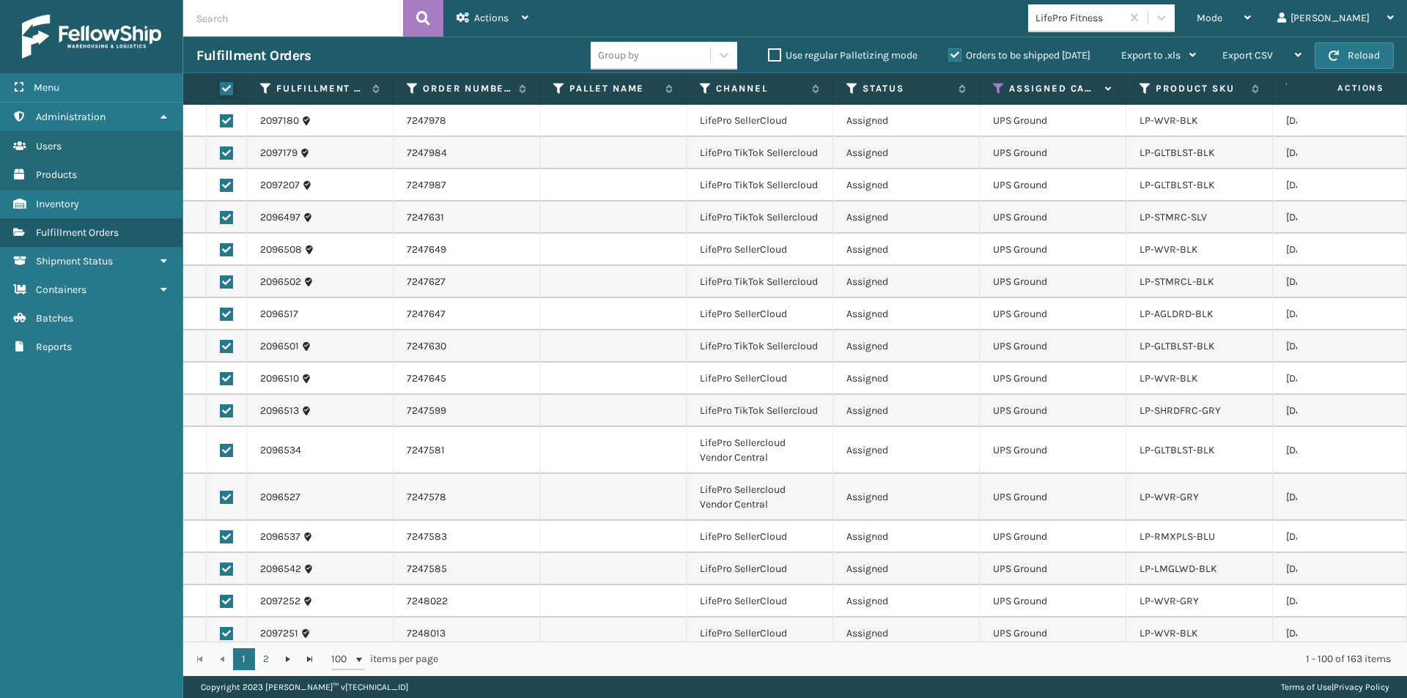
checkbox input "true"
click at [486, 24] on div "Actions" at bounding box center [493, 18] width 72 height 37
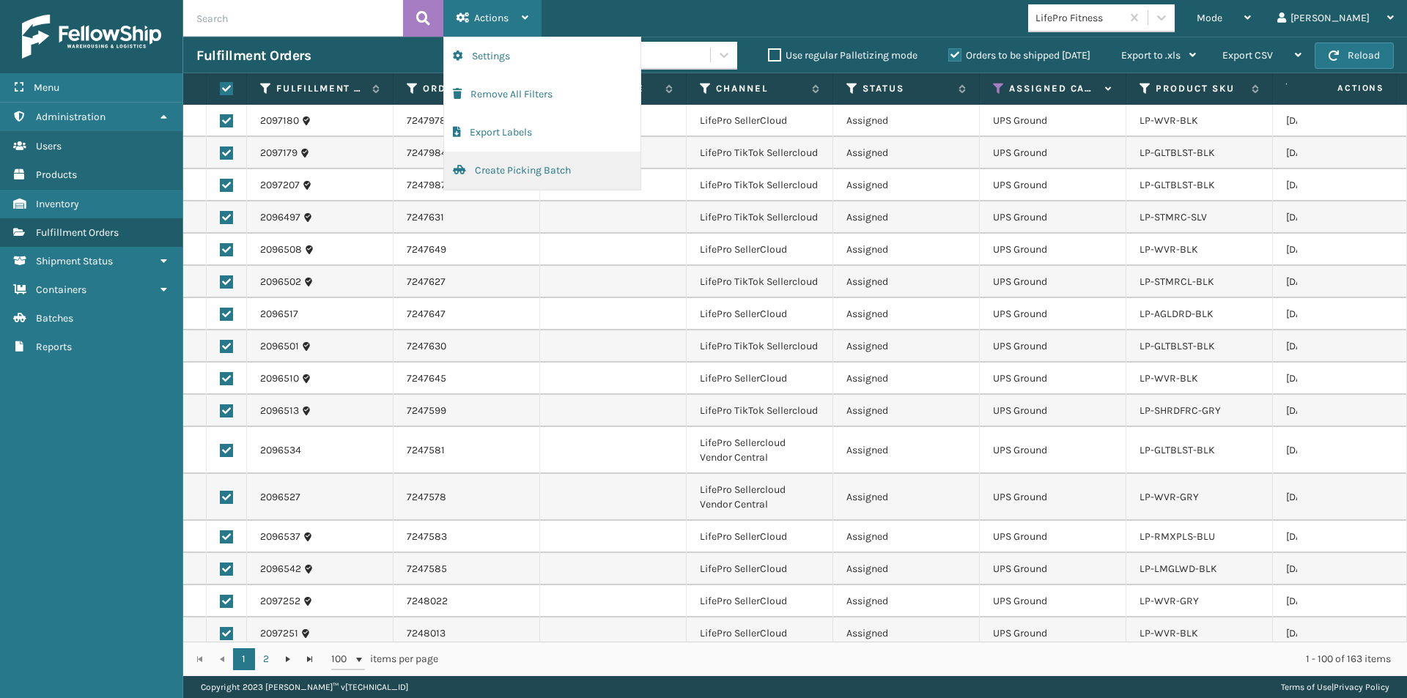
click at [529, 176] on button "Create Picking Batch" at bounding box center [542, 171] width 196 height 38
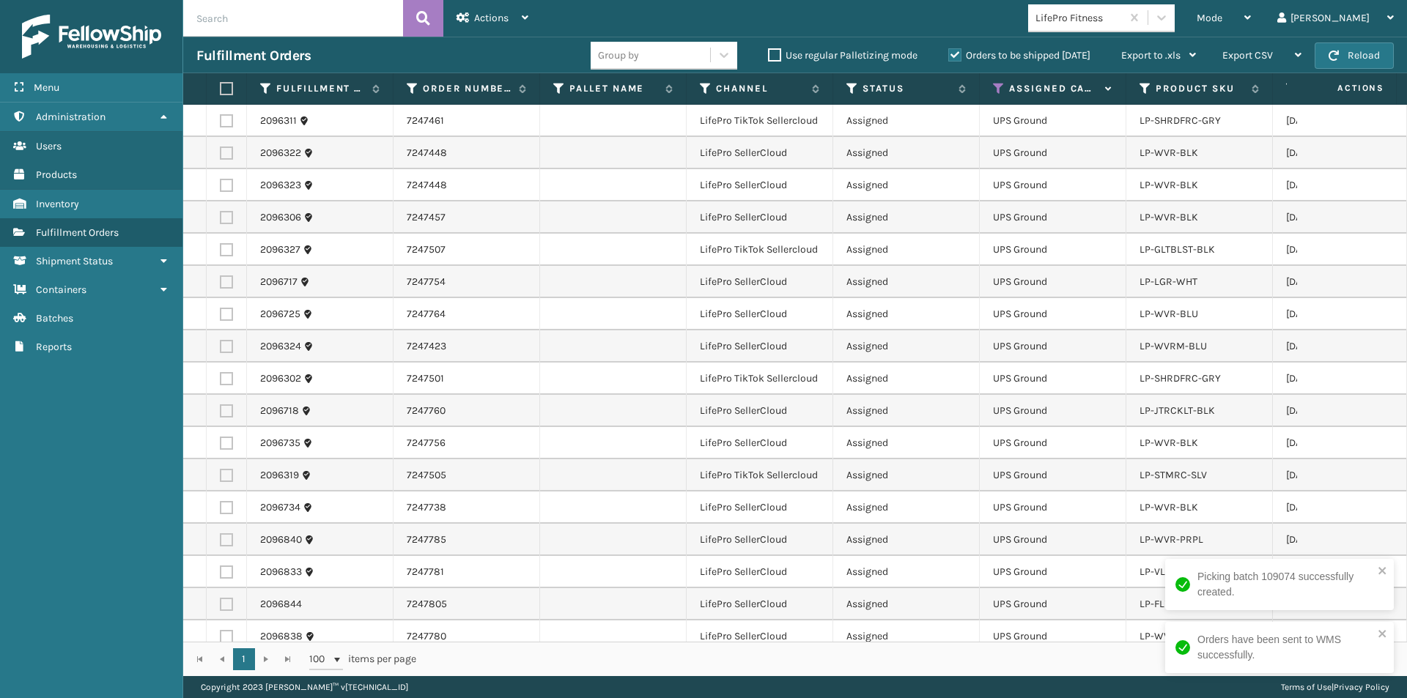
click at [228, 89] on label at bounding box center [224, 88] width 9 height 13
click at [221, 89] on input "checkbox" at bounding box center [220, 89] width 1 height 10
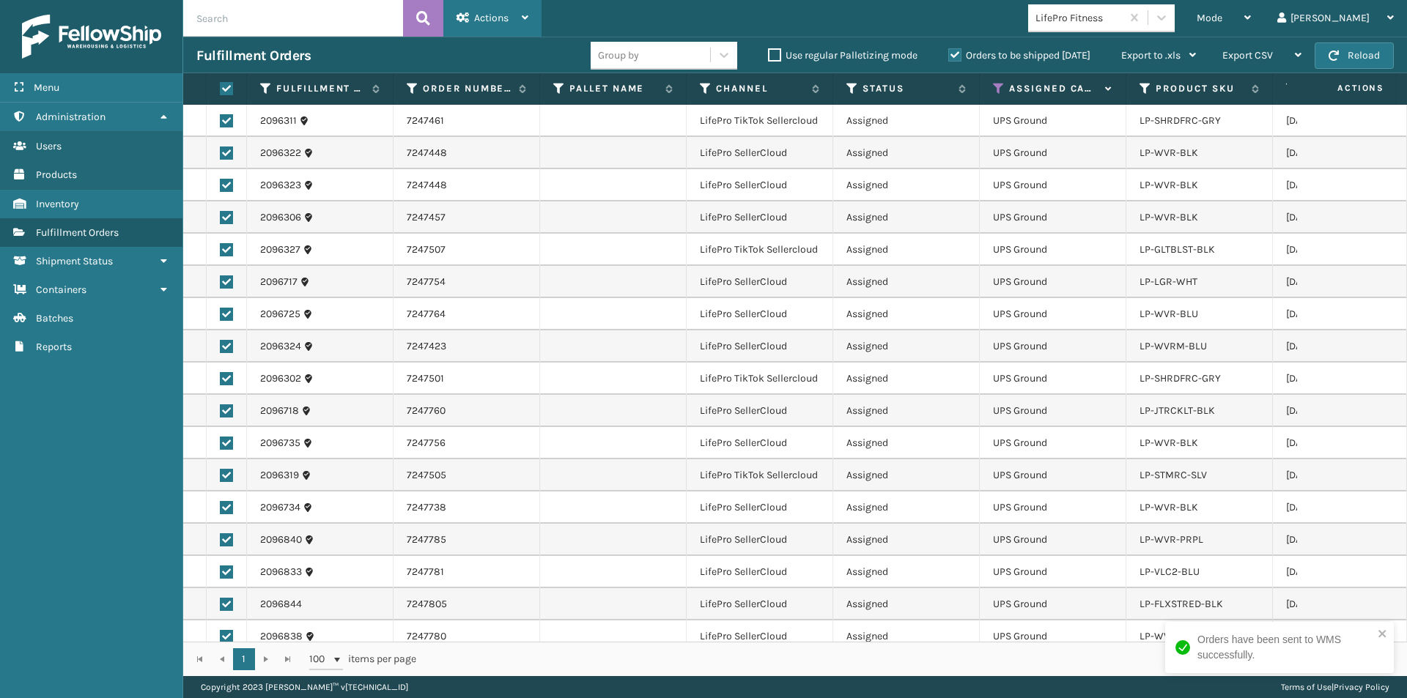
click at [484, 15] on span "Actions" at bounding box center [491, 18] width 34 height 12
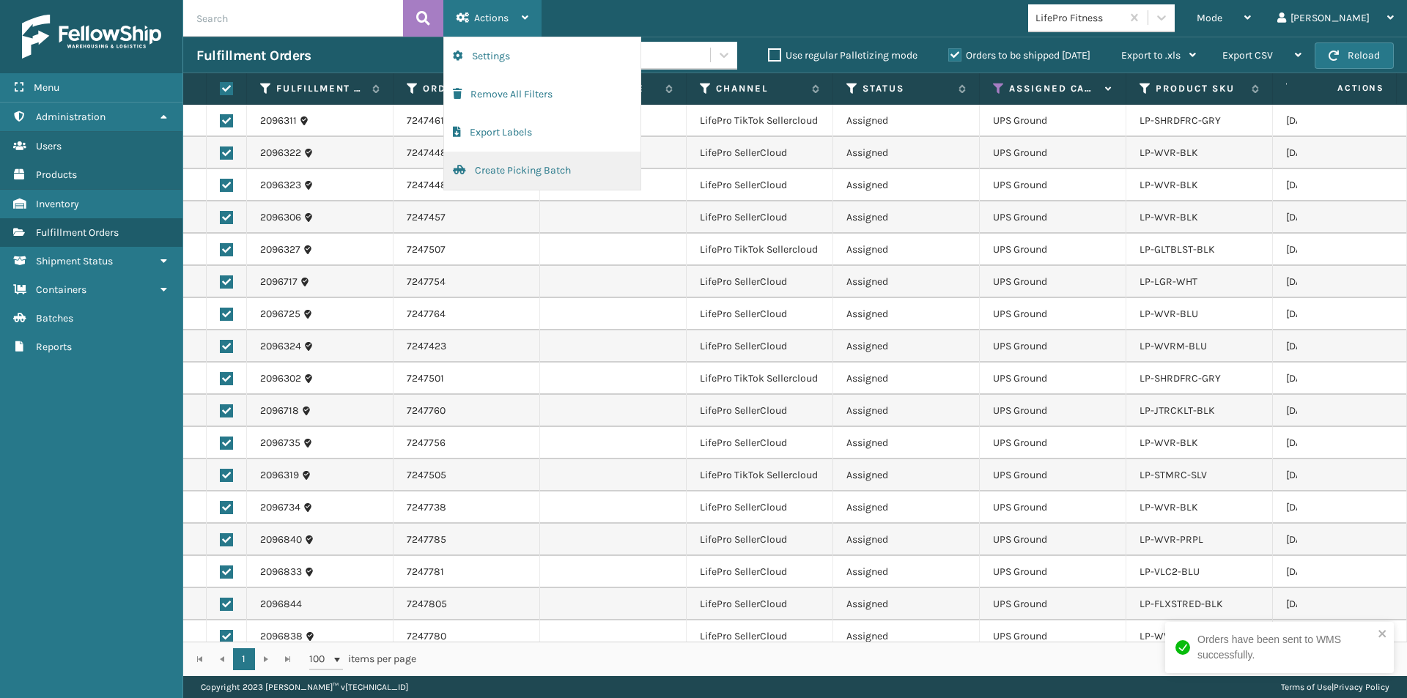
click at [515, 167] on button "Create Picking Batch" at bounding box center [542, 171] width 196 height 38
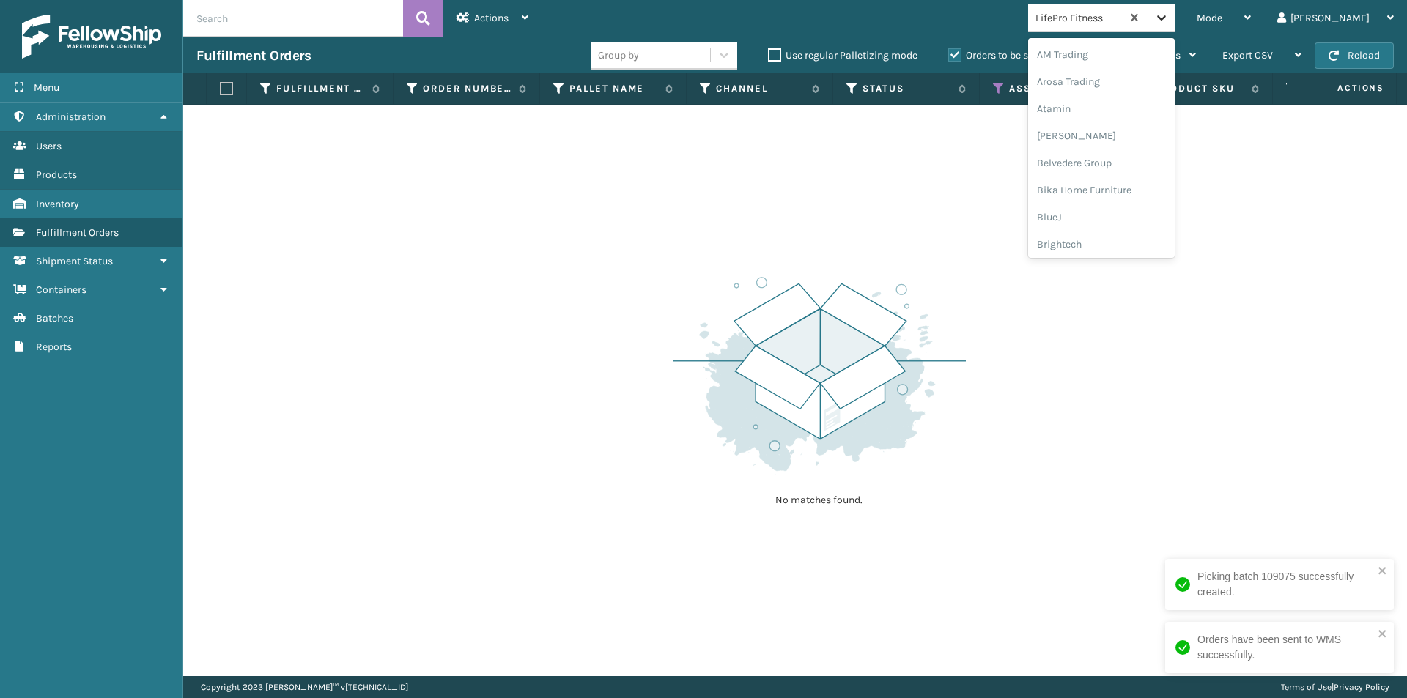
drag, startPoint x: 1203, startPoint y: 16, endPoint x: 1212, endPoint y: 40, distance: 25.3
click at [1175, 17] on div at bounding box center [1161, 17] width 26 height 26
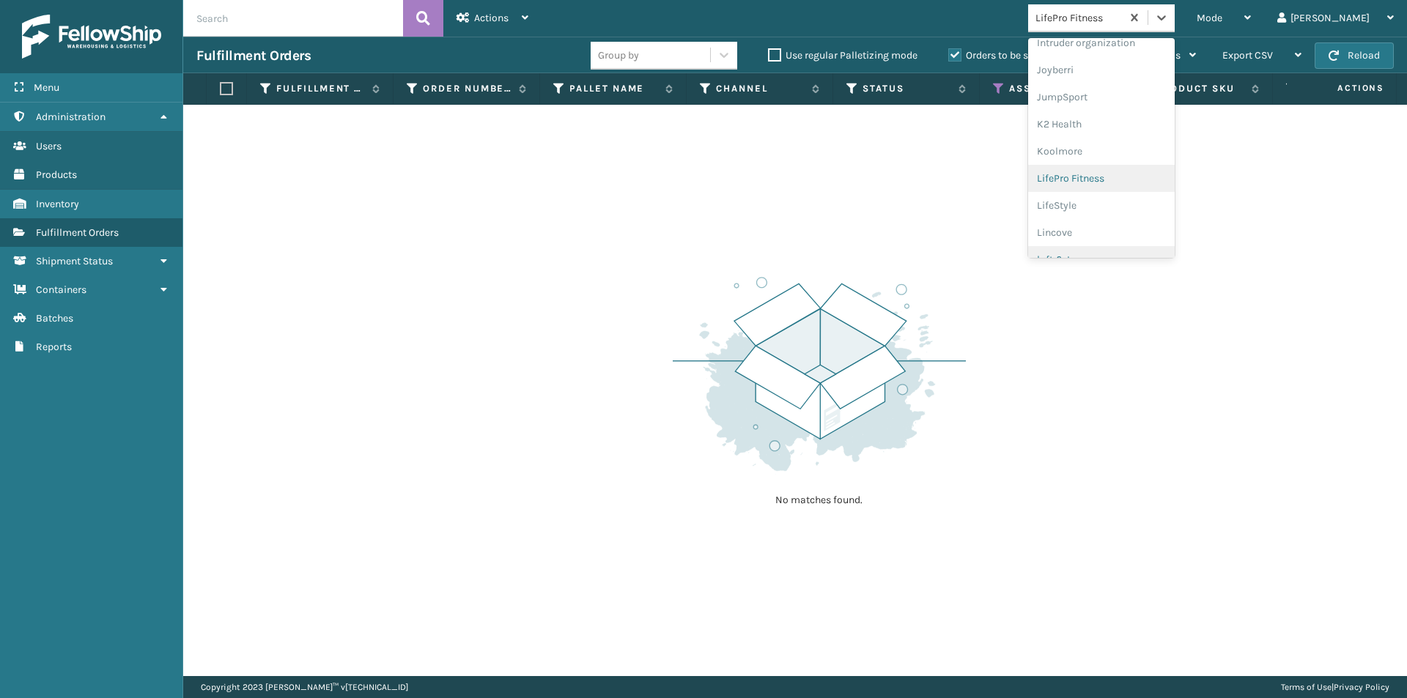
scroll to position [435, 0]
click at [1127, 191] on div "LifeStyle" at bounding box center [1101, 189] width 147 height 27
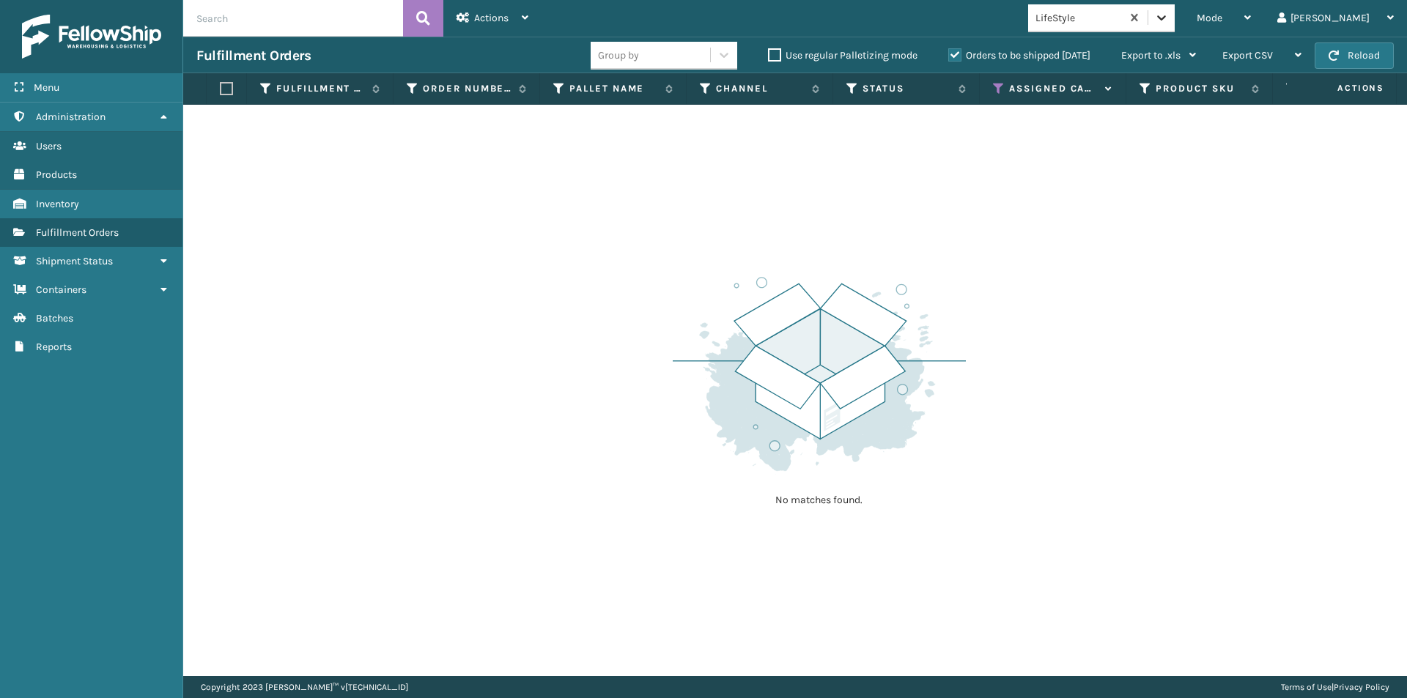
click at [1166, 20] on icon at bounding box center [1161, 17] width 9 height 5
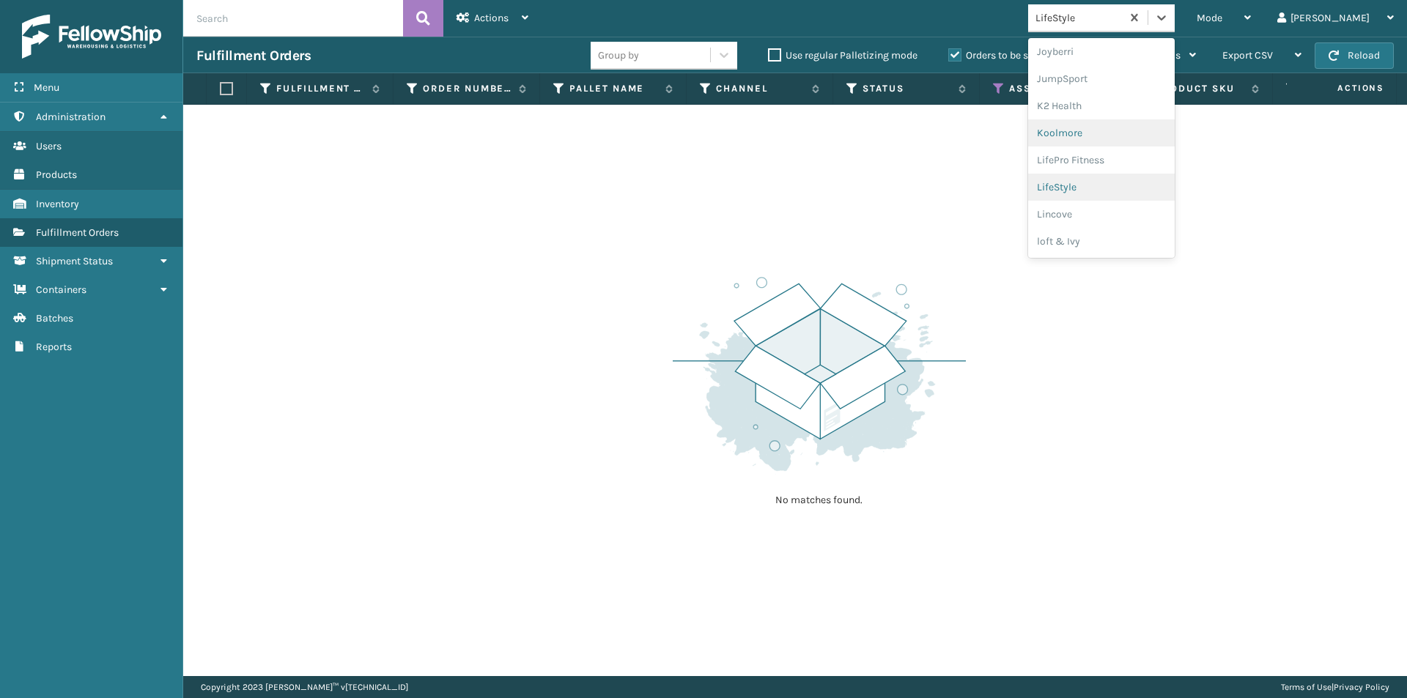
scroll to position [462, 0]
click at [1132, 185] on div "Lincove" at bounding box center [1101, 189] width 147 height 27
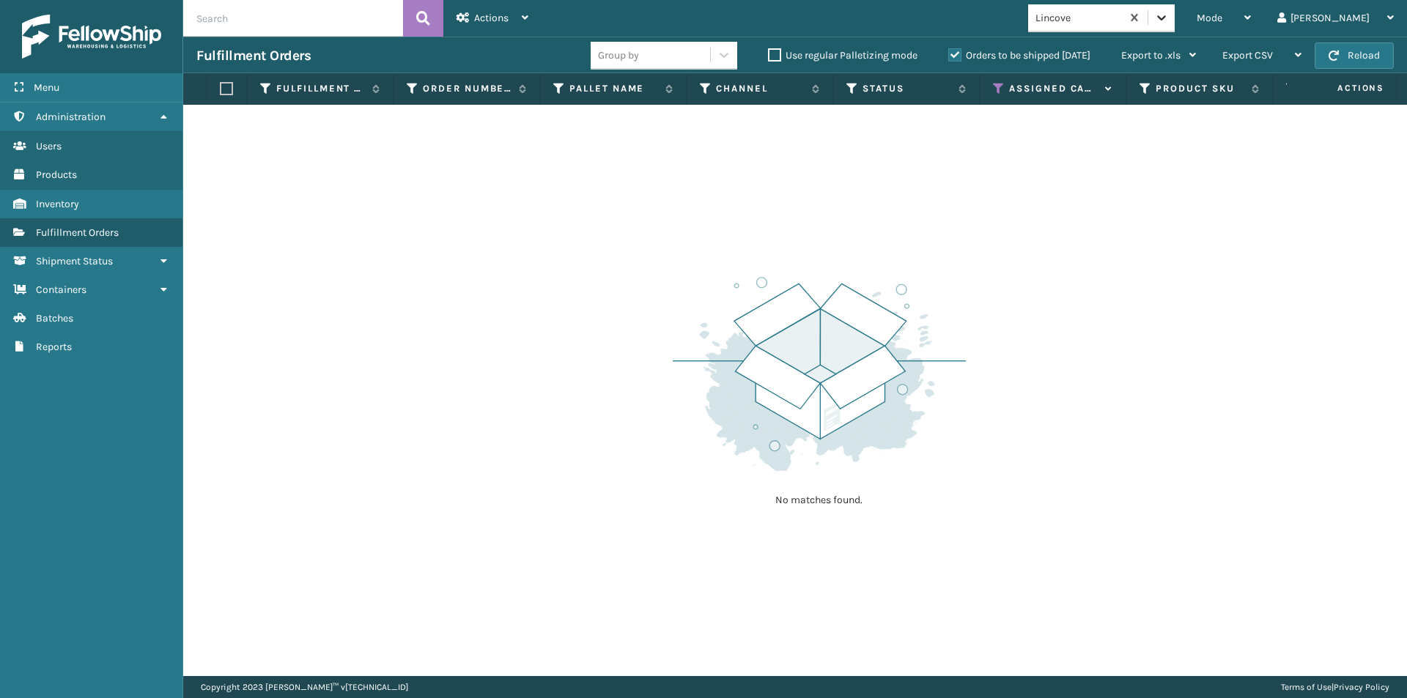
click at [1175, 21] on div at bounding box center [1161, 17] width 26 height 26
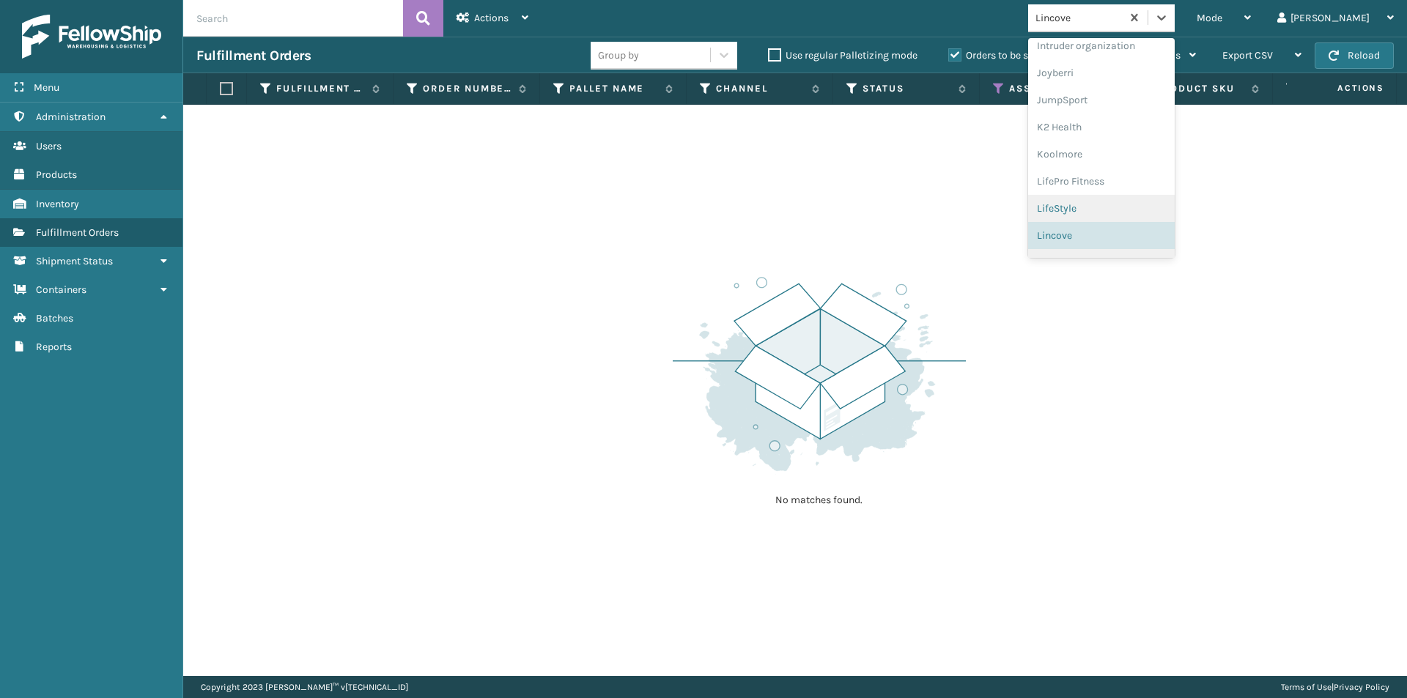
scroll to position [464, 0]
click at [1152, 209] on div "loft & Ivy" at bounding box center [1101, 214] width 147 height 27
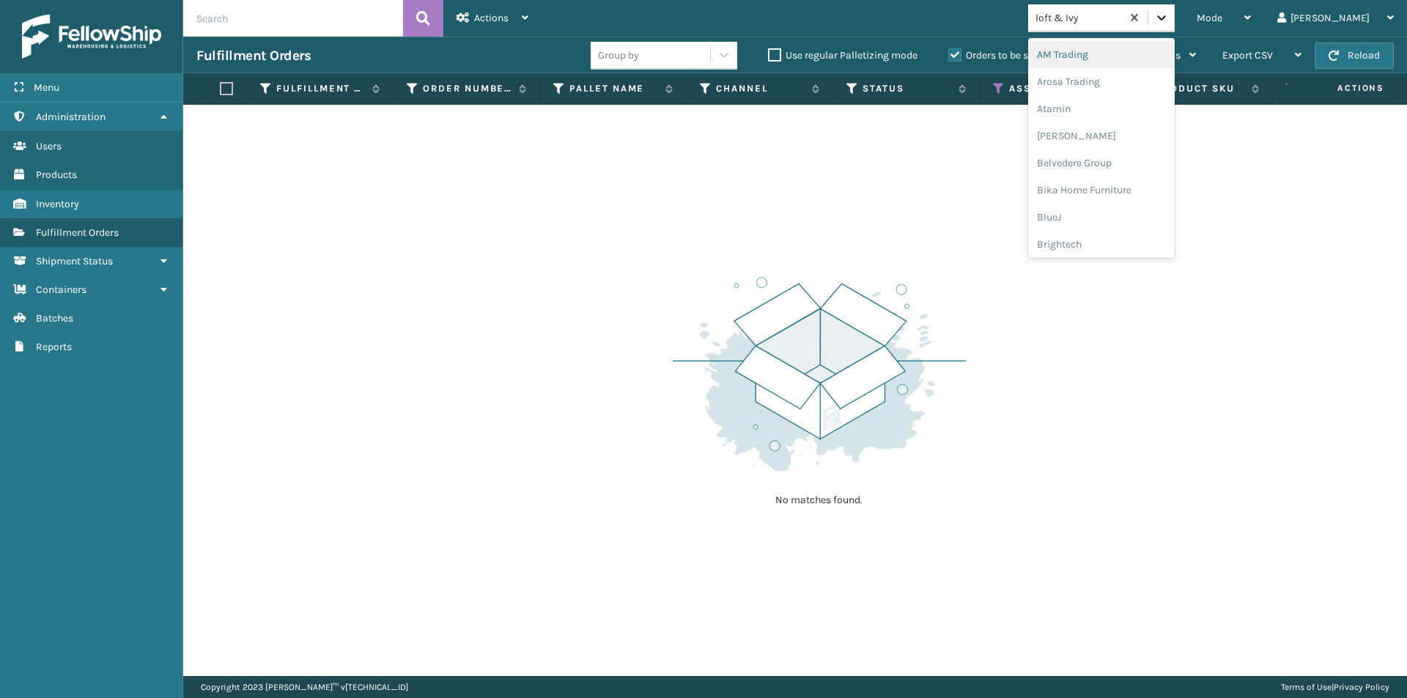
click at [1169, 23] on icon at bounding box center [1161, 17] width 15 height 15
click at [1126, 236] on div "[PERSON_NAME]" at bounding box center [1101, 241] width 147 height 27
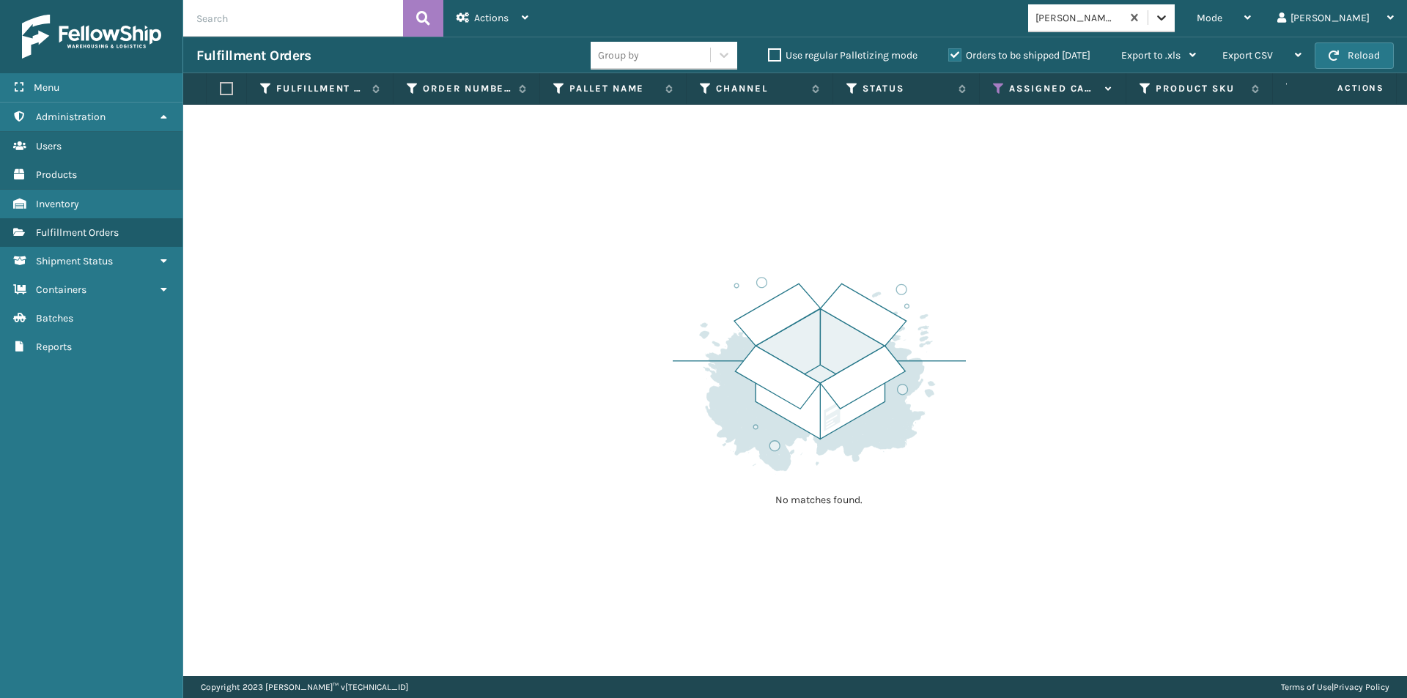
click at [1169, 21] on icon at bounding box center [1161, 17] width 15 height 15
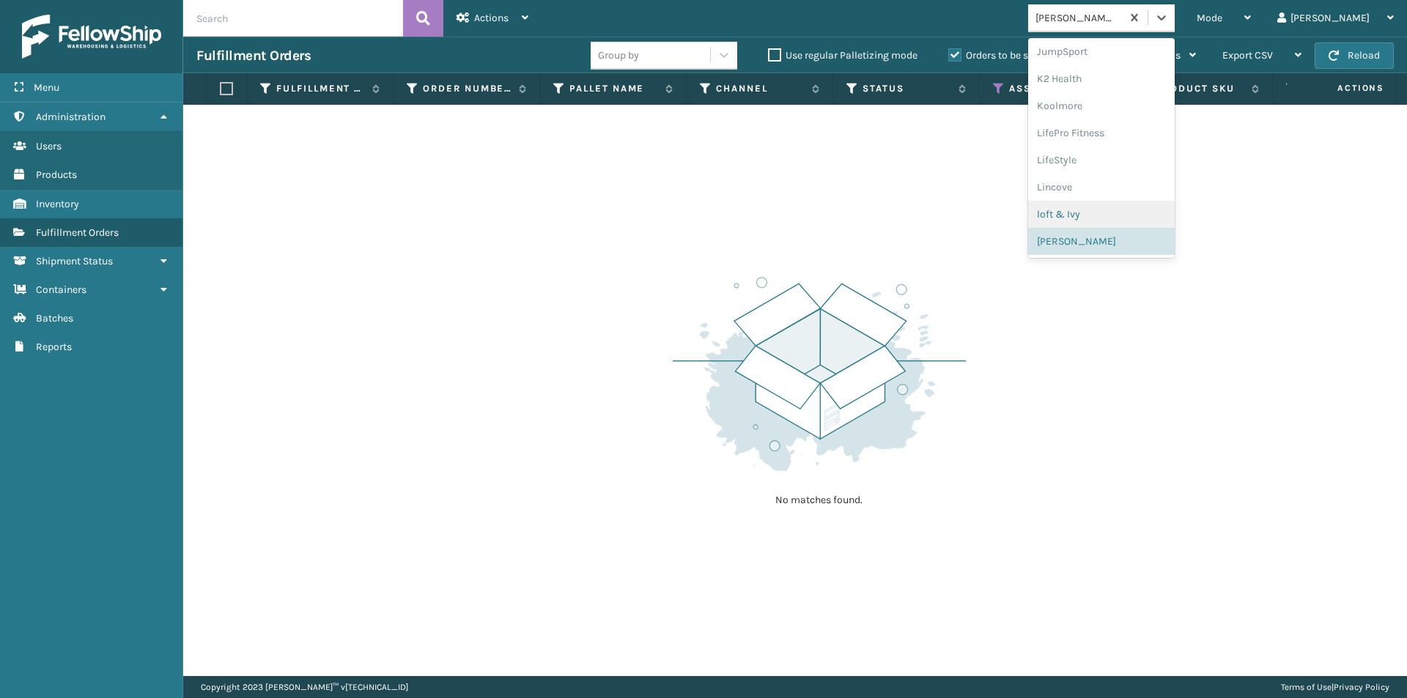
scroll to position [532, 0]
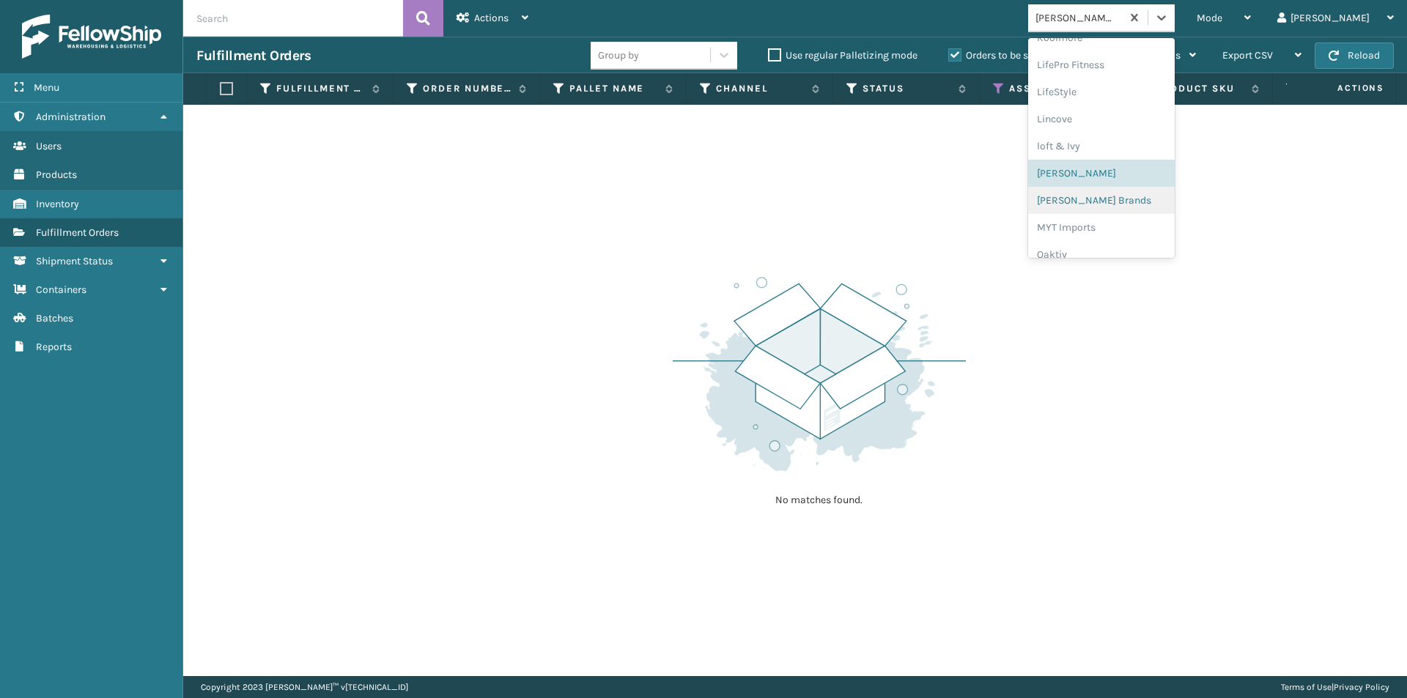
click at [1110, 202] on div "[PERSON_NAME] Brands" at bounding box center [1101, 200] width 147 height 27
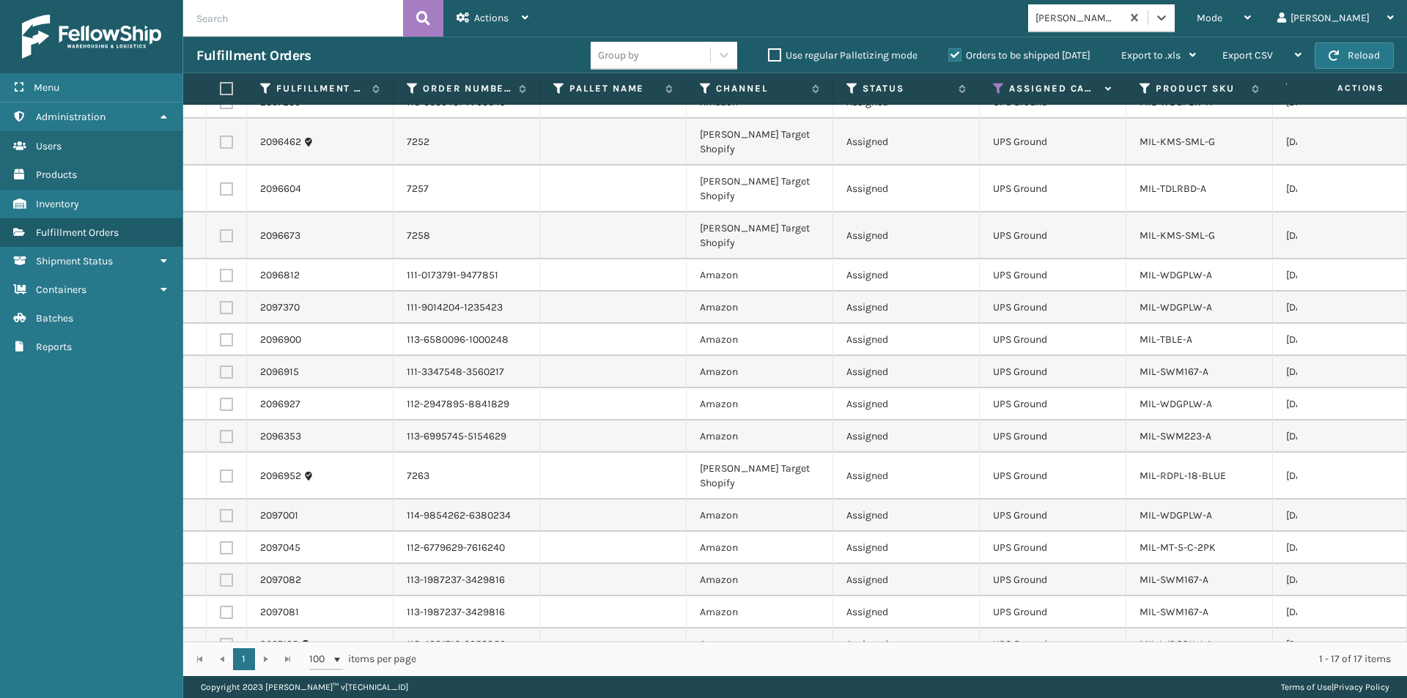
scroll to position [22, 0]
click at [221, 90] on label at bounding box center [224, 88] width 9 height 13
click at [221, 90] on input "checkbox" at bounding box center [220, 89] width 1 height 10
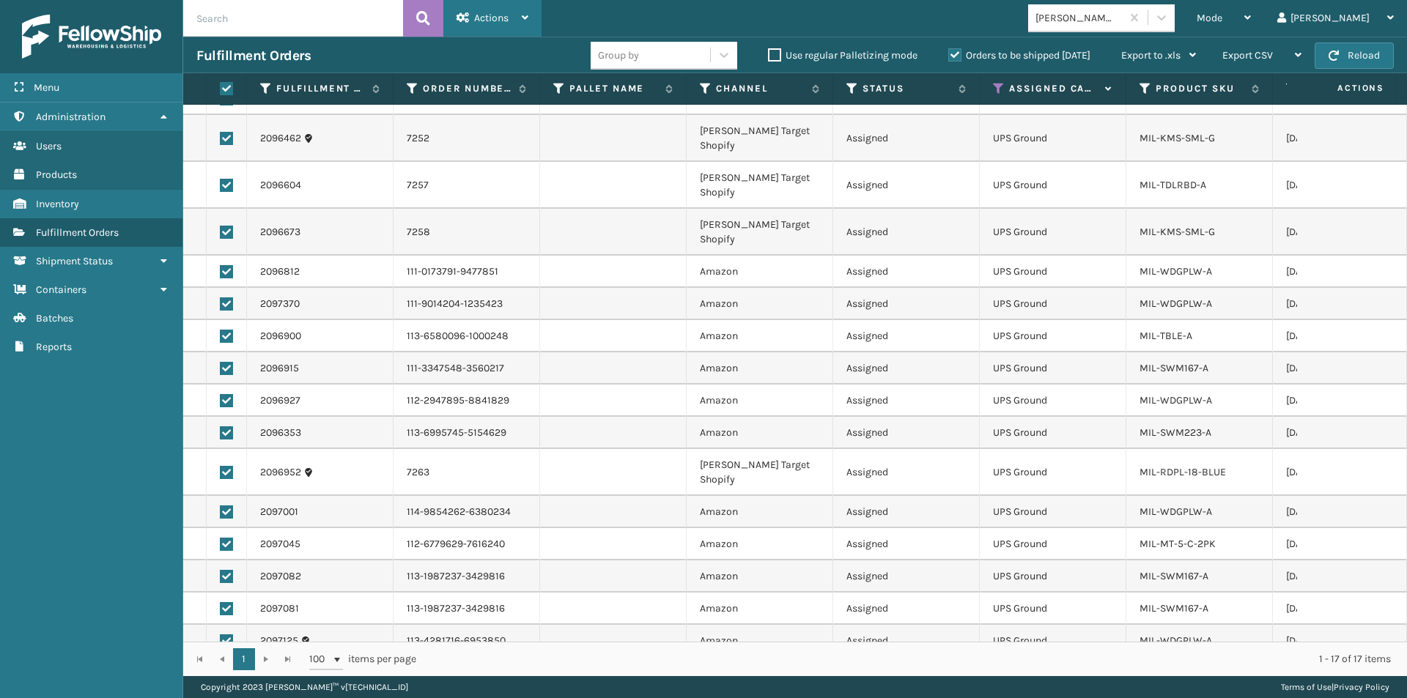
click at [490, 21] on span "Actions" at bounding box center [491, 18] width 34 height 12
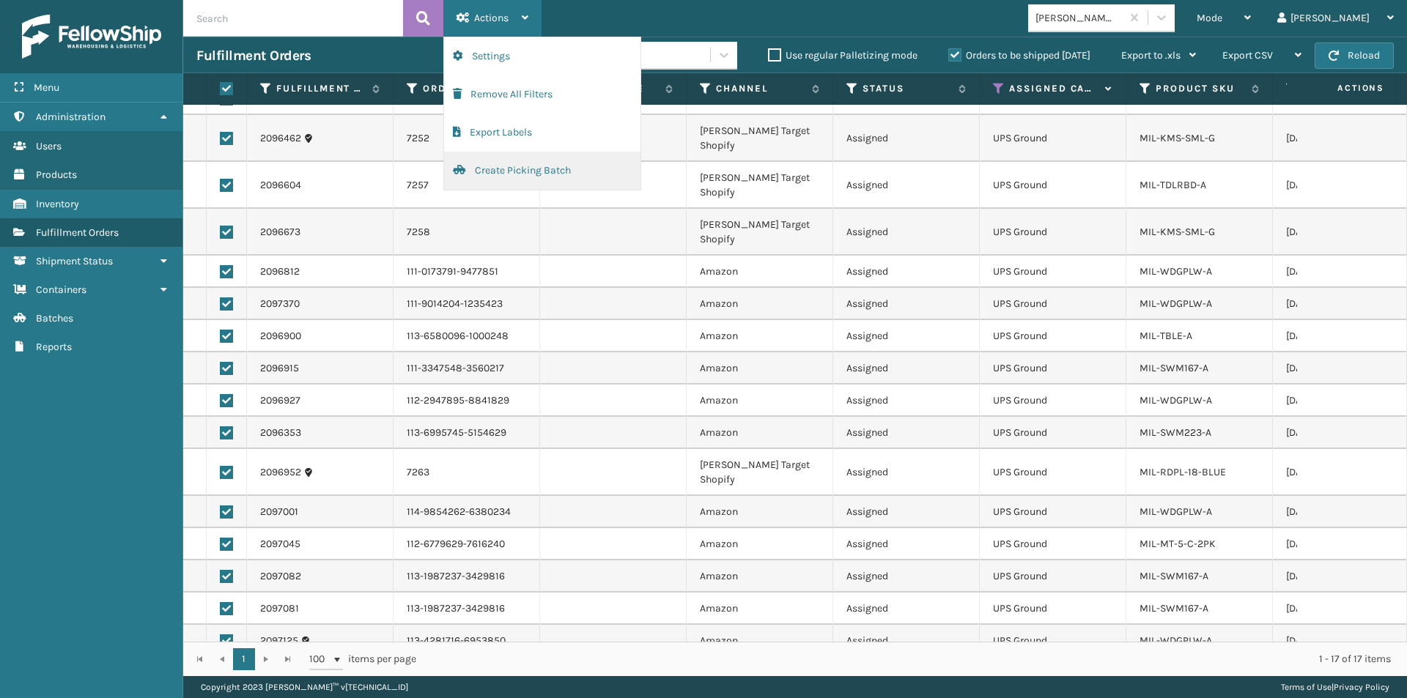
click at [489, 166] on button "Create Picking Batch" at bounding box center [542, 171] width 196 height 38
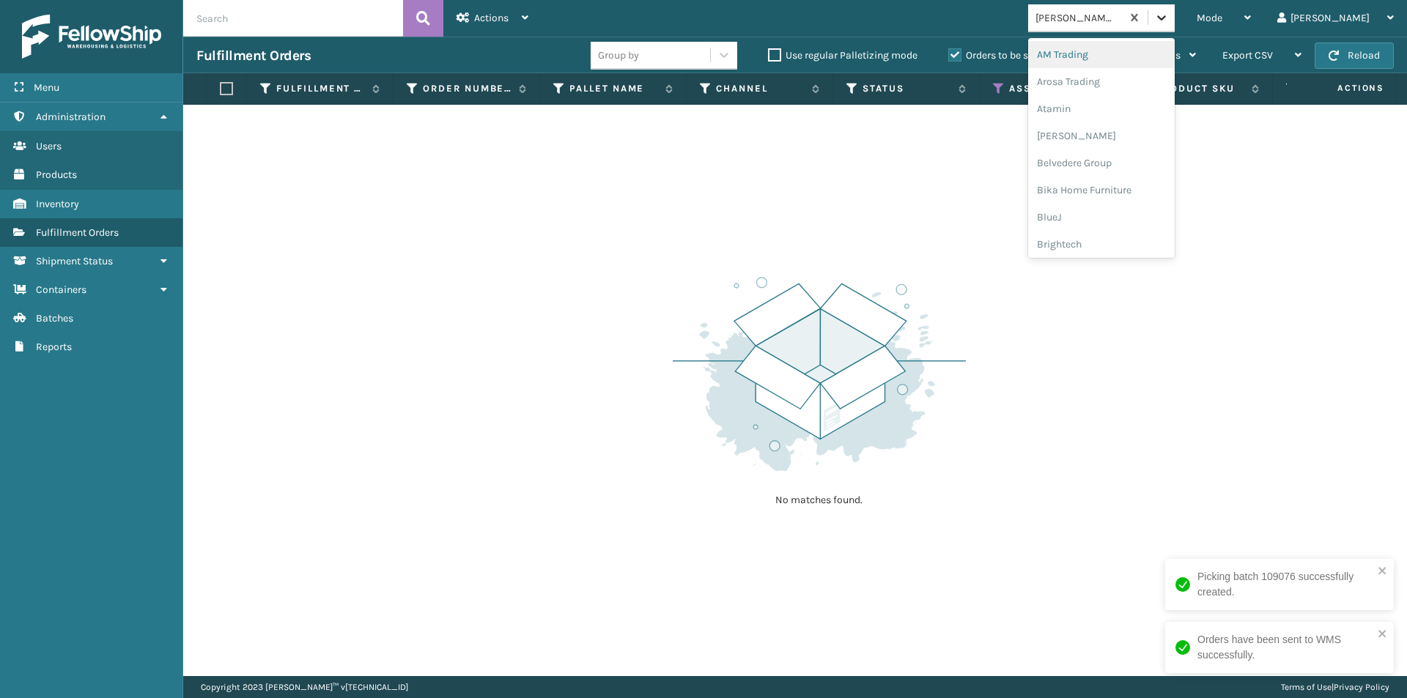
click at [1166, 18] on icon at bounding box center [1161, 17] width 9 height 5
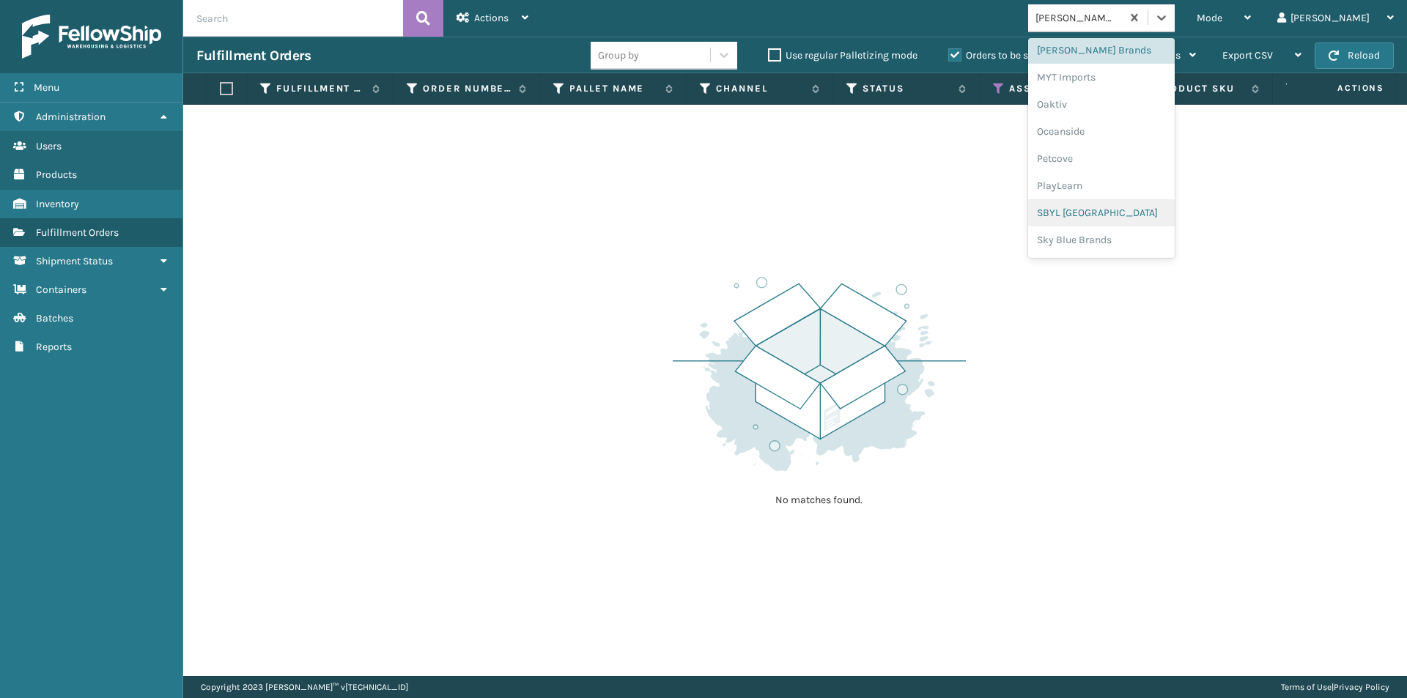
scroll to position [588, 0]
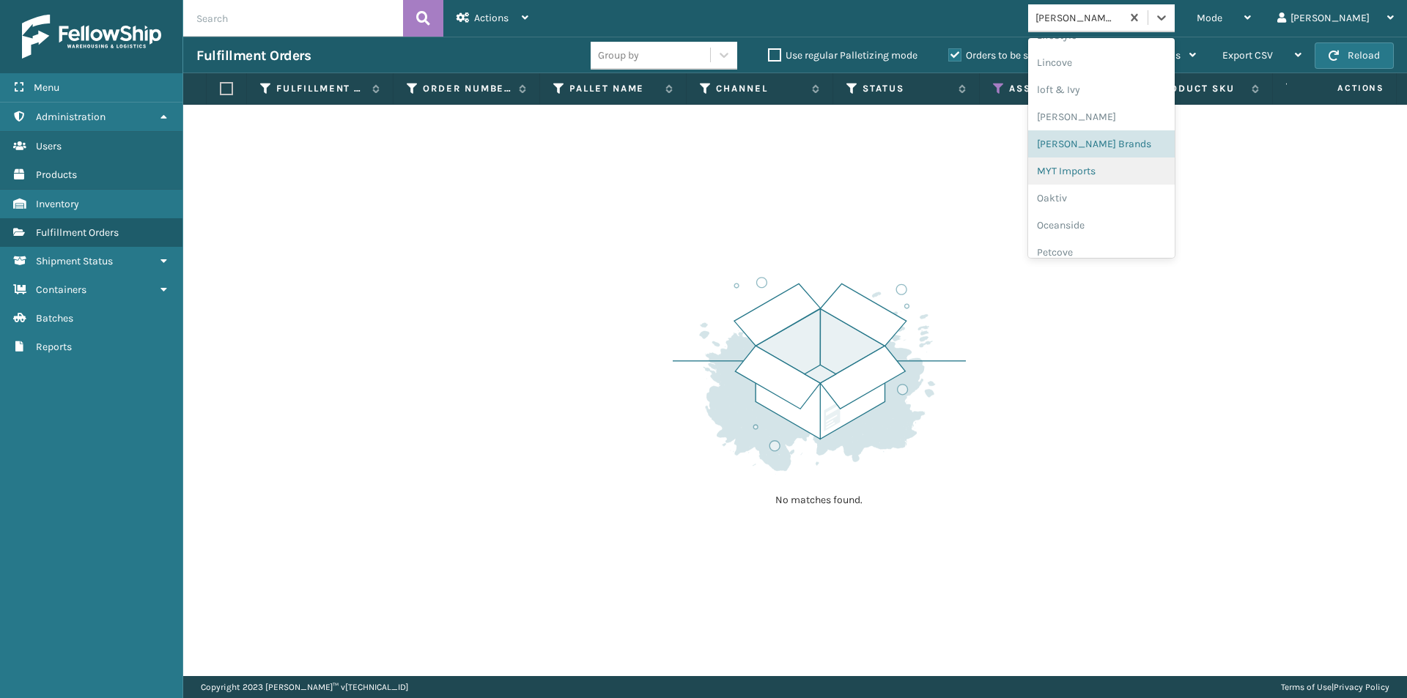
click at [1124, 173] on div "MYT Imports" at bounding box center [1101, 171] width 147 height 27
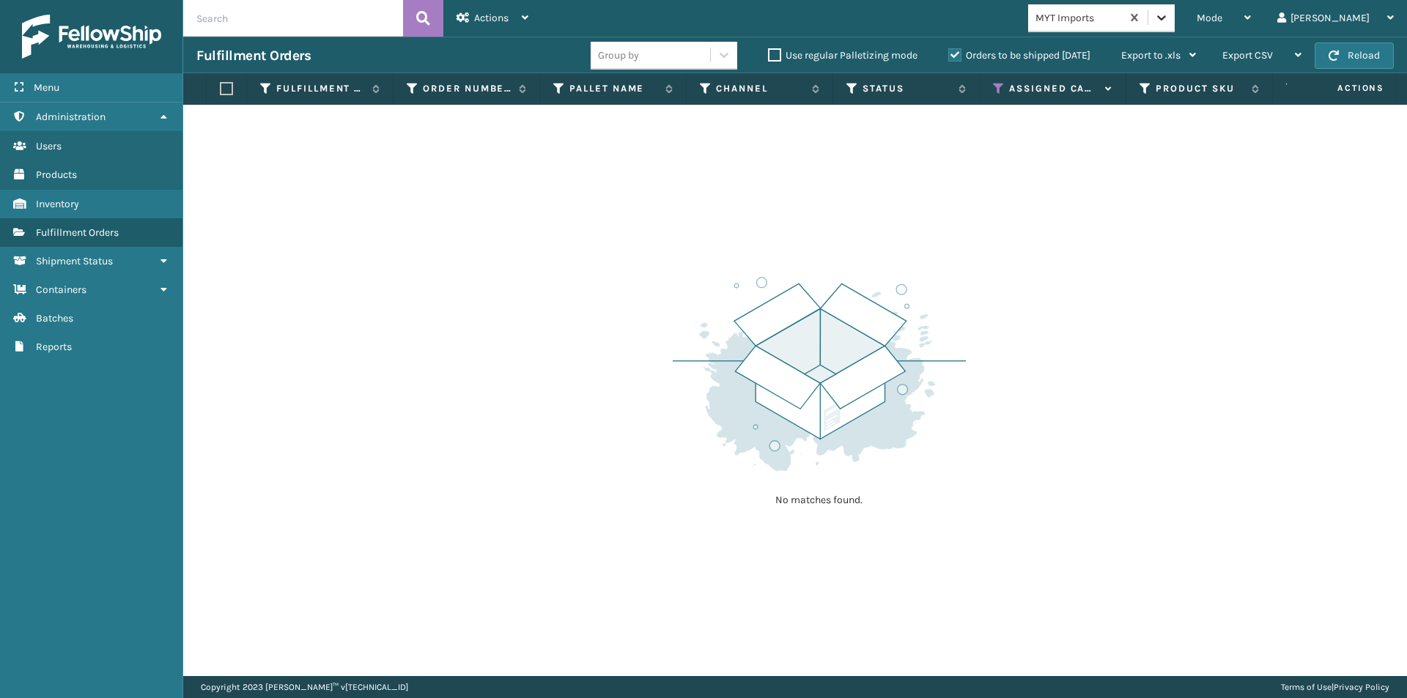
click at [1169, 18] on icon at bounding box center [1161, 17] width 15 height 15
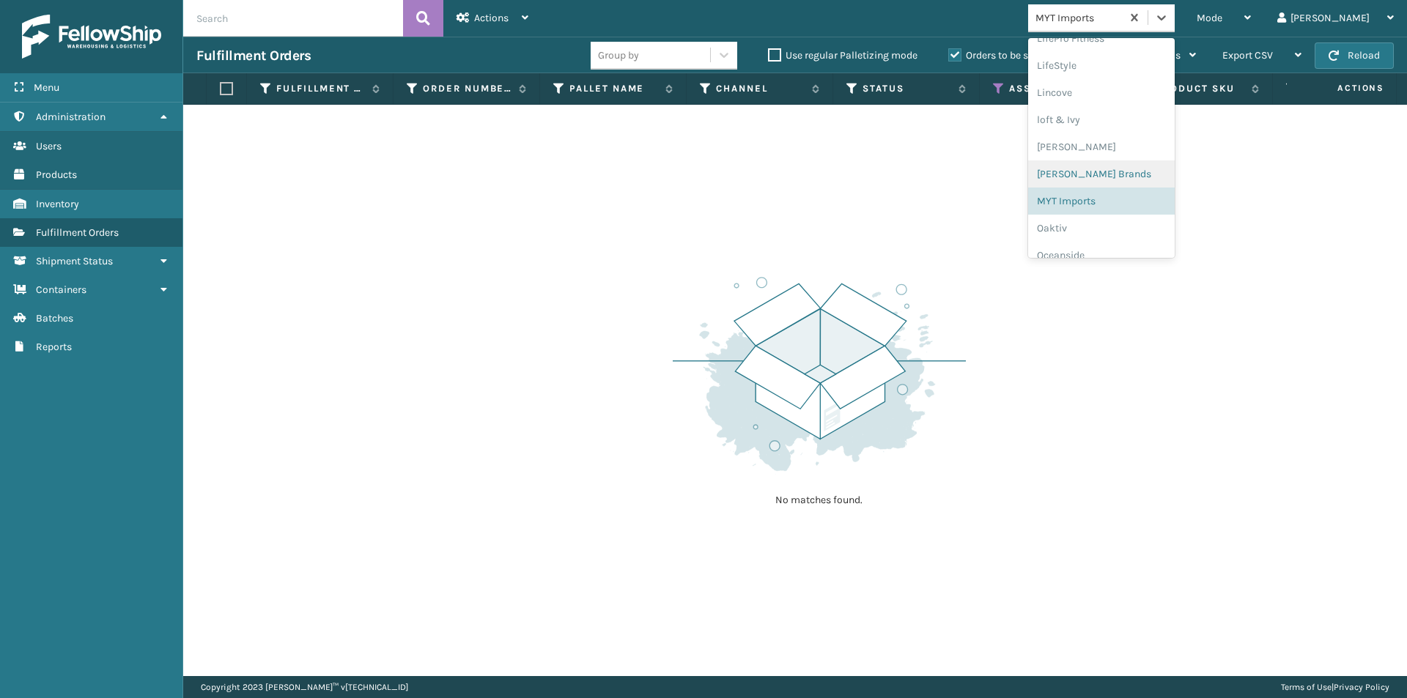
scroll to position [684, 0]
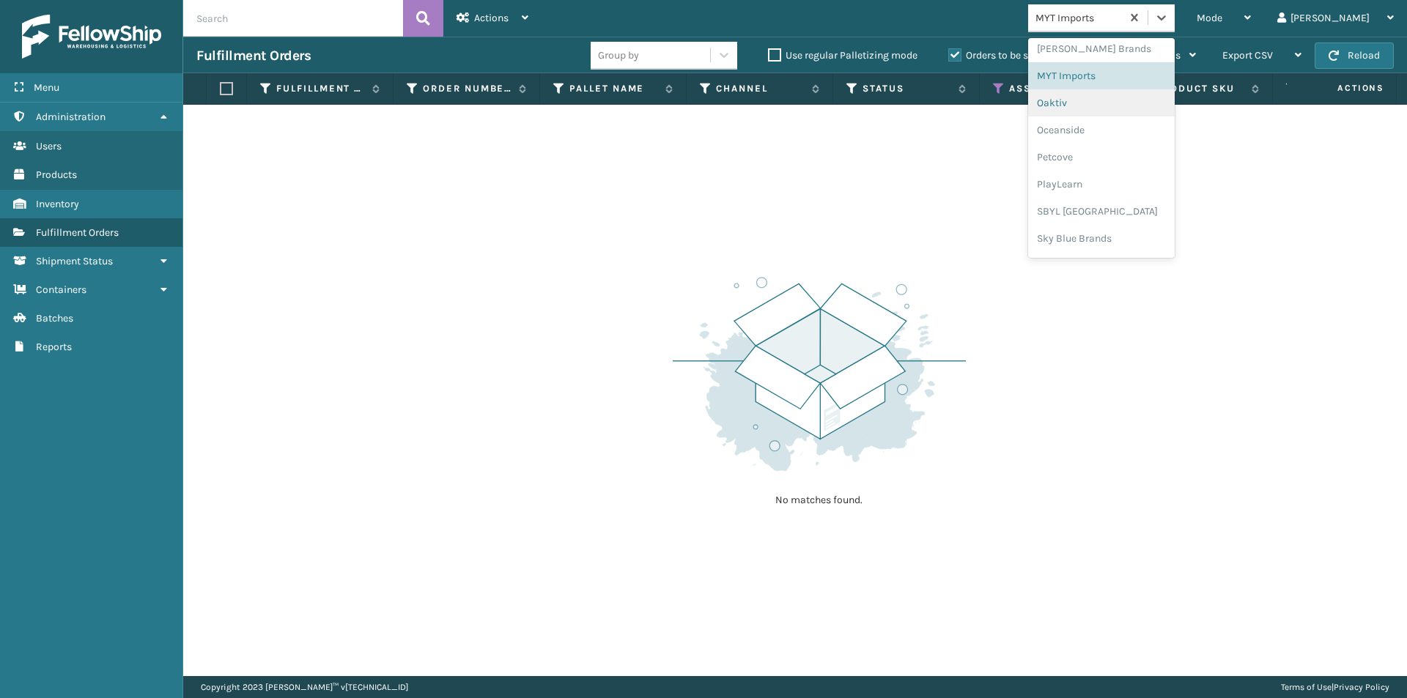
click at [1112, 106] on div "Oaktiv" at bounding box center [1101, 102] width 147 height 27
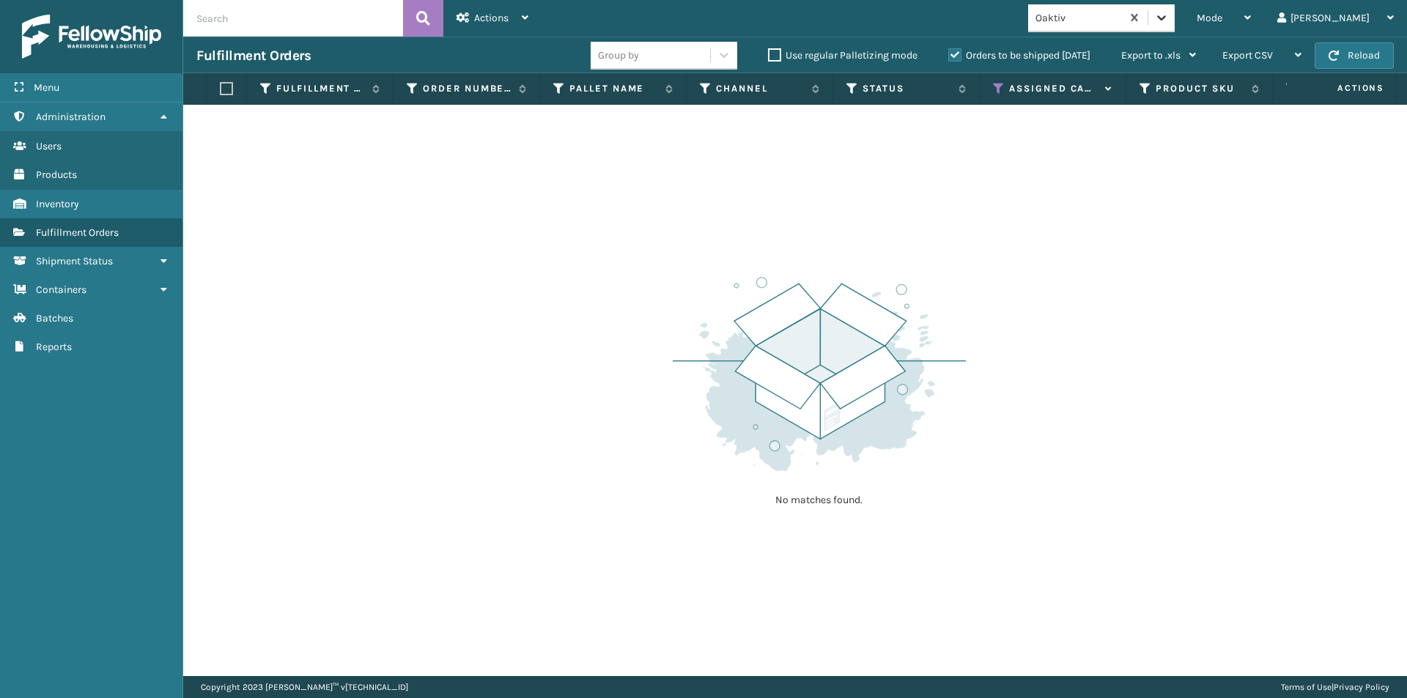
click at [1169, 21] on icon at bounding box center [1161, 17] width 15 height 15
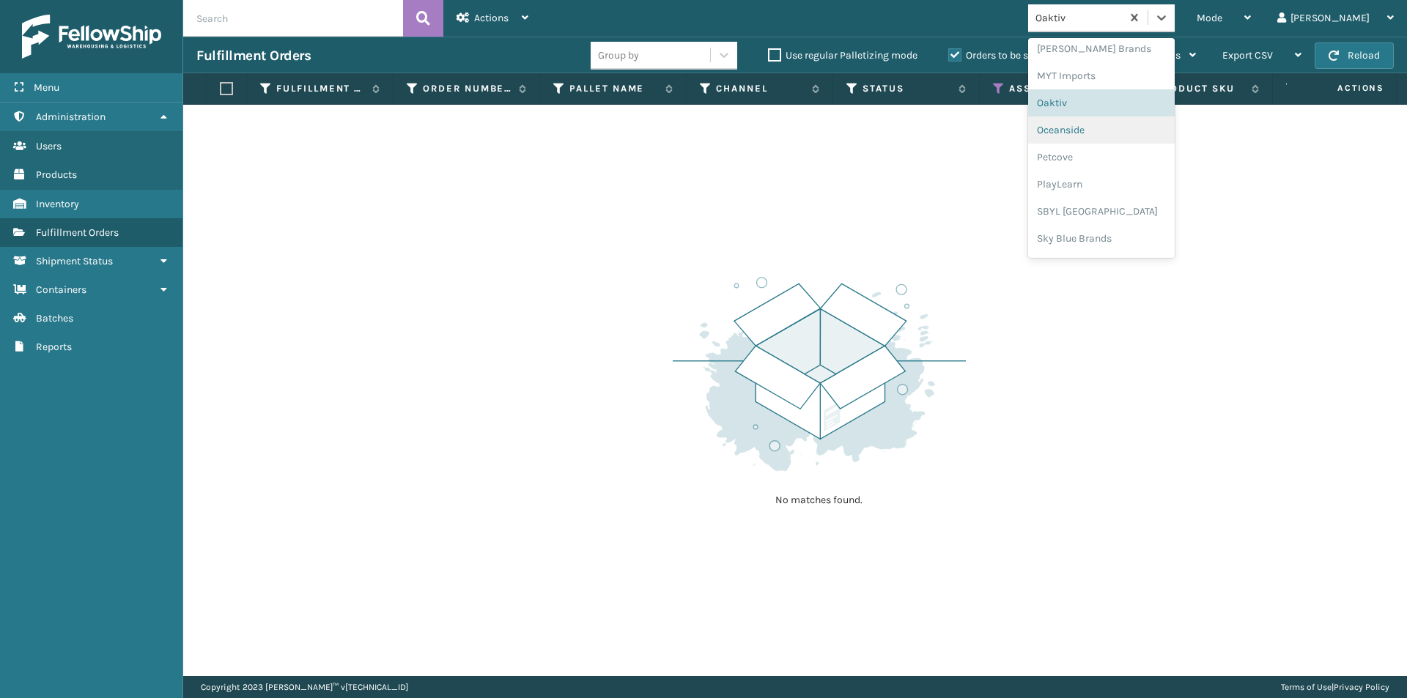
click at [1110, 133] on div "Oceanside" at bounding box center [1101, 130] width 147 height 27
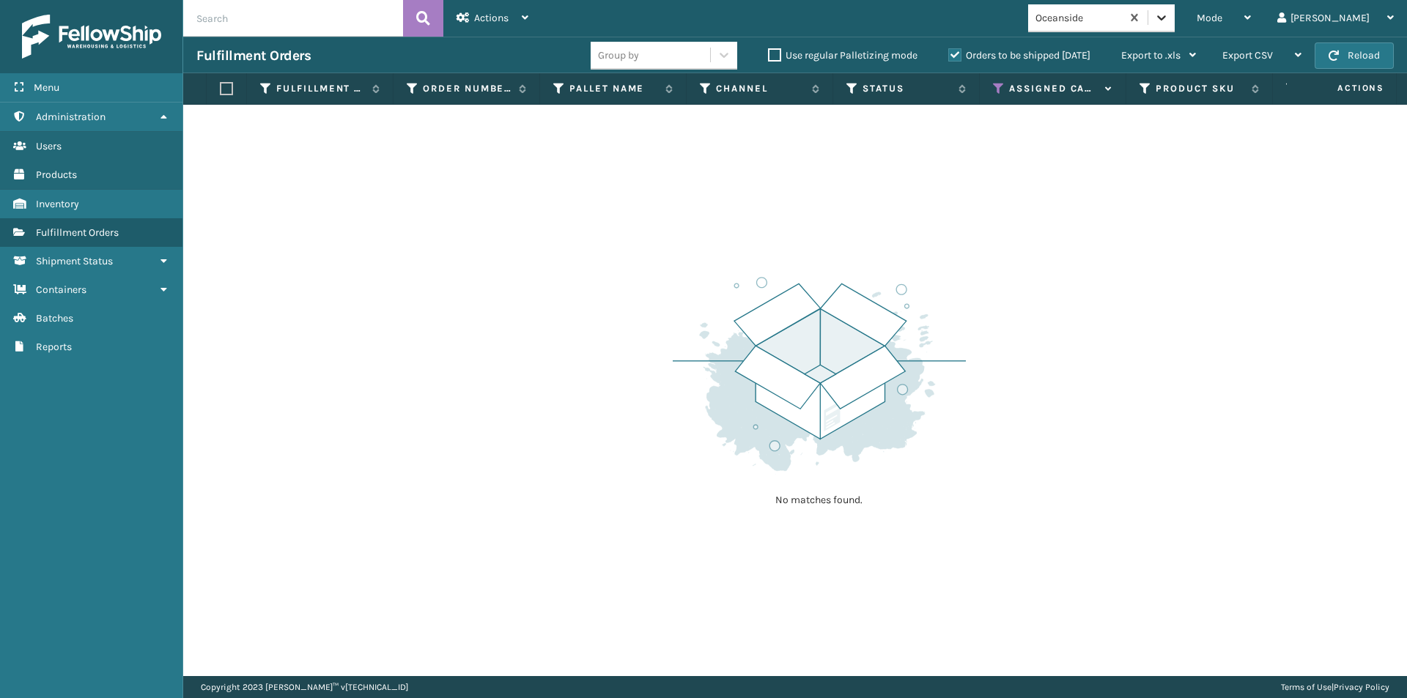
click at [1166, 18] on icon at bounding box center [1161, 17] width 9 height 5
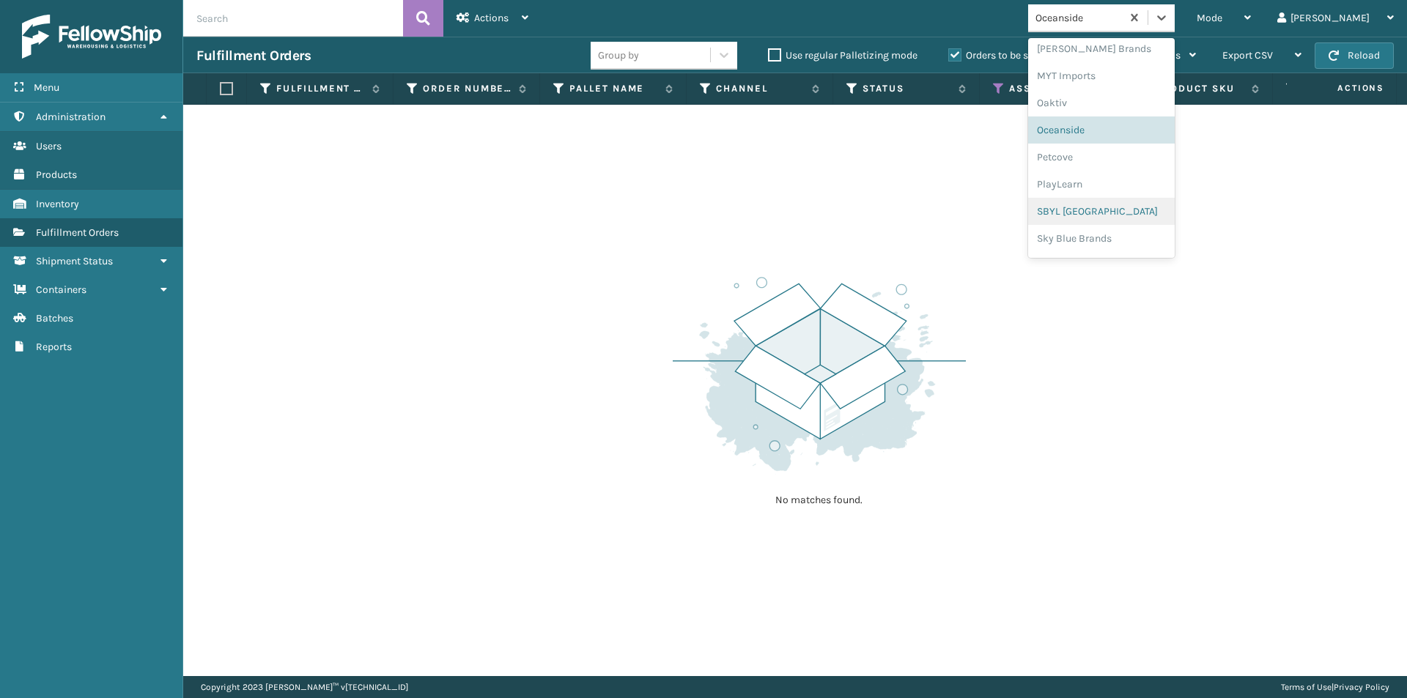
scroll to position [735, 0]
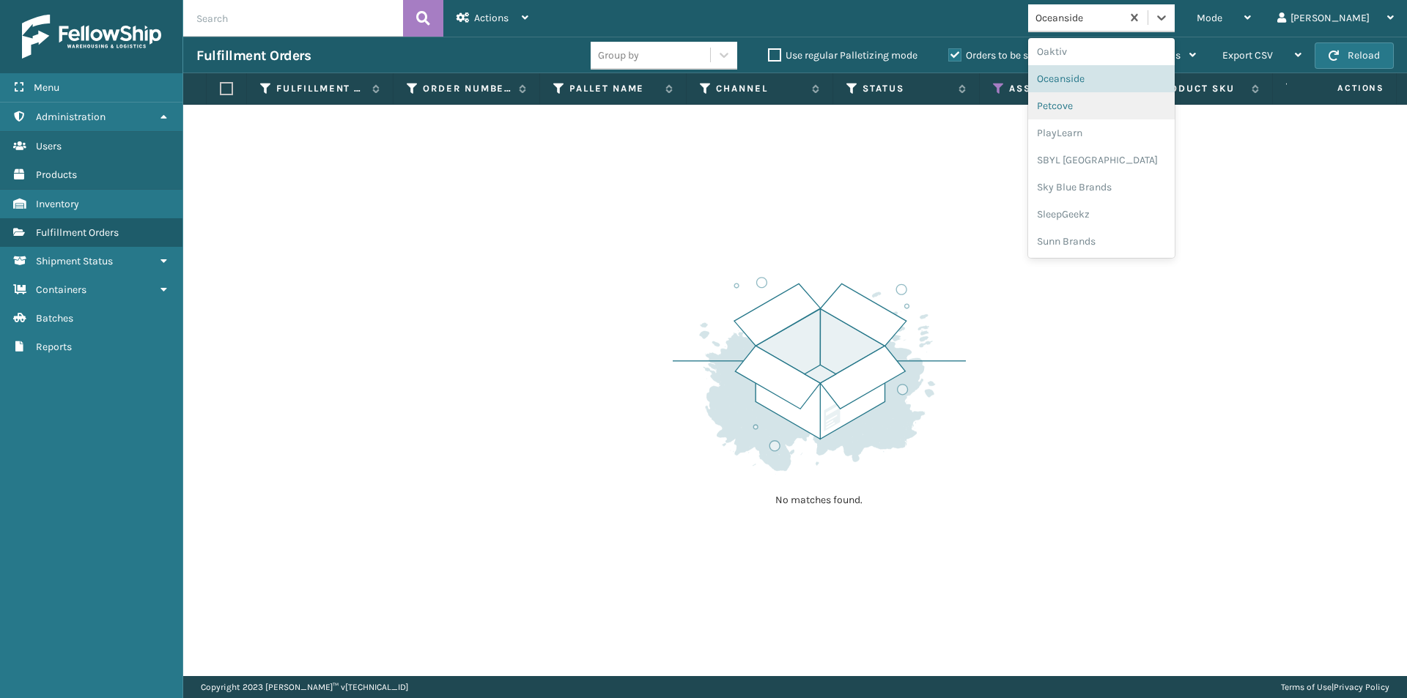
click at [1123, 109] on div "Petcove" at bounding box center [1101, 105] width 147 height 27
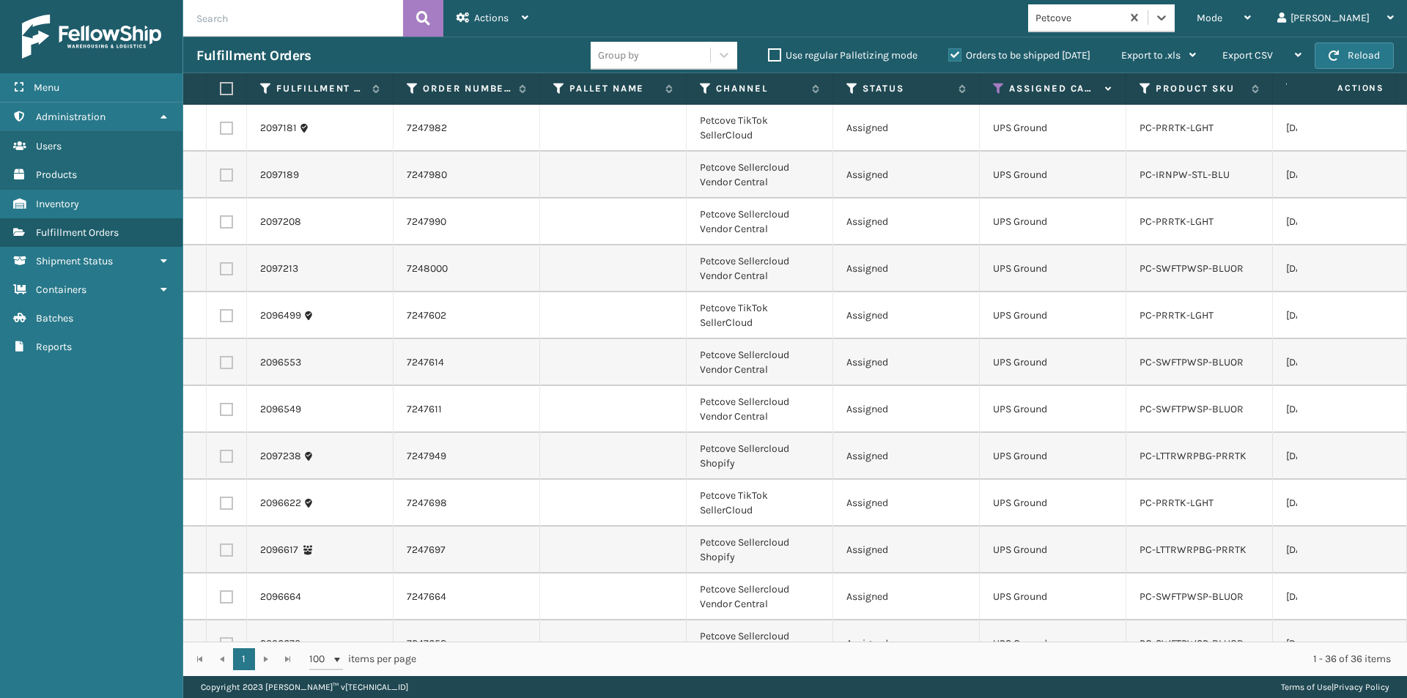
click at [225, 88] on label at bounding box center [224, 88] width 9 height 13
click at [221, 88] on input "checkbox" at bounding box center [220, 89] width 1 height 10
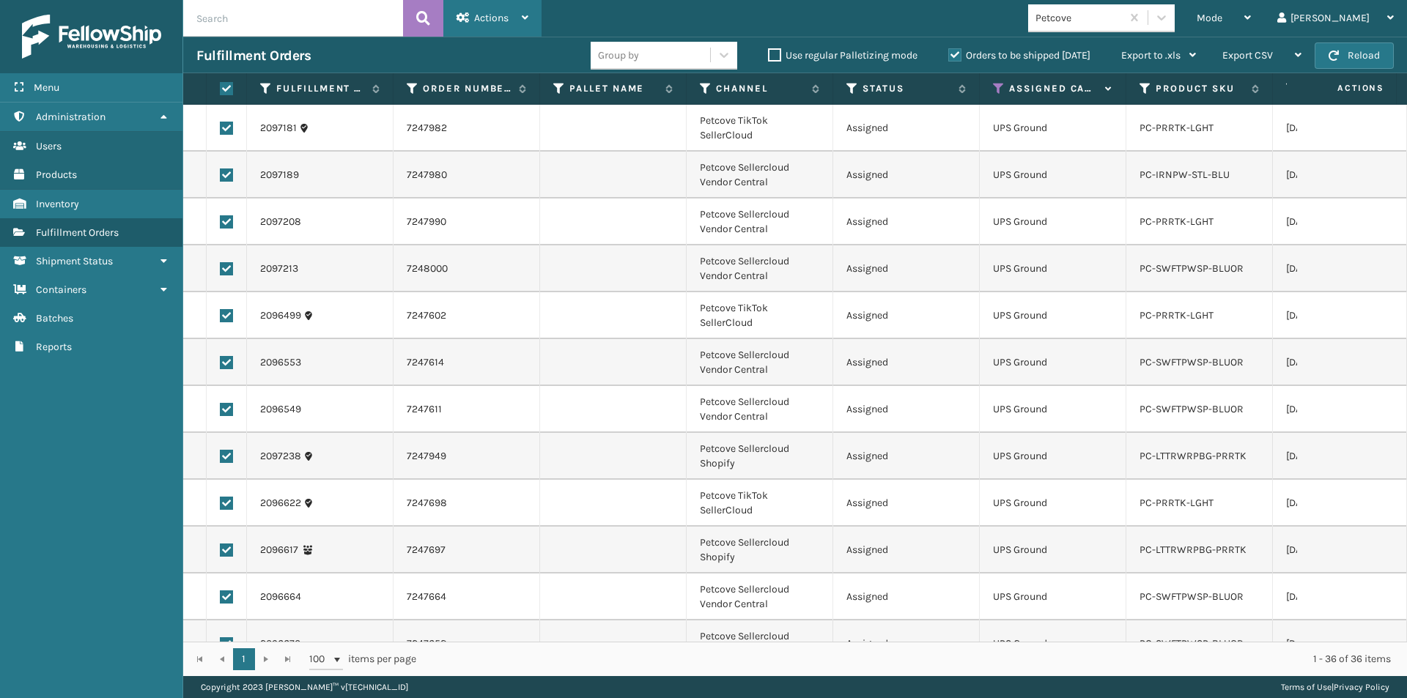
click at [483, 24] on div "Actions" at bounding box center [493, 18] width 72 height 37
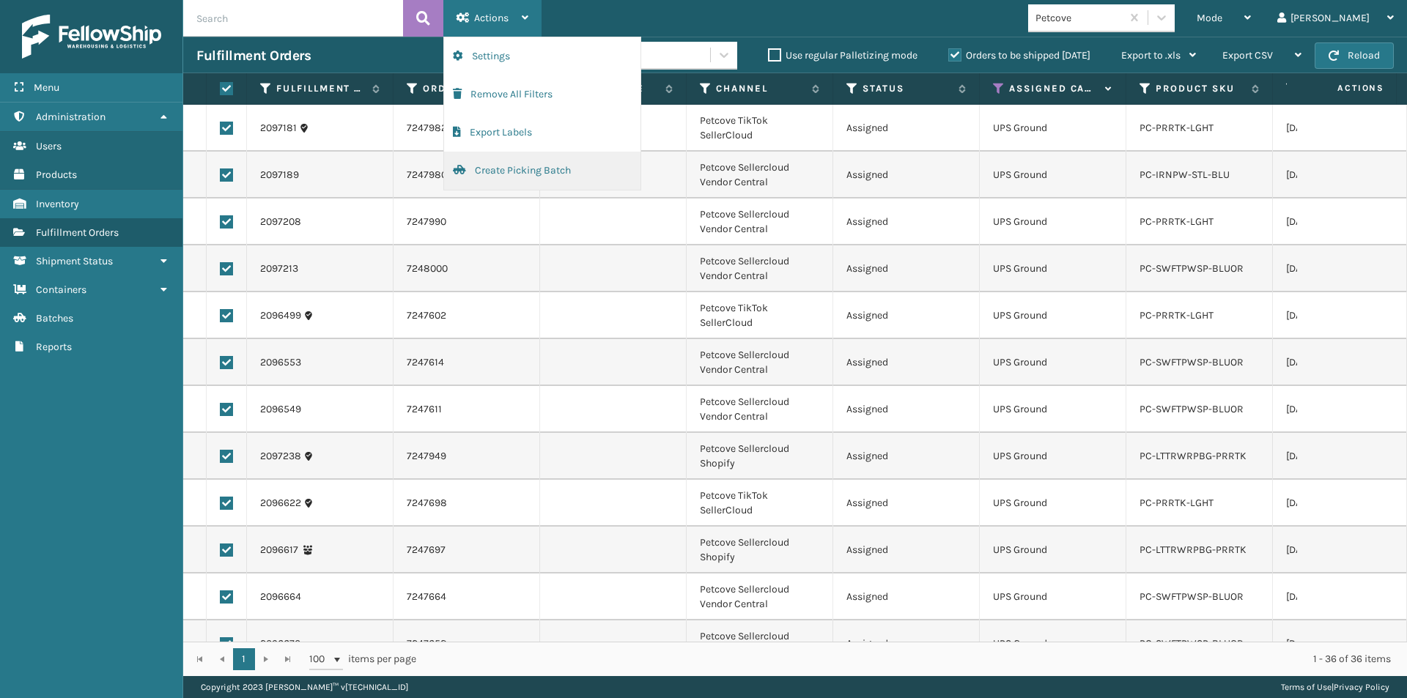
click at [485, 175] on button "Create Picking Batch" at bounding box center [542, 171] width 196 height 38
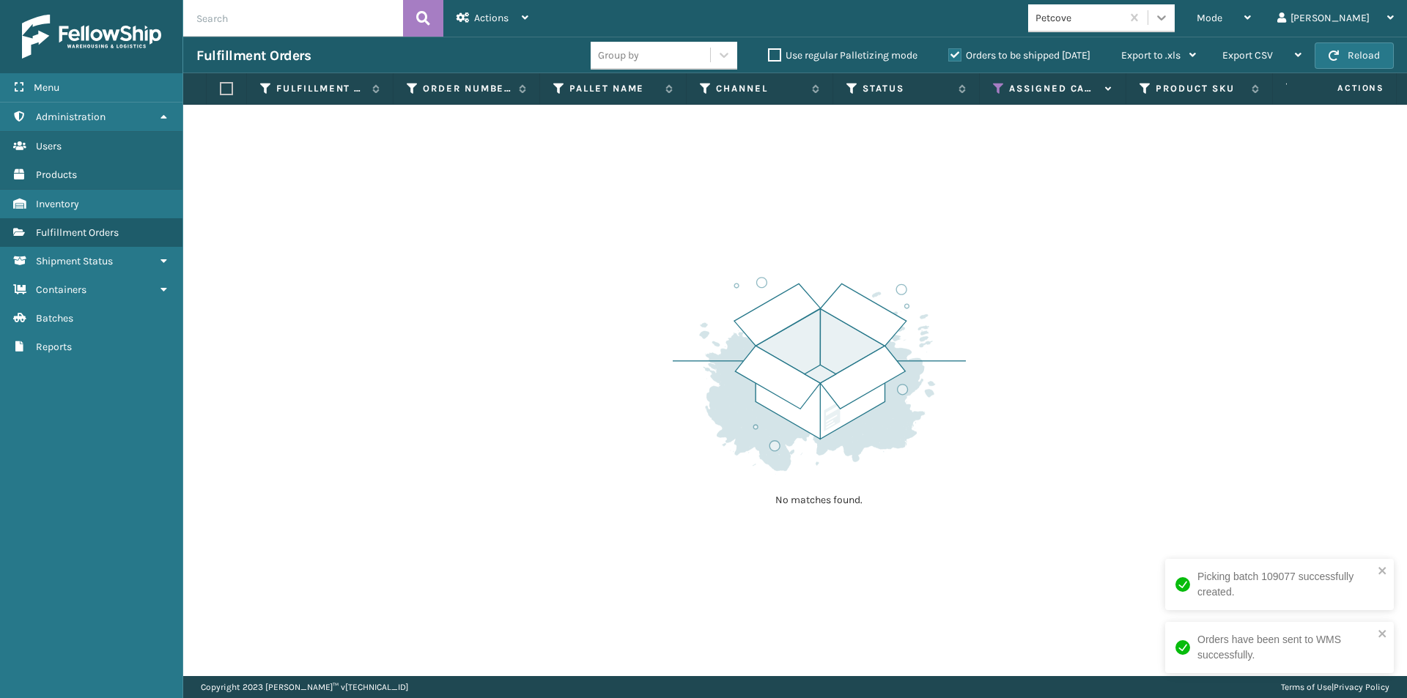
click at [1169, 19] on icon at bounding box center [1161, 17] width 15 height 15
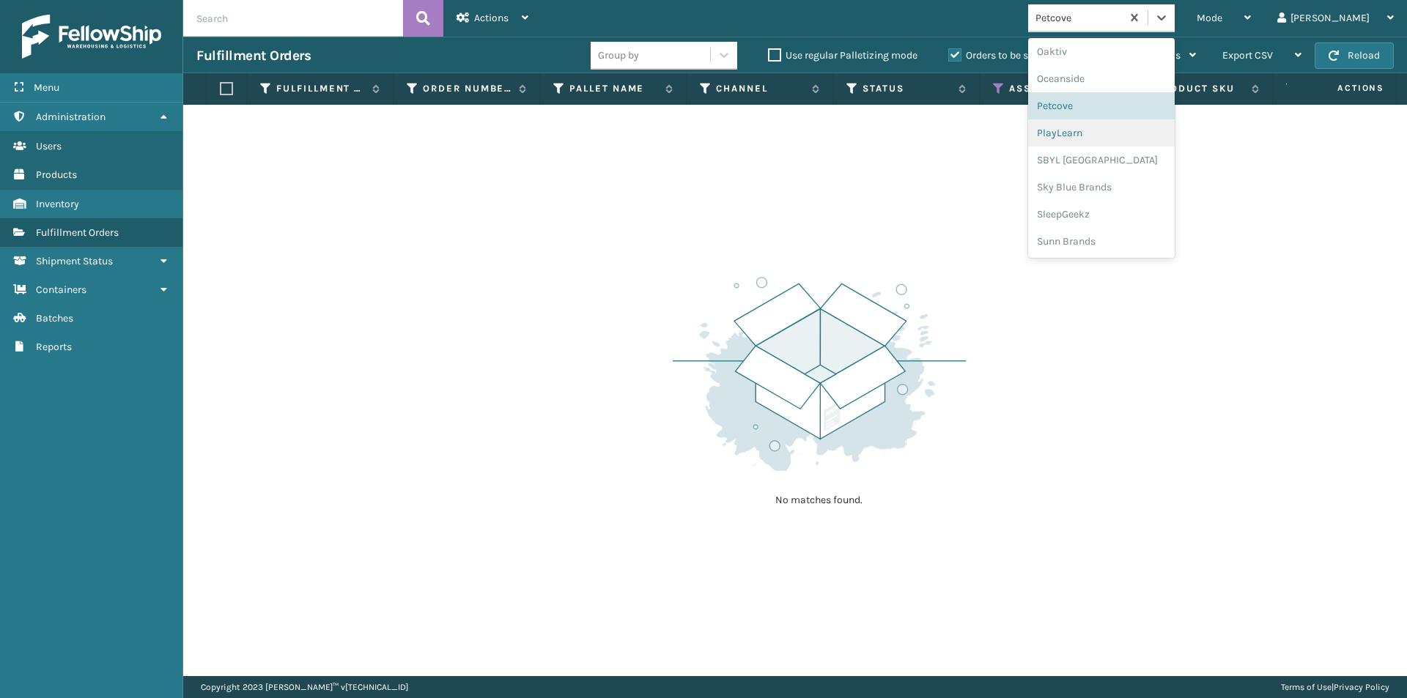
click at [1140, 139] on div "PlayLearn" at bounding box center [1101, 132] width 147 height 27
click at [1169, 11] on icon at bounding box center [1161, 17] width 15 height 15
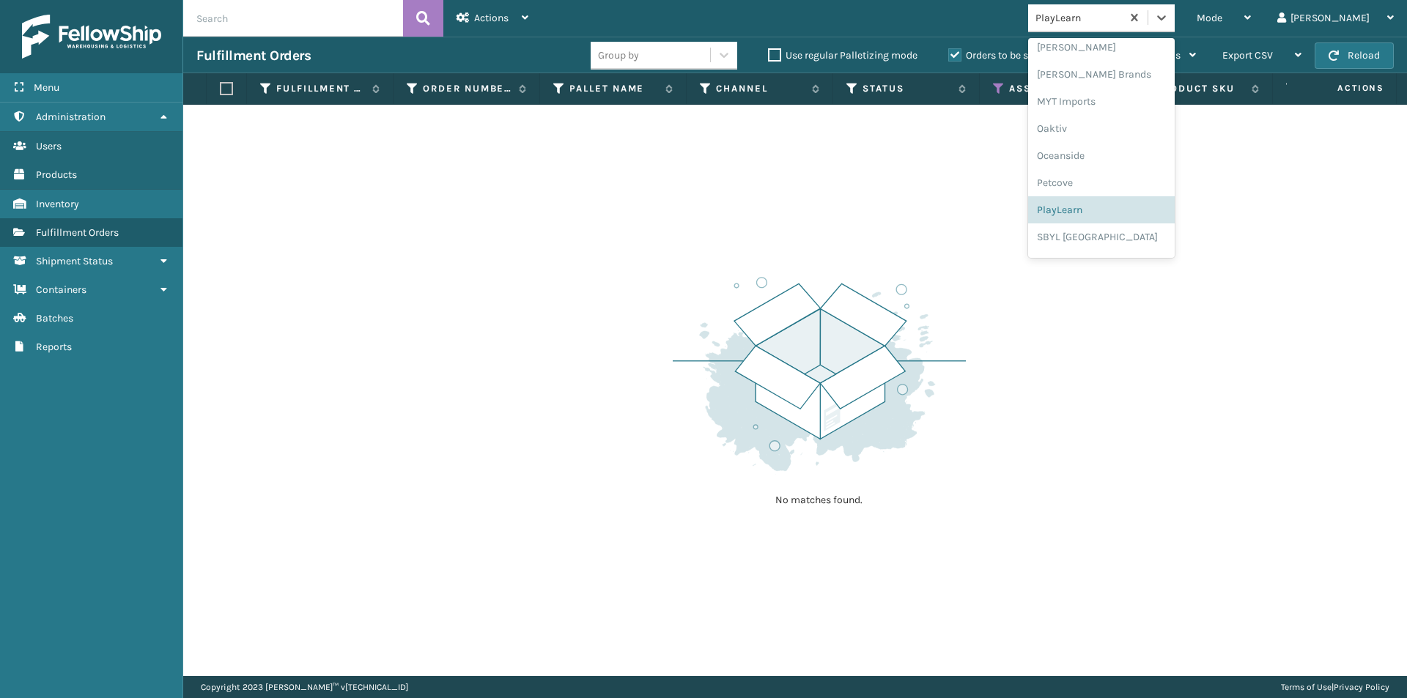
scroll to position [684, 0]
click at [1138, 215] on div "SBYL [GEOGRAPHIC_DATA]" at bounding box center [1101, 211] width 147 height 27
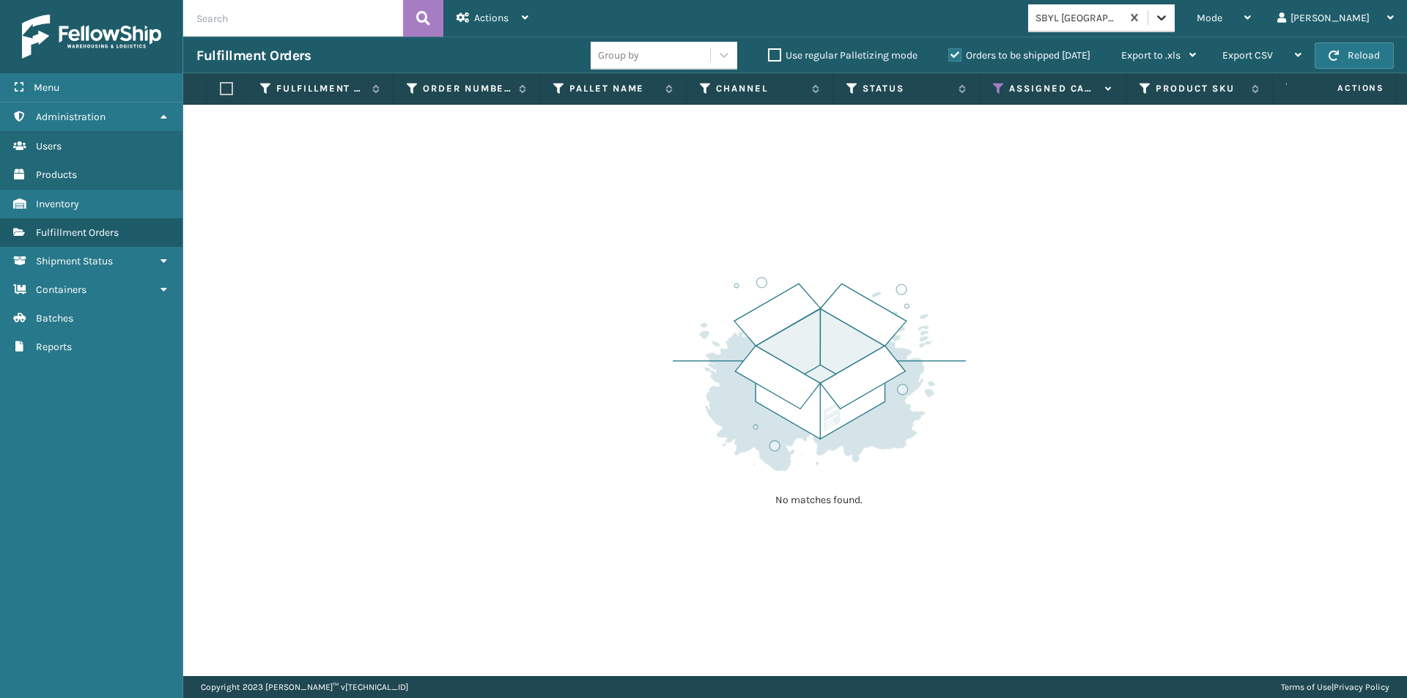
click at [1169, 17] on icon at bounding box center [1161, 17] width 15 height 15
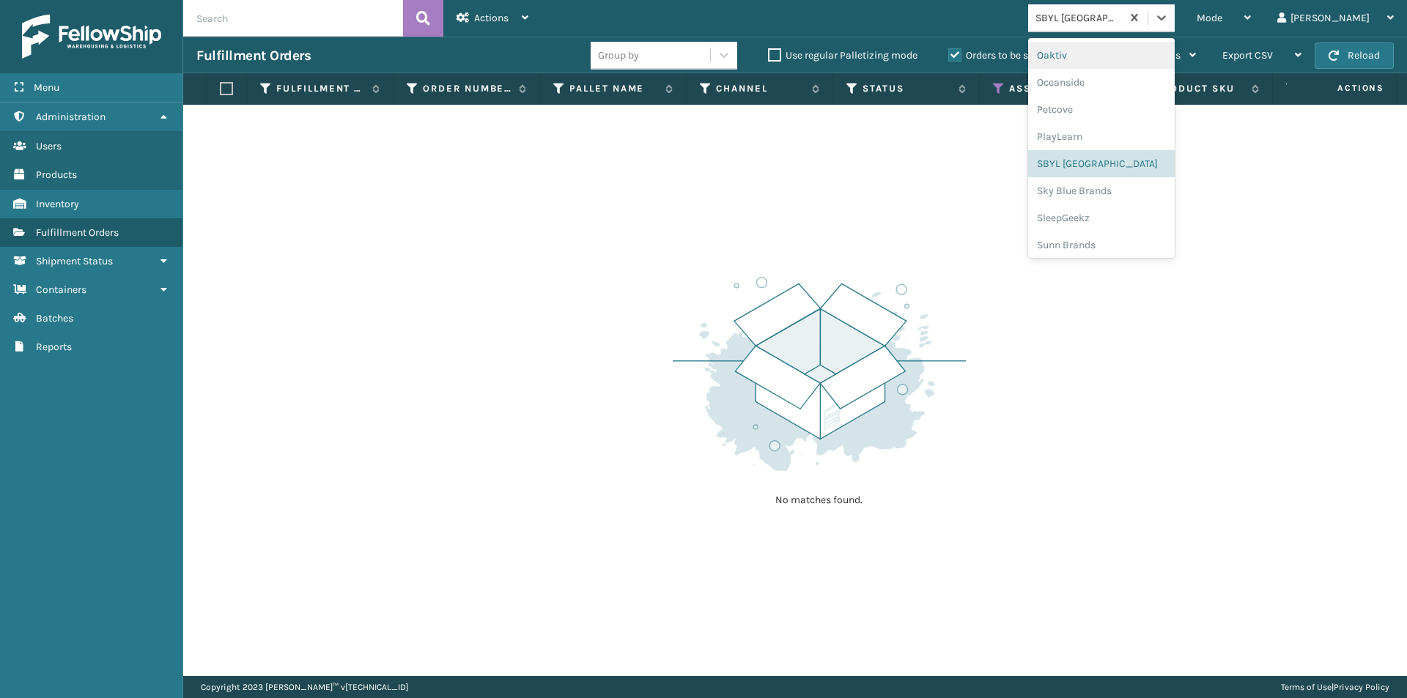
scroll to position [735, 0]
click at [1133, 194] on div "Sky Blue Brands" at bounding box center [1101, 187] width 147 height 27
click at [1166, 18] on icon at bounding box center [1161, 17] width 9 height 5
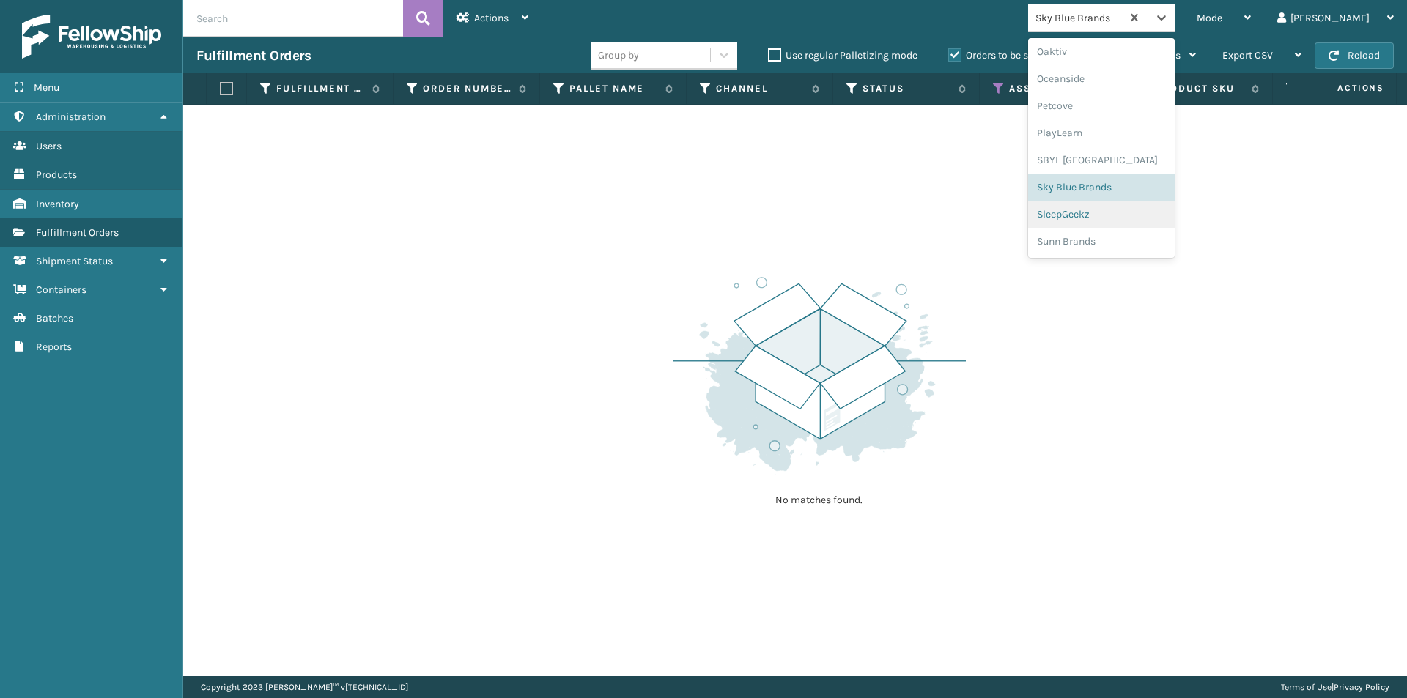
click at [1128, 215] on div "SleepGeekz" at bounding box center [1101, 214] width 147 height 27
click at [1175, 19] on div at bounding box center [1161, 17] width 26 height 26
click at [1150, 241] on div "Sunn Brands" at bounding box center [1101, 241] width 147 height 27
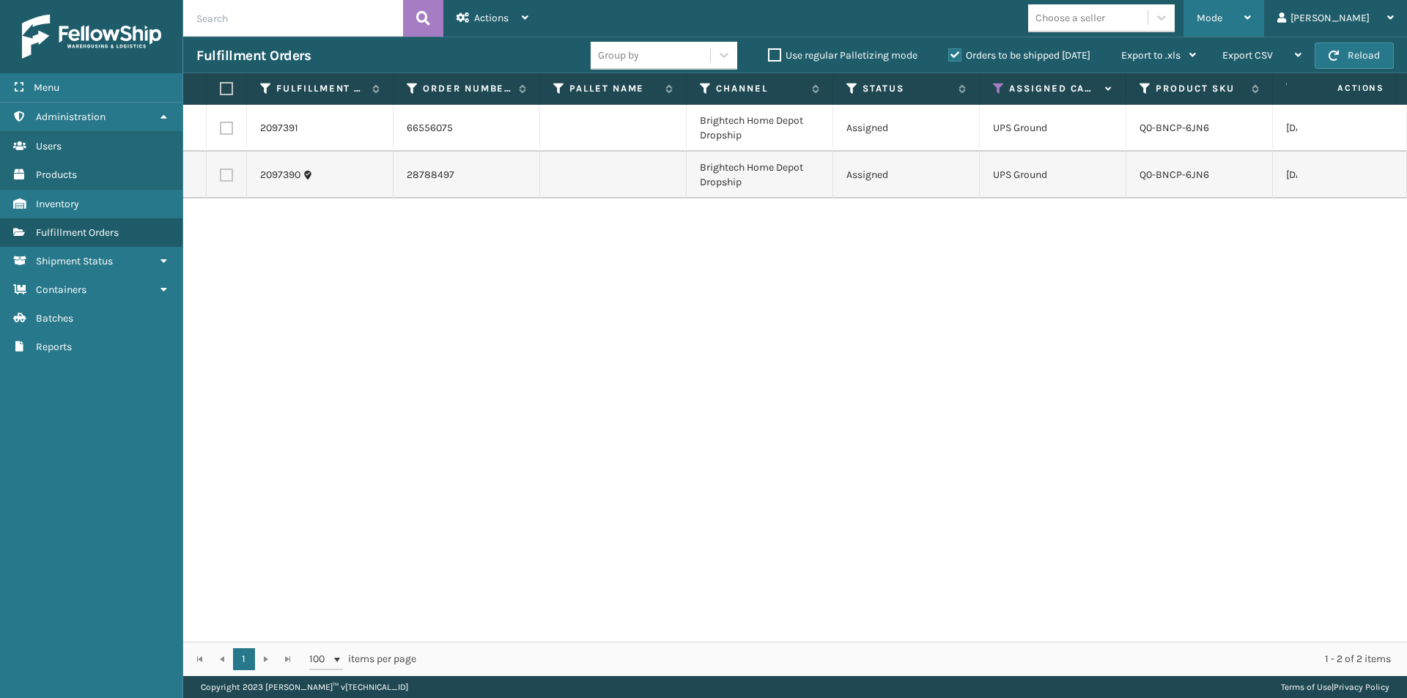
click at [1251, 18] on icon at bounding box center [1247, 17] width 7 height 10
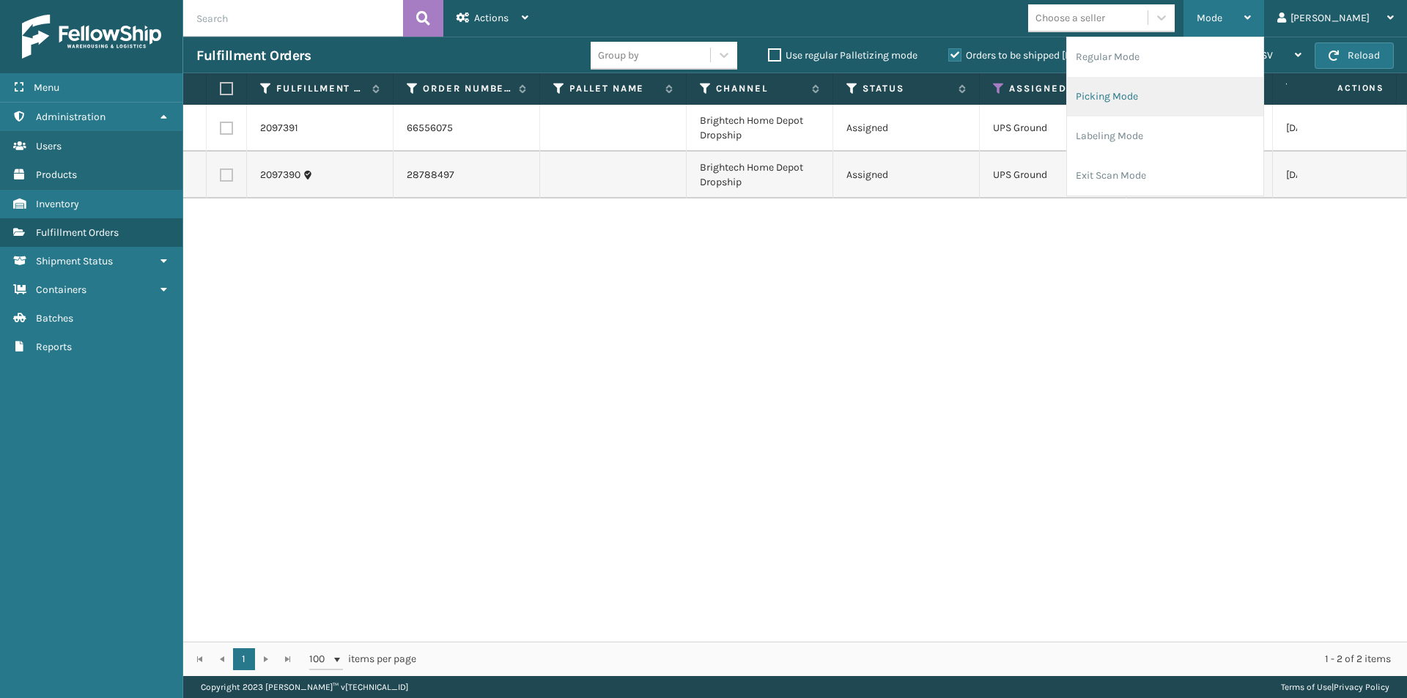
click at [1200, 97] on li "Picking Mode" at bounding box center [1165, 97] width 196 height 40
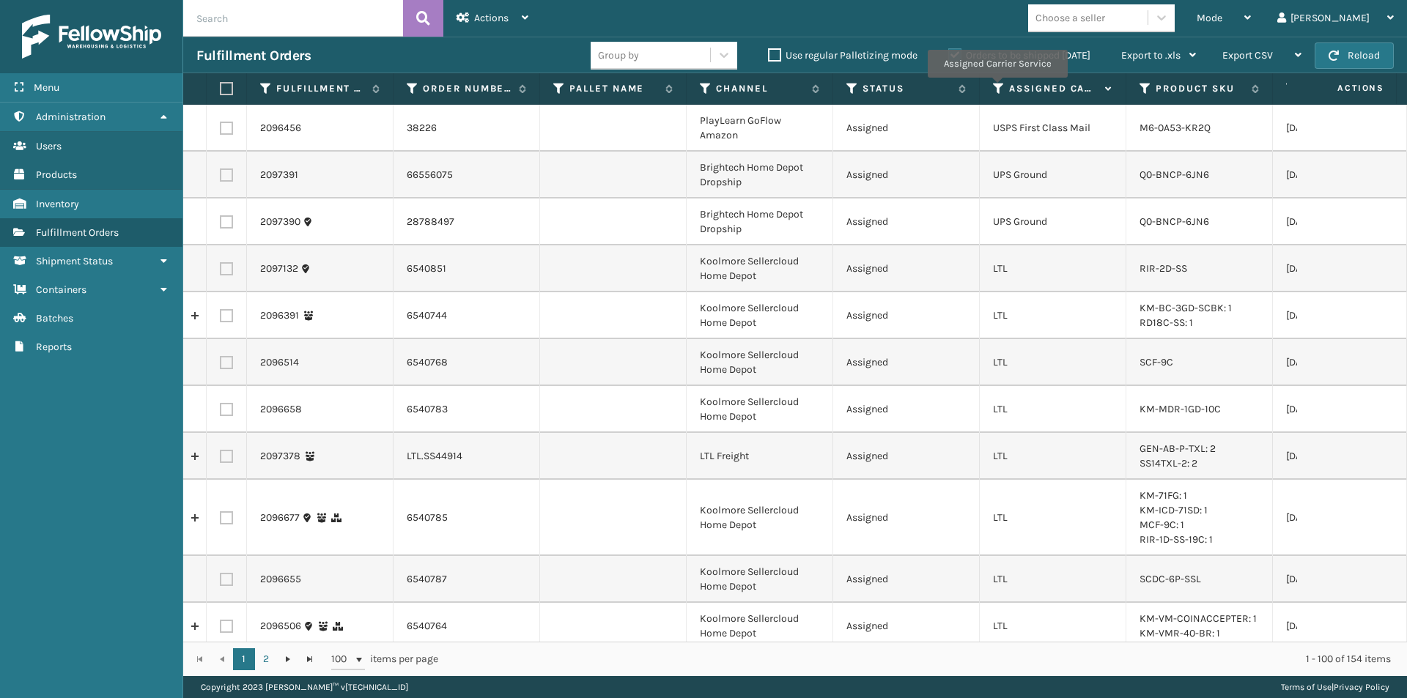
click at [997, 88] on icon at bounding box center [999, 88] width 12 height 13
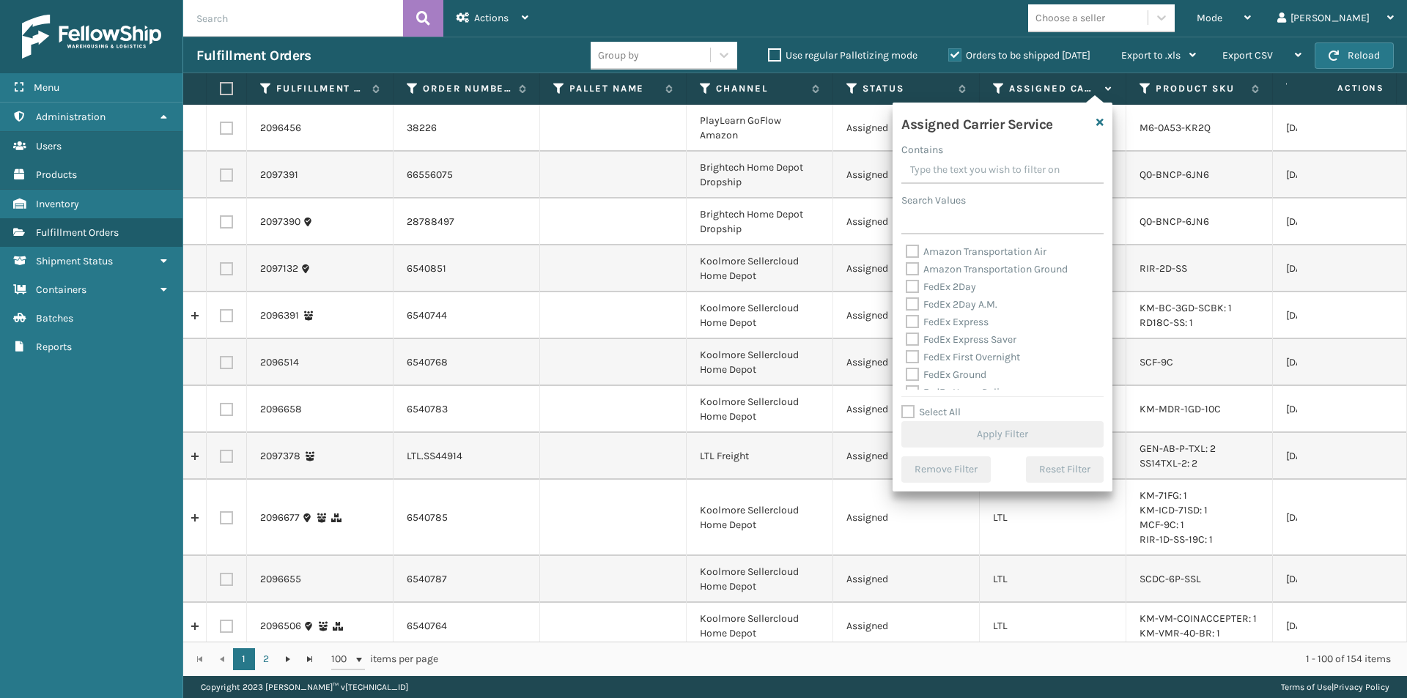
click at [906, 284] on label "FedEx 2Day" at bounding box center [941, 287] width 70 height 12
click at [906, 284] on input "FedEx 2Day" at bounding box center [906, 283] width 1 height 10
click at [912, 300] on label "FedEx 2Day A.M." at bounding box center [952, 304] width 92 height 12
click at [907, 300] on input "FedEx 2Day A.M." at bounding box center [906, 301] width 1 height 10
click at [913, 318] on label "FedEx Express" at bounding box center [947, 322] width 83 height 12
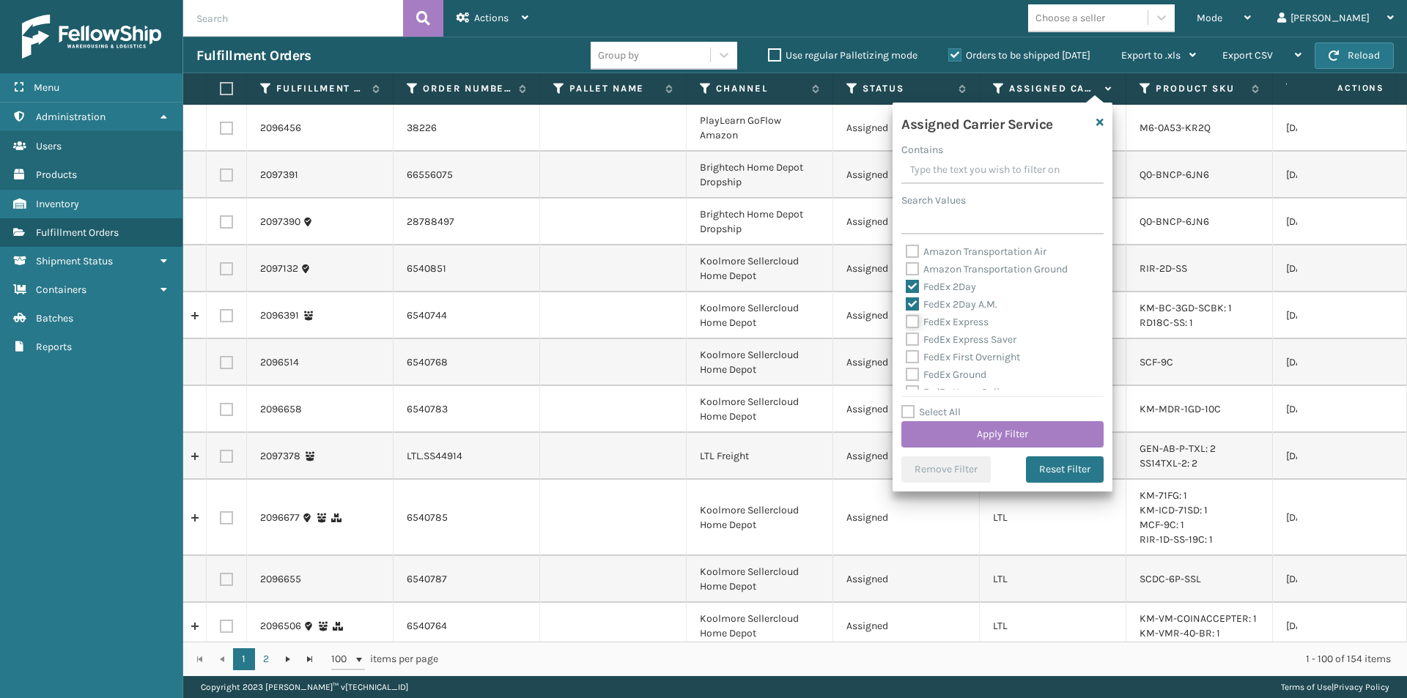
click at [907, 318] on input "FedEx Express" at bounding box center [906, 319] width 1 height 10
click at [909, 335] on label "FedEx Express Saver" at bounding box center [961, 339] width 111 height 12
click at [907, 335] on input "FedEx Express Saver" at bounding box center [906, 336] width 1 height 10
click at [1022, 431] on button "Apply Filter" at bounding box center [1002, 434] width 202 height 26
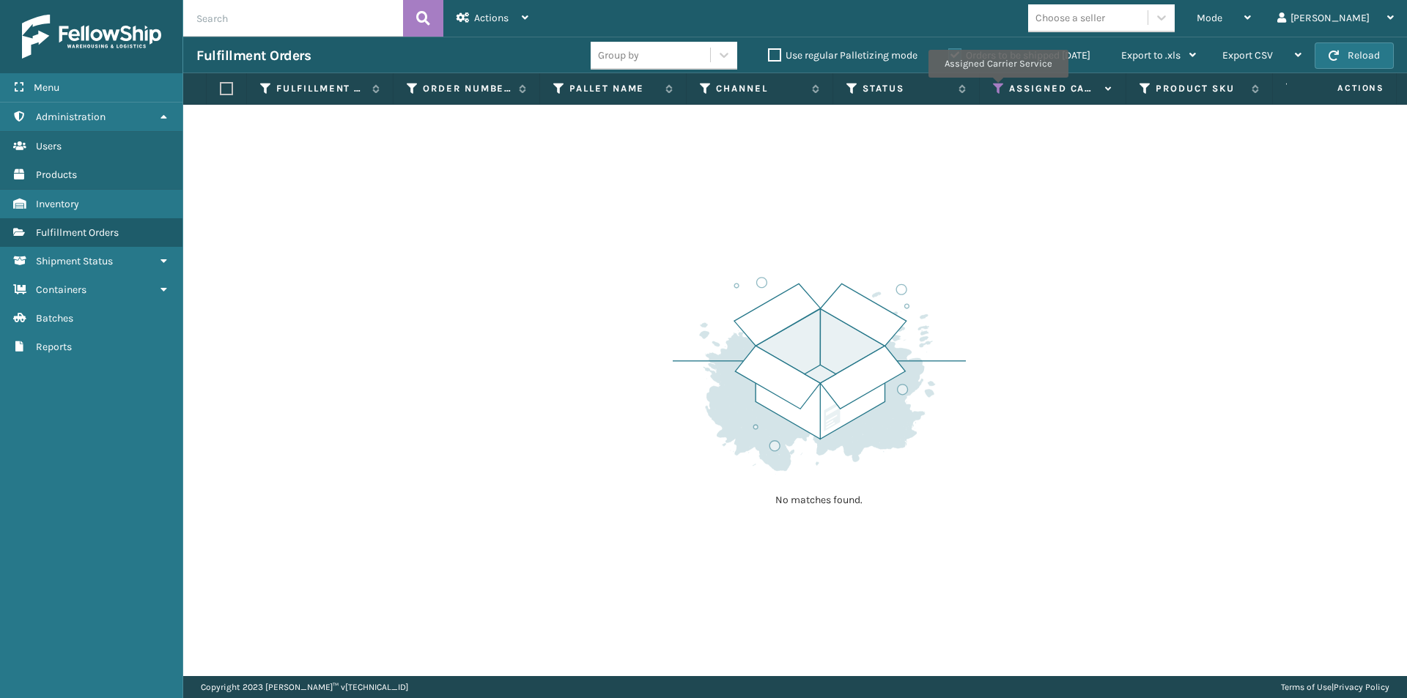
click at [997, 88] on icon at bounding box center [999, 88] width 12 height 13
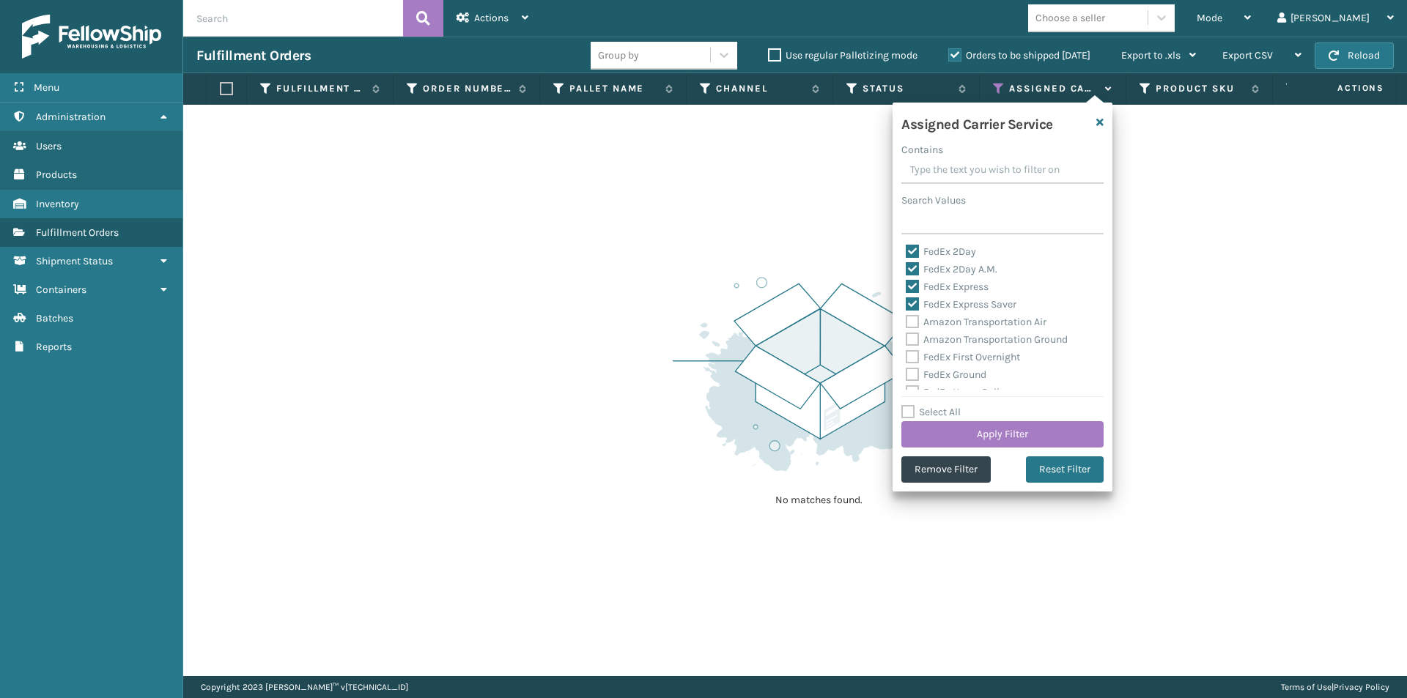
drag, startPoint x: 1074, startPoint y: 469, endPoint x: 1041, endPoint y: 449, distance: 37.8
click at [1075, 470] on button "Reset Filter" at bounding box center [1065, 470] width 78 height 26
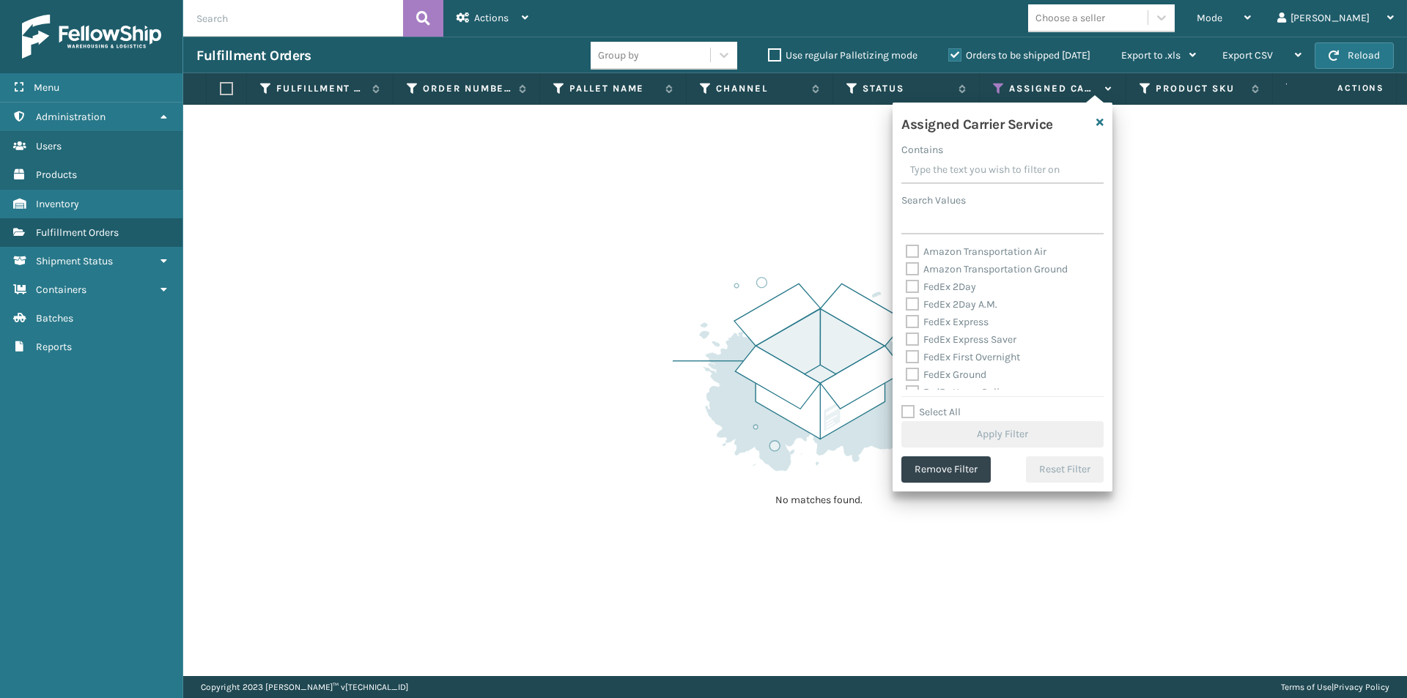
click at [911, 286] on label "FedEx 2Day" at bounding box center [941, 287] width 70 height 12
click at [907, 286] on input "FedEx 2Day" at bounding box center [906, 283] width 1 height 10
click at [915, 303] on label "FedEx 2Day A.M." at bounding box center [952, 304] width 92 height 12
click at [907, 303] on input "FedEx 2Day A.M." at bounding box center [906, 301] width 1 height 10
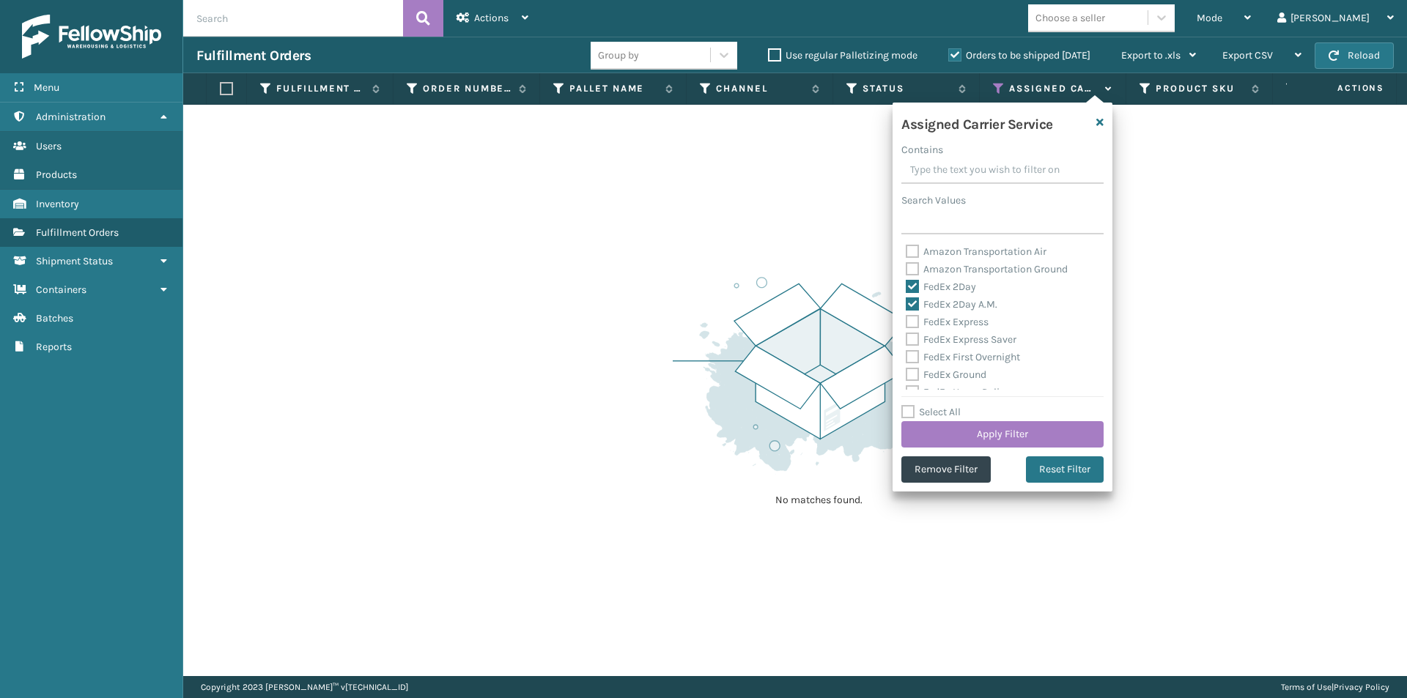
click at [909, 320] on label "FedEx Express" at bounding box center [947, 322] width 83 height 12
click at [907, 320] on input "FedEx Express" at bounding box center [906, 319] width 1 height 10
click at [916, 342] on label "FedEx Express Saver" at bounding box center [961, 339] width 111 height 12
click at [907, 341] on input "FedEx Express Saver" at bounding box center [906, 336] width 1 height 10
click at [912, 355] on label "FedEx First Overnight" at bounding box center [963, 357] width 114 height 12
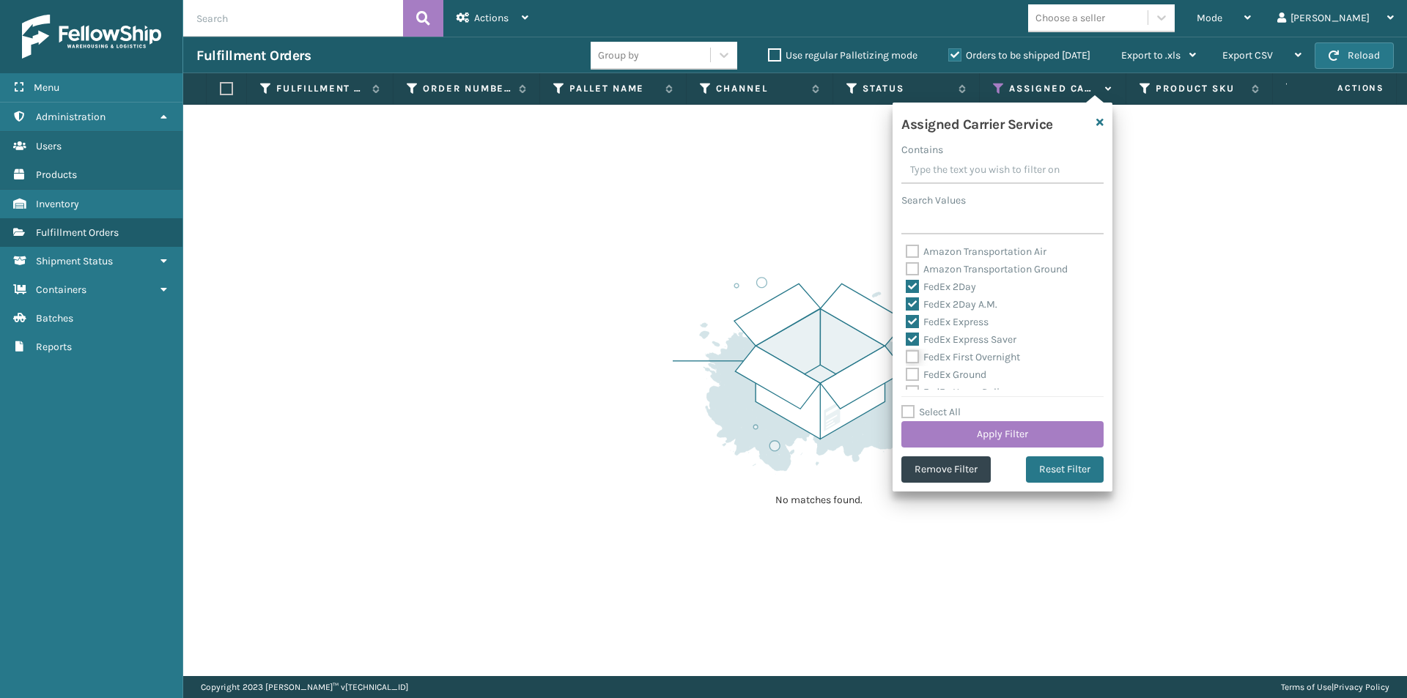
click at [907, 355] on input "FedEx First Overnight" at bounding box center [906, 354] width 1 height 10
click at [907, 297] on label "FedEx Ground" at bounding box center [946, 301] width 81 height 12
click at [907, 297] on input "FedEx Ground" at bounding box center [906, 298] width 1 height 10
click at [910, 316] on label "FedEx Home Delivery" at bounding box center [962, 319] width 113 height 12
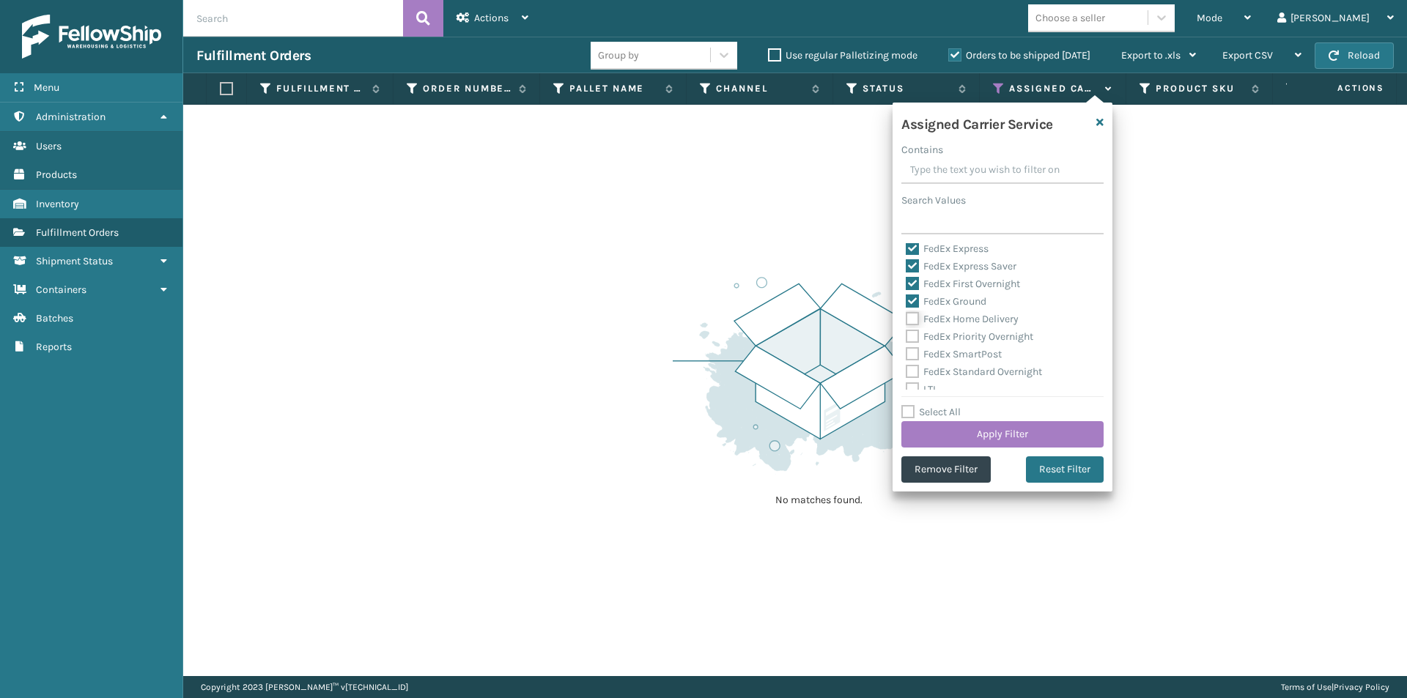
click at [907, 316] on input "FedEx Home Delivery" at bounding box center [906, 316] width 1 height 10
click at [907, 334] on label "FedEx Priority Overnight" at bounding box center [970, 337] width 128 height 12
click at [907, 334] on input "FedEx Priority Overnight" at bounding box center [906, 333] width 1 height 10
click at [912, 351] on label "FedEx SmartPost" at bounding box center [954, 354] width 96 height 12
click at [907, 351] on input "FedEx SmartPost" at bounding box center [906, 351] width 1 height 10
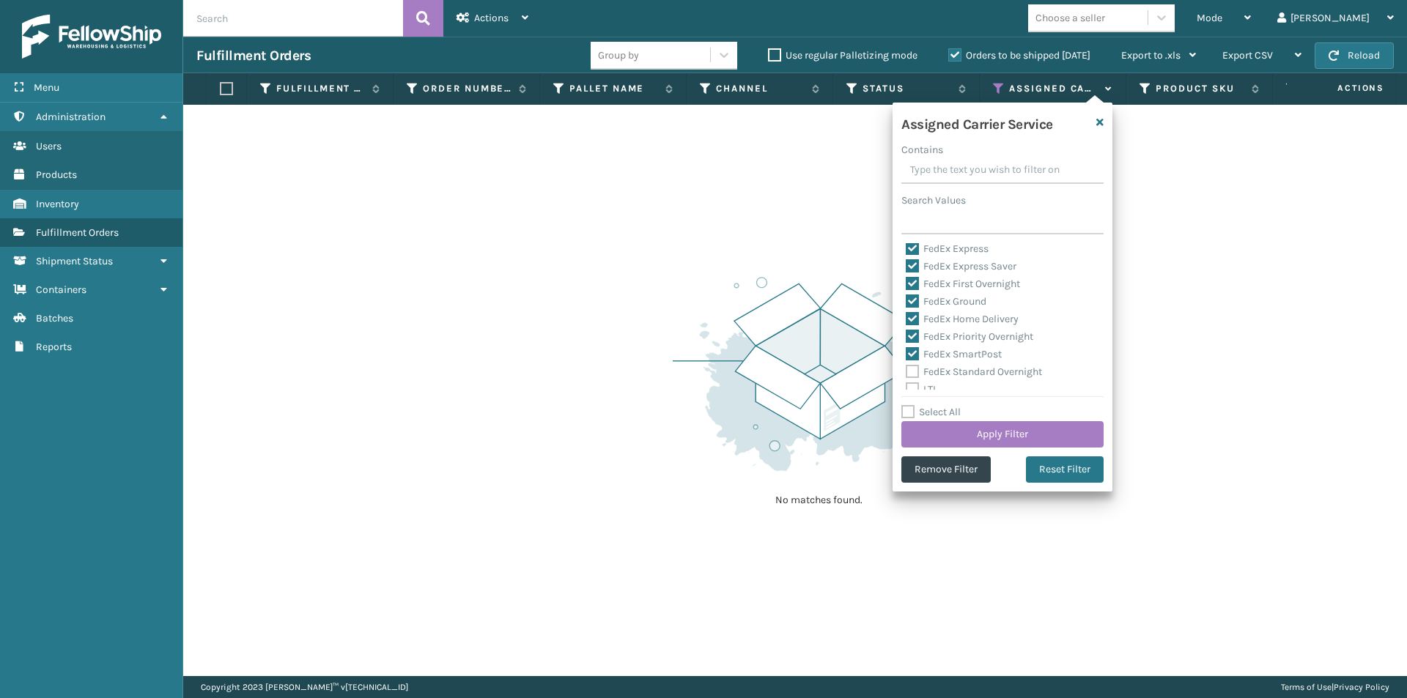
drag, startPoint x: 915, startPoint y: 371, endPoint x: 927, endPoint y: 375, distance: 12.5
click at [915, 372] on label "FedEx Standard Overnight" at bounding box center [974, 372] width 136 height 12
click at [907, 372] on input "FedEx Standard Overnight" at bounding box center [906, 368] width 1 height 10
click at [1009, 424] on button "Apply Filter" at bounding box center [1002, 434] width 202 height 26
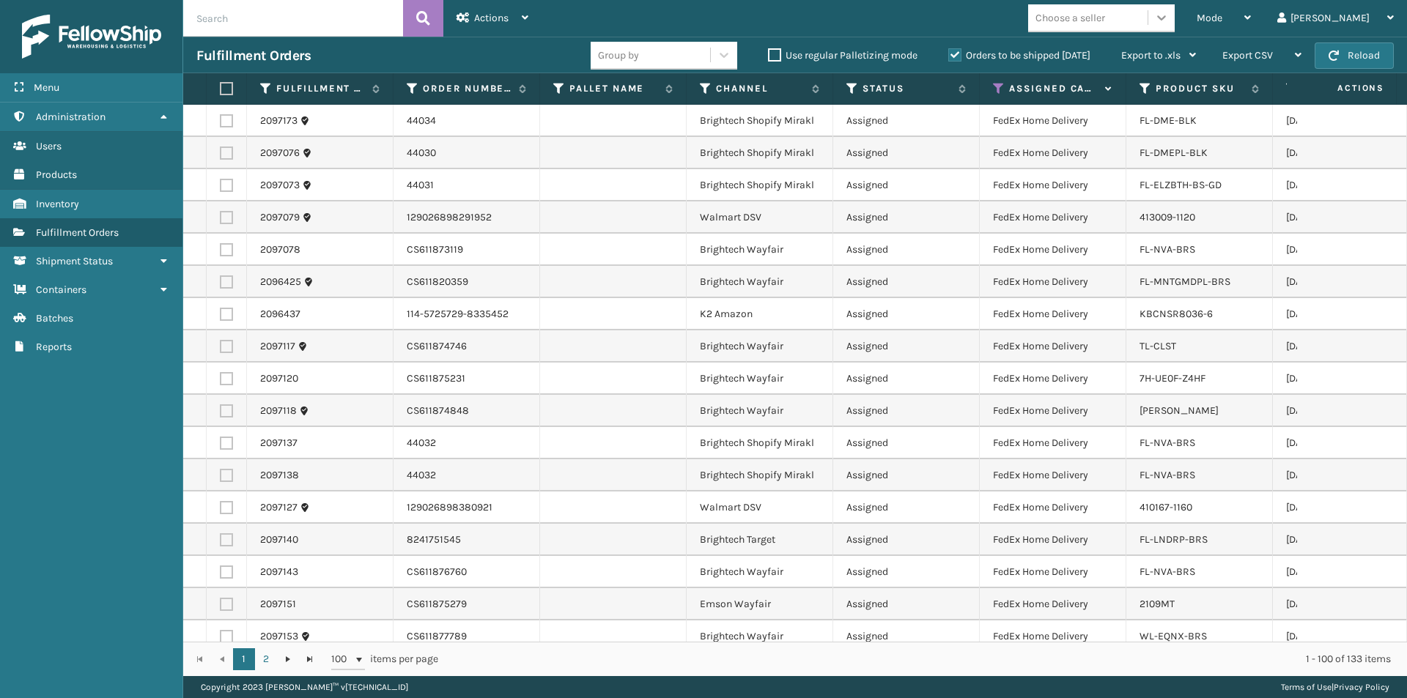
click at [1169, 16] on icon at bounding box center [1161, 17] width 15 height 15
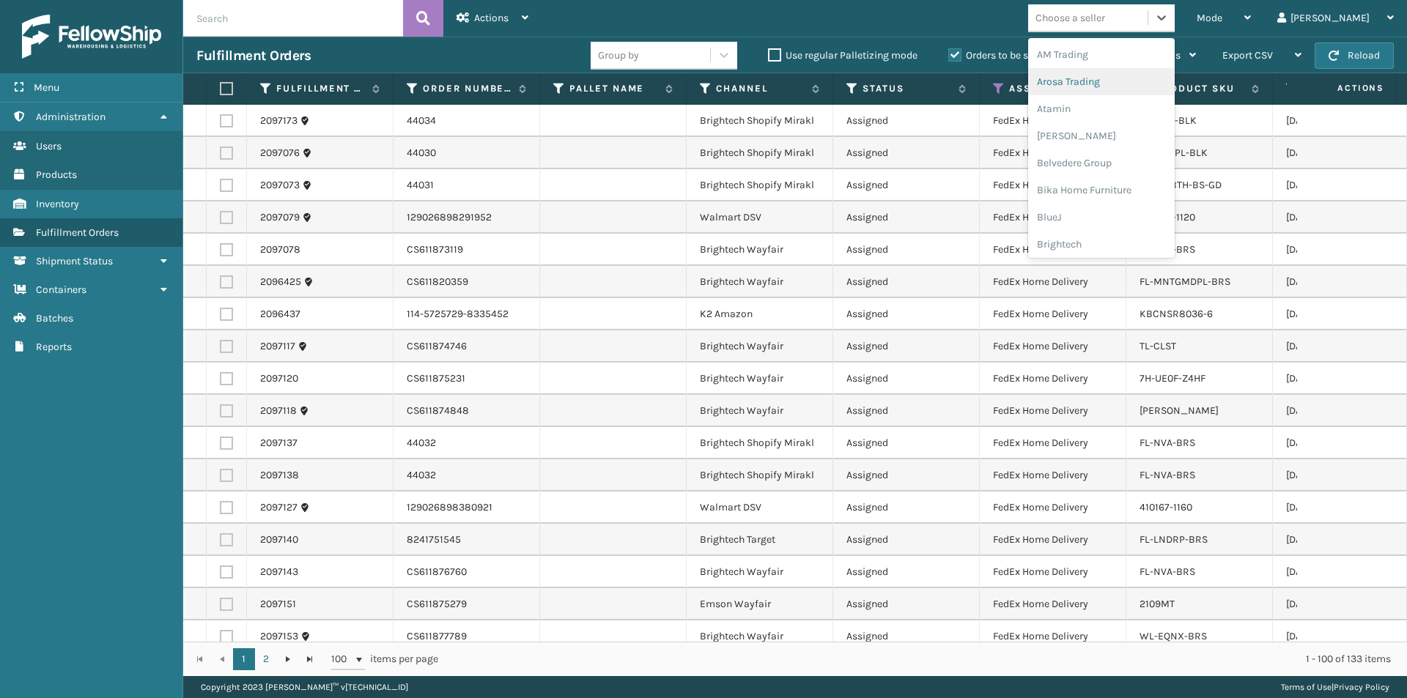
click at [1119, 85] on div "Arosa Trading" at bounding box center [1101, 81] width 147 height 27
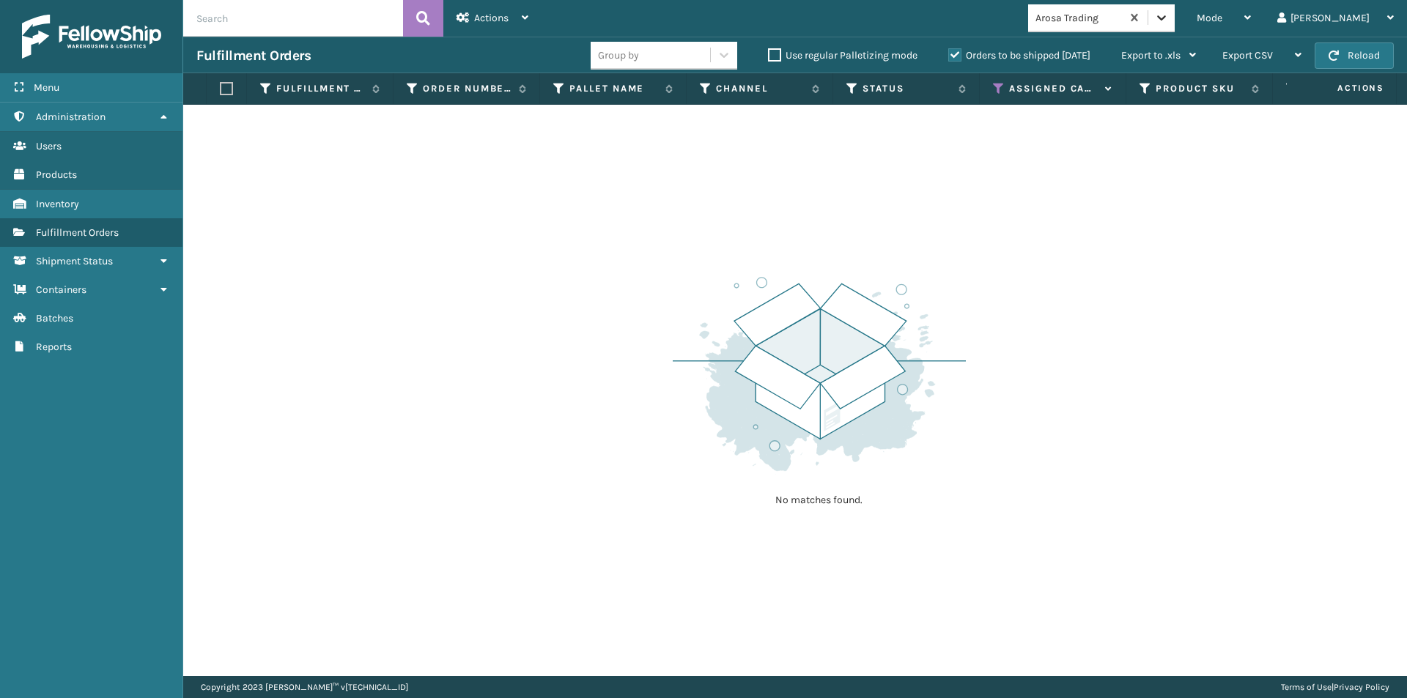
click at [1169, 20] on icon at bounding box center [1161, 17] width 15 height 15
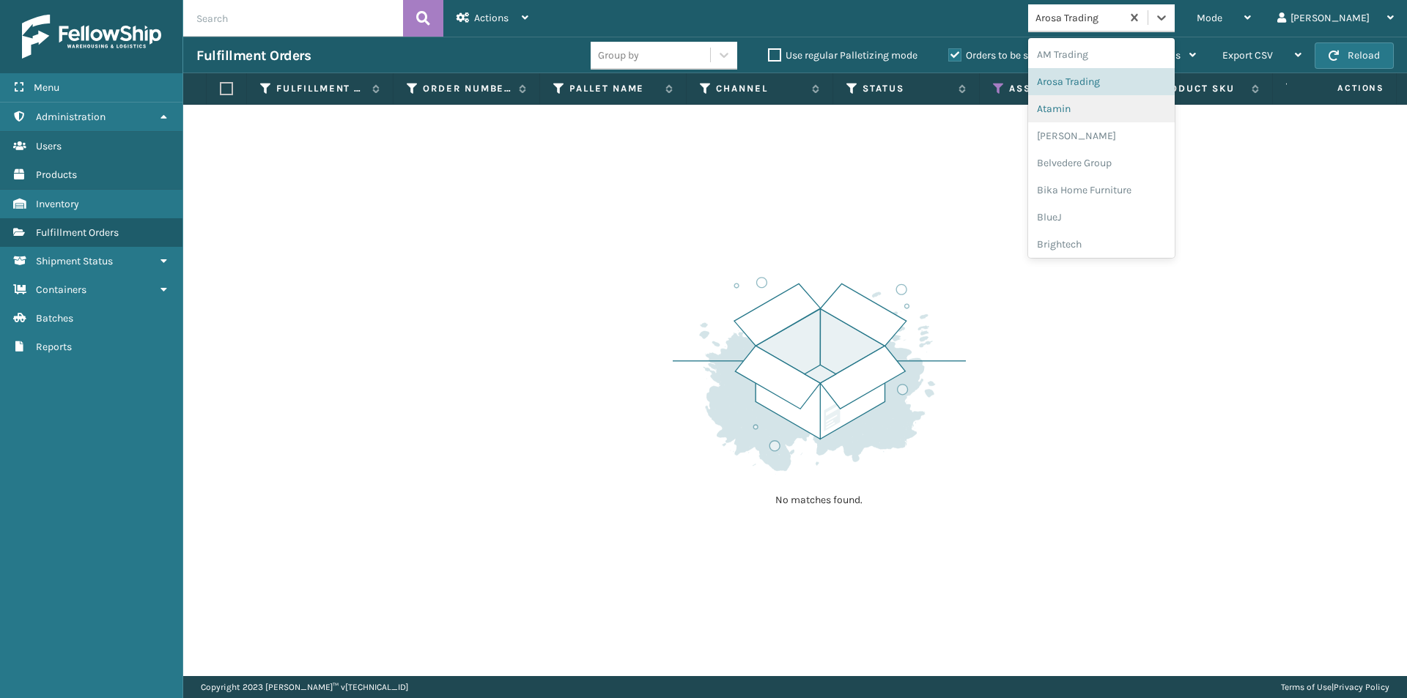
click at [1129, 114] on div "Atamin" at bounding box center [1101, 108] width 147 height 27
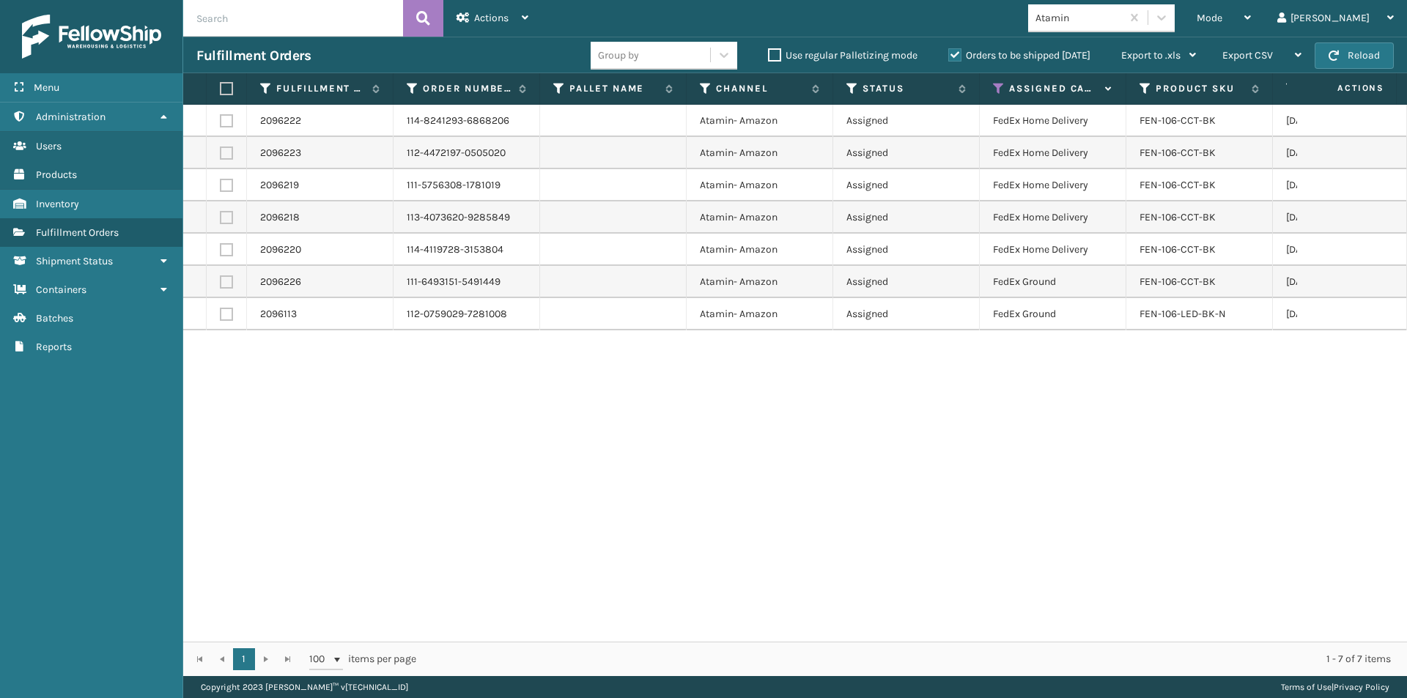
click at [226, 90] on label at bounding box center [224, 88] width 9 height 13
click at [221, 90] on input "checkbox" at bounding box center [220, 89] width 1 height 10
click at [528, 20] on icon at bounding box center [525, 17] width 7 height 10
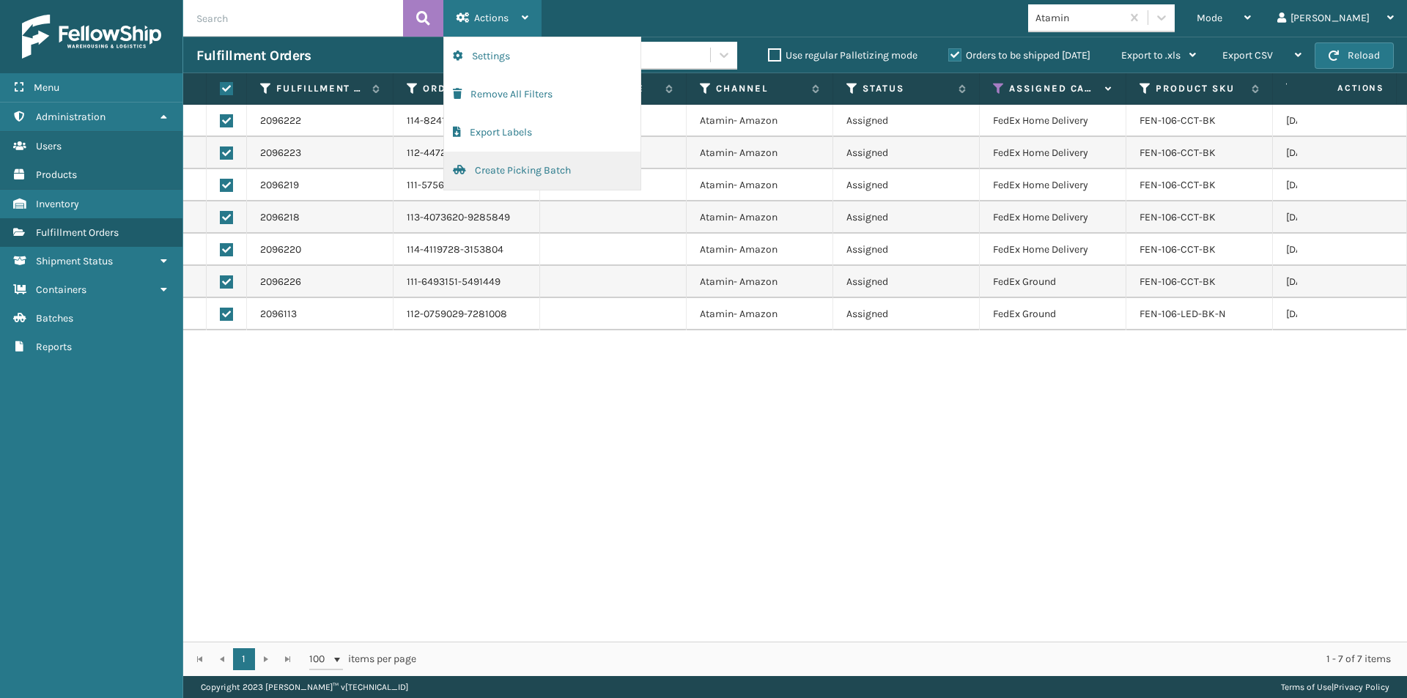
click at [514, 167] on button "Create Picking Batch" at bounding box center [542, 171] width 196 height 38
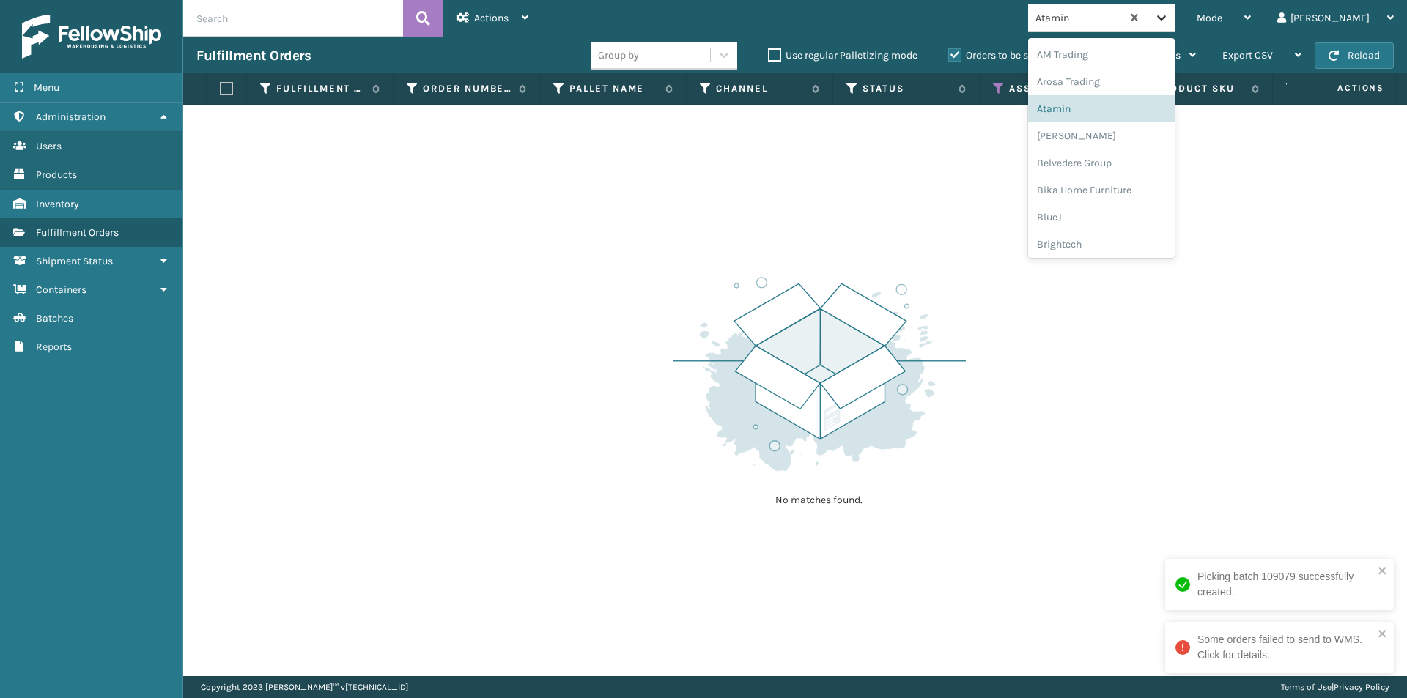
click at [1169, 16] on icon at bounding box center [1161, 17] width 15 height 15
click at [1150, 136] on div "[PERSON_NAME]" at bounding box center [1101, 135] width 147 height 27
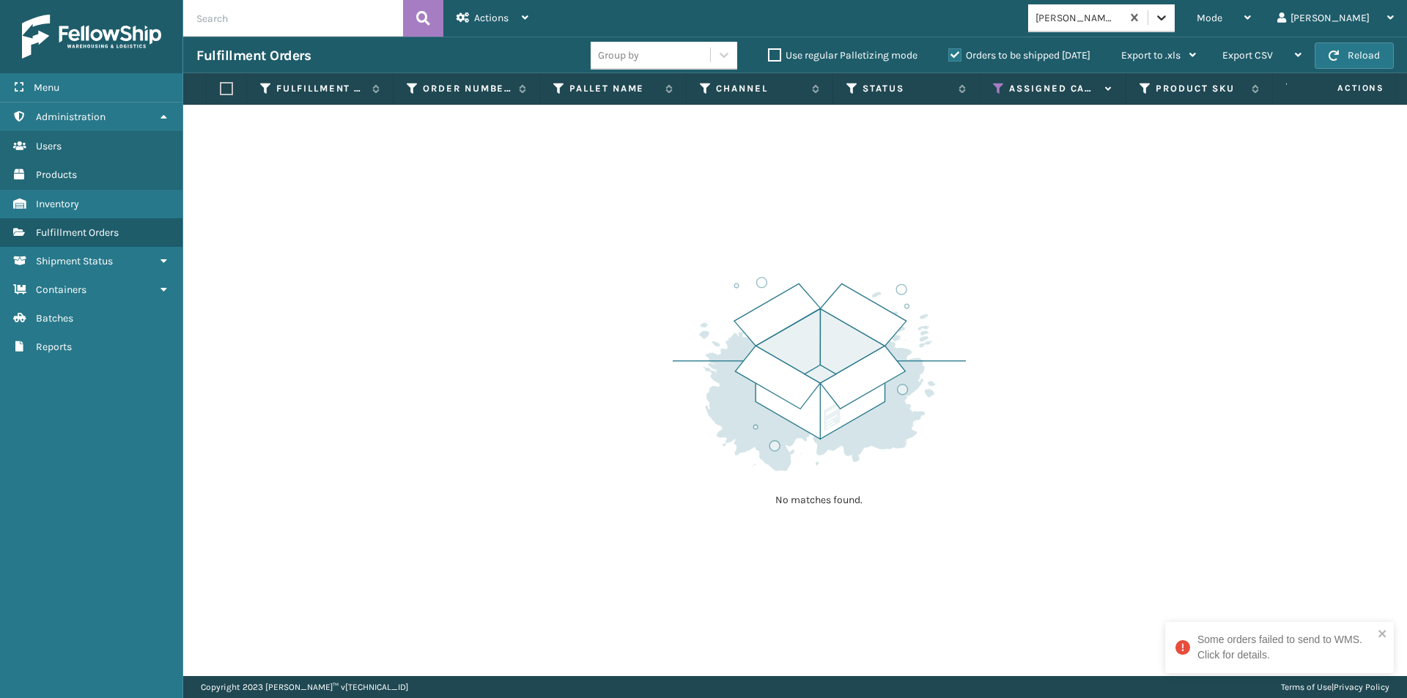
click at [1175, 21] on div at bounding box center [1161, 17] width 26 height 26
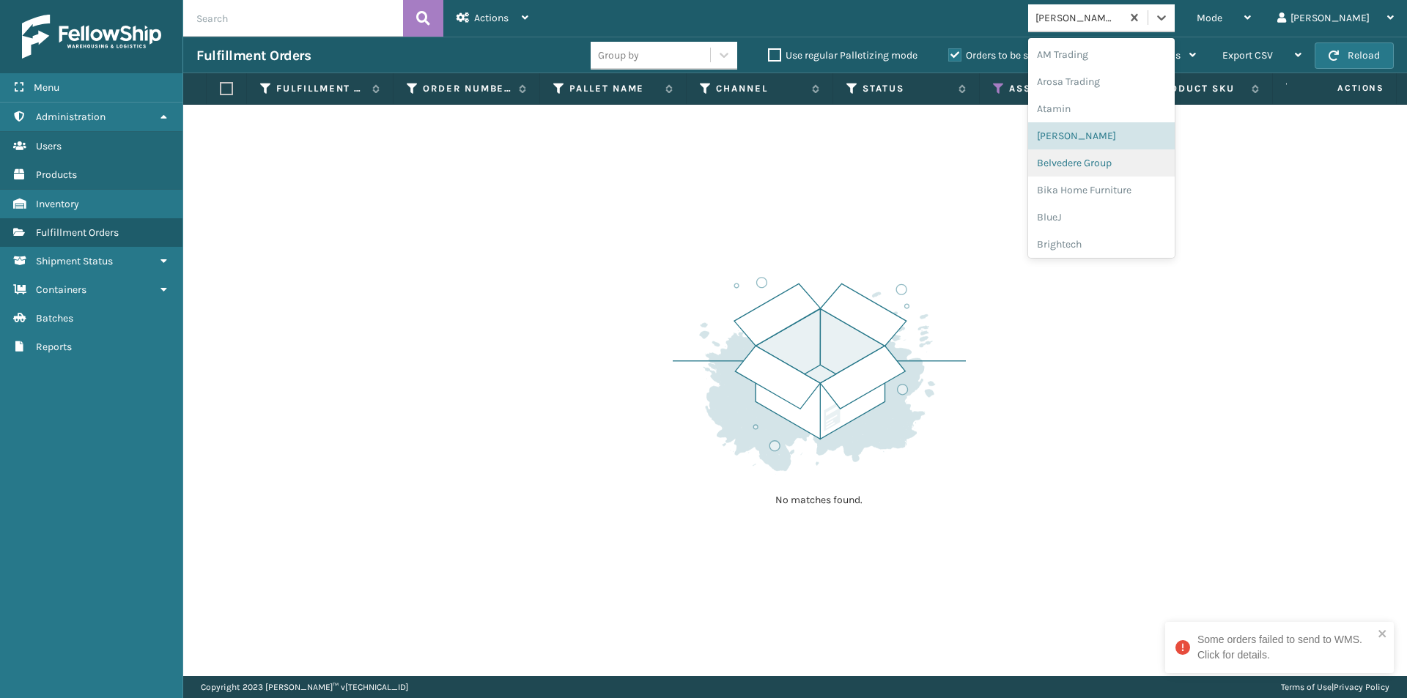
click at [1154, 158] on div "Belvedere Group" at bounding box center [1101, 163] width 147 height 27
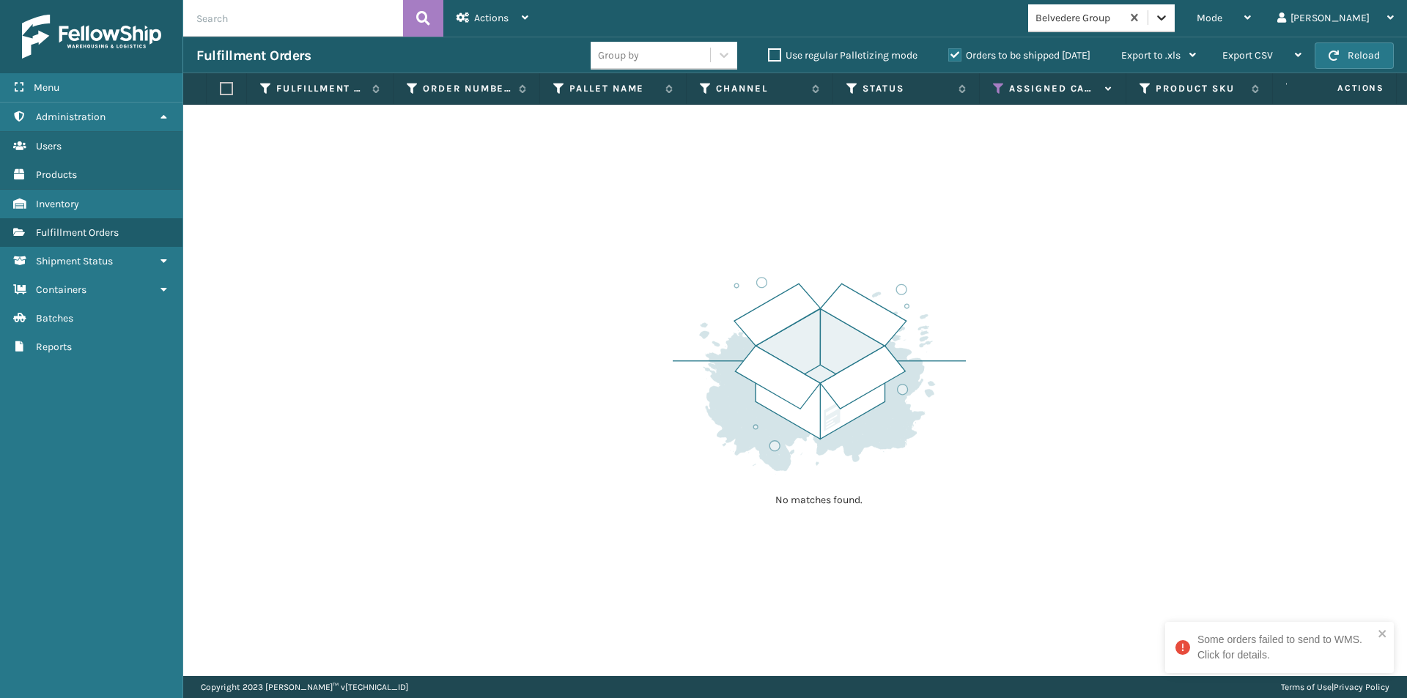
click at [1169, 21] on icon at bounding box center [1161, 17] width 15 height 15
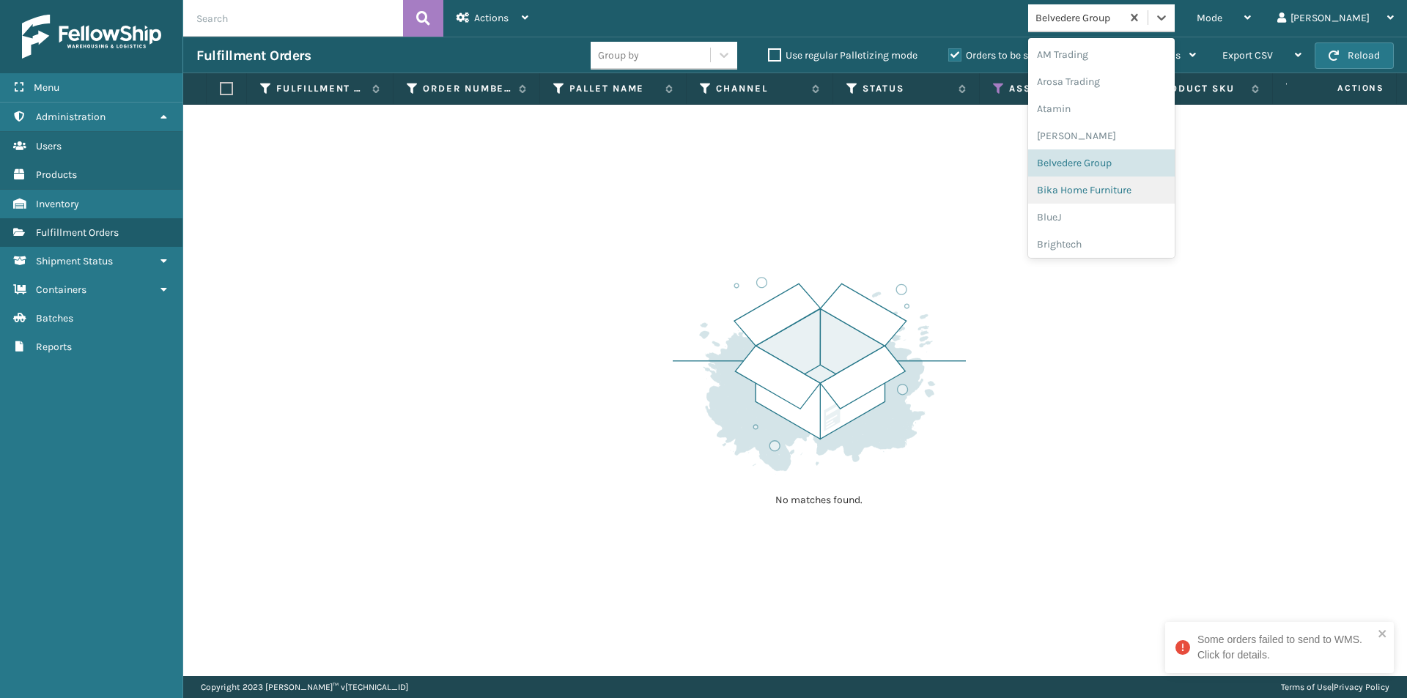
click at [1153, 188] on div "Bika Home Furniture" at bounding box center [1101, 190] width 147 height 27
click at [1169, 24] on icon at bounding box center [1161, 17] width 15 height 15
click at [1123, 213] on div "BlueJ" at bounding box center [1101, 217] width 147 height 27
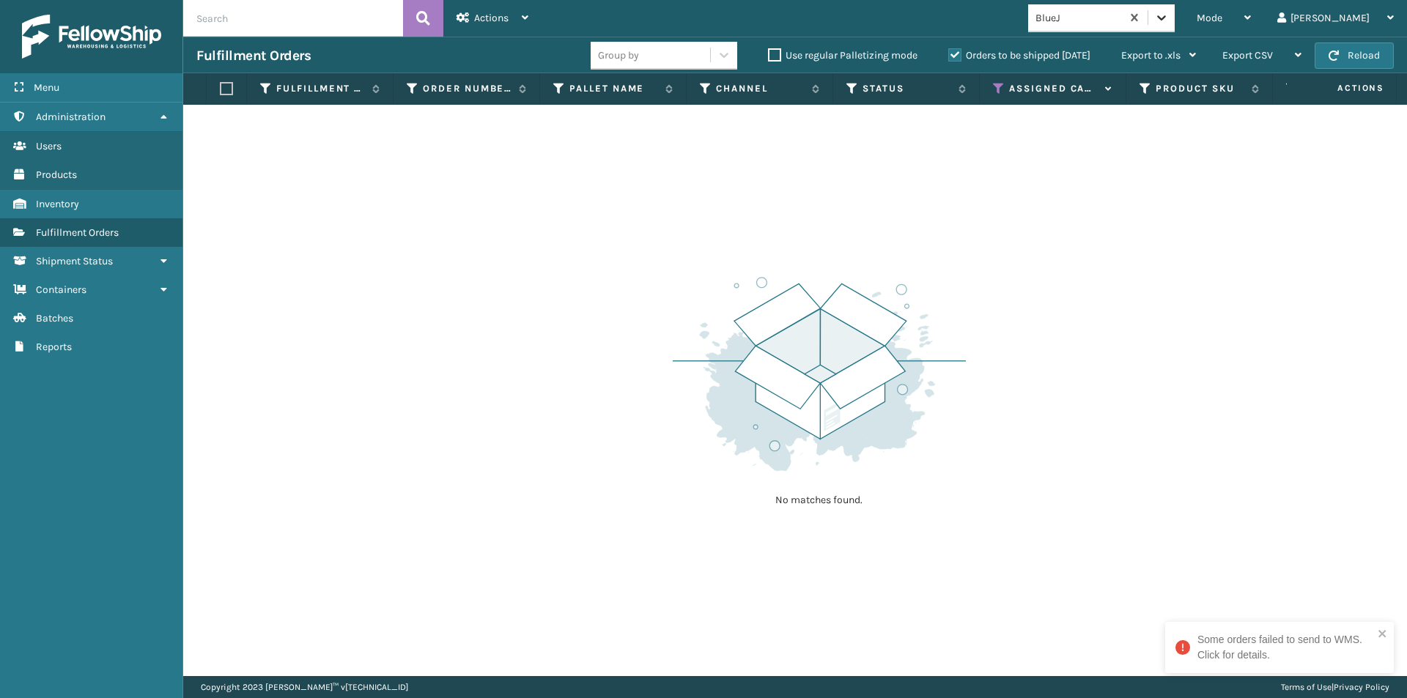
click at [1169, 17] on icon at bounding box center [1161, 17] width 15 height 15
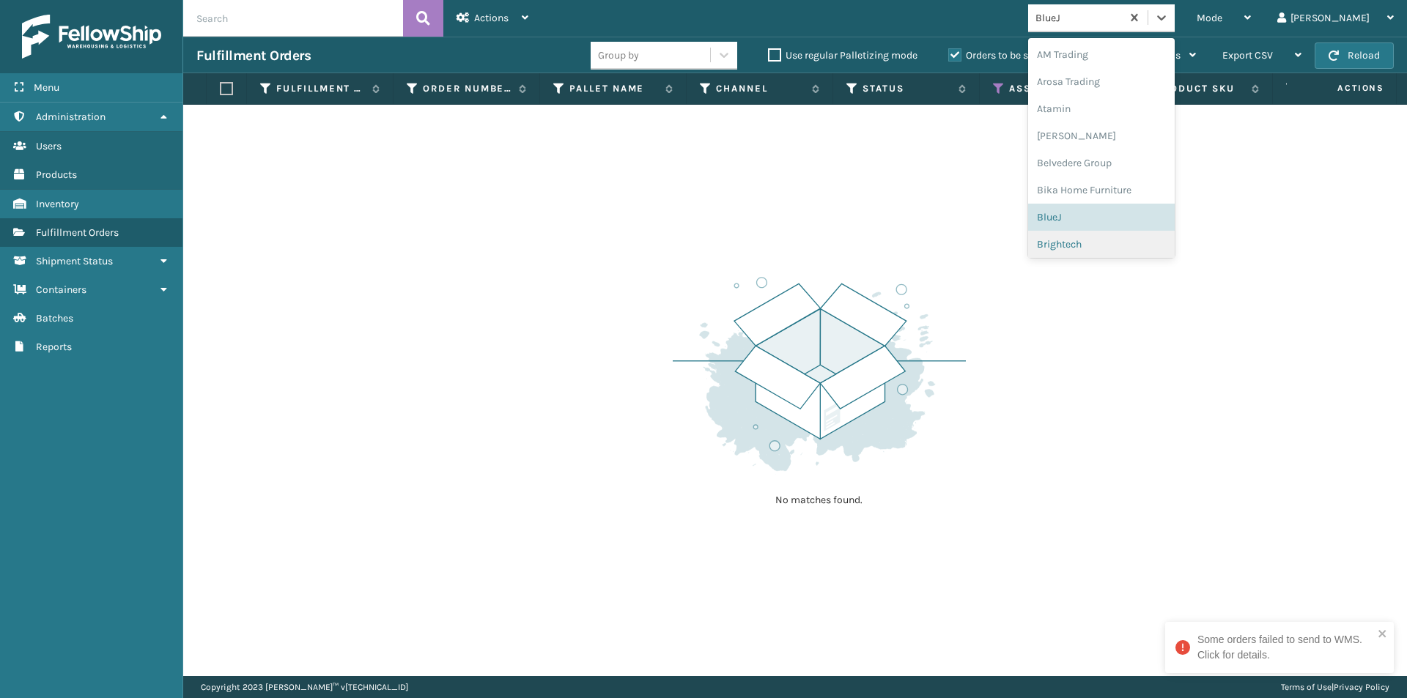
click at [1116, 248] on div "Brightech" at bounding box center [1101, 244] width 147 height 27
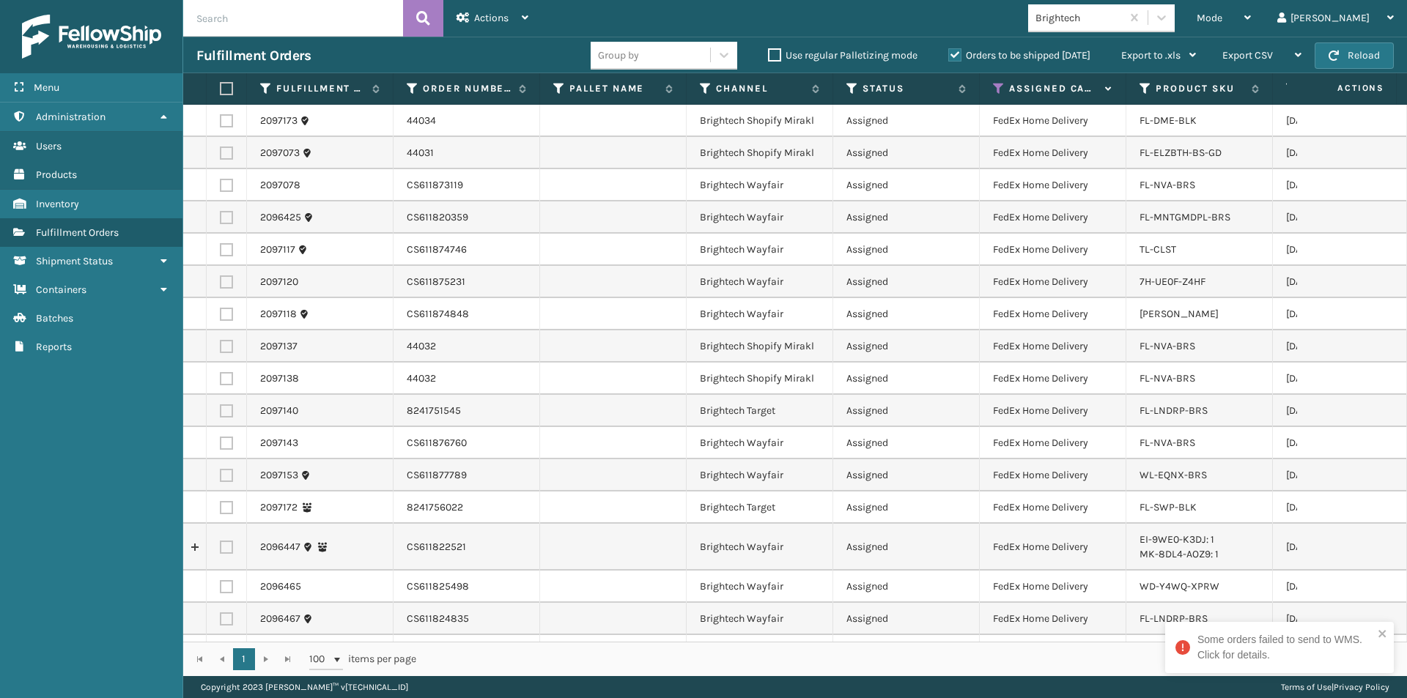
click at [225, 92] on label at bounding box center [224, 88] width 9 height 13
click at [221, 92] on input "checkbox" at bounding box center [220, 89] width 1 height 10
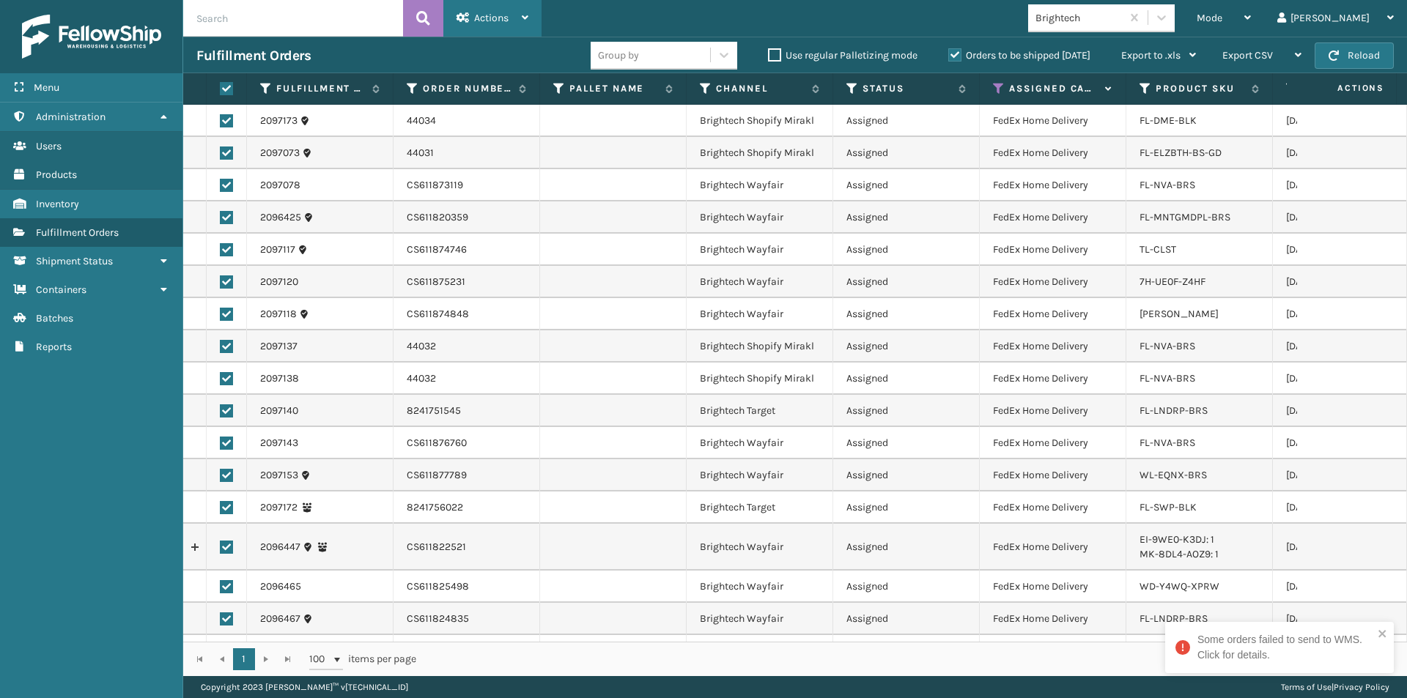
click at [491, 22] on span "Actions" at bounding box center [491, 18] width 34 height 12
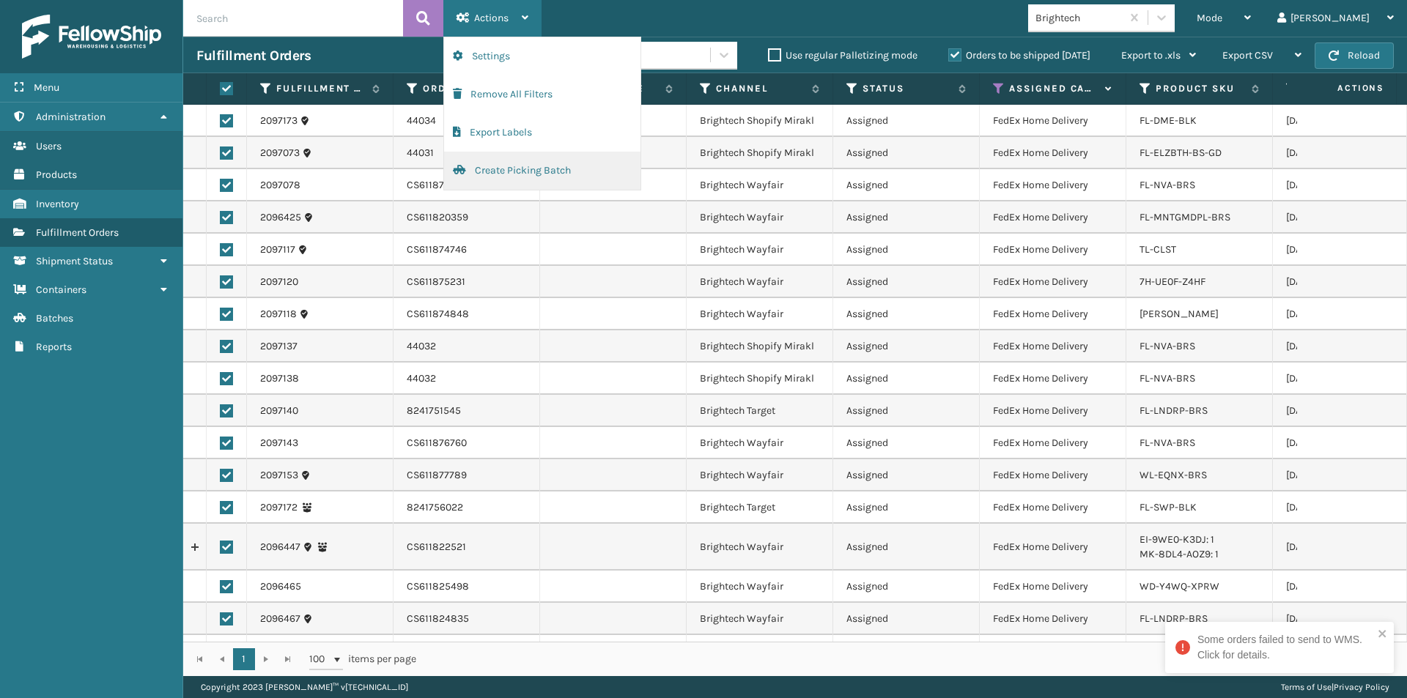
click at [493, 168] on button "Create Picking Batch" at bounding box center [542, 171] width 196 height 38
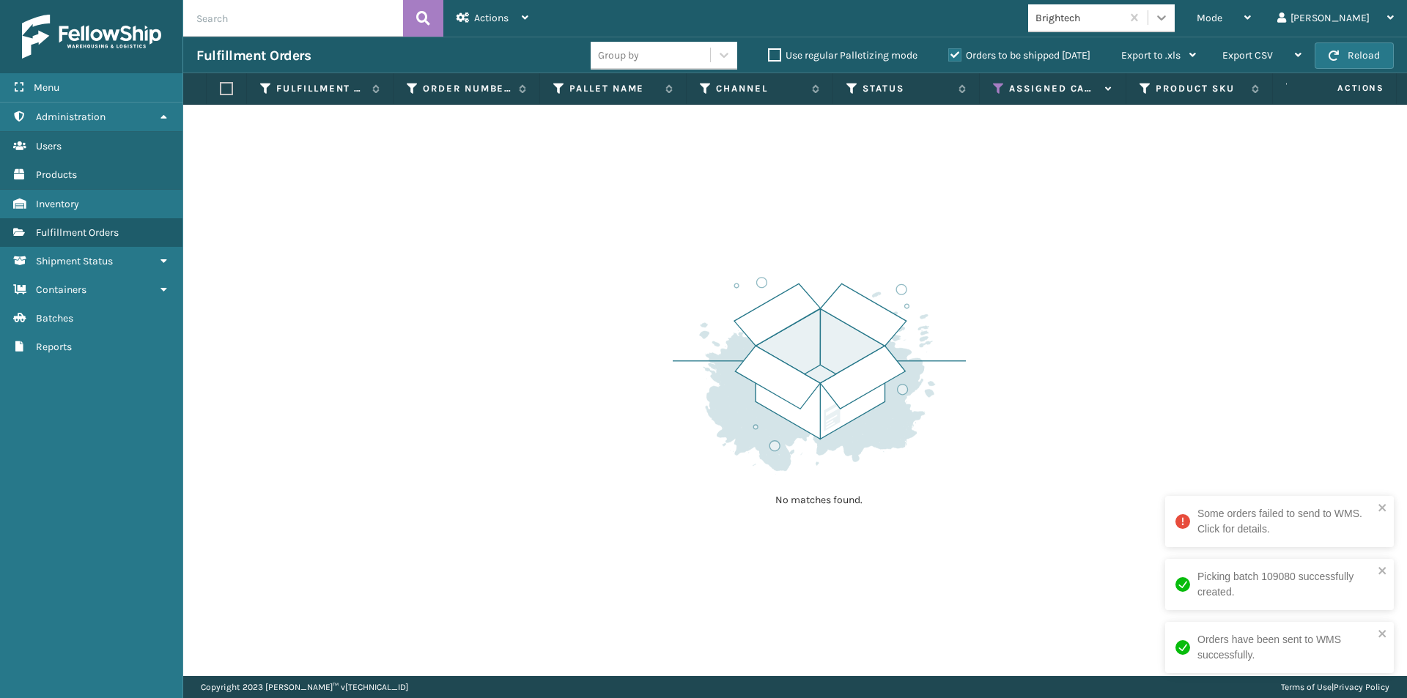
click at [1166, 18] on icon at bounding box center [1161, 17] width 9 height 5
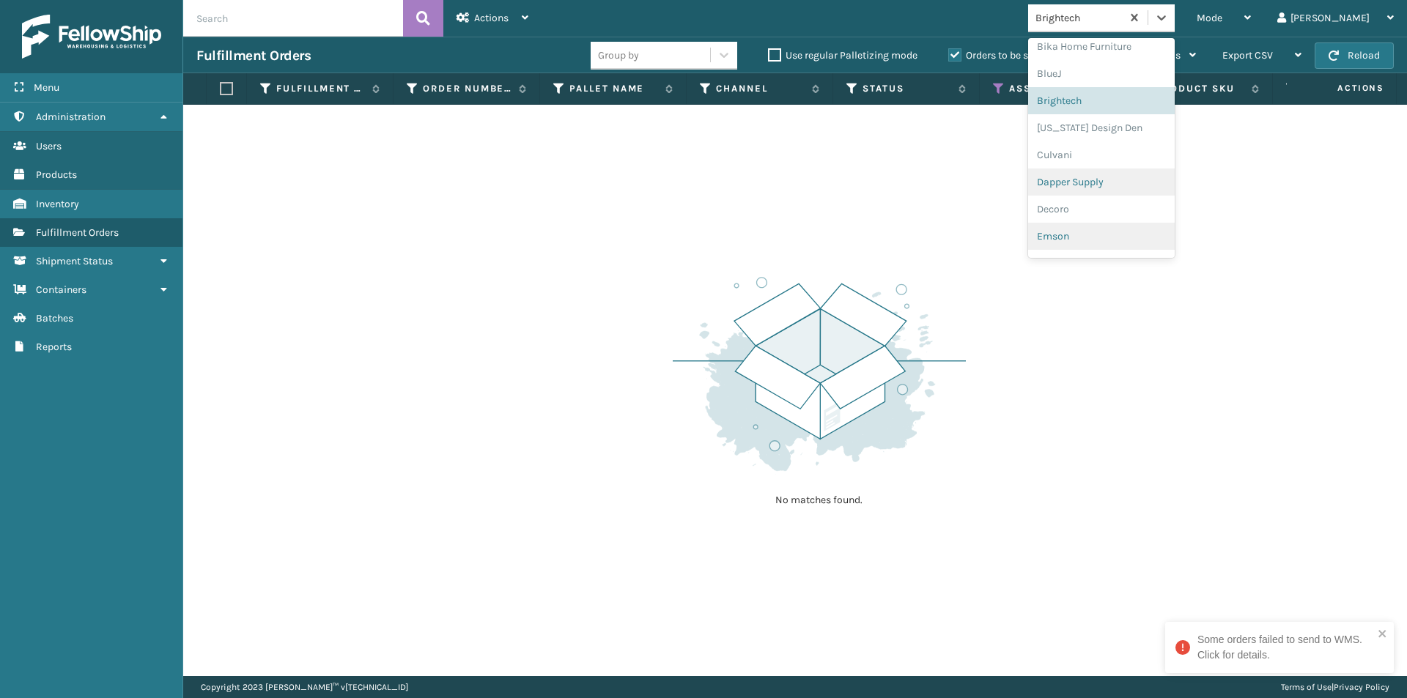
scroll to position [155, 0]
click at [1132, 125] on div "[US_STATE] Design Den" at bounding box center [1101, 116] width 147 height 27
click at [1169, 15] on icon at bounding box center [1161, 17] width 15 height 15
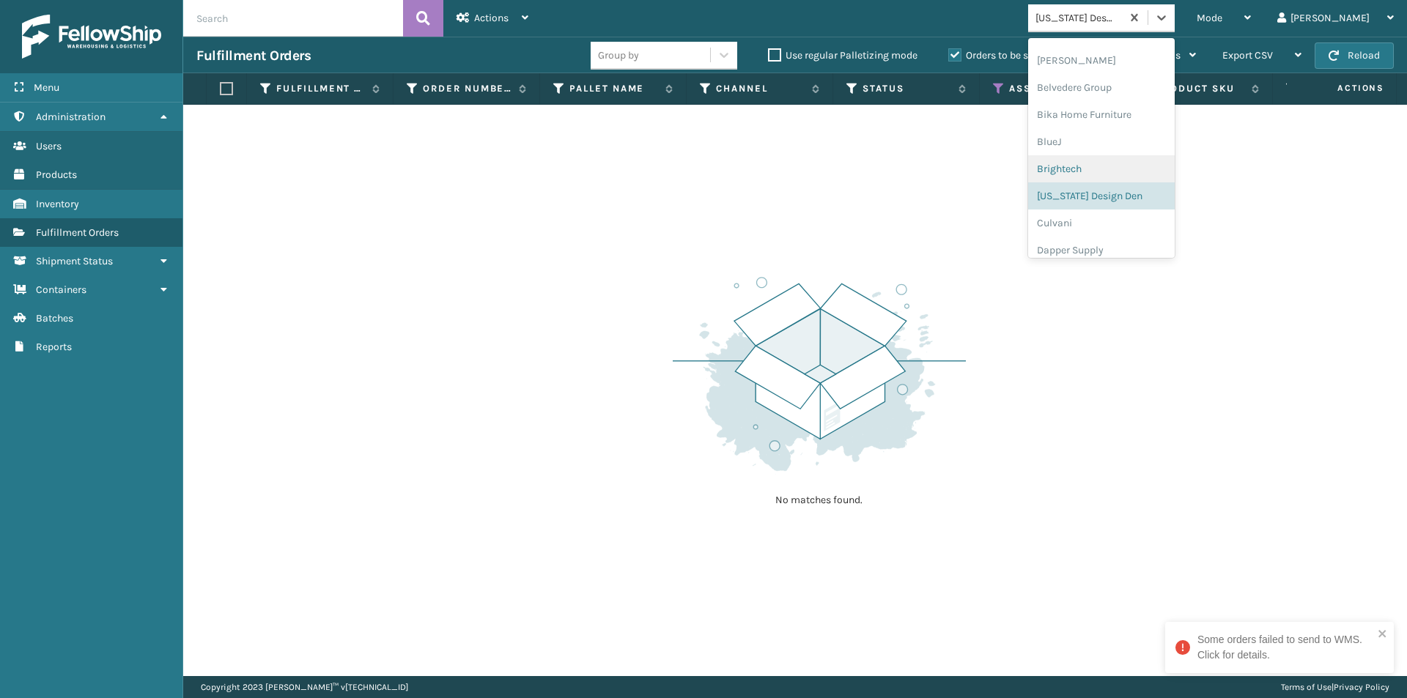
scroll to position [109, 0]
click at [1129, 191] on div "Culvani" at bounding box center [1101, 189] width 147 height 27
click at [1169, 24] on icon at bounding box center [1161, 17] width 15 height 15
click at [1130, 188] on div "Dapper Supply" at bounding box center [1101, 189] width 147 height 27
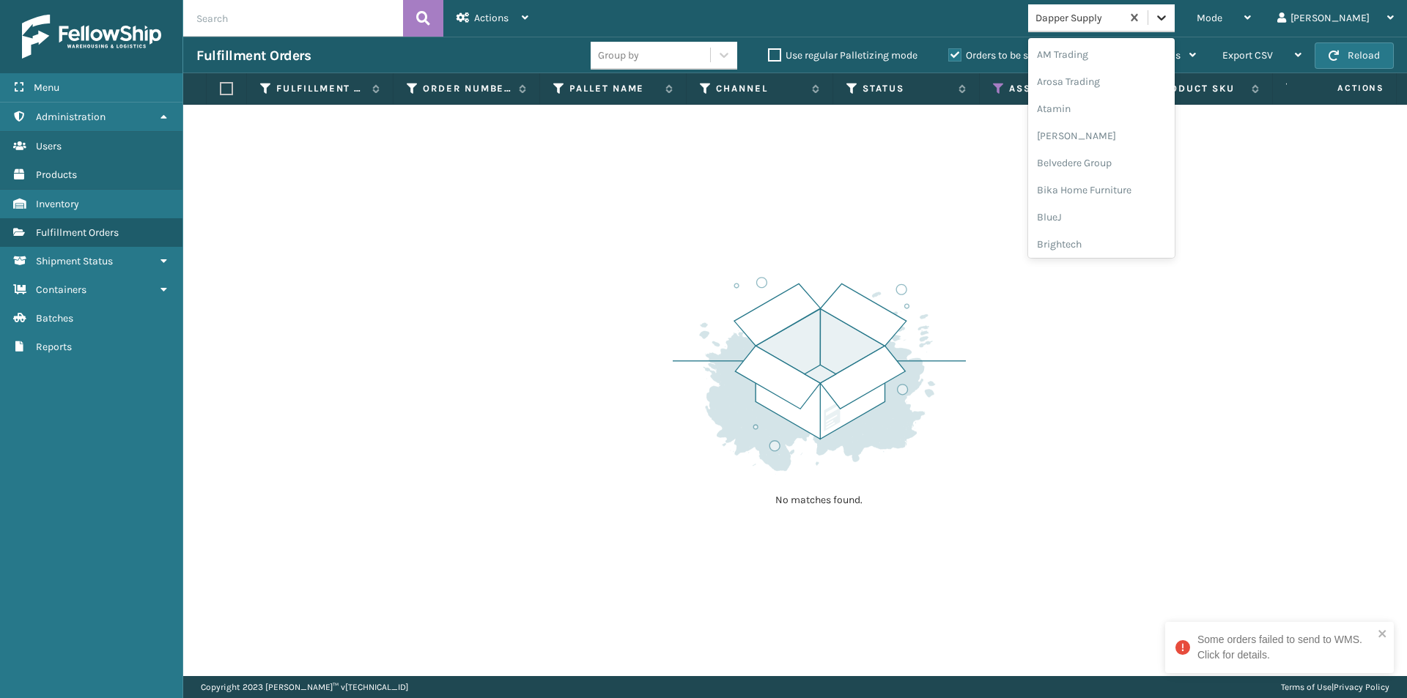
click at [1169, 12] on icon at bounding box center [1161, 17] width 15 height 15
click at [1113, 192] on div "Decoro" at bounding box center [1101, 189] width 147 height 27
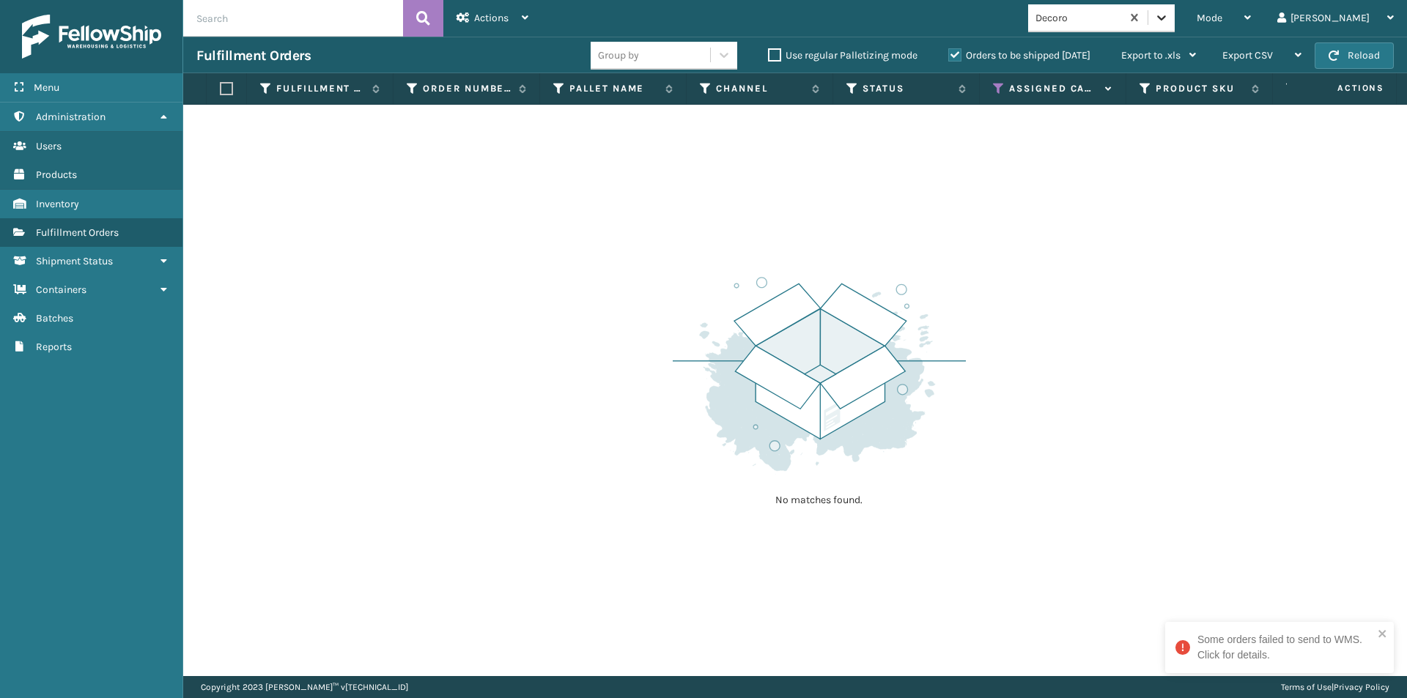
click at [1169, 21] on icon at bounding box center [1161, 17] width 15 height 15
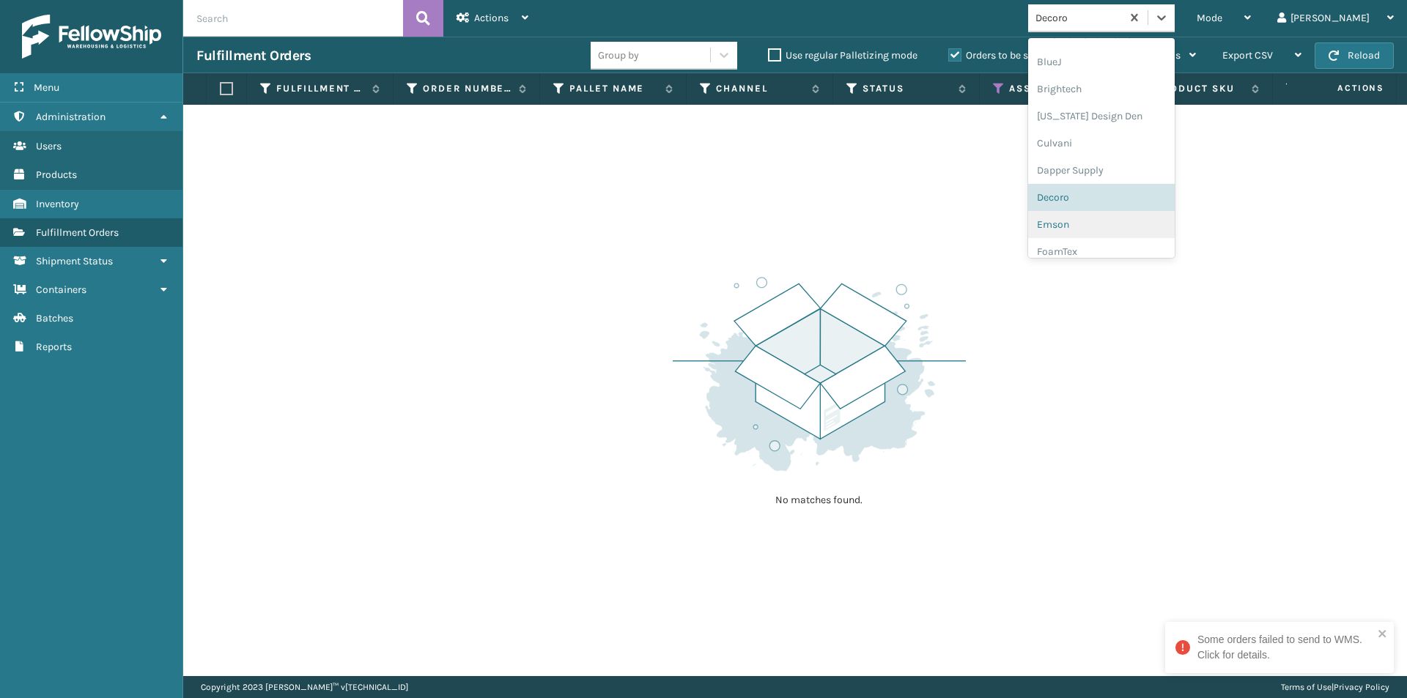
scroll to position [191, 0]
click at [1103, 190] on div "Emson" at bounding box center [1101, 189] width 147 height 27
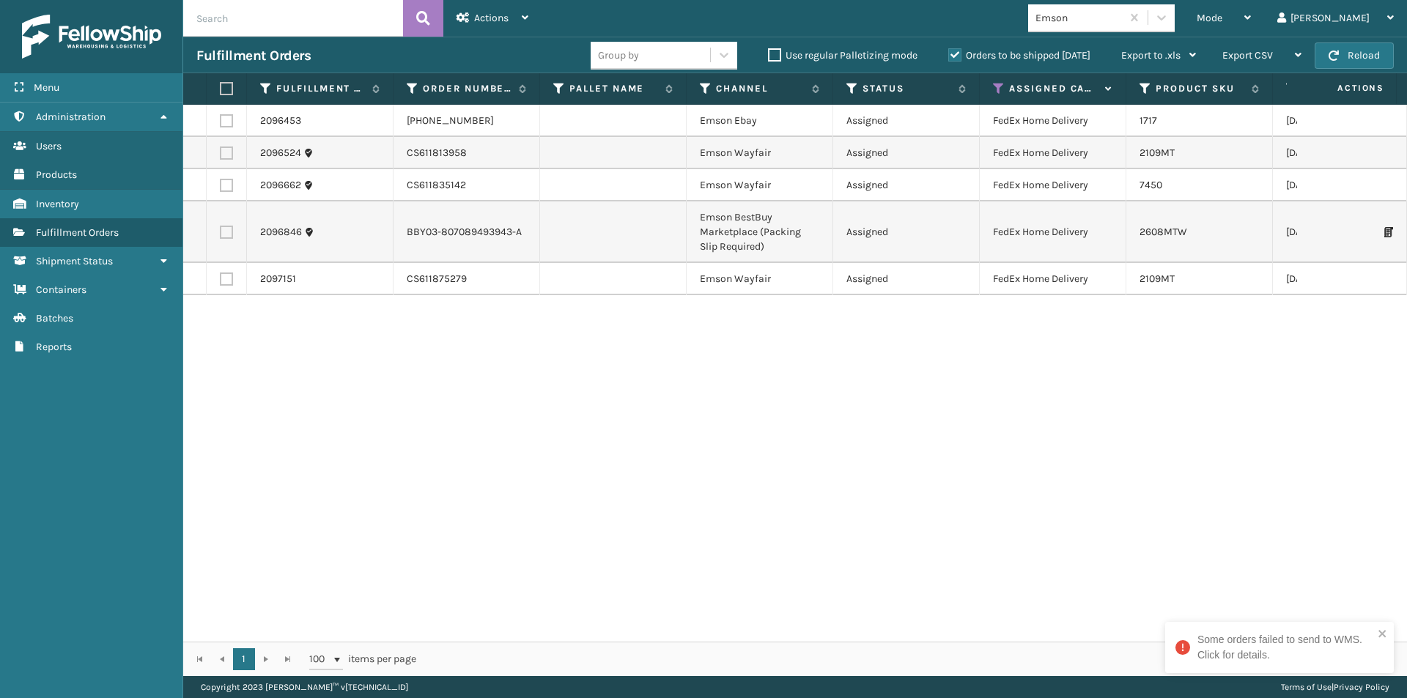
click at [229, 89] on label at bounding box center [224, 88] width 9 height 13
click at [221, 89] on input "checkbox" at bounding box center [220, 89] width 1 height 10
click at [472, 18] on div "Actions" at bounding box center [493, 18] width 72 height 37
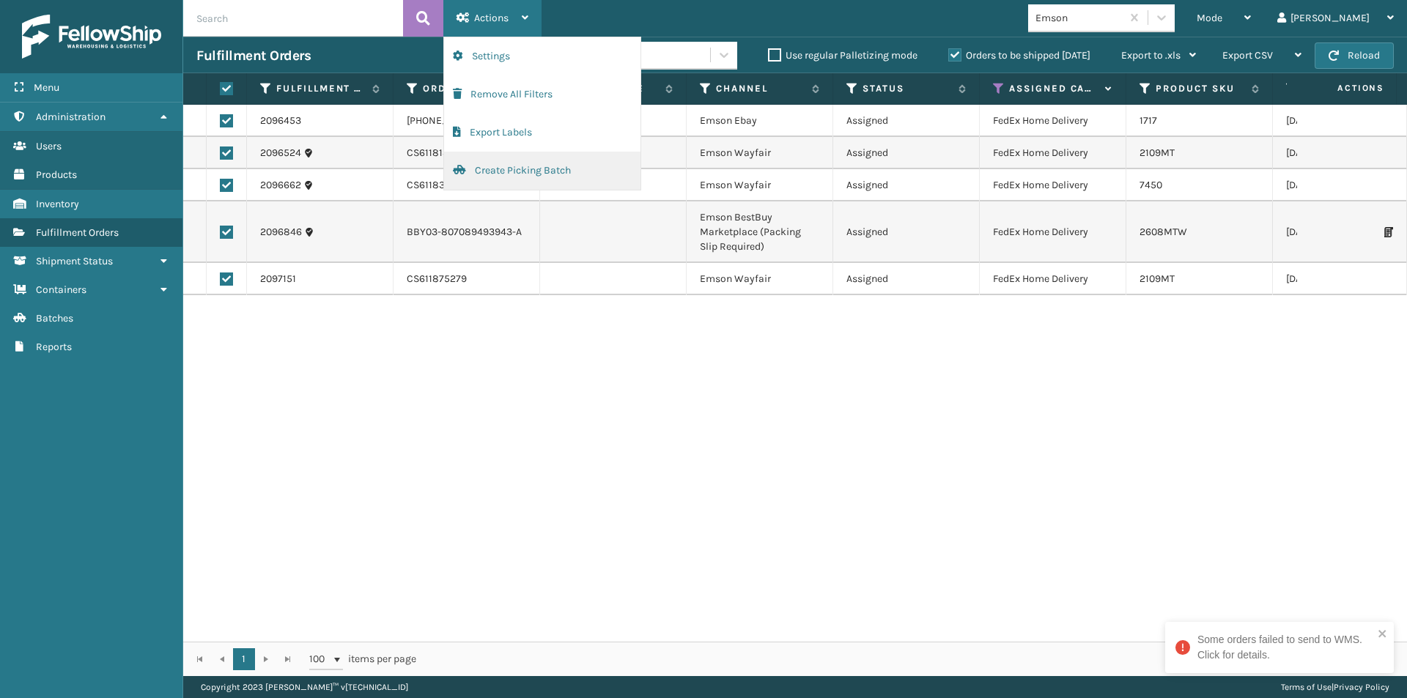
click at [507, 171] on button "Create Picking Batch" at bounding box center [542, 171] width 196 height 38
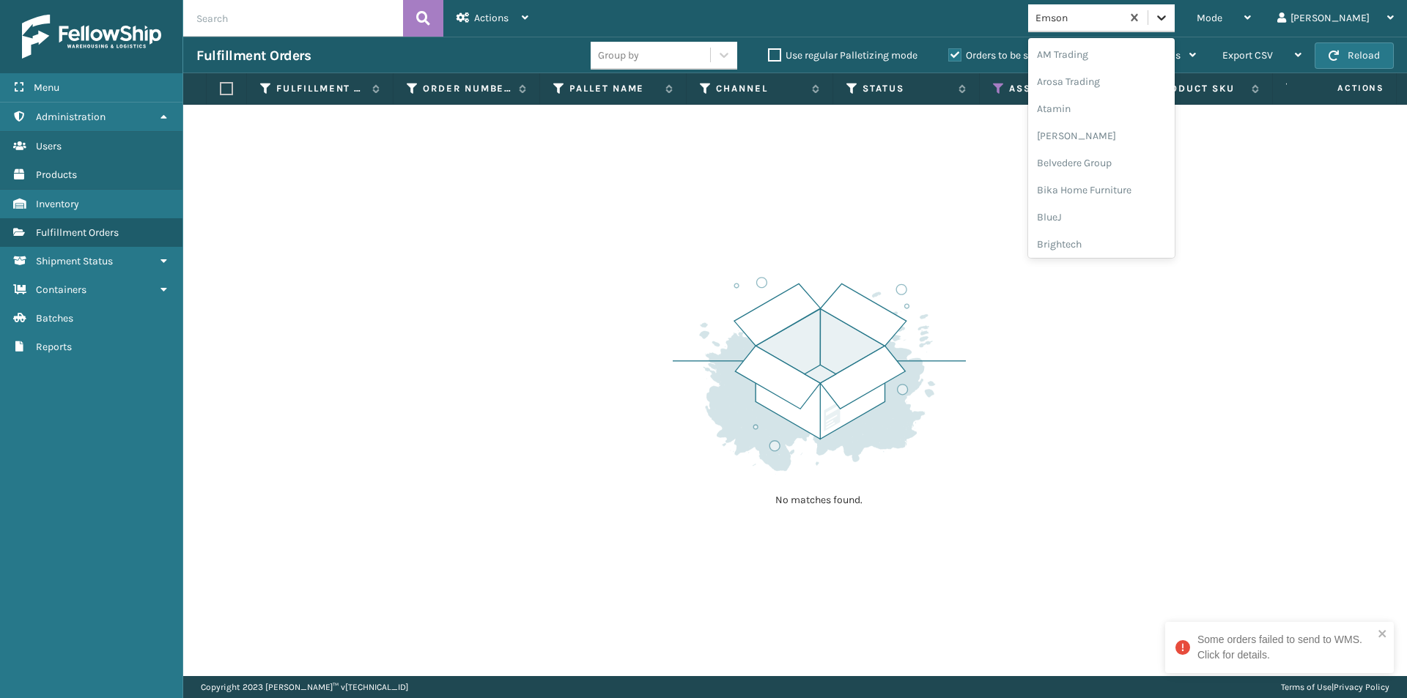
click at [1169, 15] on icon at bounding box center [1161, 17] width 15 height 15
click at [1124, 193] on div "FoamTex" at bounding box center [1101, 189] width 147 height 27
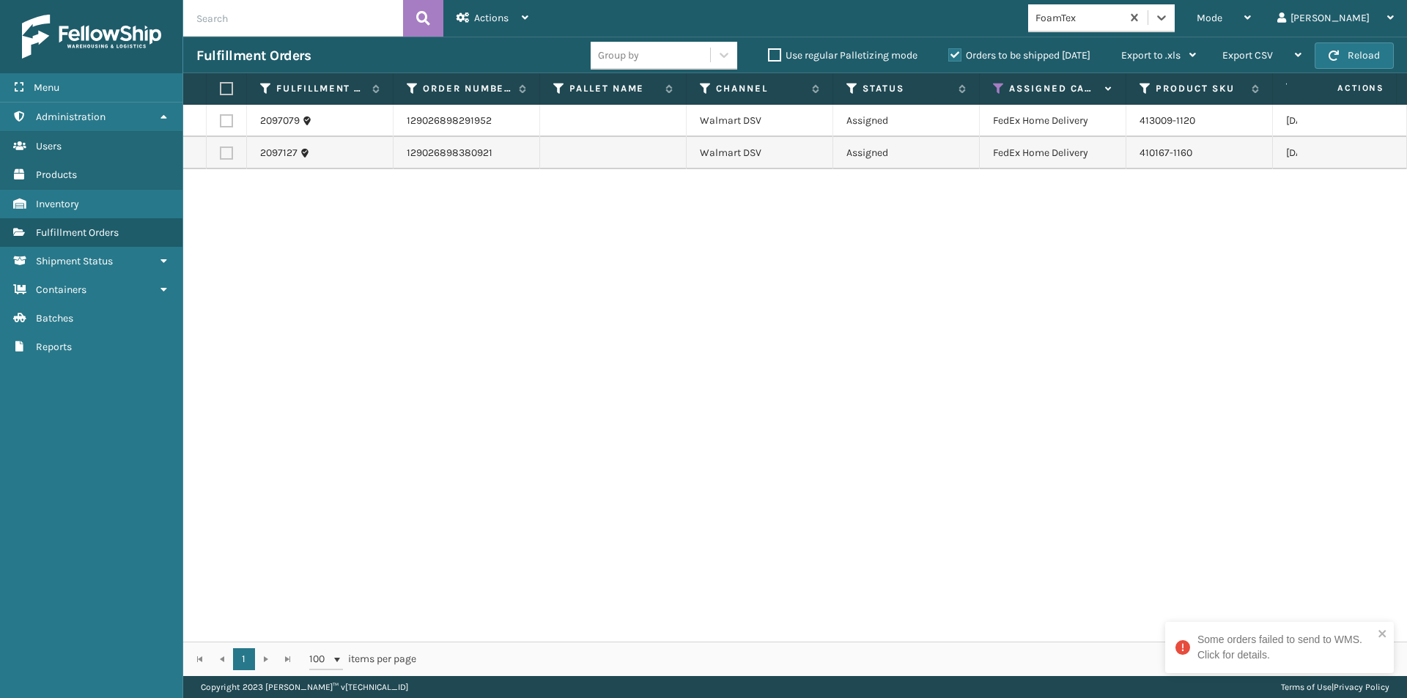
click at [227, 86] on label at bounding box center [224, 88] width 9 height 13
click at [221, 86] on input "checkbox" at bounding box center [220, 89] width 1 height 10
click at [487, 15] on span "Actions" at bounding box center [491, 18] width 34 height 12
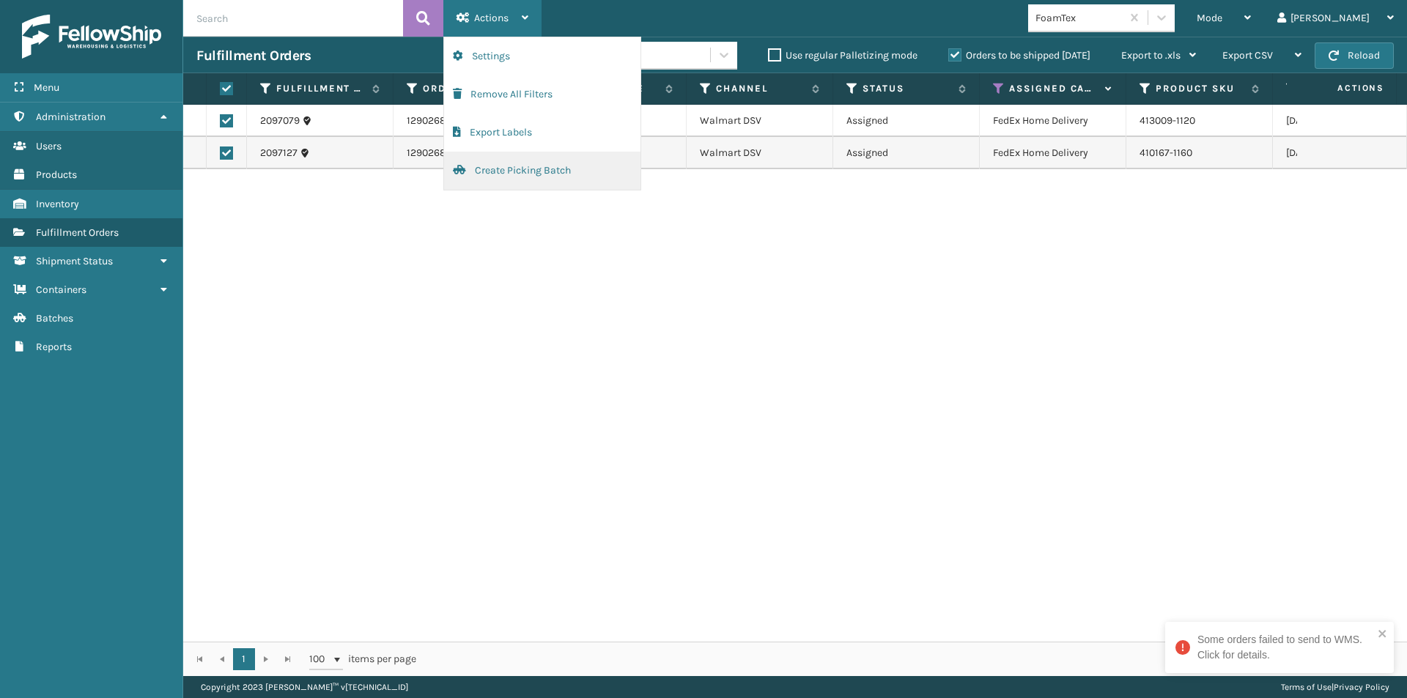
click at [484, 166] on button "Create Picking Batch" at bounding box center [542, 171] width 196 height 38
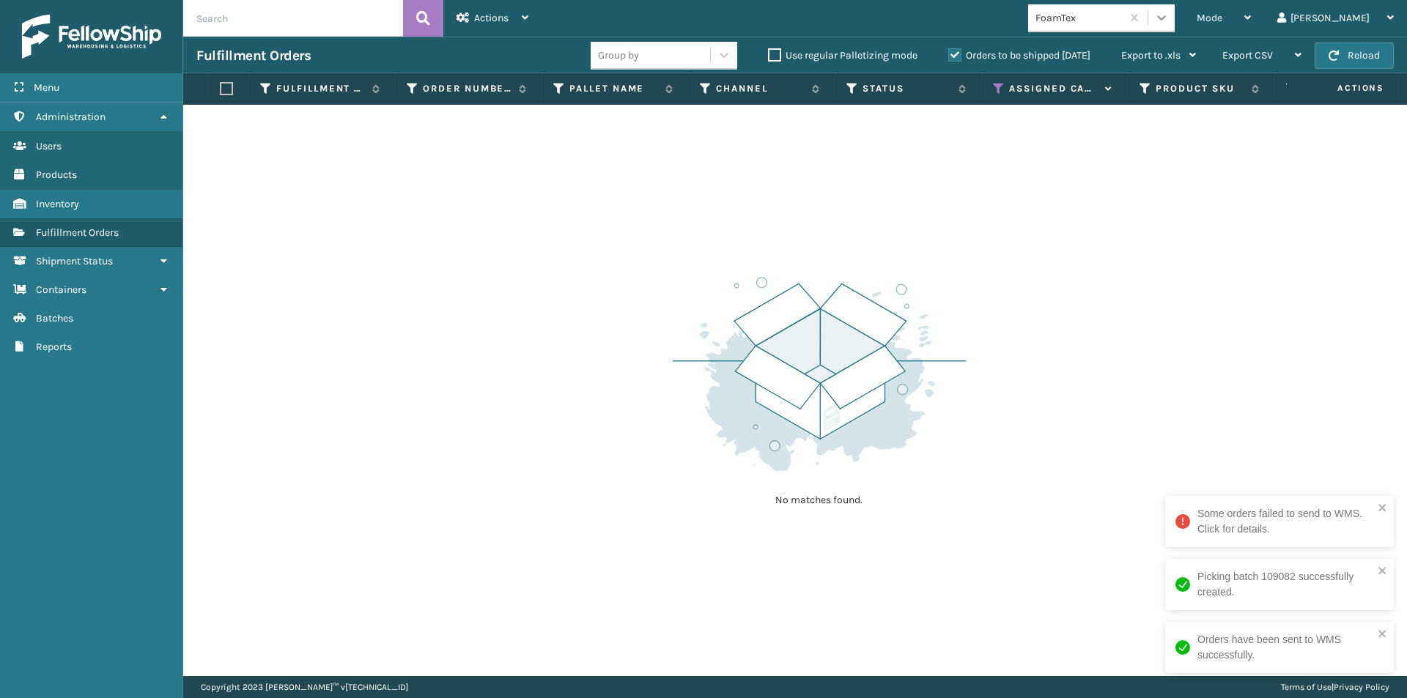
click at [1169, 18] on icon at bounding box center [1161, 17] width 15 height 15
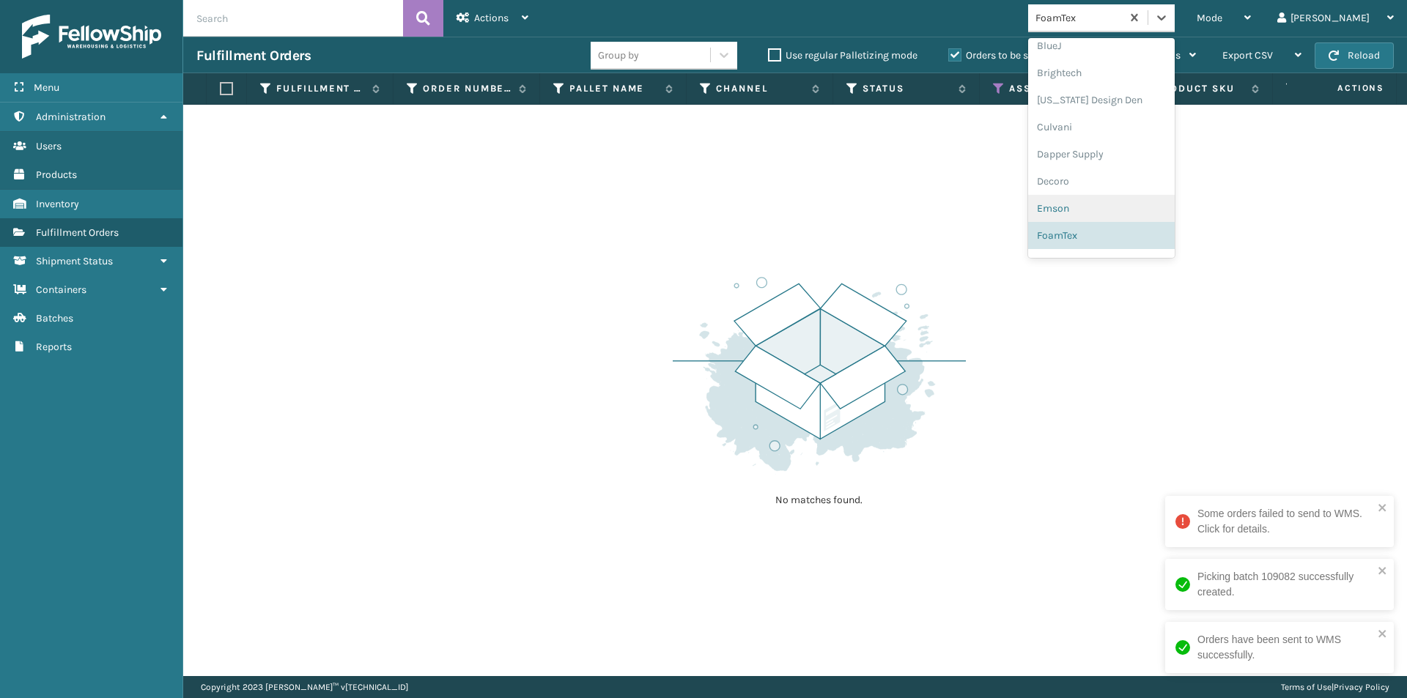
scroll to position [245, 0]
click at [1136, 194] on div "Gourmia" at bounding box center [1101, 189] width 147 height 27
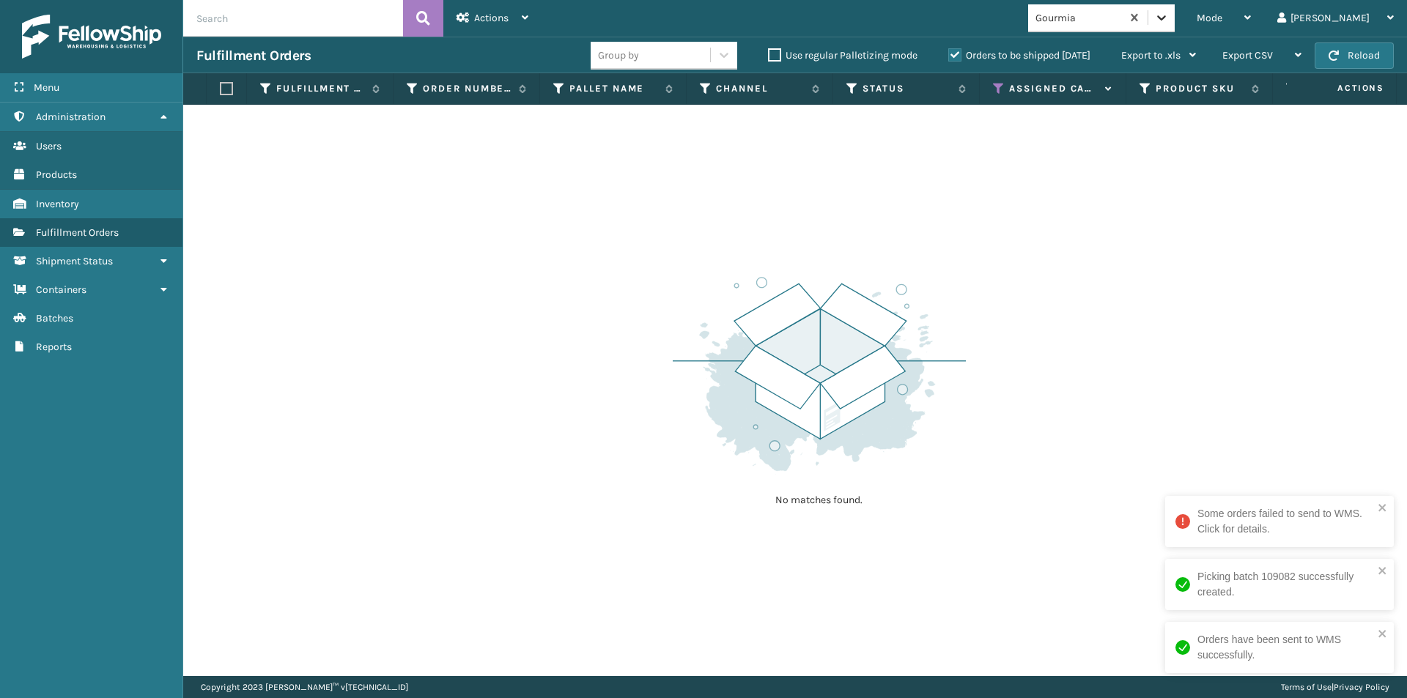
click at [1169, 21] on icon at bounding box center [1161, 17] width 15 height 15
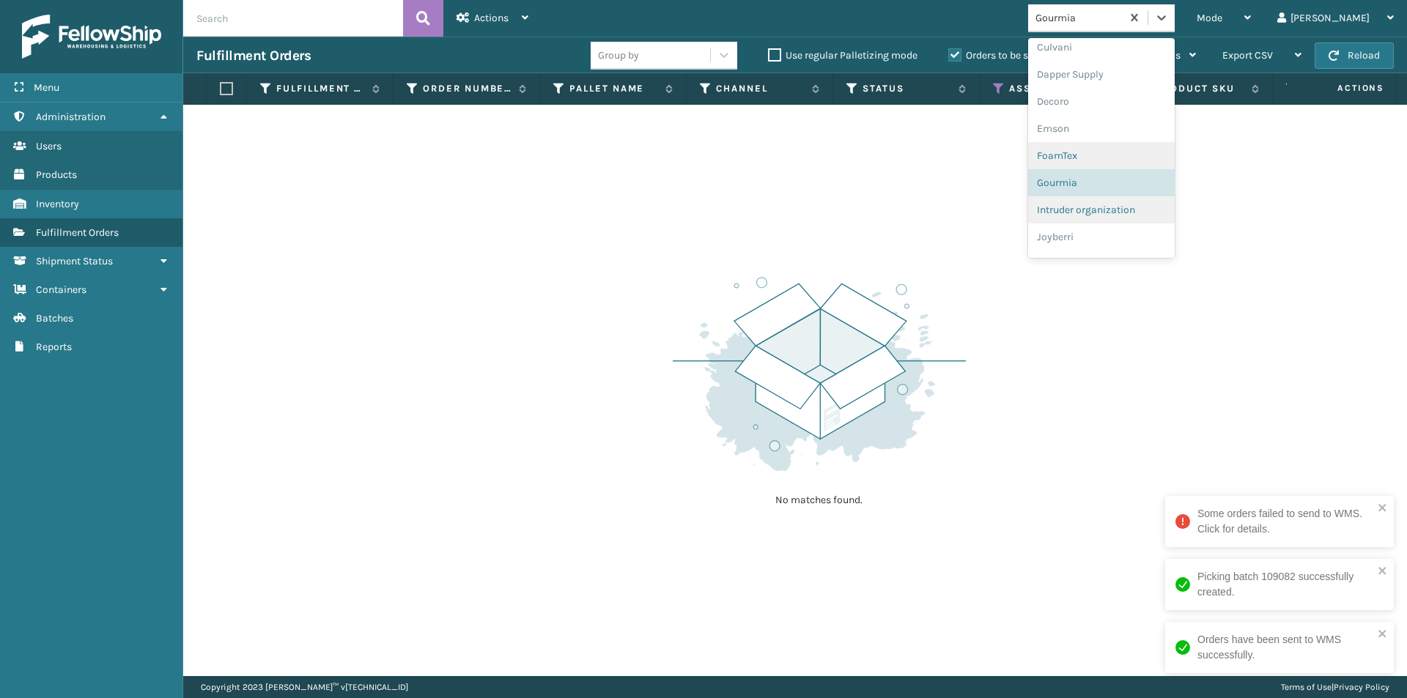
scroll to position [272, 0]
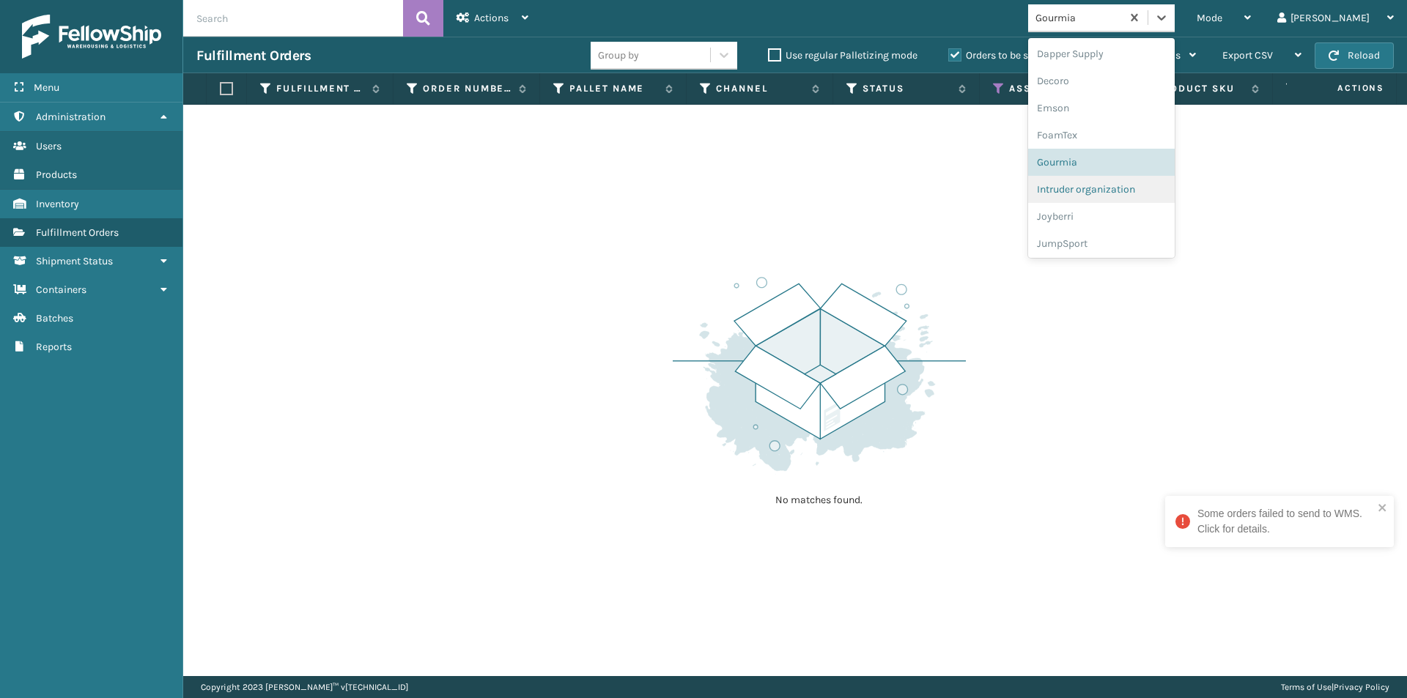
click at [1139, 187] on div "Intruder organization" at bounding box center [1101, 189] width 147 height 27
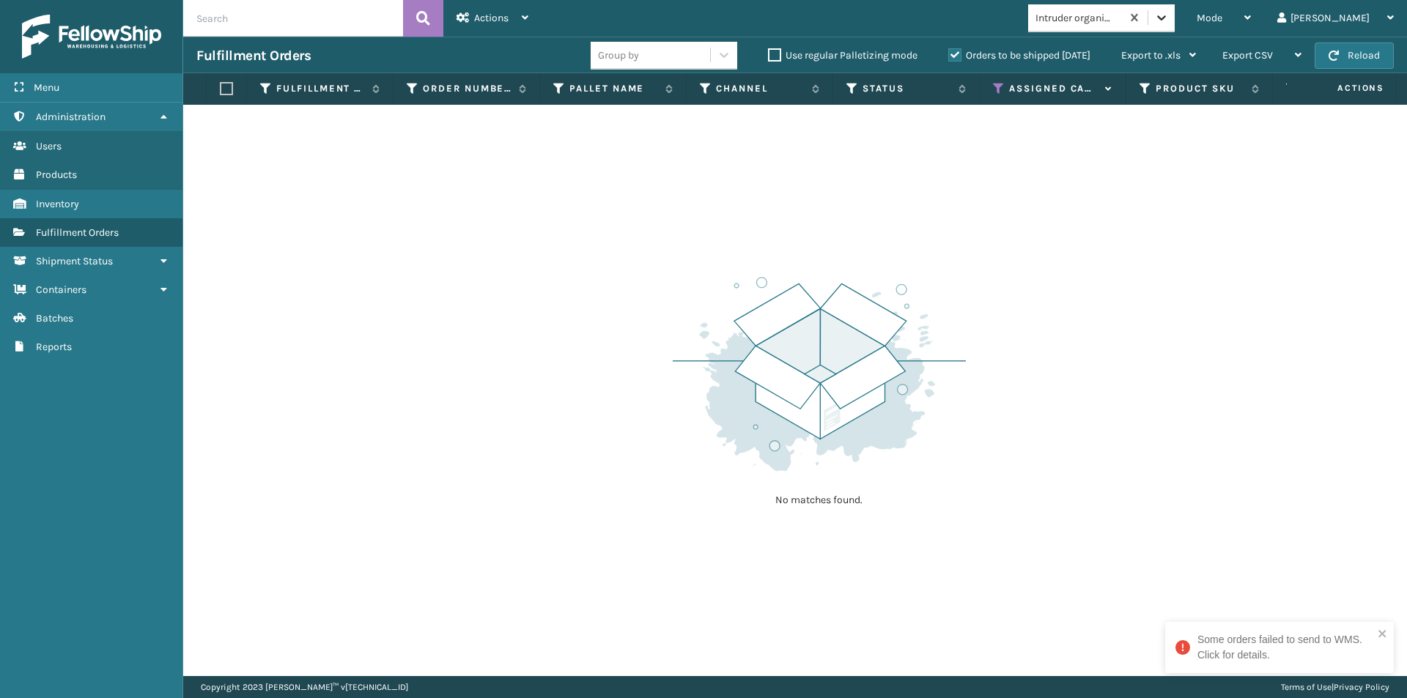
click at [1166, 18] on icon at bounding box center [1161, 17] width 9 height 5
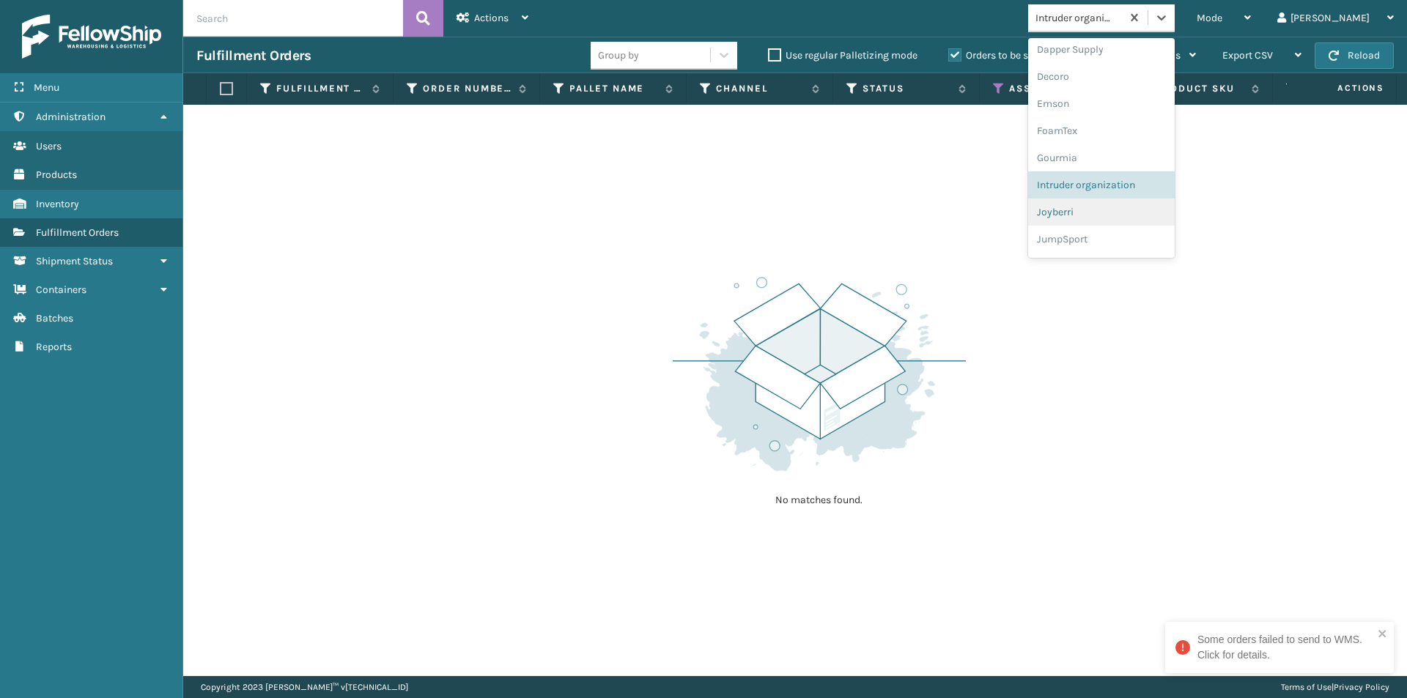
scroll to position [299, 0]
click at [1135, 197] on div "Joyberri" at bounding box center [1101, 189] width 147 height 27
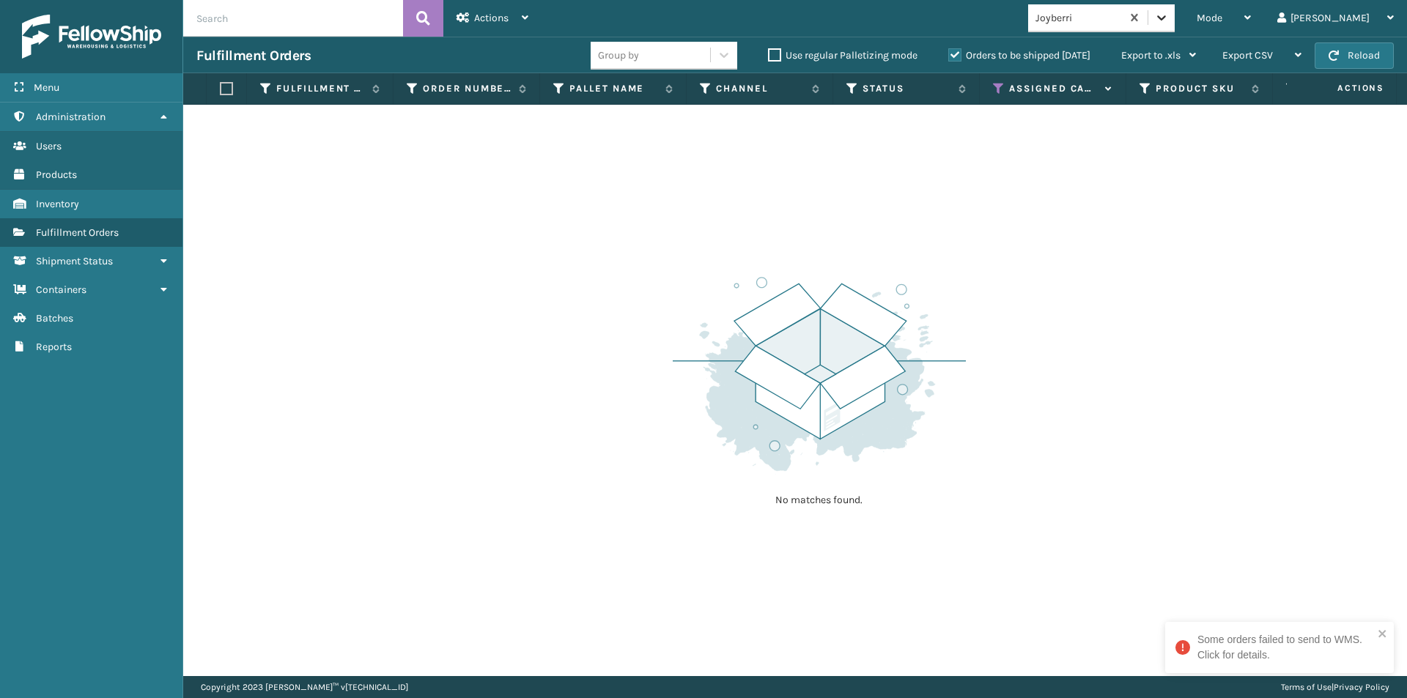
click at [1166, 18] on icon at bounding box center [1161, 17] width 9 height 5
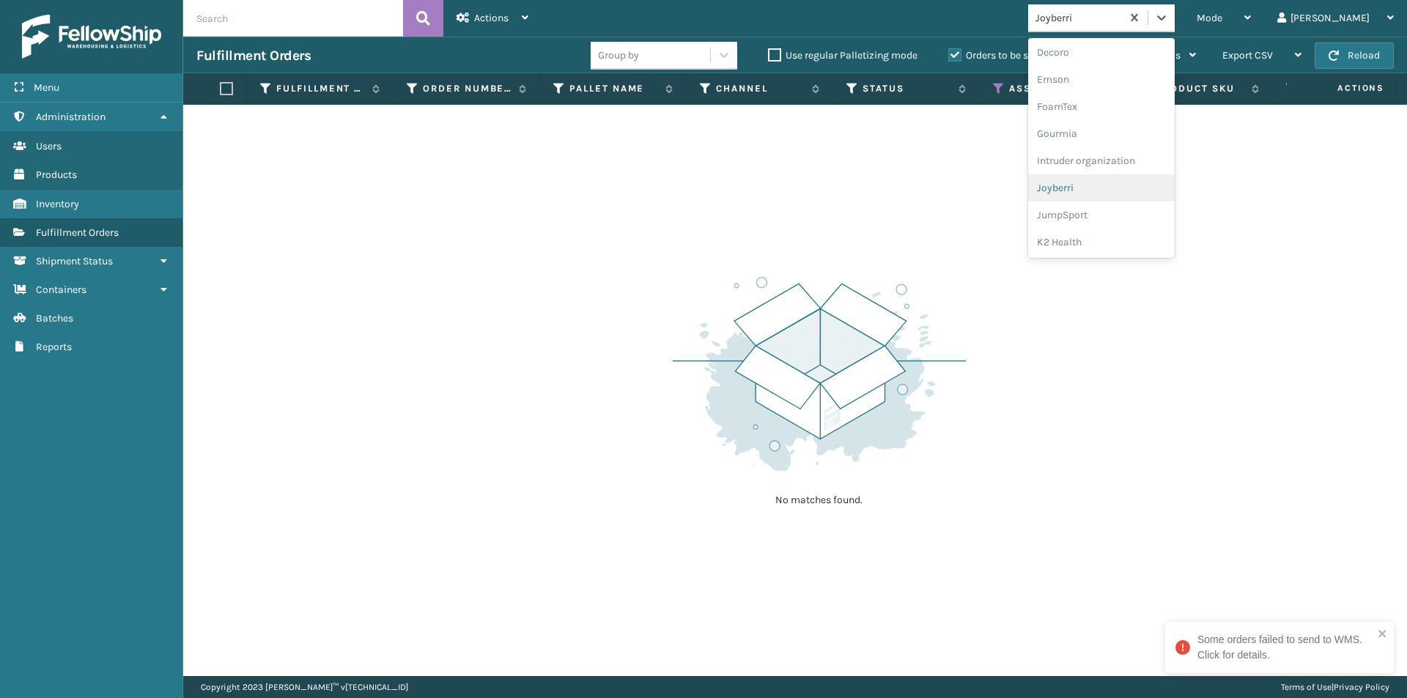
scroll to position [326, 0]
click at [1119, 185] on div "JumpSport" at bounding box center [1101, 189] width 147 height 27
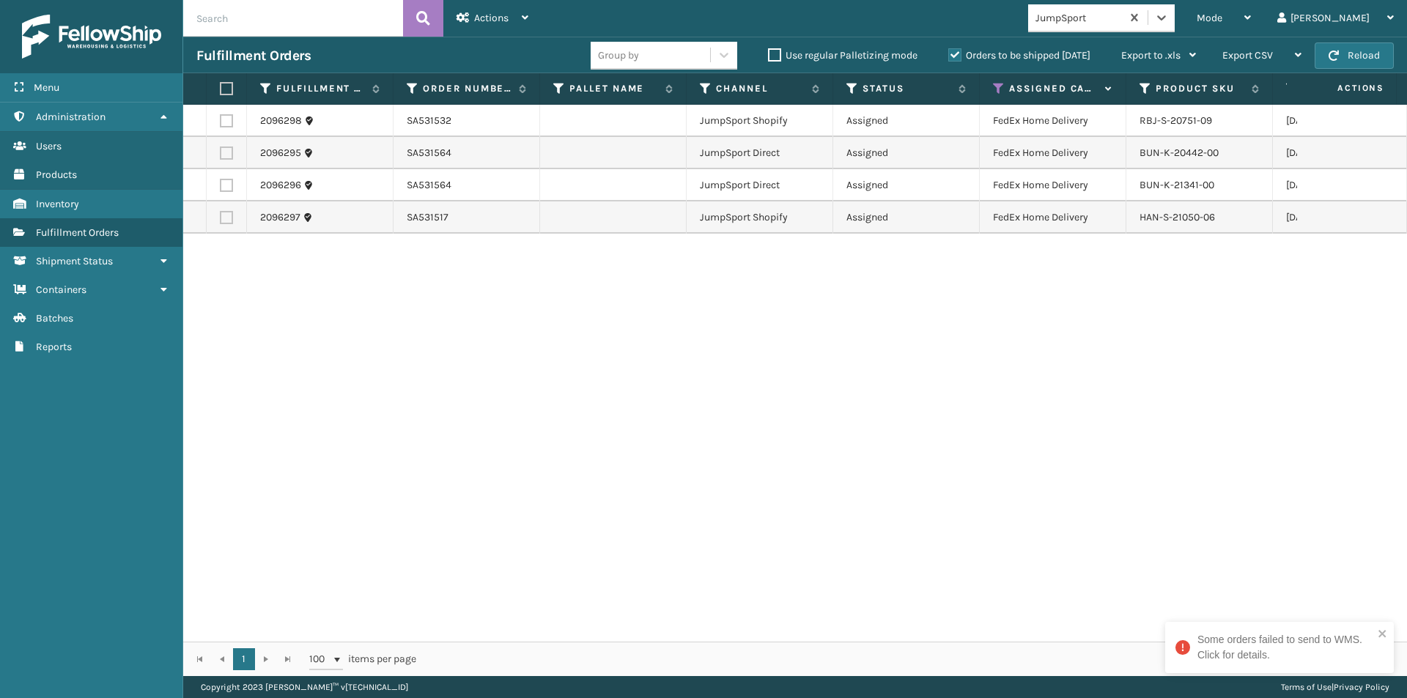
click at [223, 92] on label at bounding box center [224, 88] width 9 height 13
click at [221, 92] on input "checkbox" at bounding box center [220, 89] width 1 height 10
click at [492, 17] on span "Actions" at bounding box center [491, 18] width 34 height 12
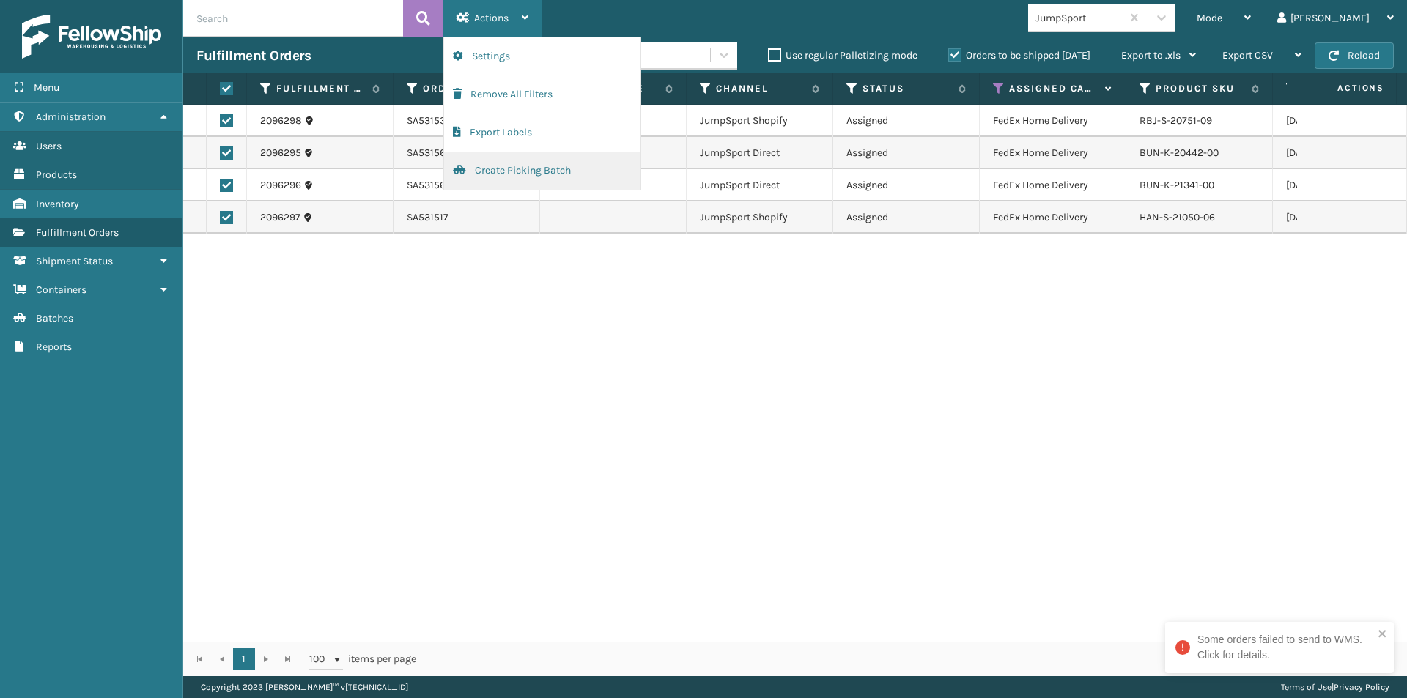
click at [516, 166] on button "Create Picking Batch" at bounding box center [542, 171] width 196 height 38
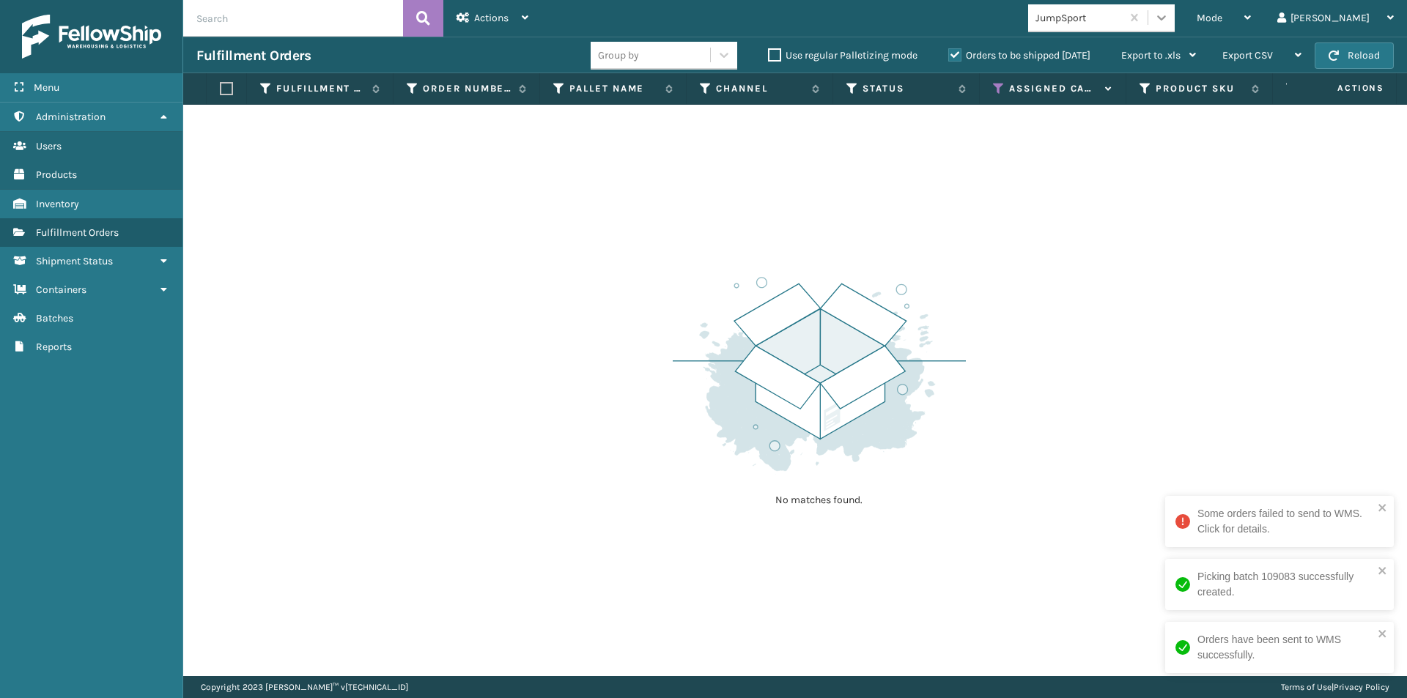
click at [1169, 21] on icon at bounding box center [1161, 17] width 15 height 15
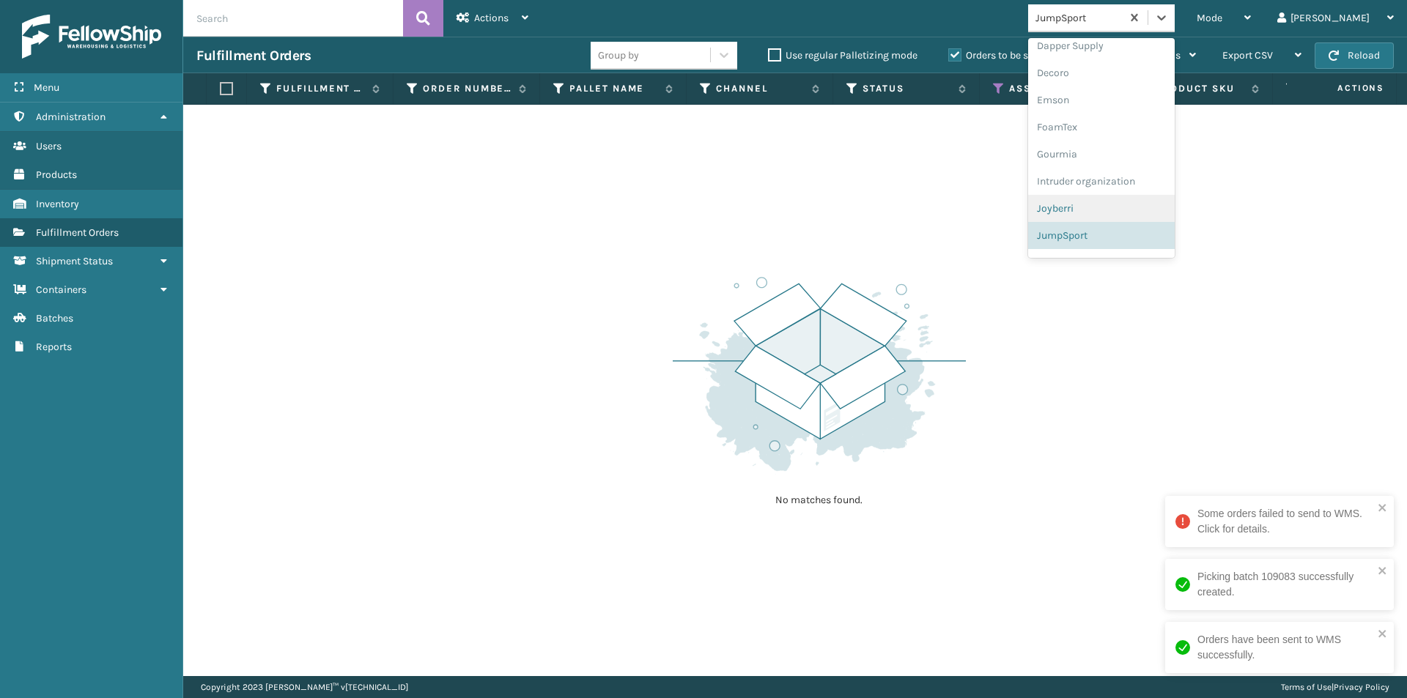
scroll to position [353, 0]
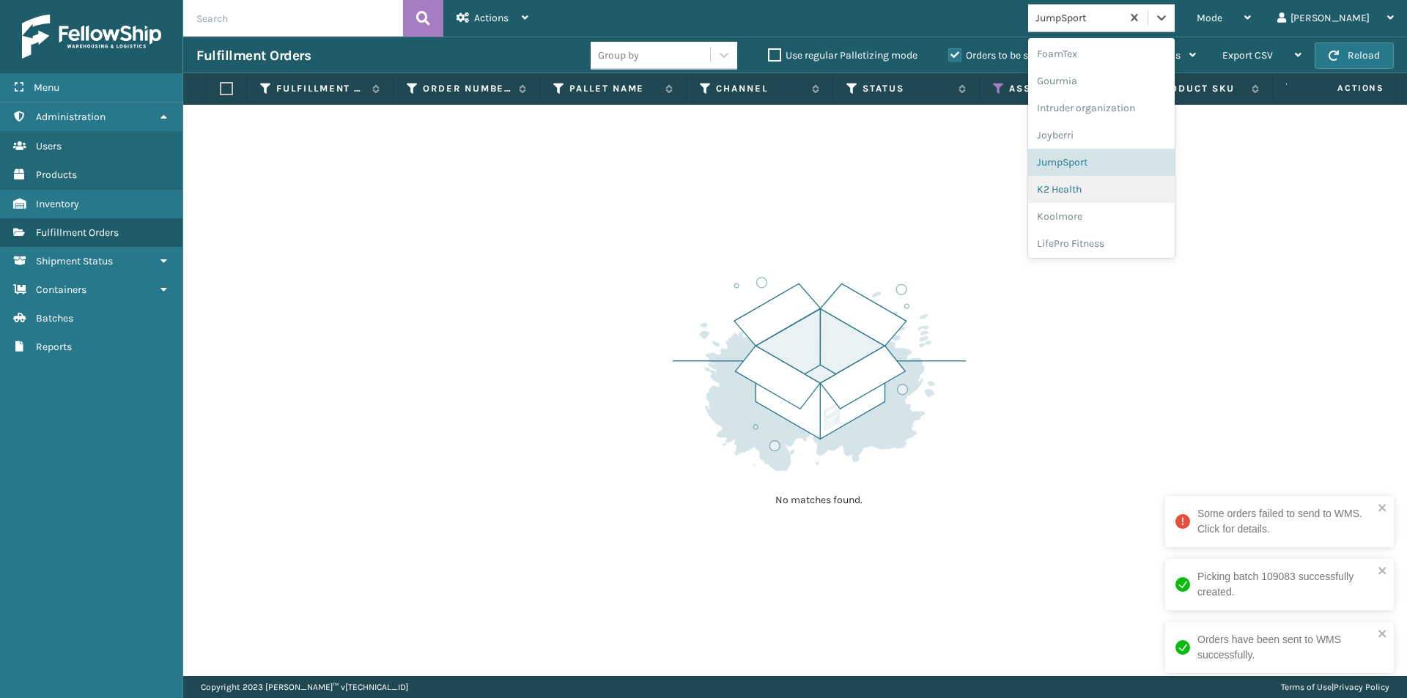
click at [1129, 195] on div "K2 Health" at bounding box center [1101, 189] width 147 height 27
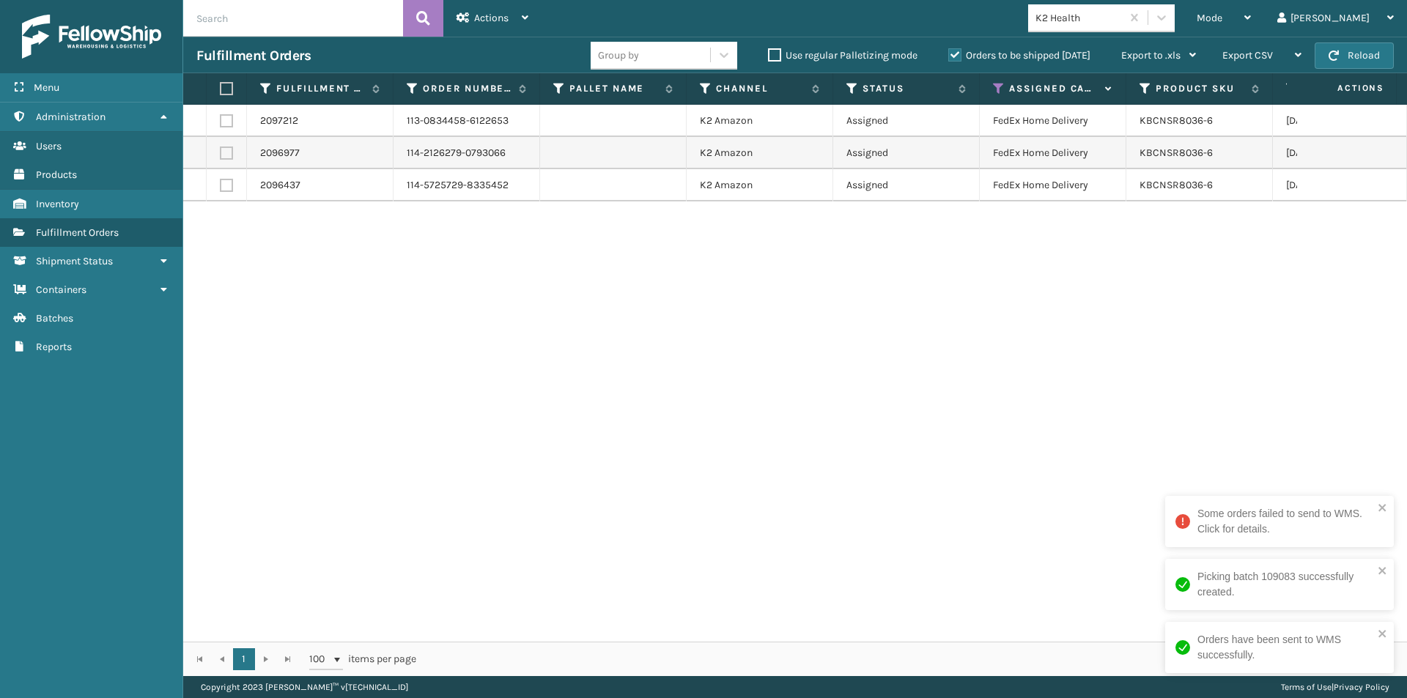
click at [225, 89] on label at bounding box center [224, 88] width 9 height 13
click at [221, 89] on input "checkbox" at bounding box center [220, 89] width 1 height 10
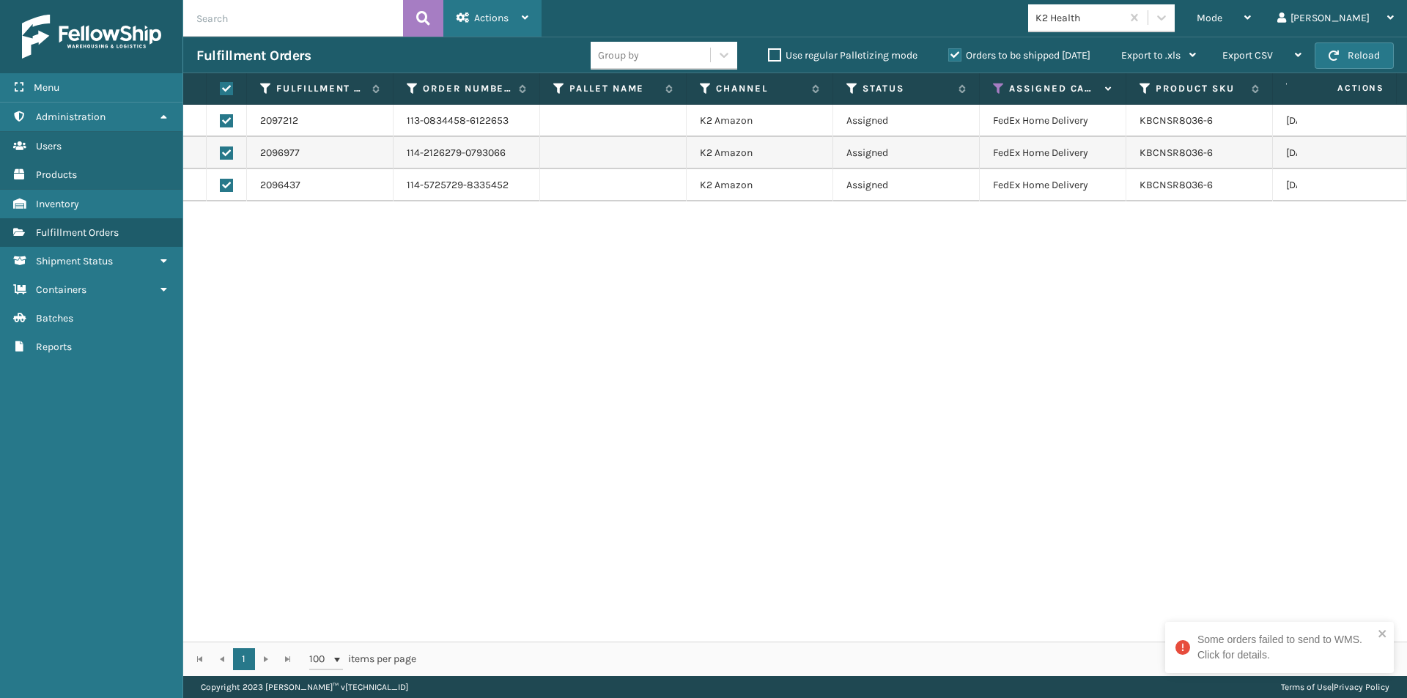
drag, startPoint x: 490, startPoint y: 19, endPoint x: 497, endPoint y: 26, distance: 10.4
click at [490, 18] on span "Actions" at bounding box center [491, 18] width 34 height 12
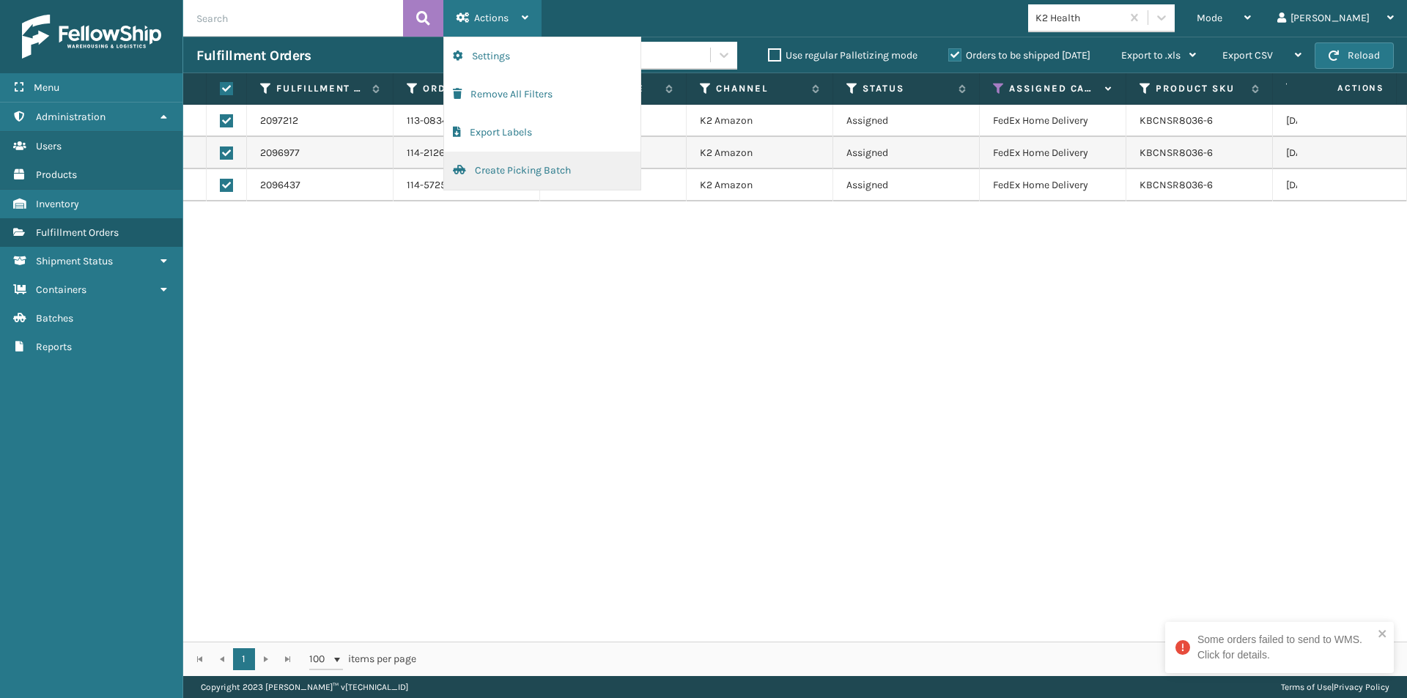
click at [504, 171] on button "Create Picking Batch" at bounding box center [542, 171] width 196 height 38
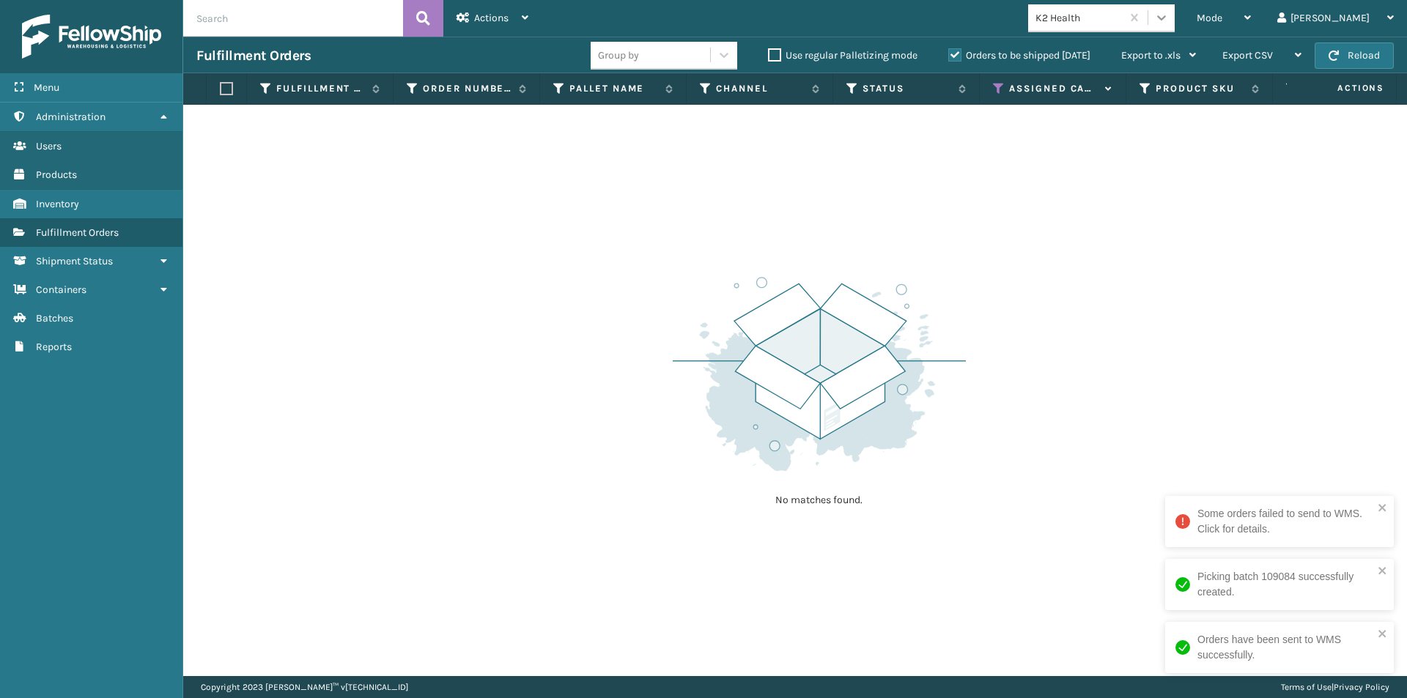
click at [1169, 15] on icon at bounding box center [1161, 17] width 15 height 15
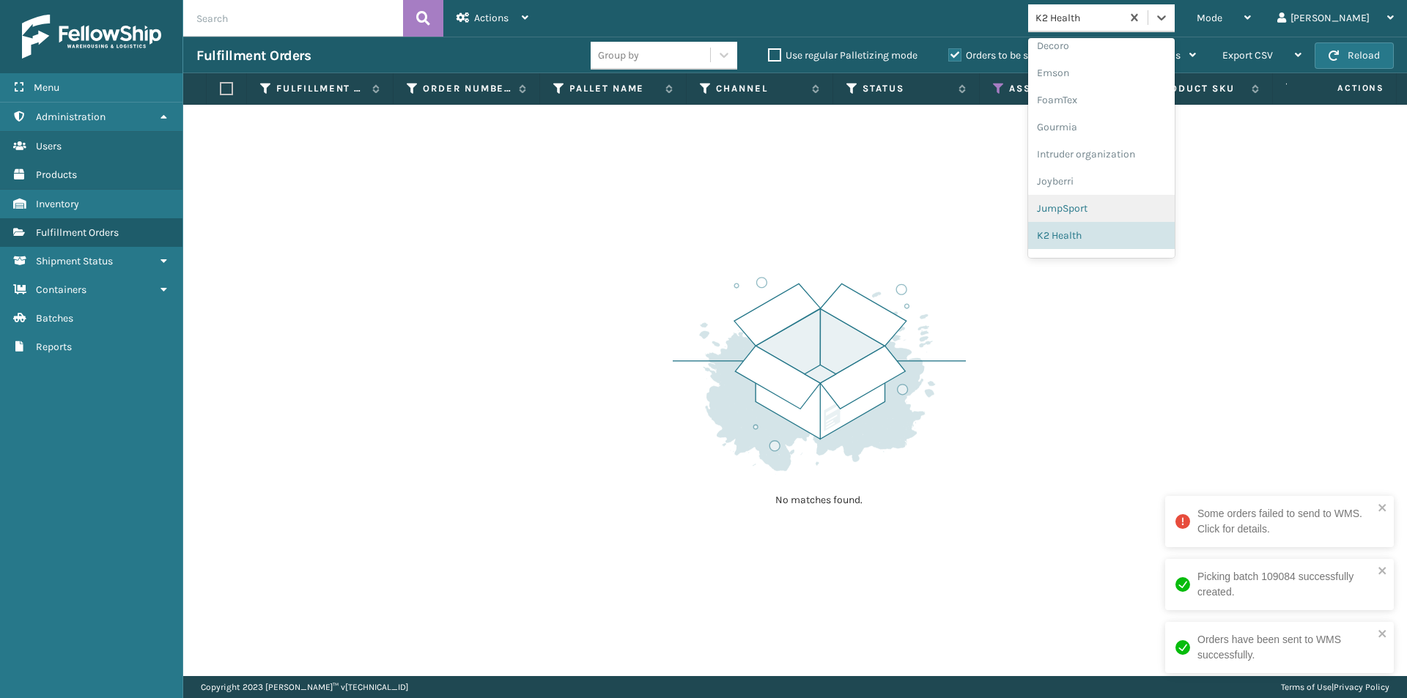
scroll to position [380, 0]
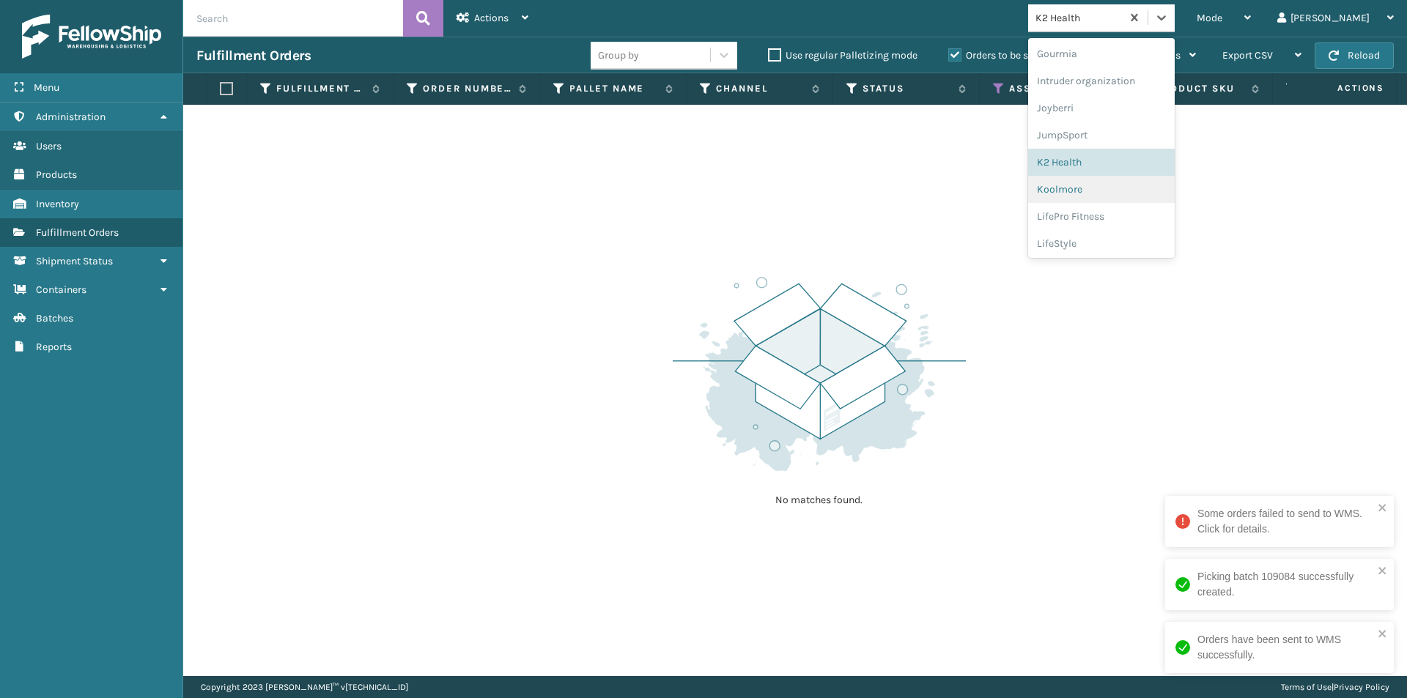
click at [1128, 185] on div "Koolmore" at bounding box center [1101, 189] width 147 height 27
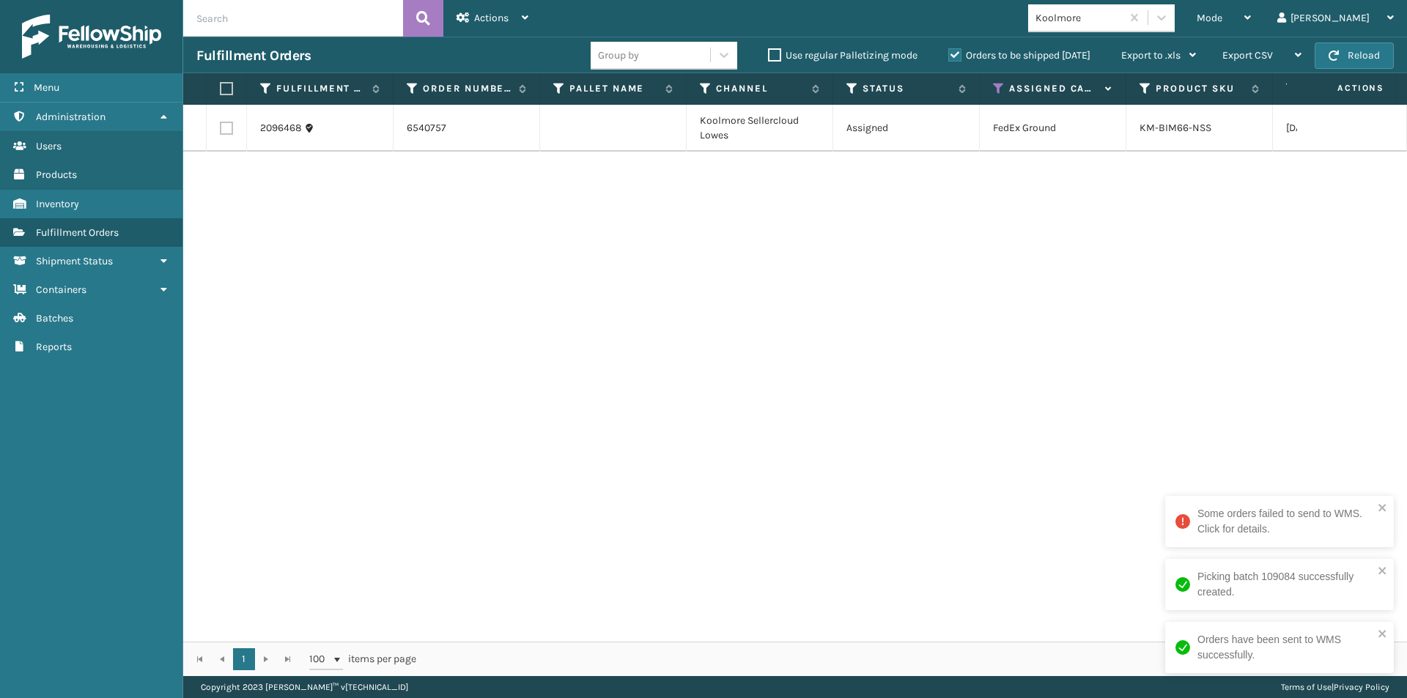
click at [229, 94] on label at bounding box center [224, 88] width 9 height 13
click at [221, 94] on input "checkbox" at bounding box center [220, 89] width 1 height 10
click at [467, 18] on icon at bounding box center [463, 17] width 13 height 10
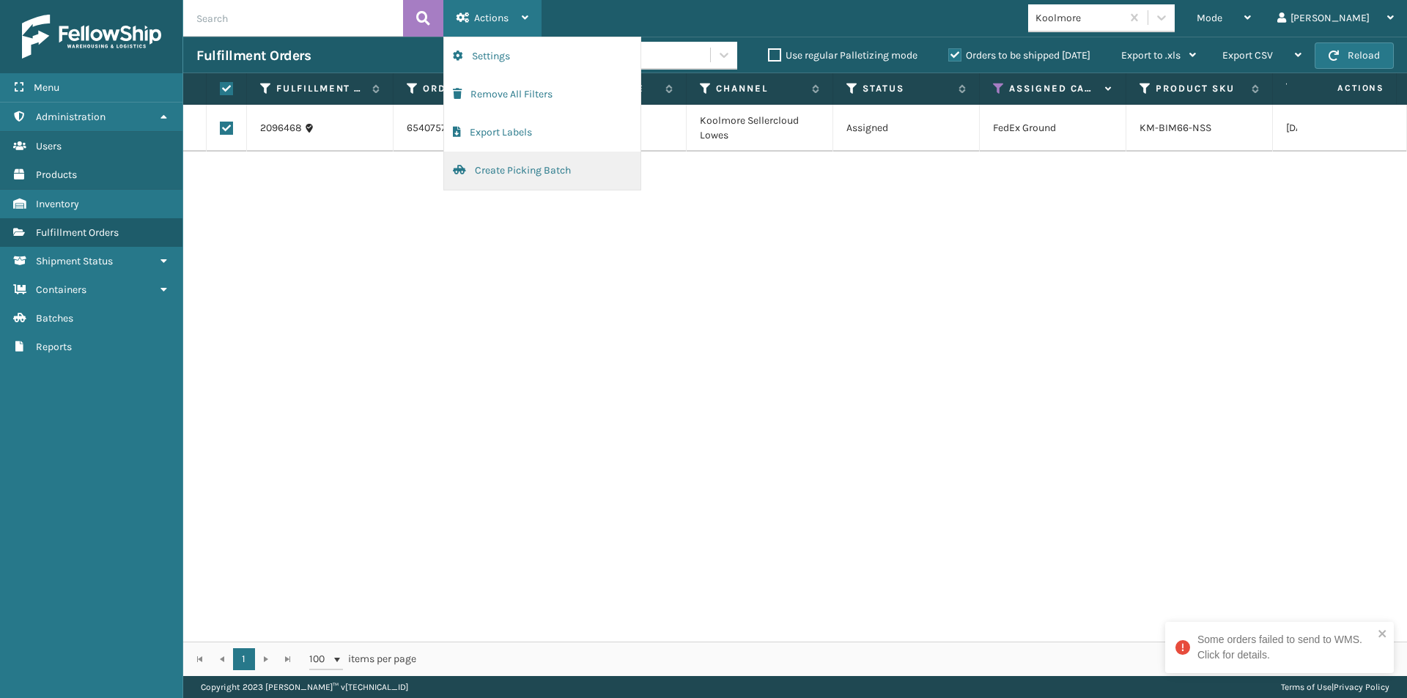
click at [498, 169] on button "Create Picking Batch" at bounding box center [542, 171] width 196 height 38
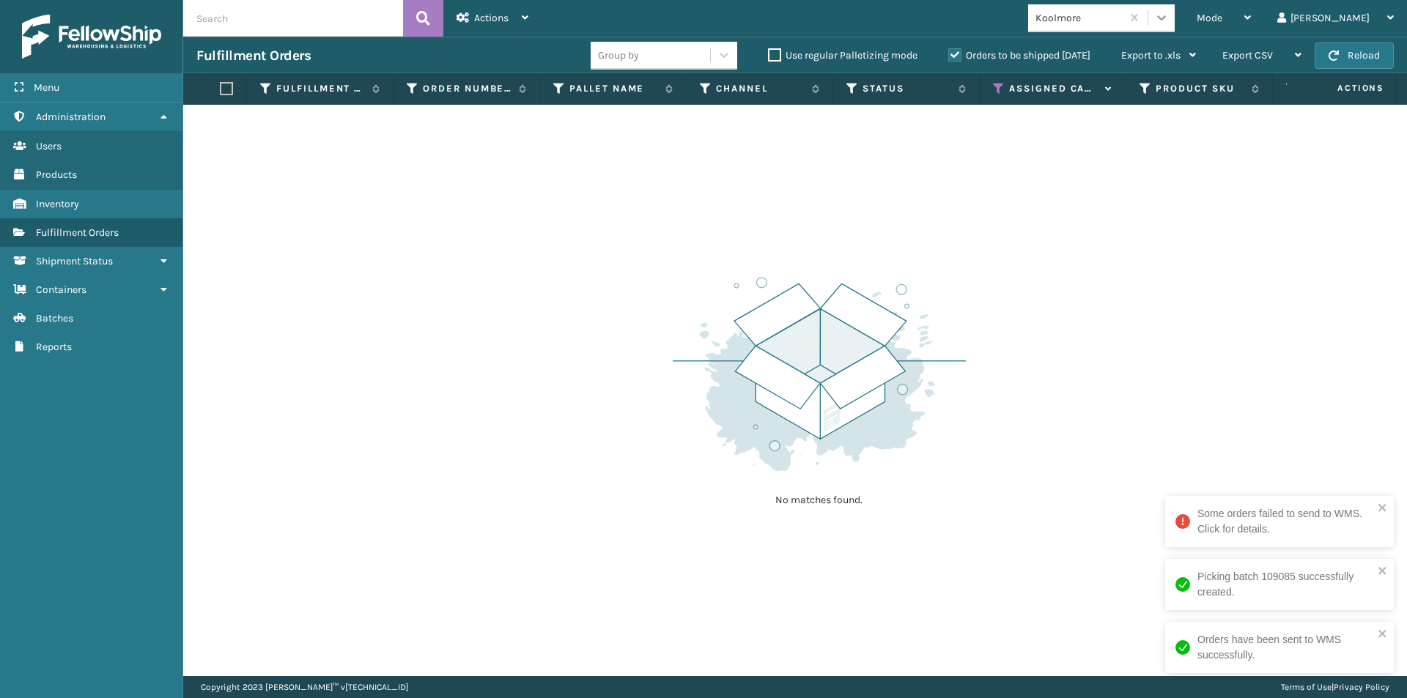
click at [1169, 18] on icon at bounding box center [1161, 17] width 15 height 15
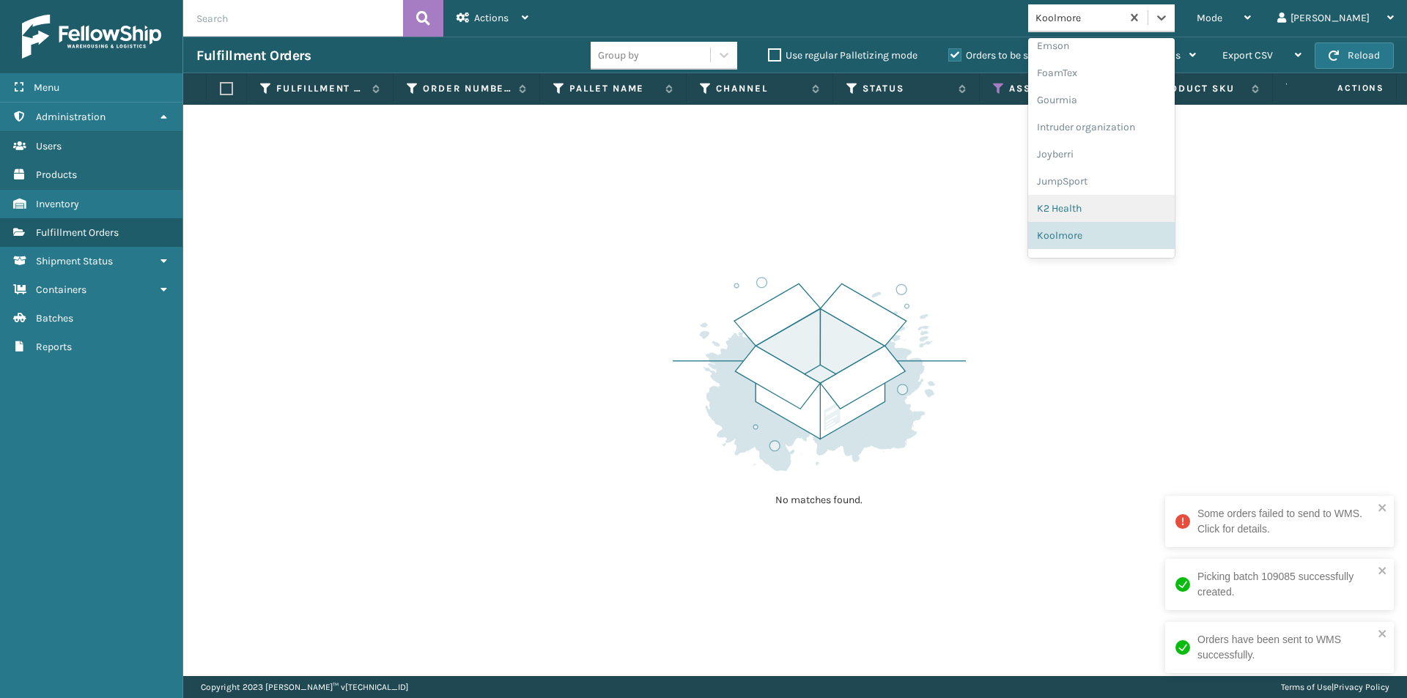
scroll to position [407, 0]
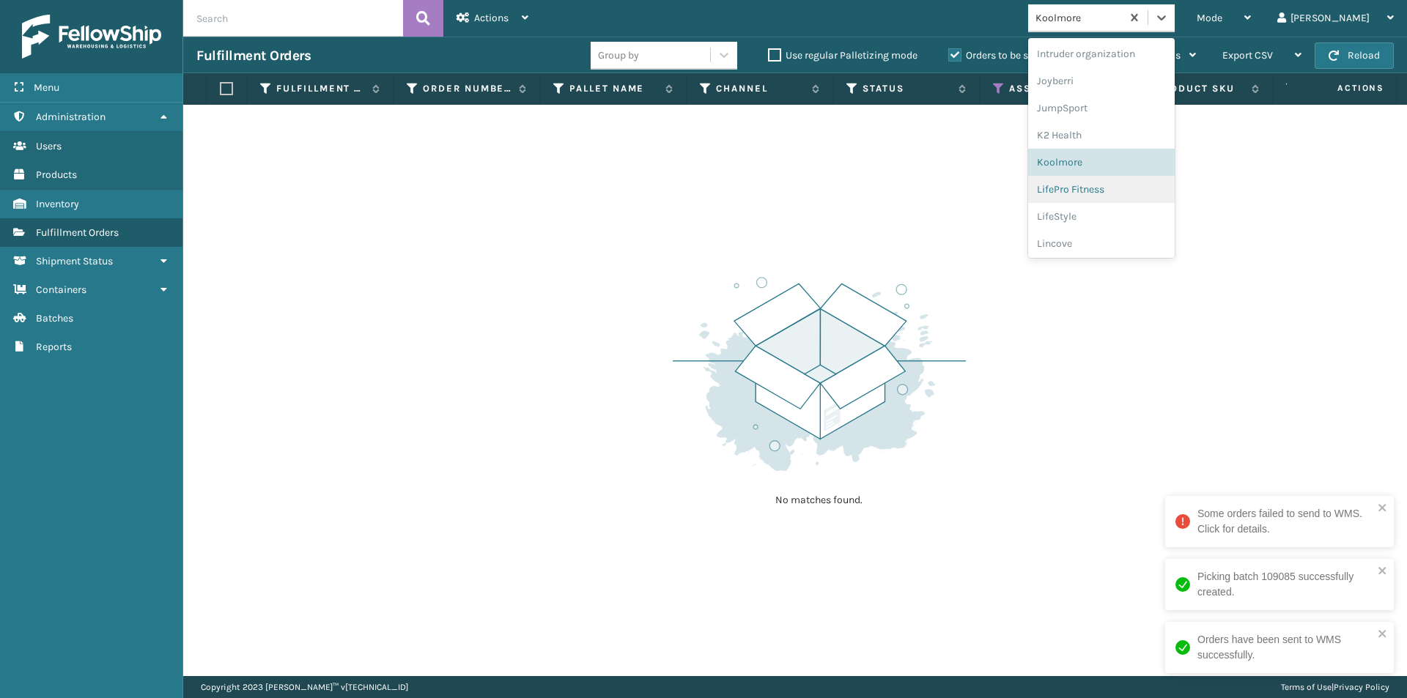
click at [1137, 195] on div "LifePro Fitness" at bounding box center [1101, 189] width 147 height 27
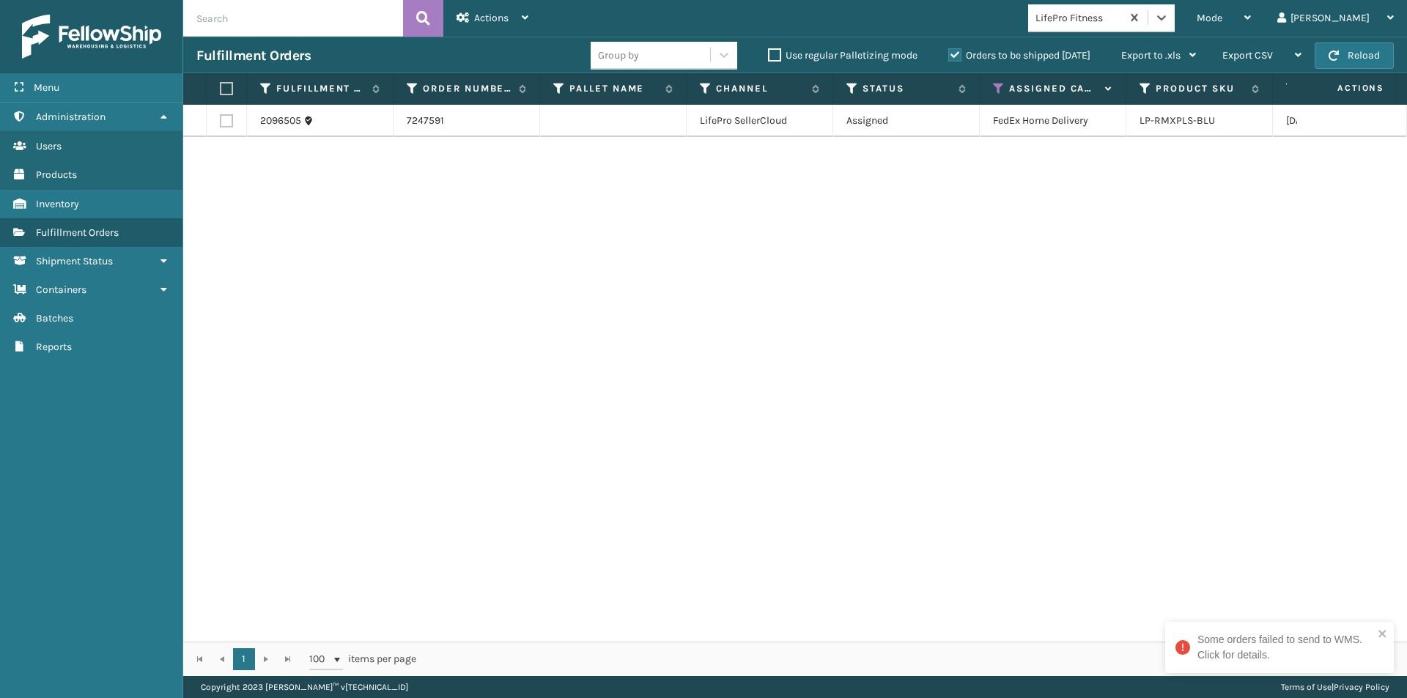
click at [224, 92] on label at bounding box center [224, 88] width 9 height 13
click at [221, 92] on input "checkbox" at bounding box center [220, 89] width 1 height 10
click at [502, 25] on div "Actions" at bounding box center [493, 18] width 72 height 37
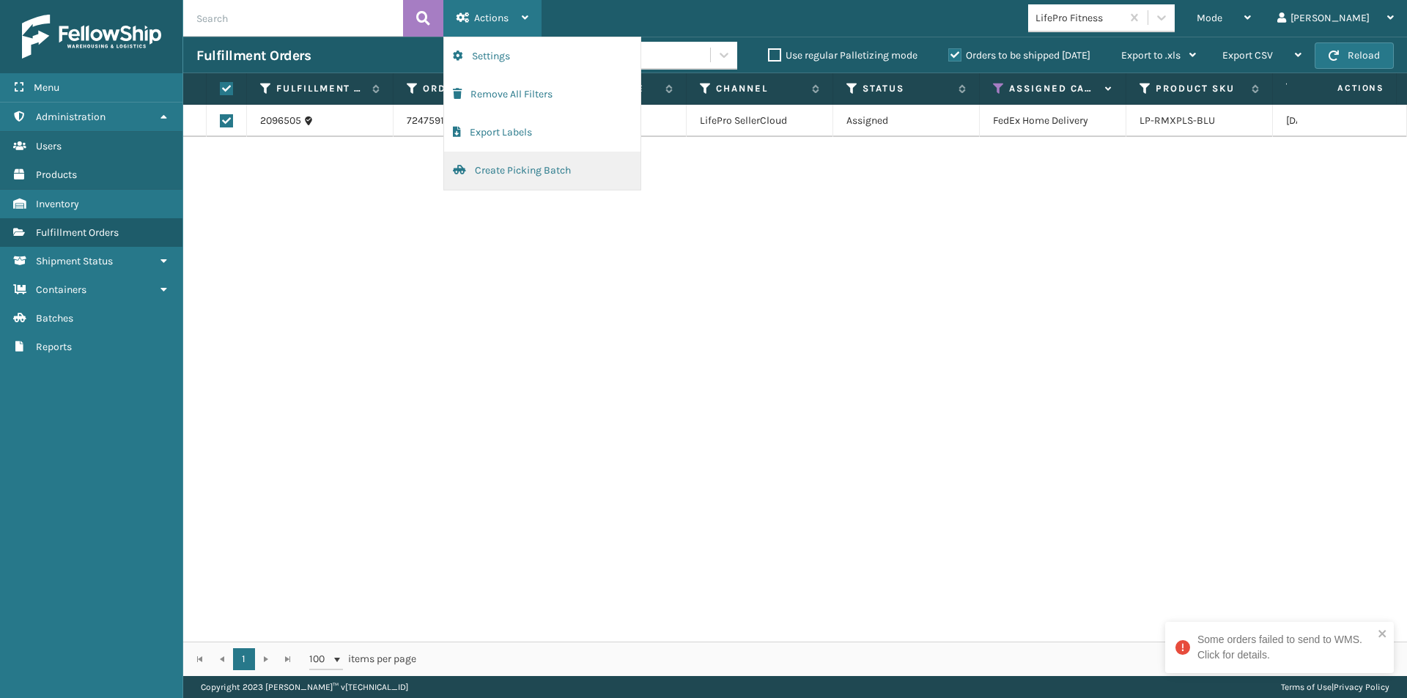
click at [522, 180] on button "Create Picking Batch" at bounding box center [542, 171] width 196 height 38
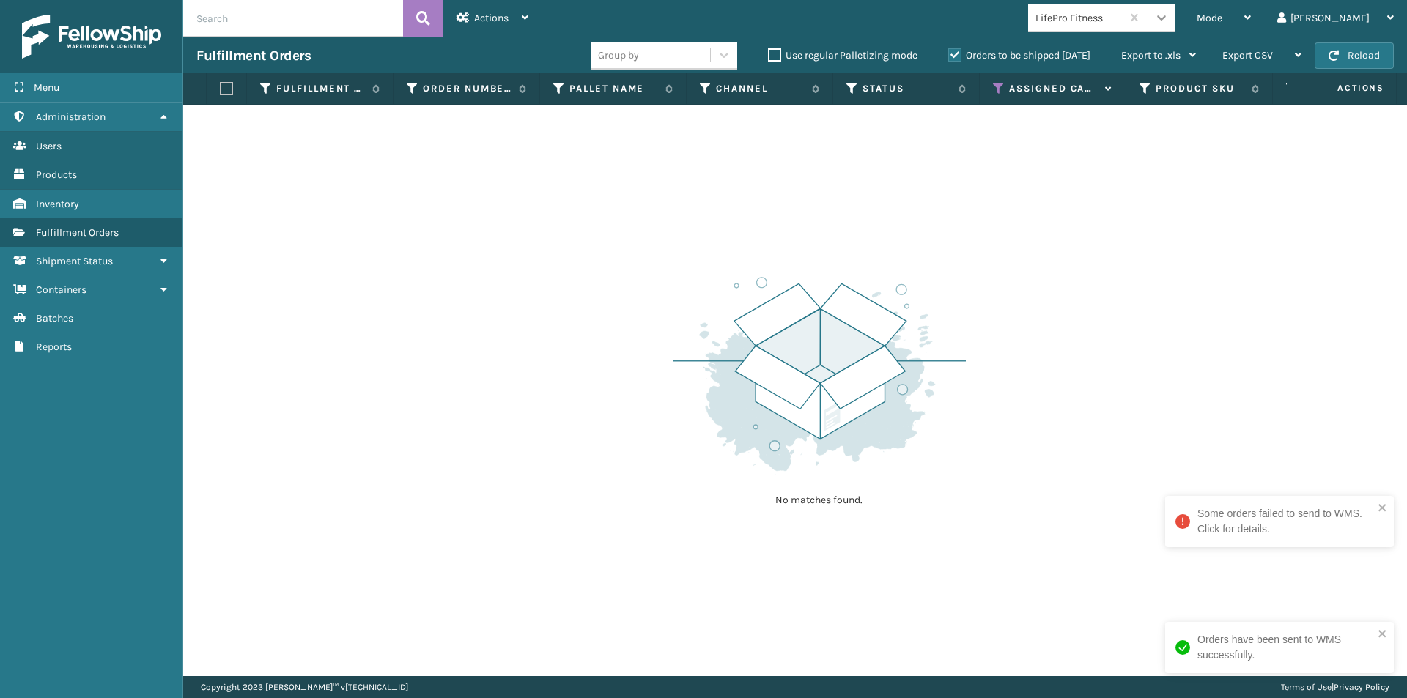
click at [1175, 26] on div at bounding box center [1161, 17] width 26 height 26
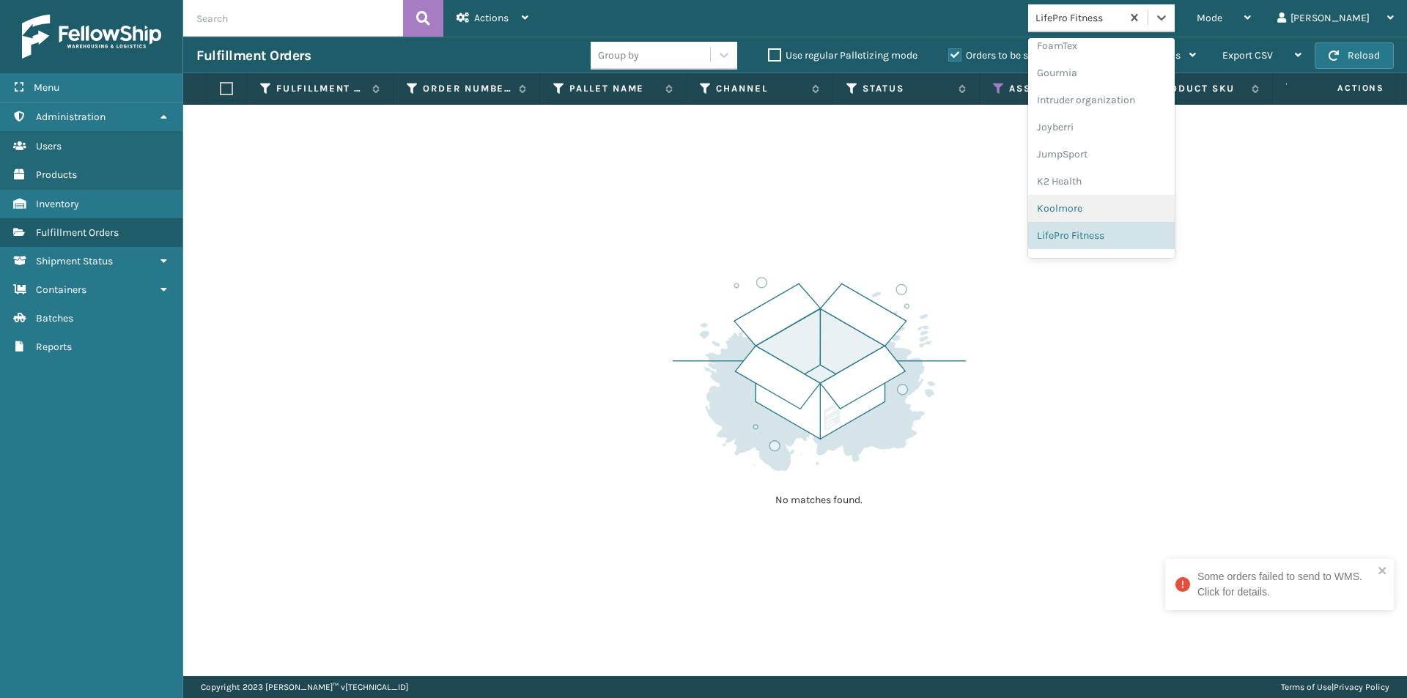
scroll to position [435, 0]
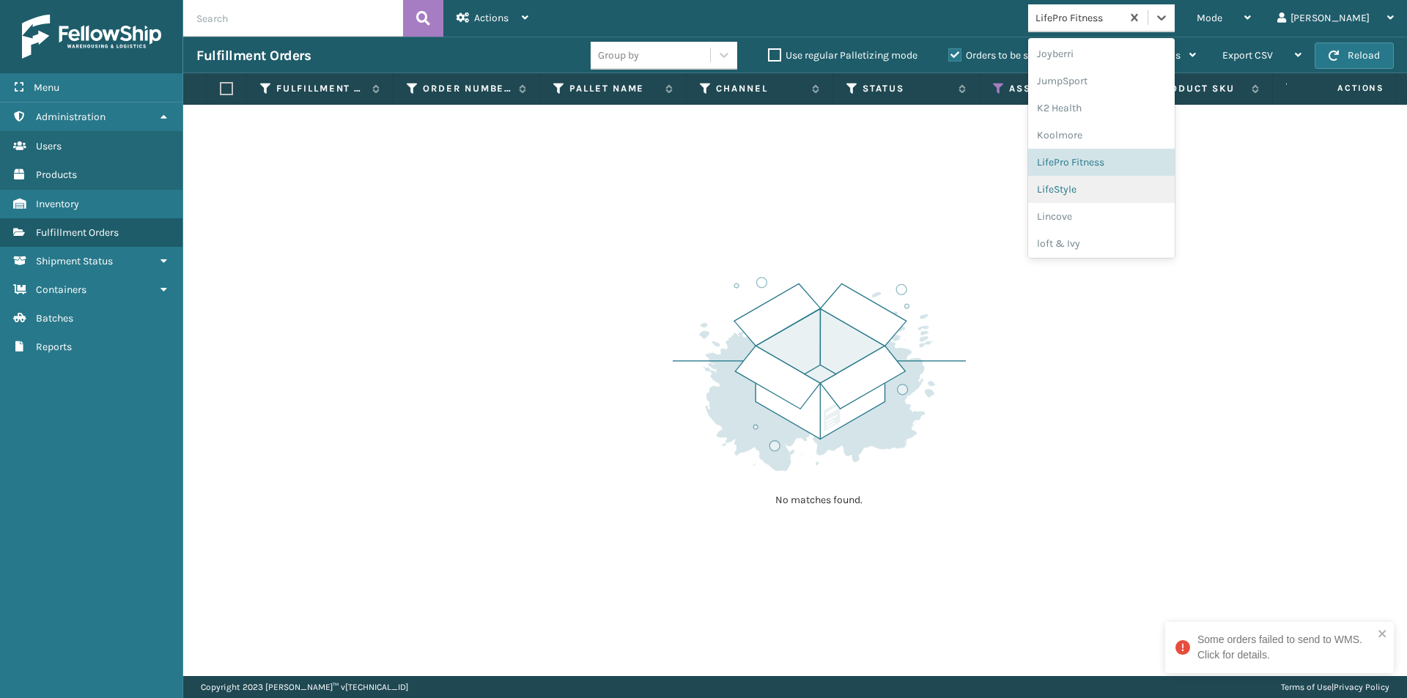
click at [1110, 194] on div "LifeStyle" at bounding box center [1101, 189] width 147 height 27
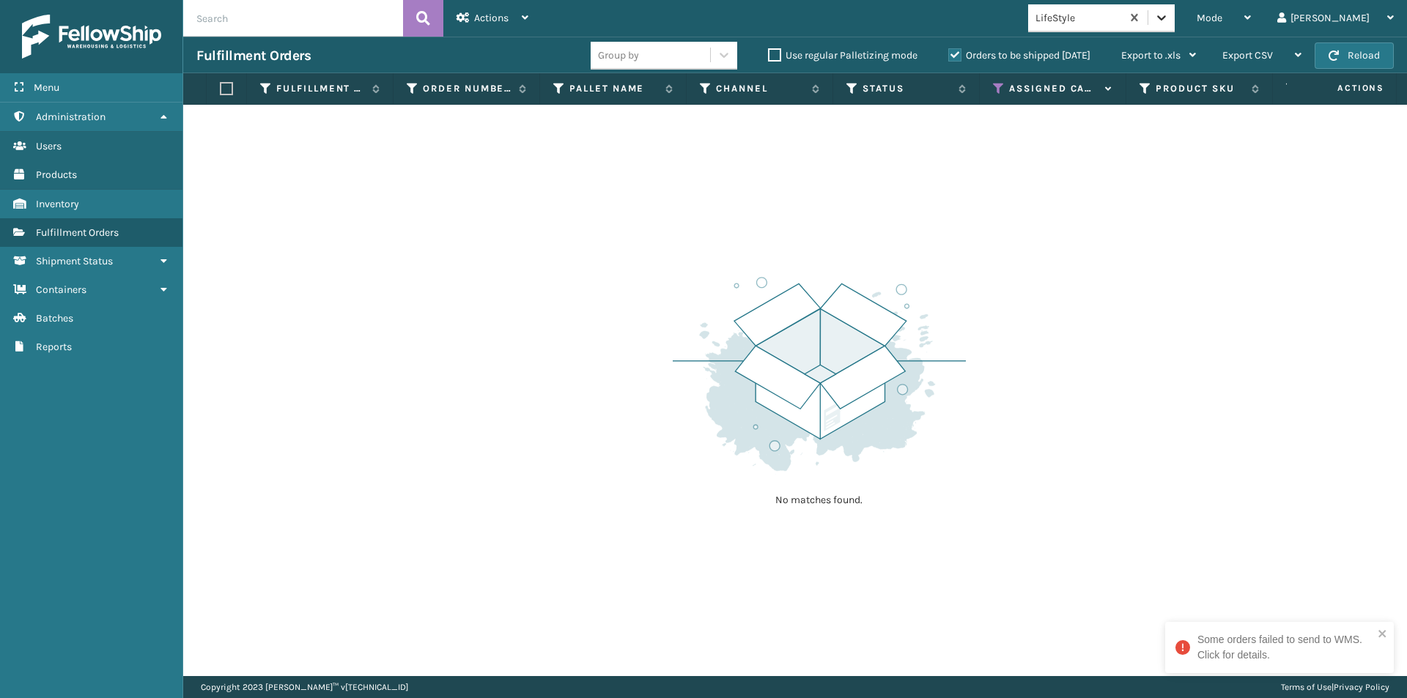
click at [1169, 15] on icon at bounding box center [1161, 17] width 15 height 15
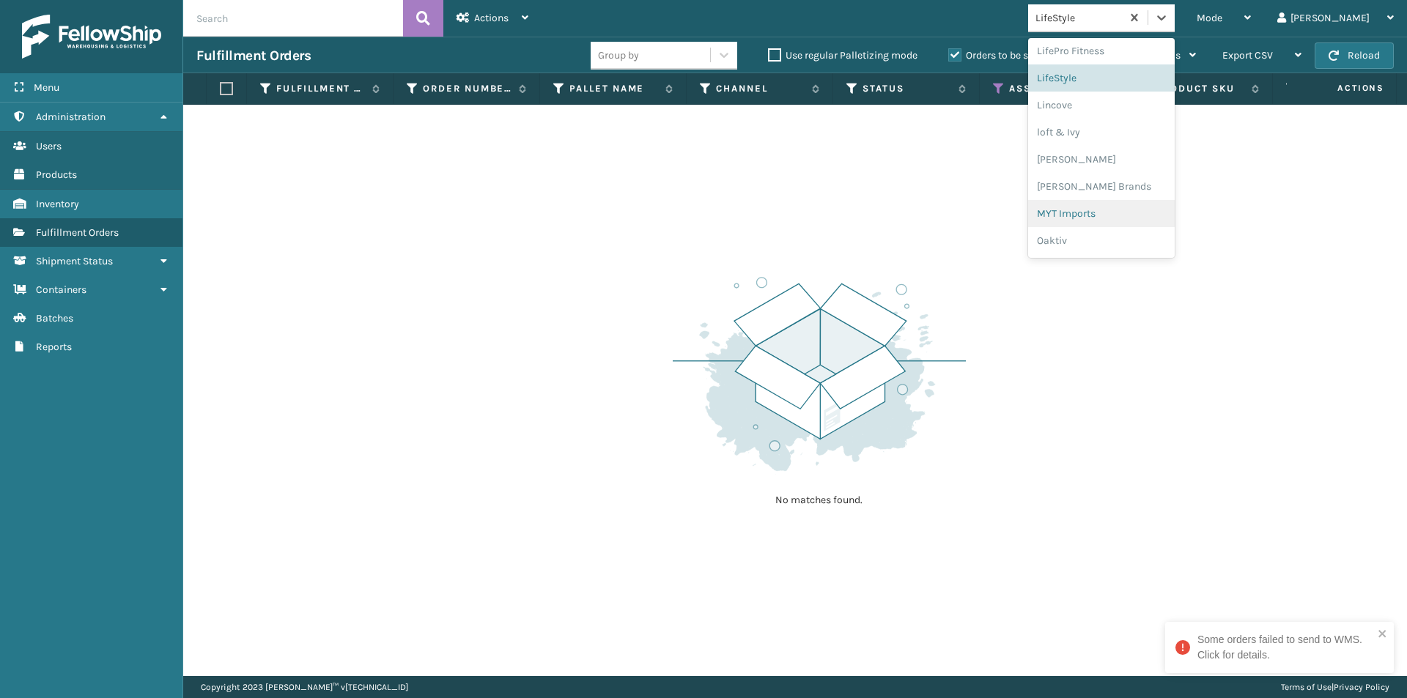
scroll to position [464, 0]
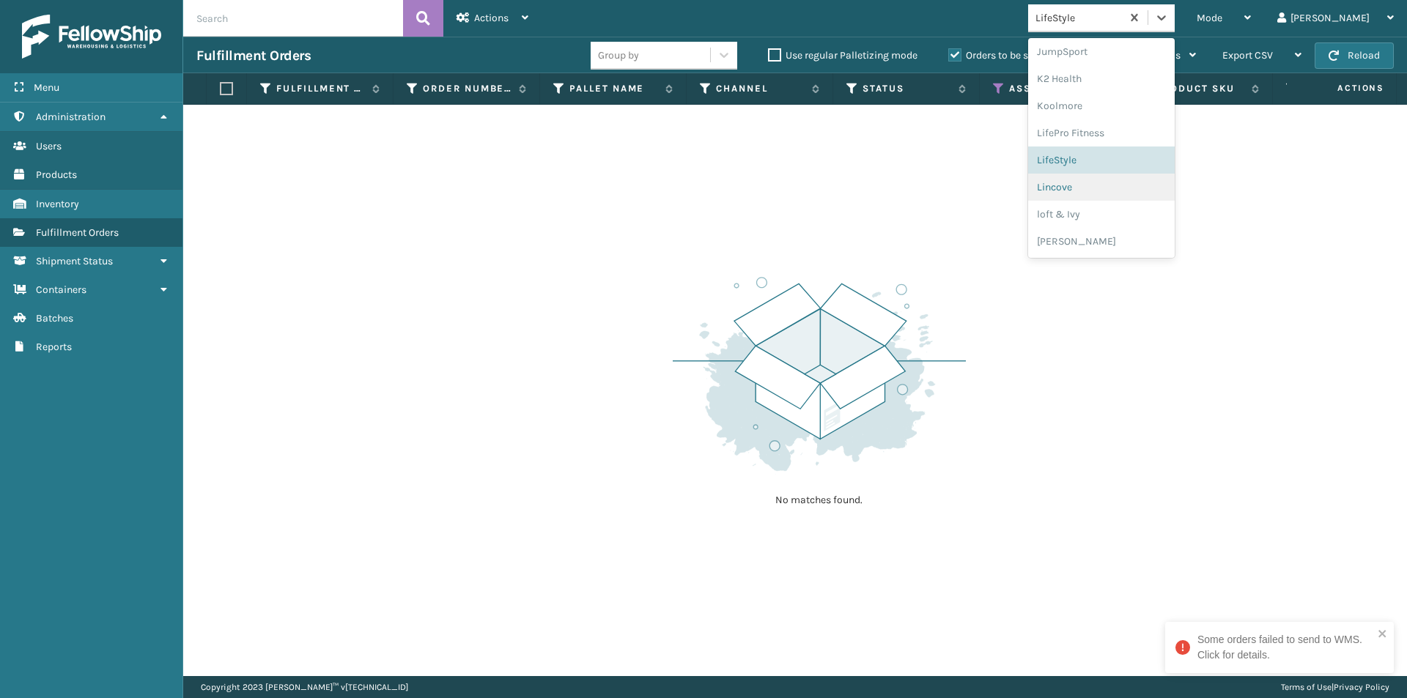
click at [1116, 193] on div "Lincove" at bounding box center [1101, 187] width 147 height 27
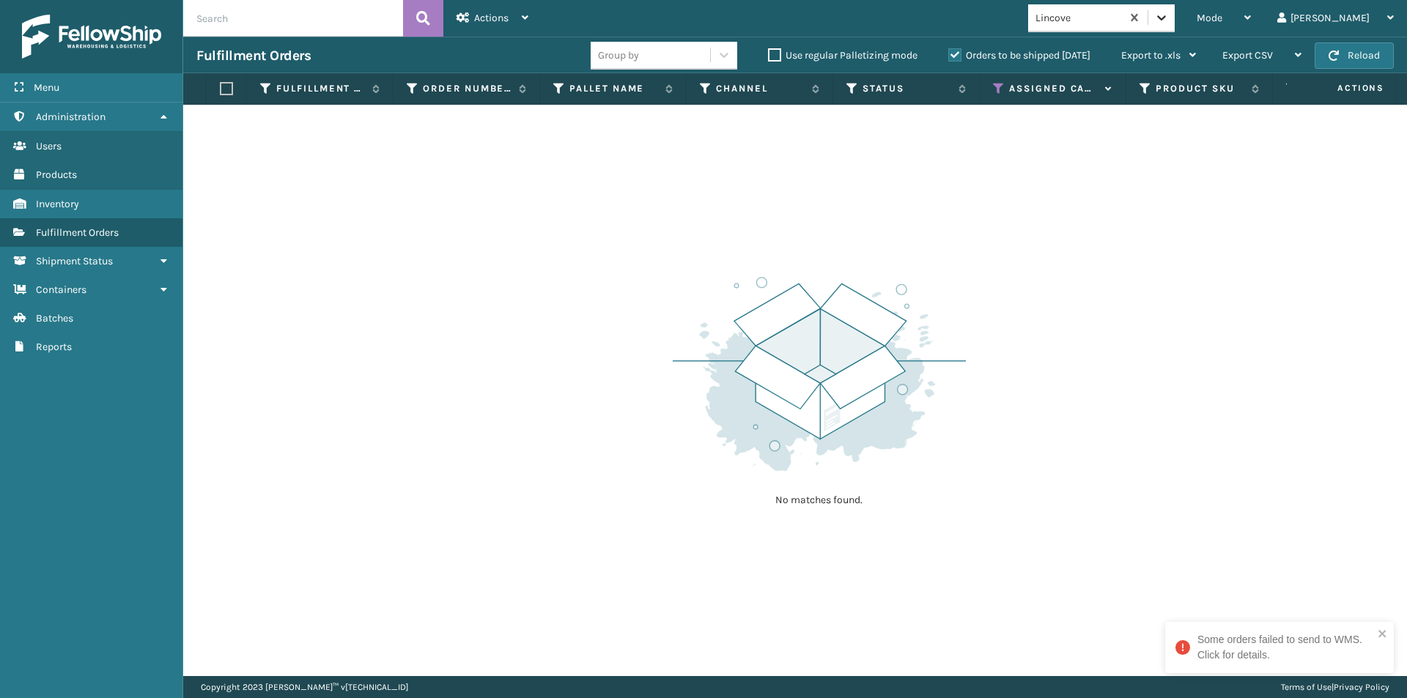
click at [1169, 19] on icon at bounding box center [1161, 17] width 15 height 15
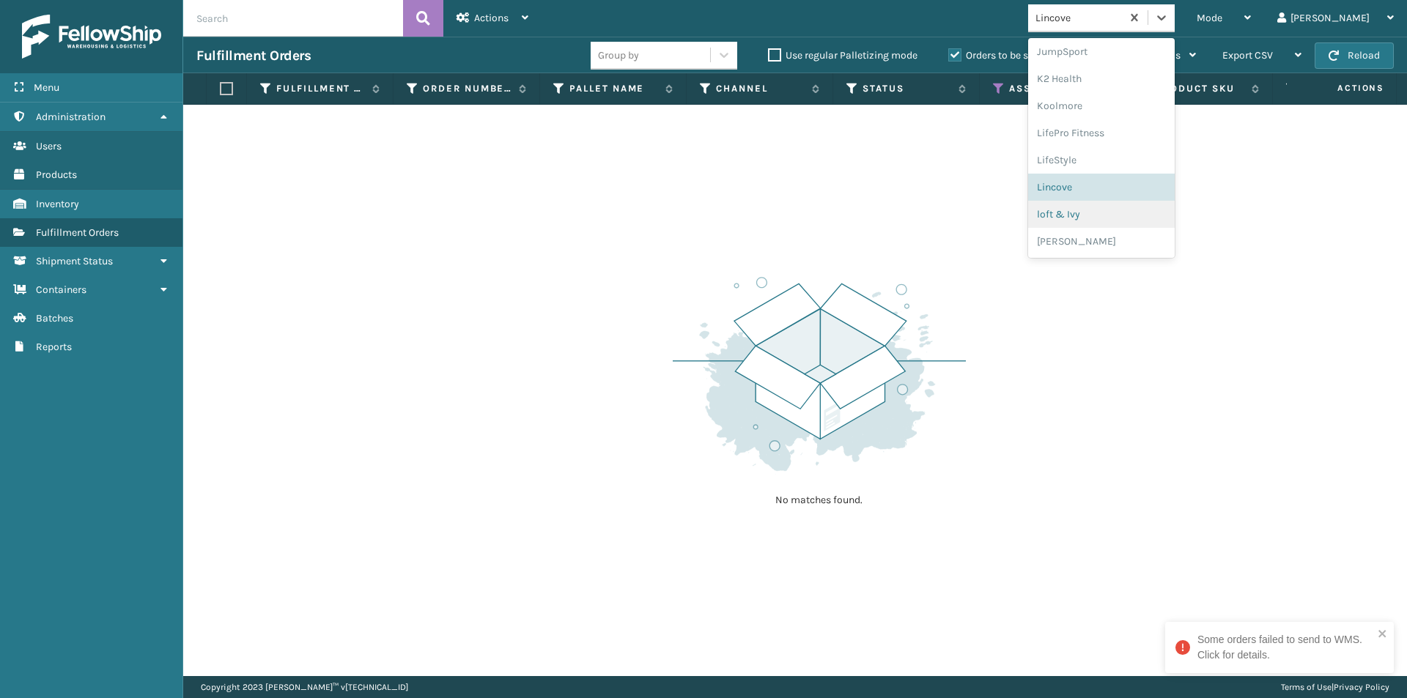
click at [1117, 220] on div "loft & Ivy" at bounding box center [1101, 214] width 147 height 27
click at [1169, 15] on icon at bounding box center [1161, 17] width 15 height 15
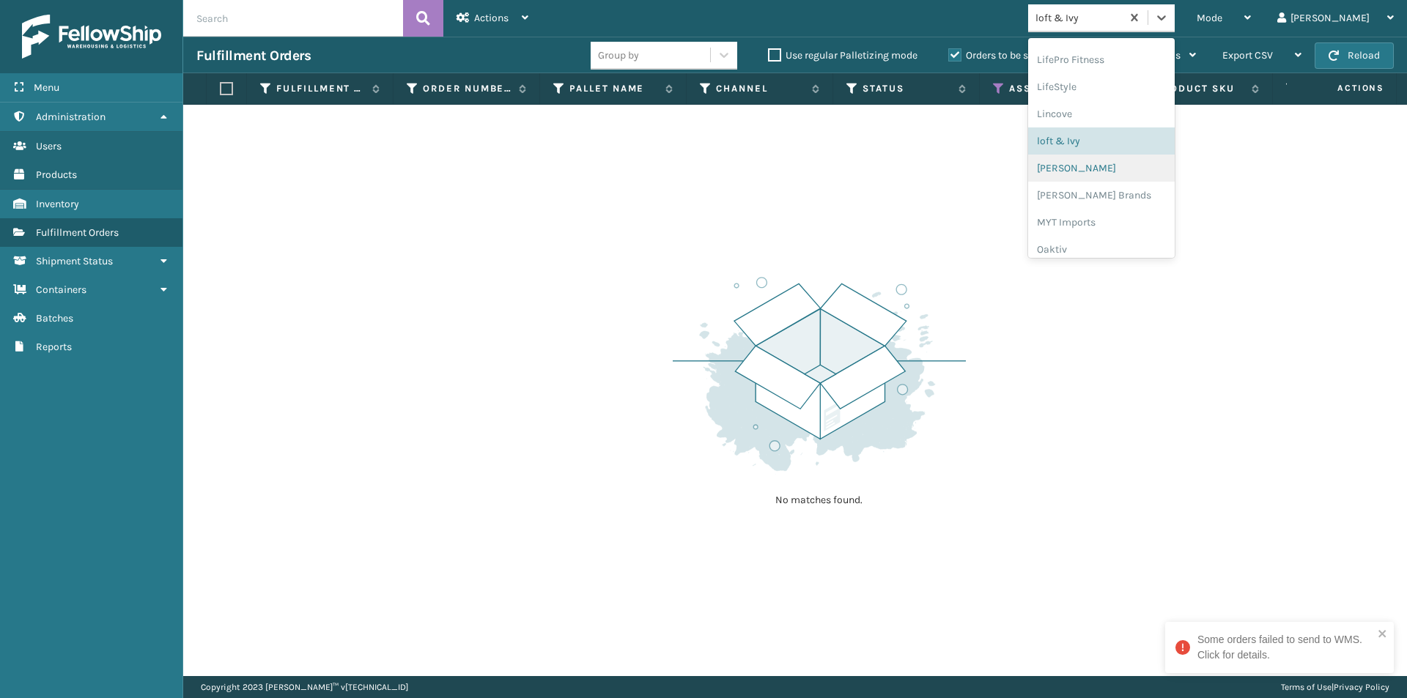
click at [1108, 173] on div "[PERSON_NAME]" at bounding box center [1101, 168] width 147 height 27
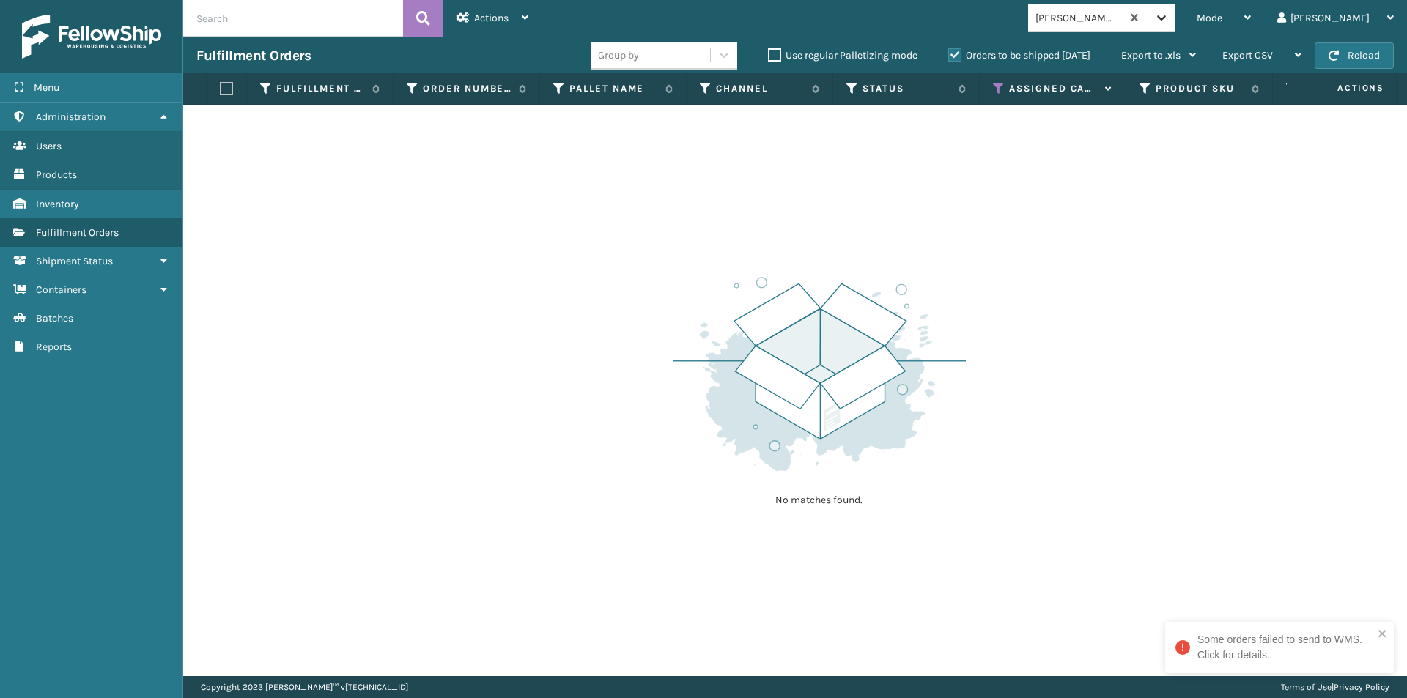
click at [1169, 19] on icon at bounding box center [1161, 17] width 15 height 15
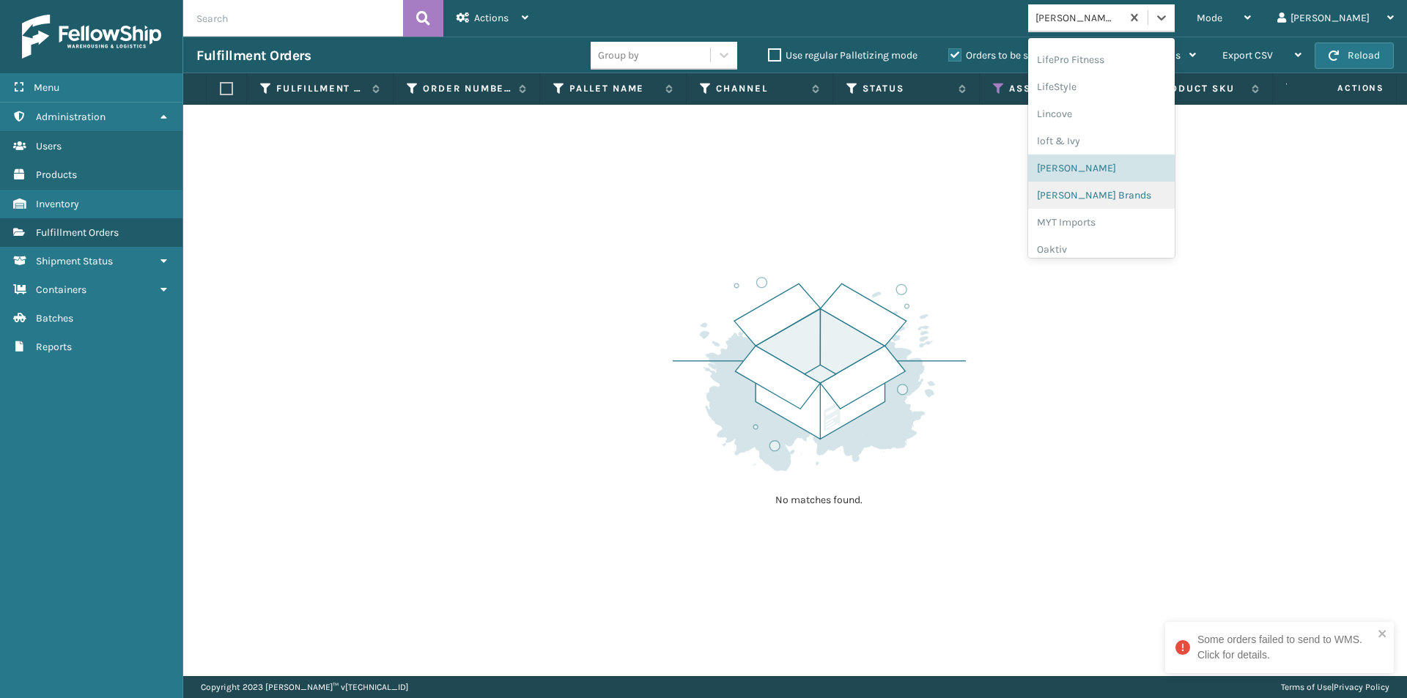
click at [1115, 201] on div "[PERSON_NAME] Brands" at bounding box center [1101, 195] width 147 height 27
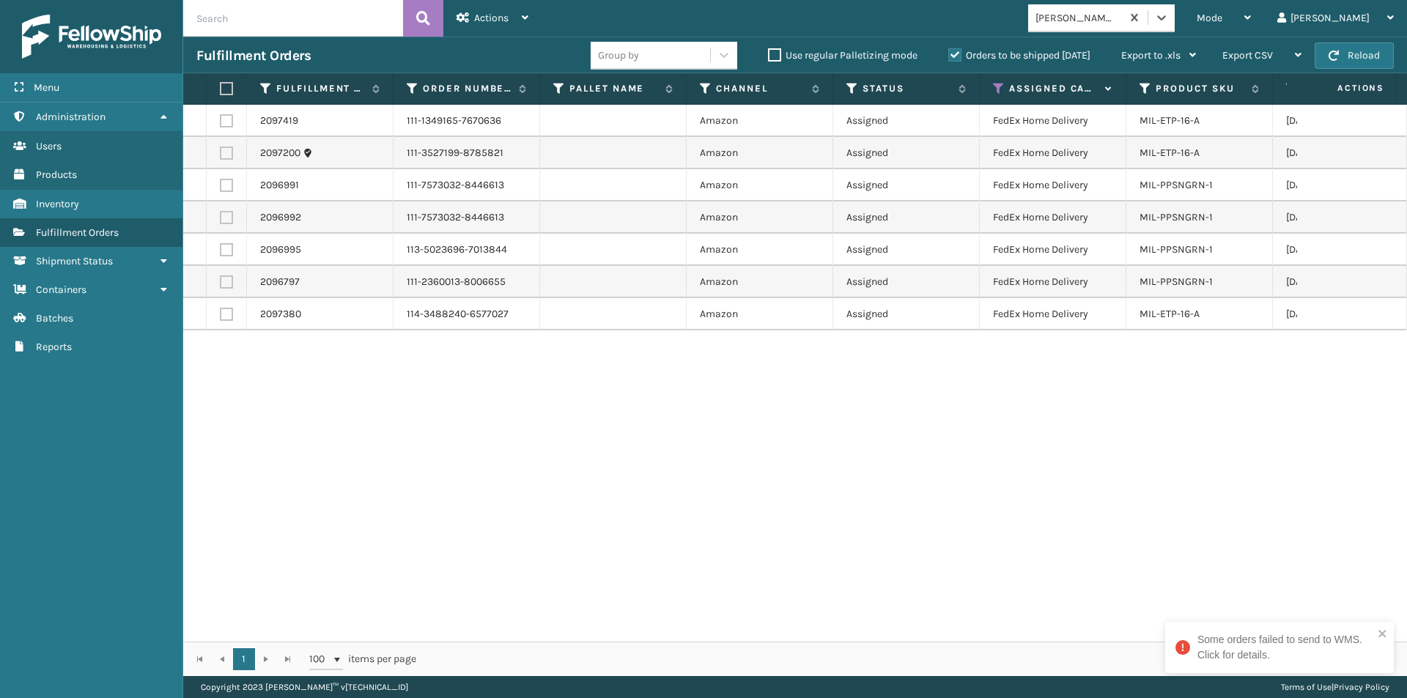
click at [226, 92] on label at bounding box center [224, 88] width 9 height 13
click at [221, 92] on input "checkbox" at bounding box center [220, 89] width 1 height 10
click at [526, 15] on icon at bounding box center [525, 17] width 7 height 10
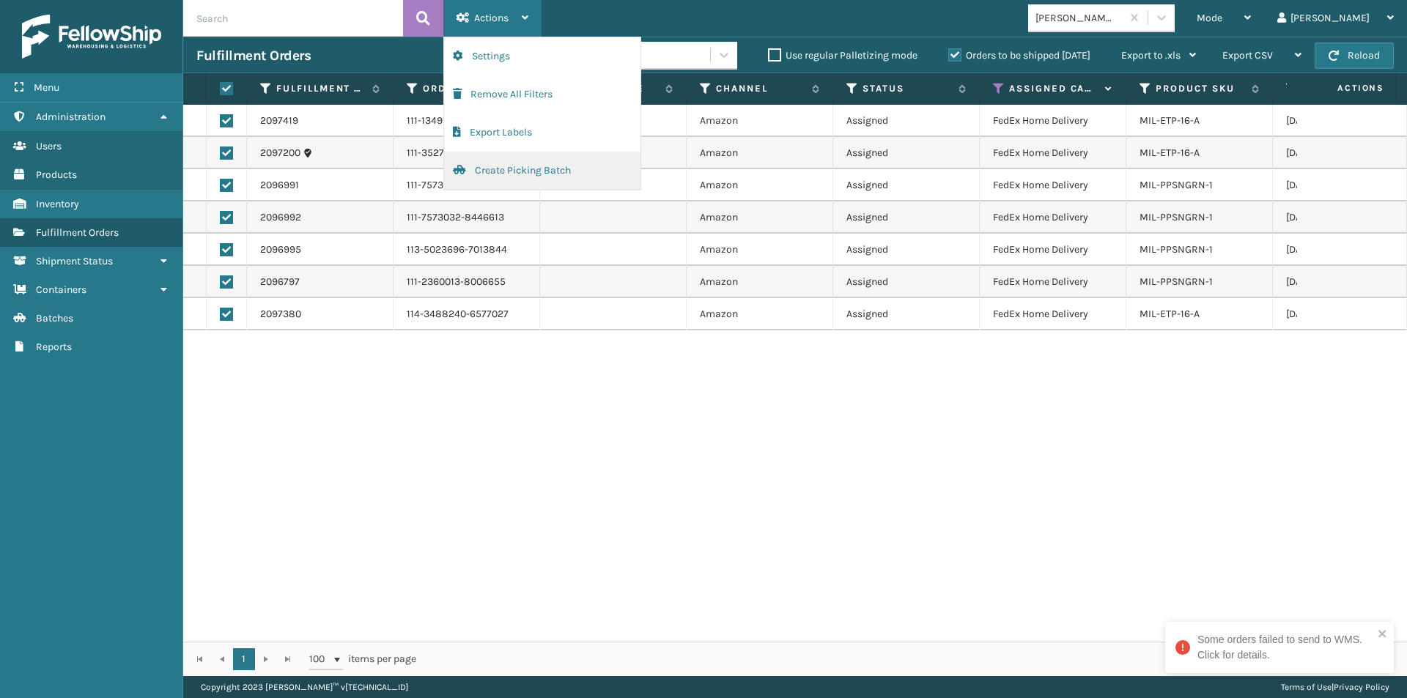
click at [507, 165] on button "Create Picking Batch" at bounding box center [542, 171] width 196 height 38
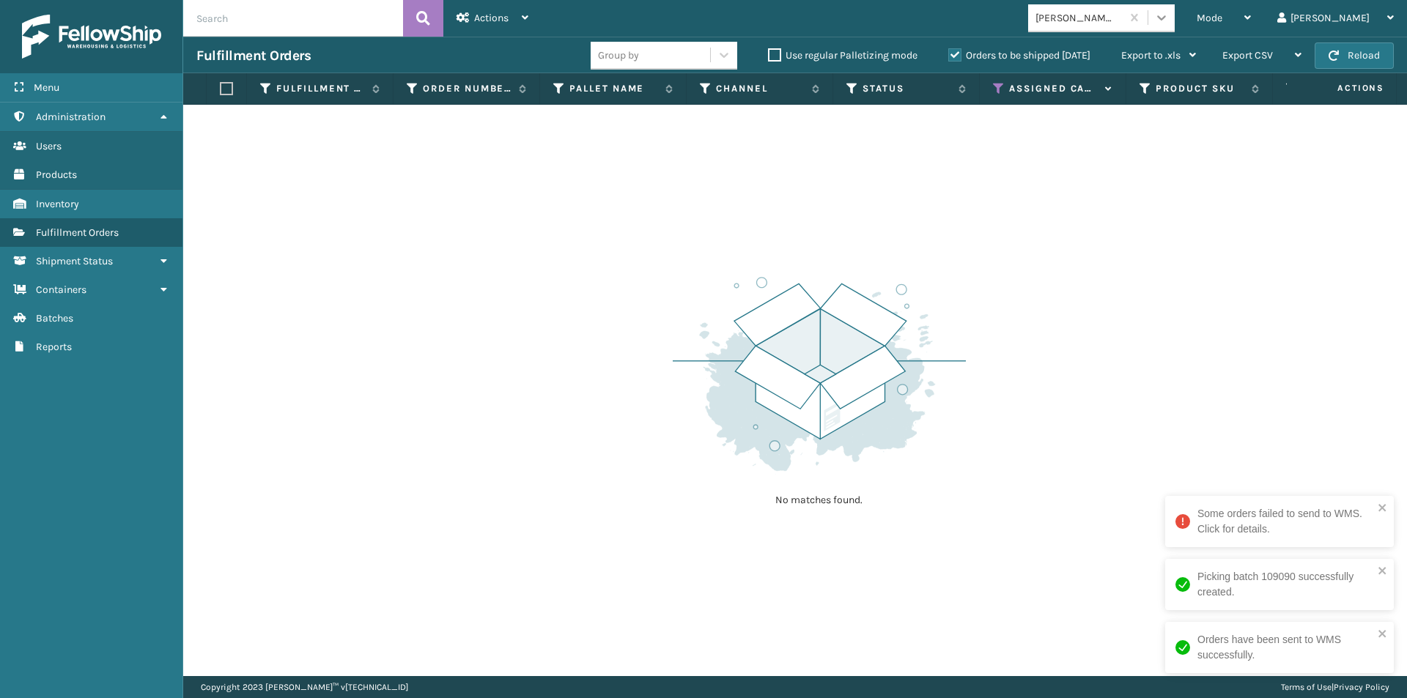
click at [1166, 17] on icon at bounding box center [1161, 17] width 9 height 5
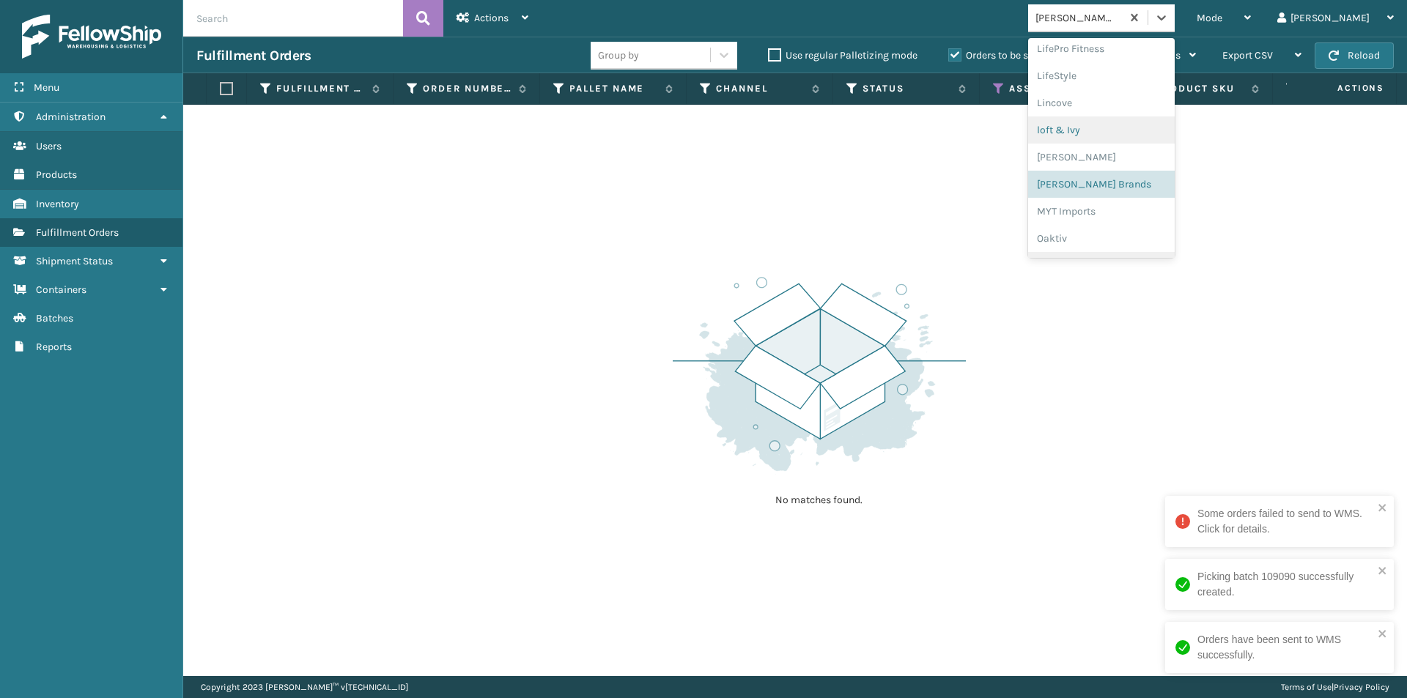
scroll to position [610, 0]
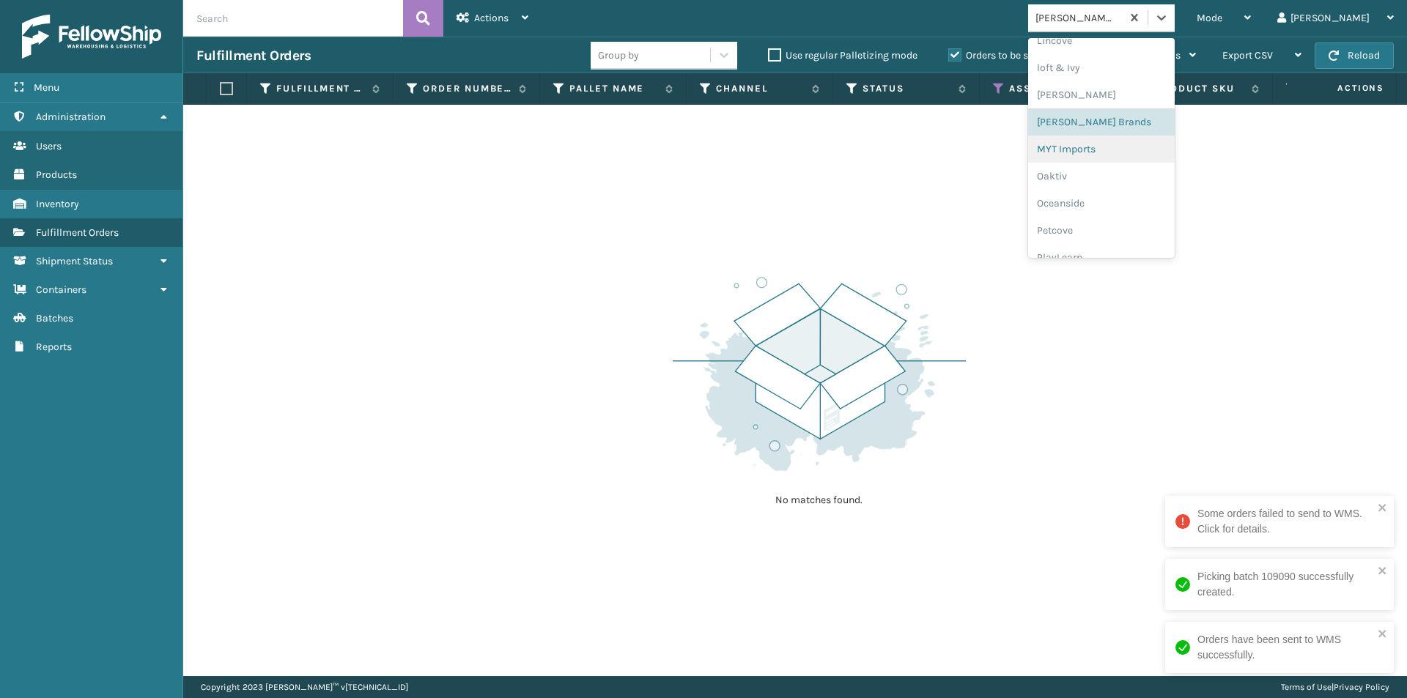
click at [1127, 149] on div "MYT Imports" at bounding box center [1101, 149] width 147 height 27
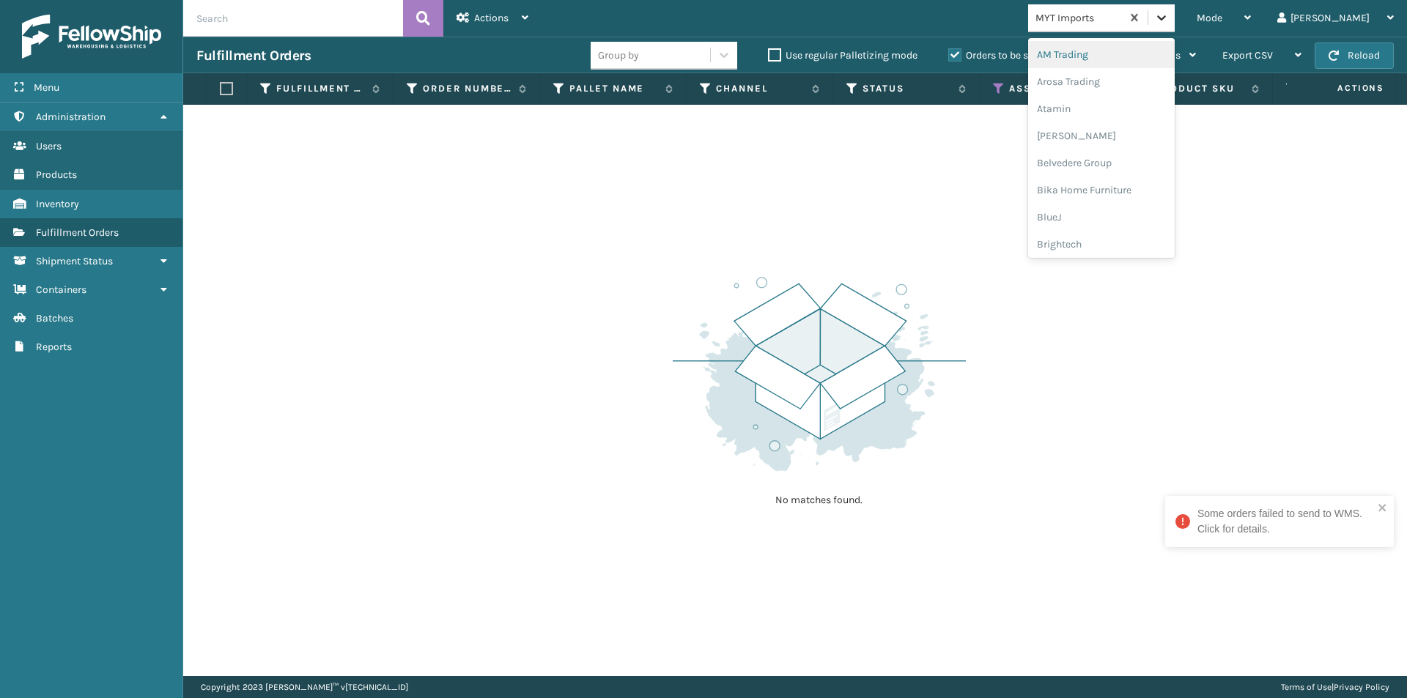
click at [1166, 18] on icon at bounding box center [1161, 17] width 9 height 5
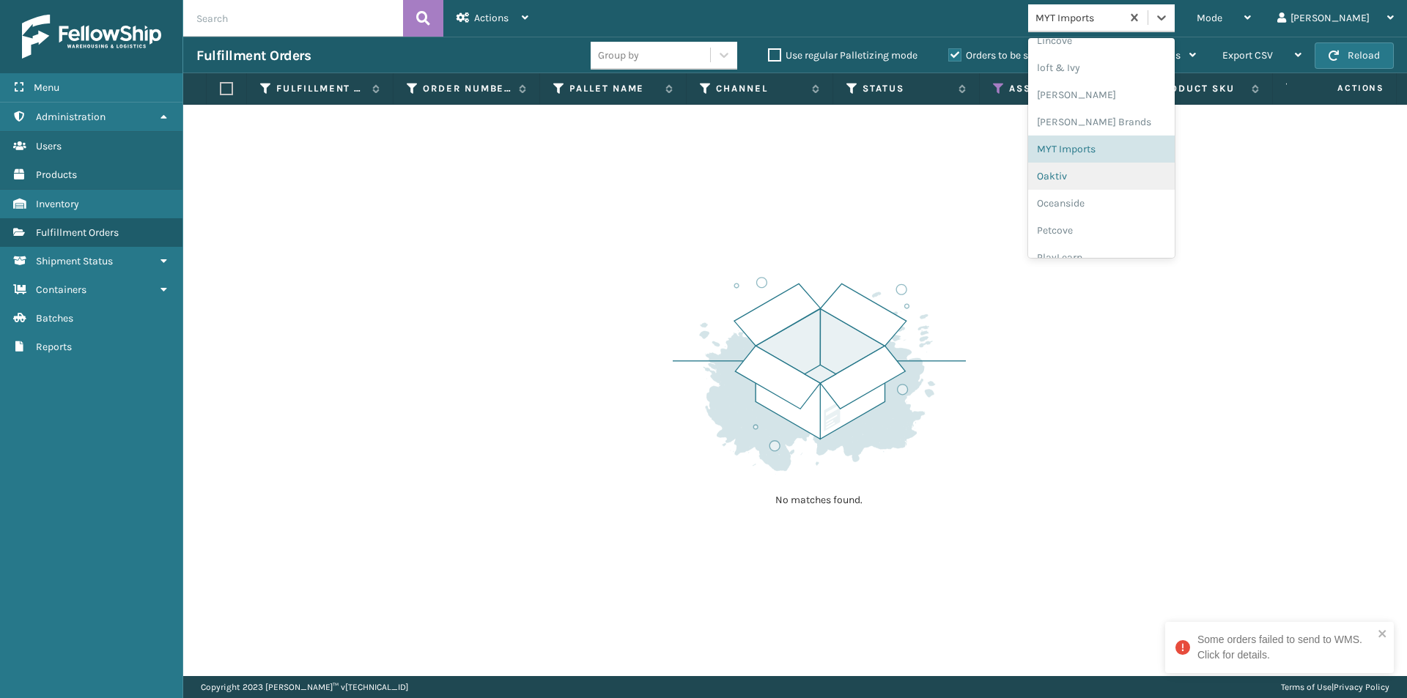
click at [1110, 185] on div "Oaktiv" at bounding box center [1101, 176] width 147 height 27
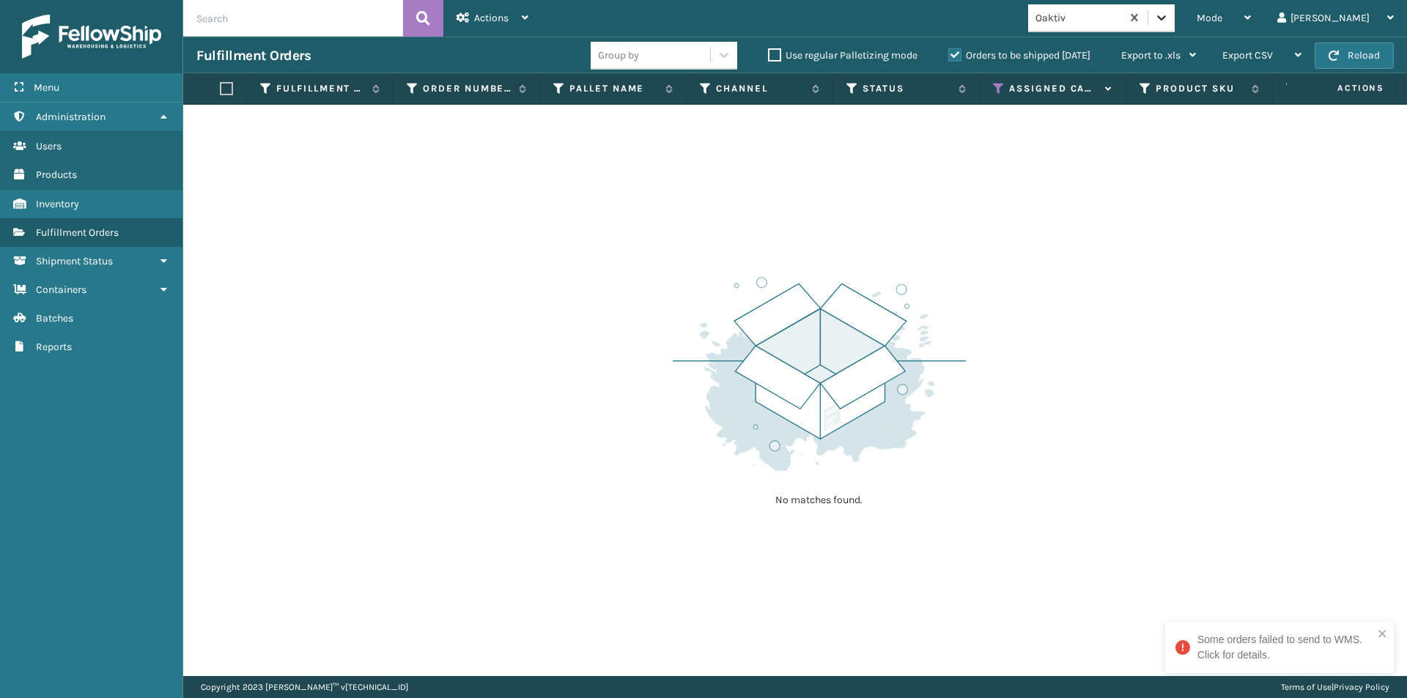
click at [1169, 21] on icon at bounding box center [1161, 17] width 15 height 15
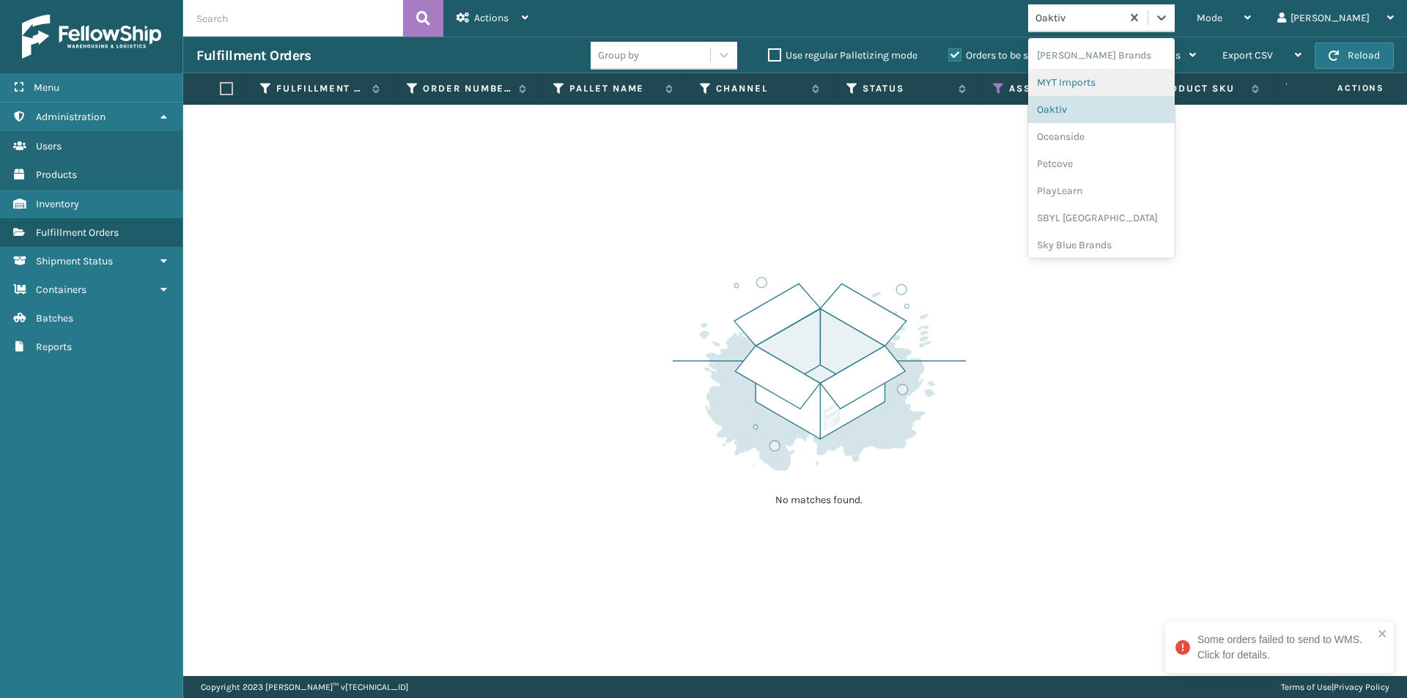
scroll to position [684, 0]
click at [1123, 135] on div "Oceanside" at bounding box center [1101, 130] width 147 height 27
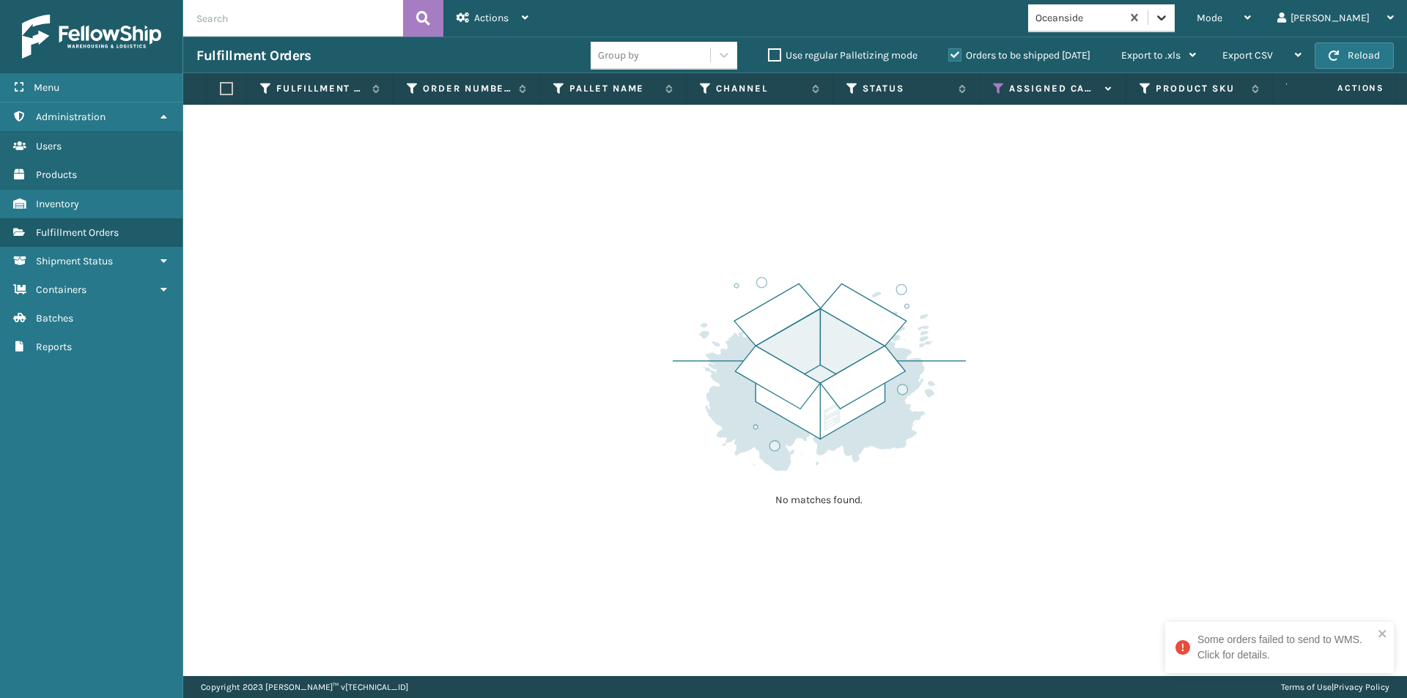
click at [1169, 23] on icon at bounding box center [1161, 17] width 15 height 15
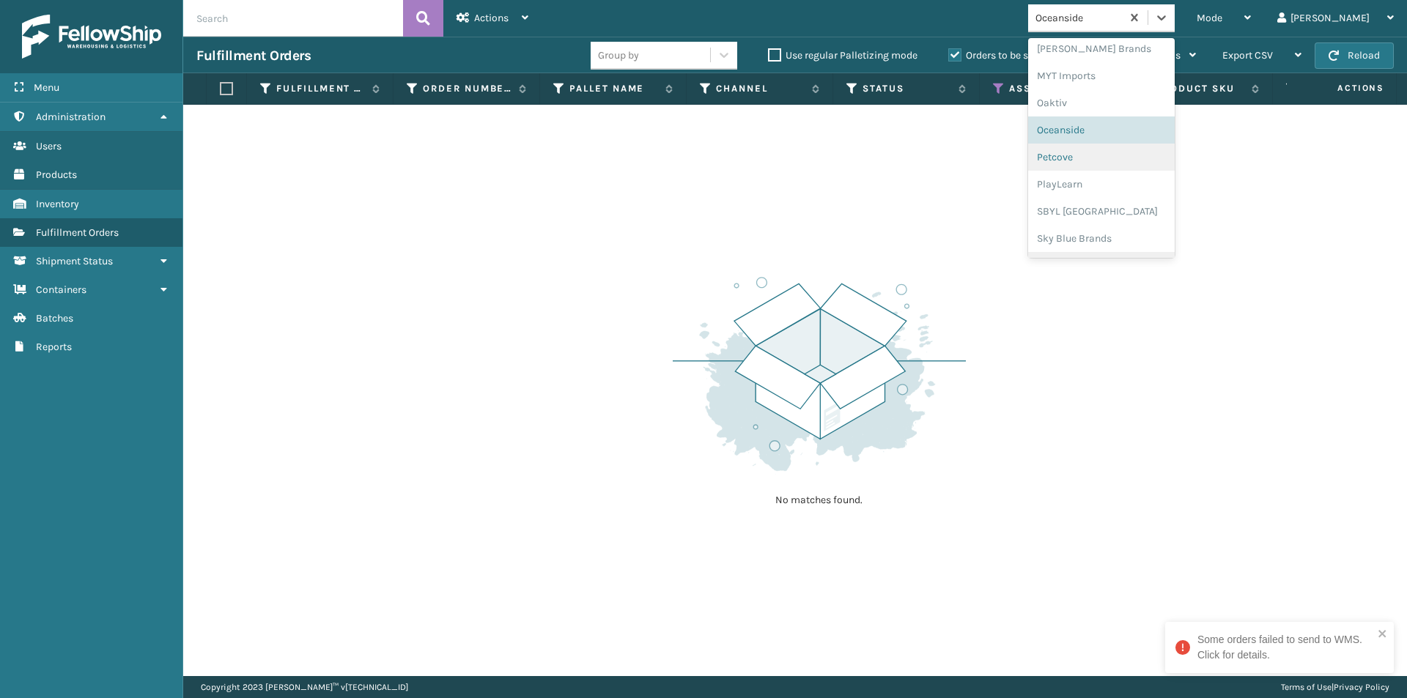
scroll to position [735, 0]
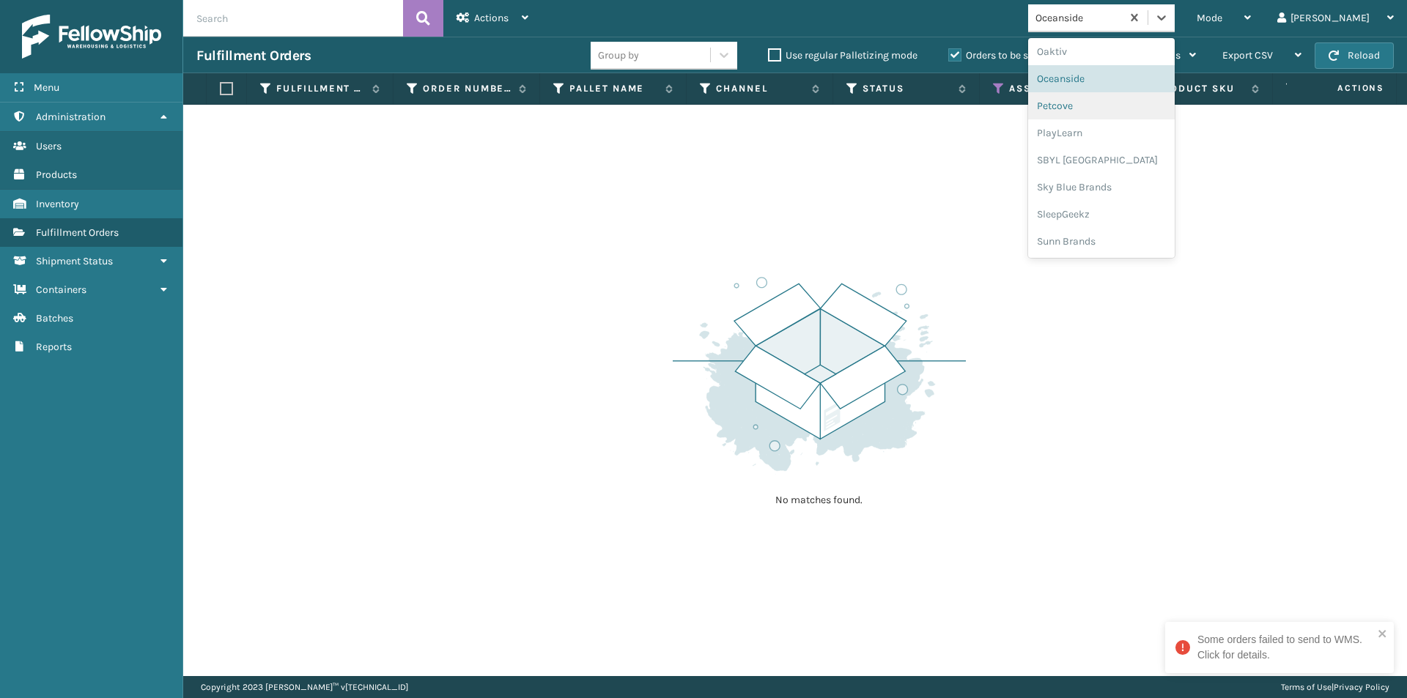
click at [1131, 115] on div "Petcove" at bounding box center [1101, 105] width 147 height 27
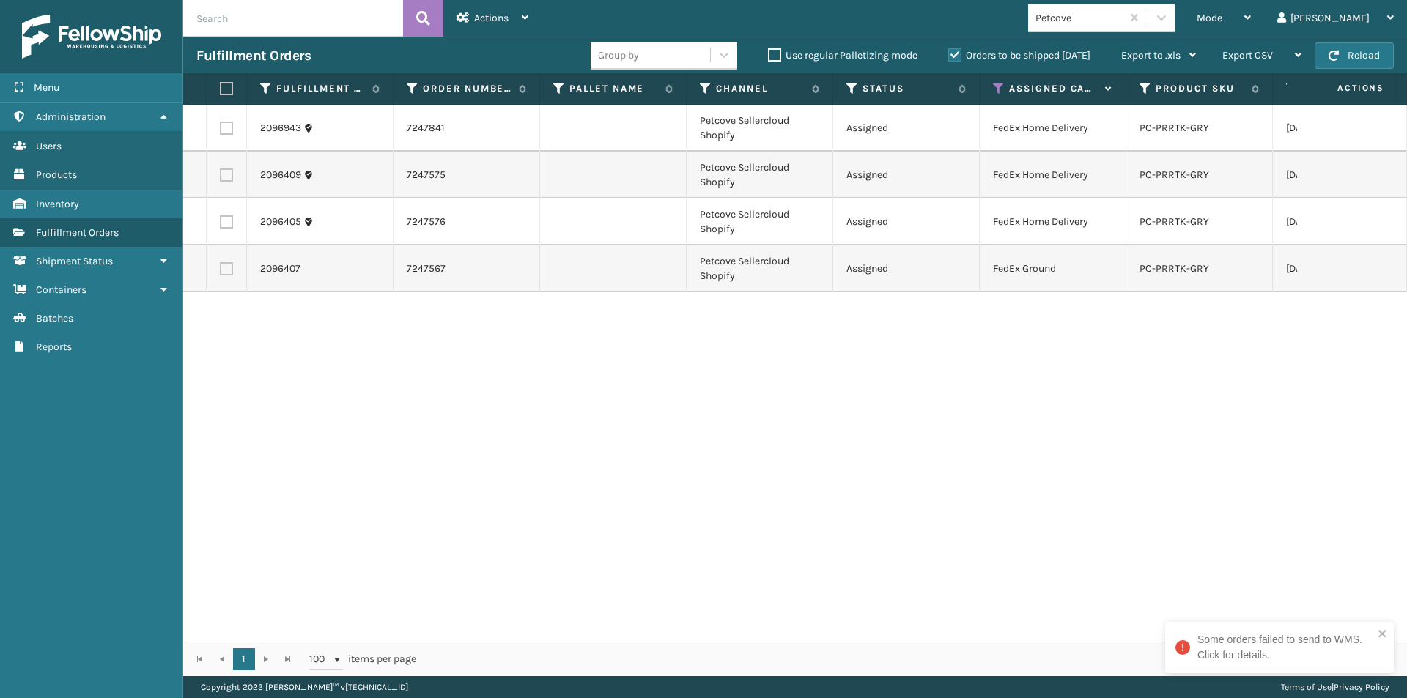
click at [223, 84] on label at bounding box center [224, 88] width 9 height 13
click at [221, 84] on input "checkbox" at bounding box center [220, 89] width 1 height 10
click at [516, 22] on div "Actions" at bounding box center [493, 18] width 72 height 37
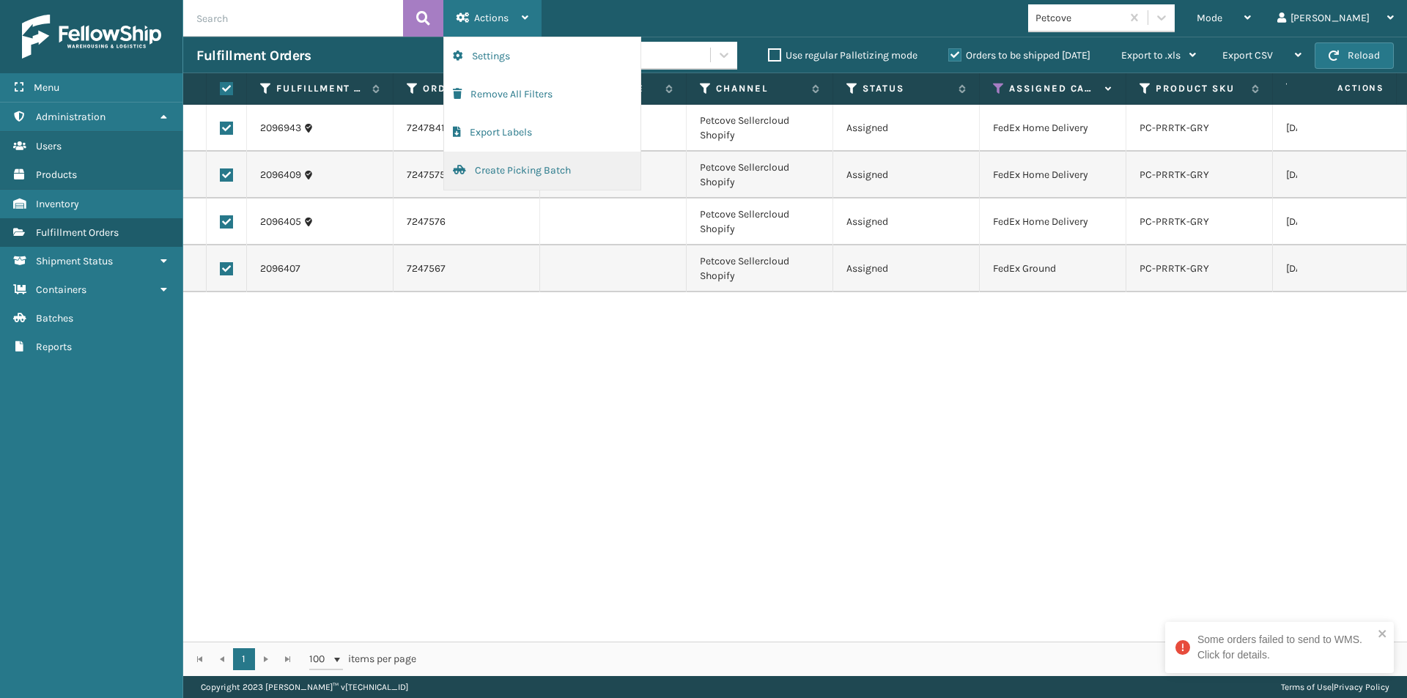
click at [506, 172] on button "Create Picking Batch" at bounding box center [542, 171] width 196 height 38
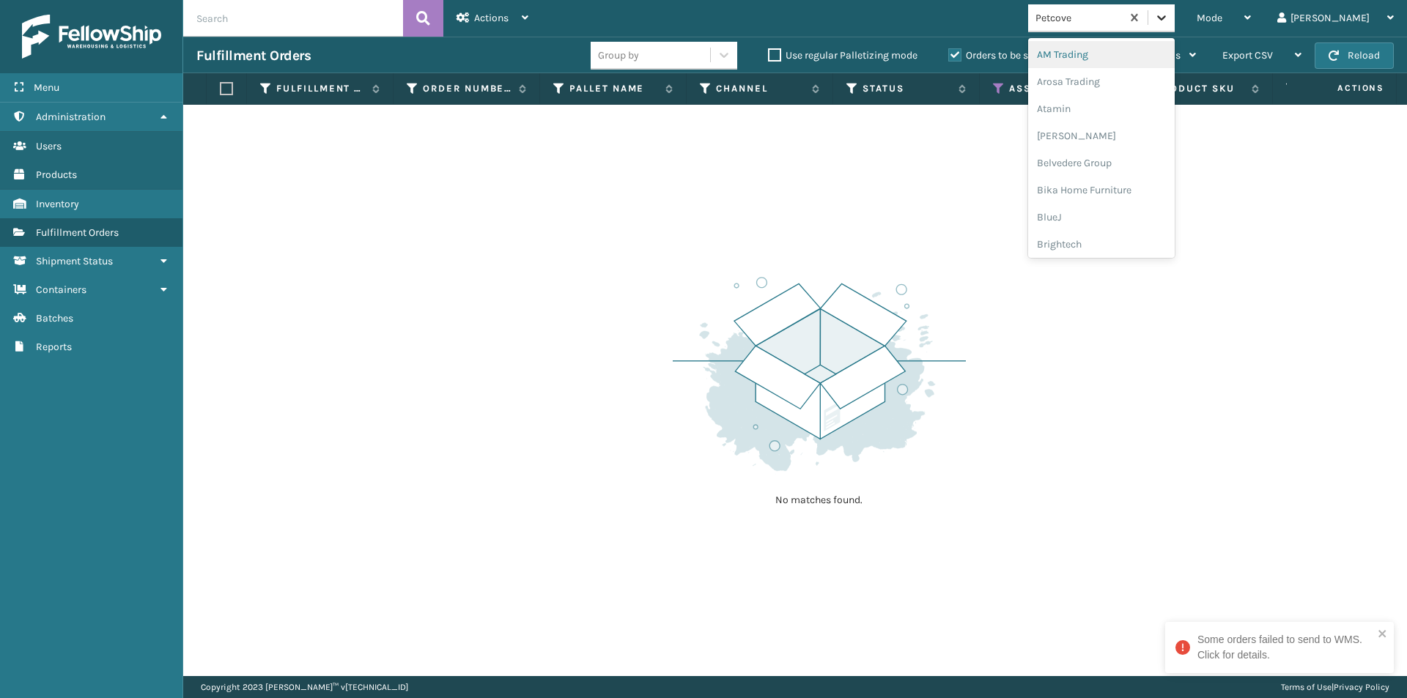
click at [1166, 19] on icon at bounding box center [1161, 17] width 9 height 5
click at [1124, 139] on div "PlayLearn" at bounding box center [1101, 132] width 147 height 27
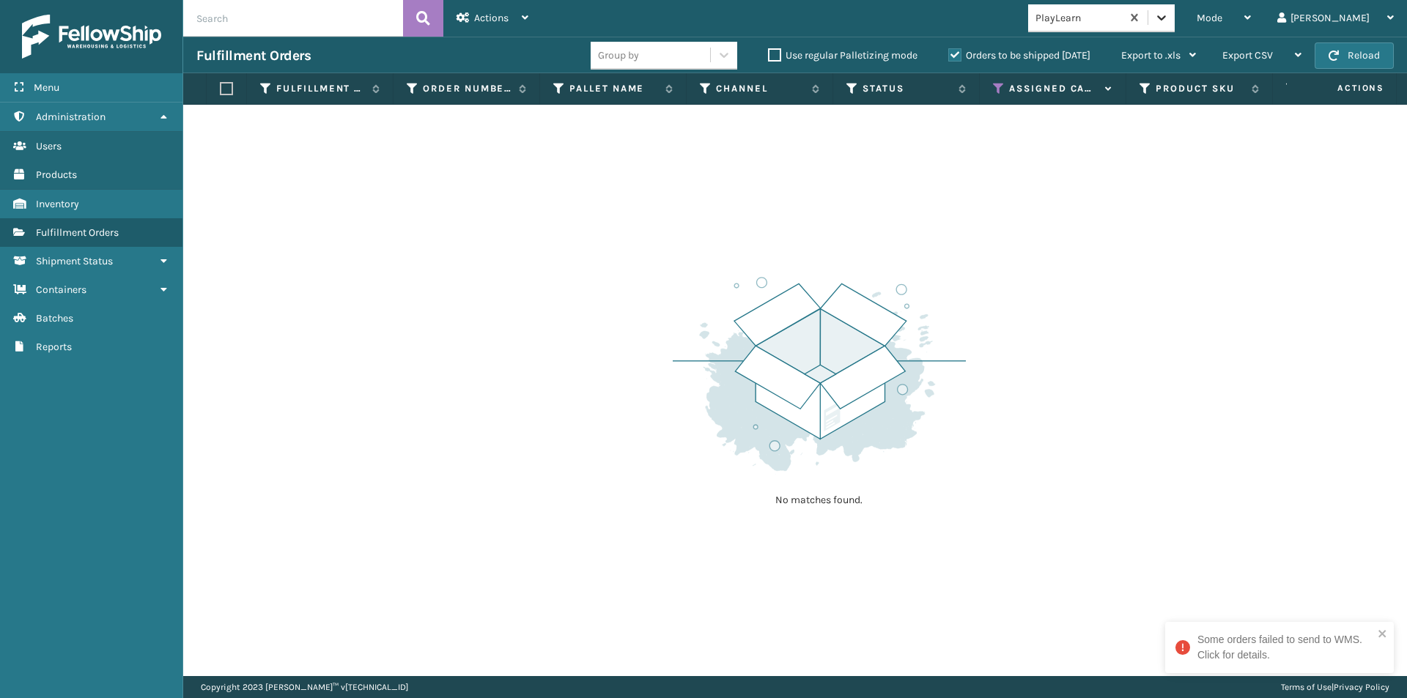
click at [1169, 19] on icon at bounding box center [1161, 17] width 15 height 15
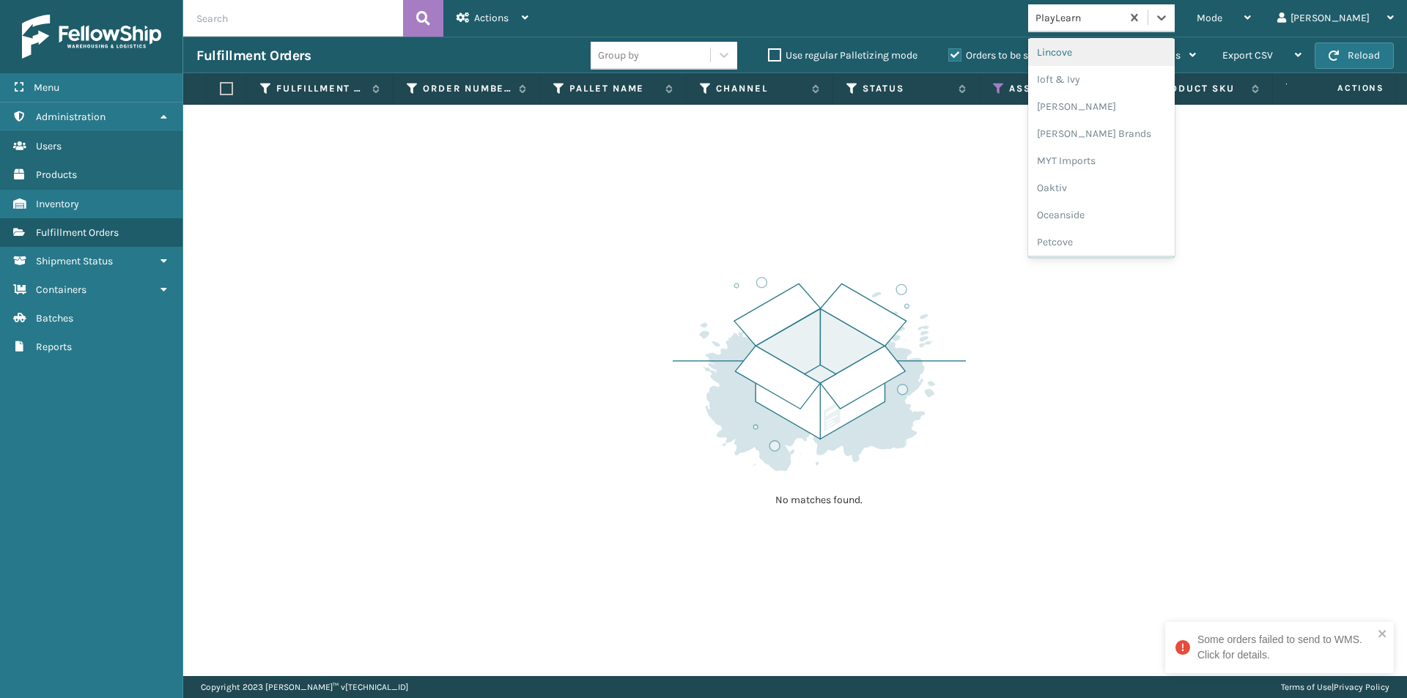
scroll to position [684, 0]
click at [1148, 214] on div "SBYL [GEOGRAPHIC_DATA]" at bounding box center [1101, 211] width 147 height 27
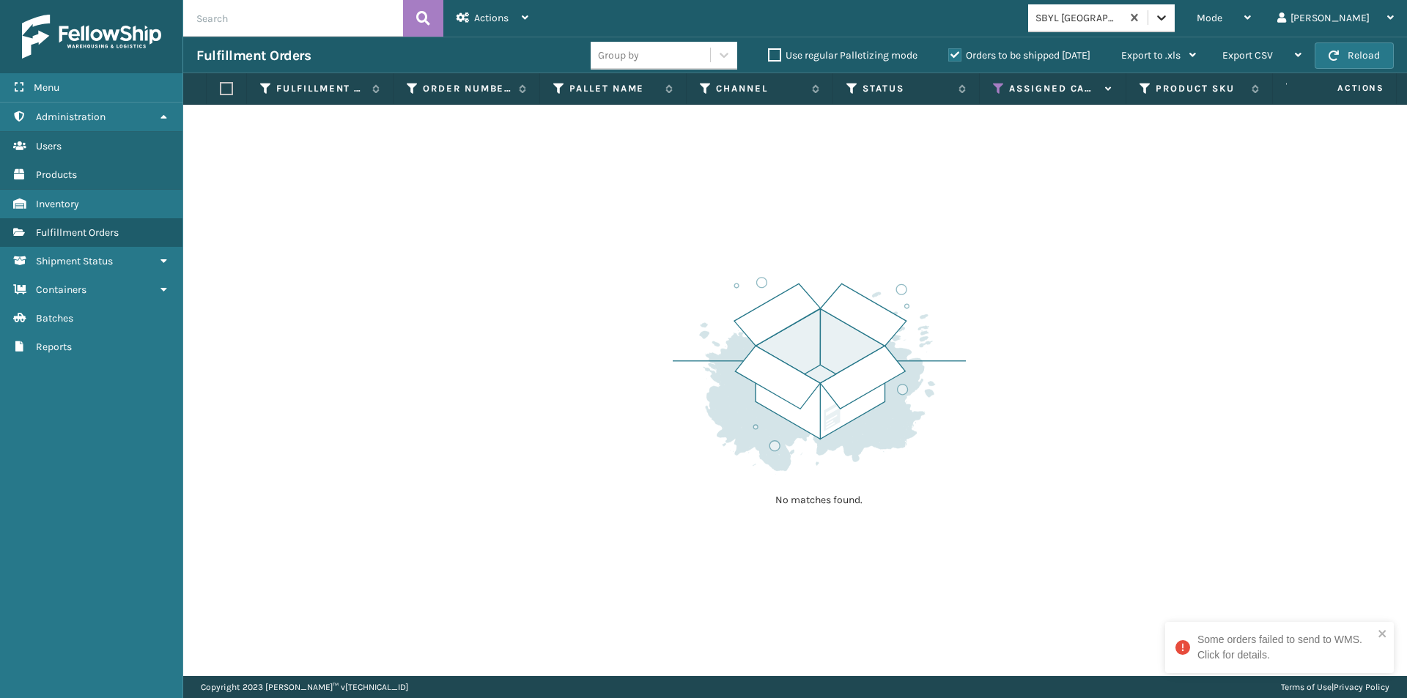
click at [1175, 23] on div at bounding box center [1161, 17] width 26 height 26
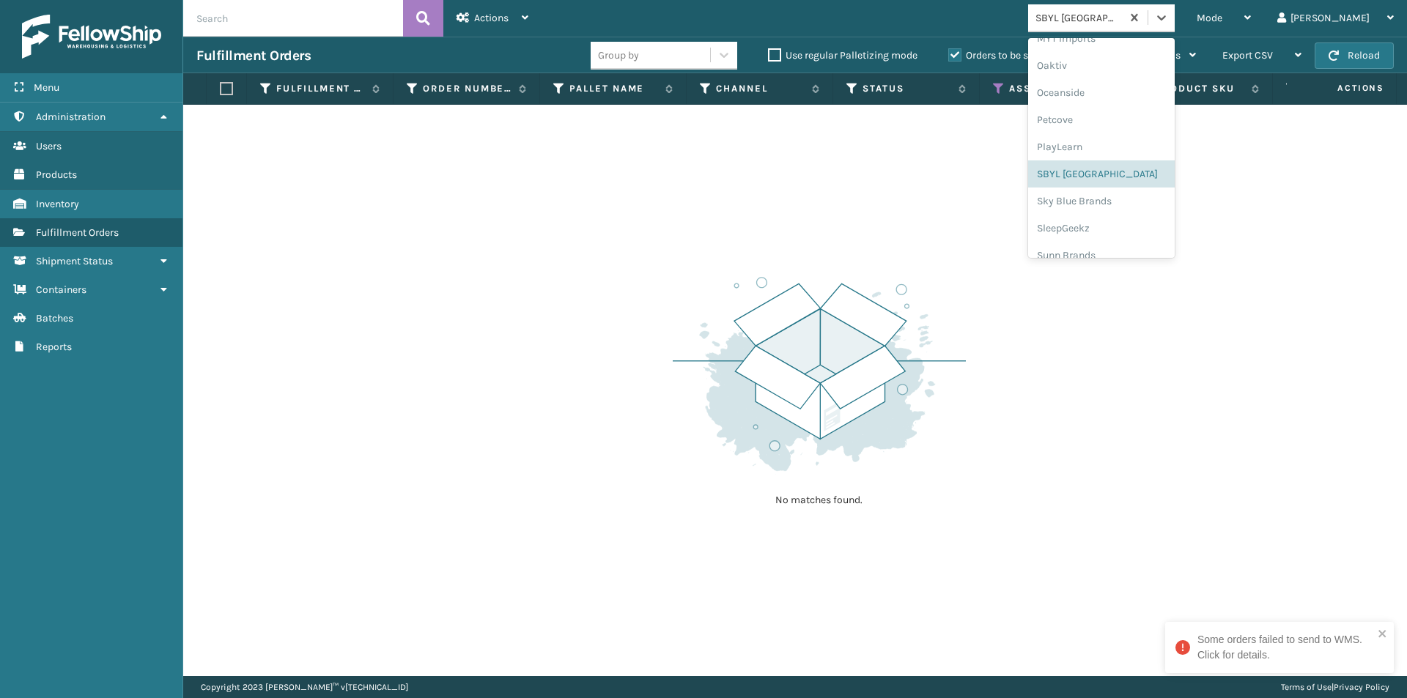
scroll to position [735, 0]
click at [1134, 185] on div "Sky Blue Brands" at bounding box center [1101, 187] width 147 height 27
click at [1169, 15] on icon at bounding box center [1161, 17] width 15 height 15
click at [1121, 213] on div "SleepGeekz" at bounding box center [1101, 214] width 147 height 27
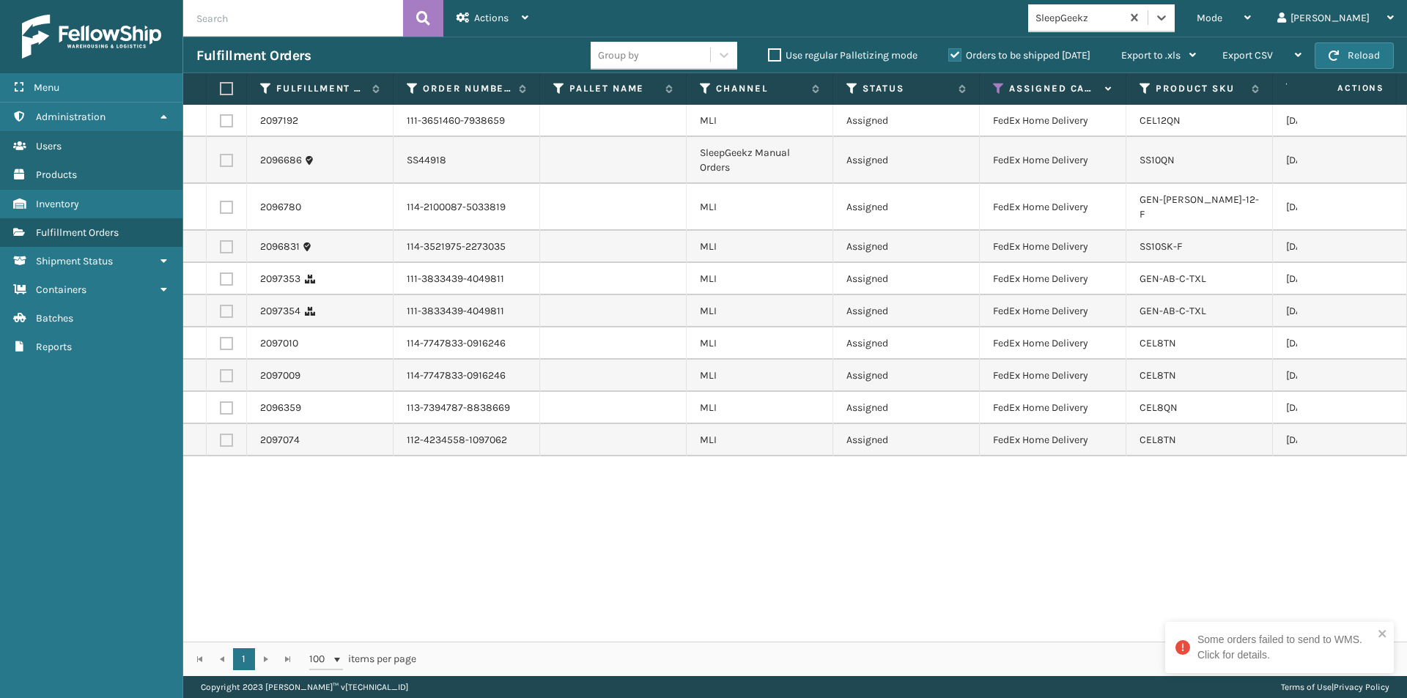
click at [226, 91] on label at bounding box center [224, 88] width 9 height 13
click at [221, 91] on input "checkbox" at bounding box center [220, 89] width 1 height 10
click at [523, 18] on icon at bounding box center [525, 17] width 7 height 10
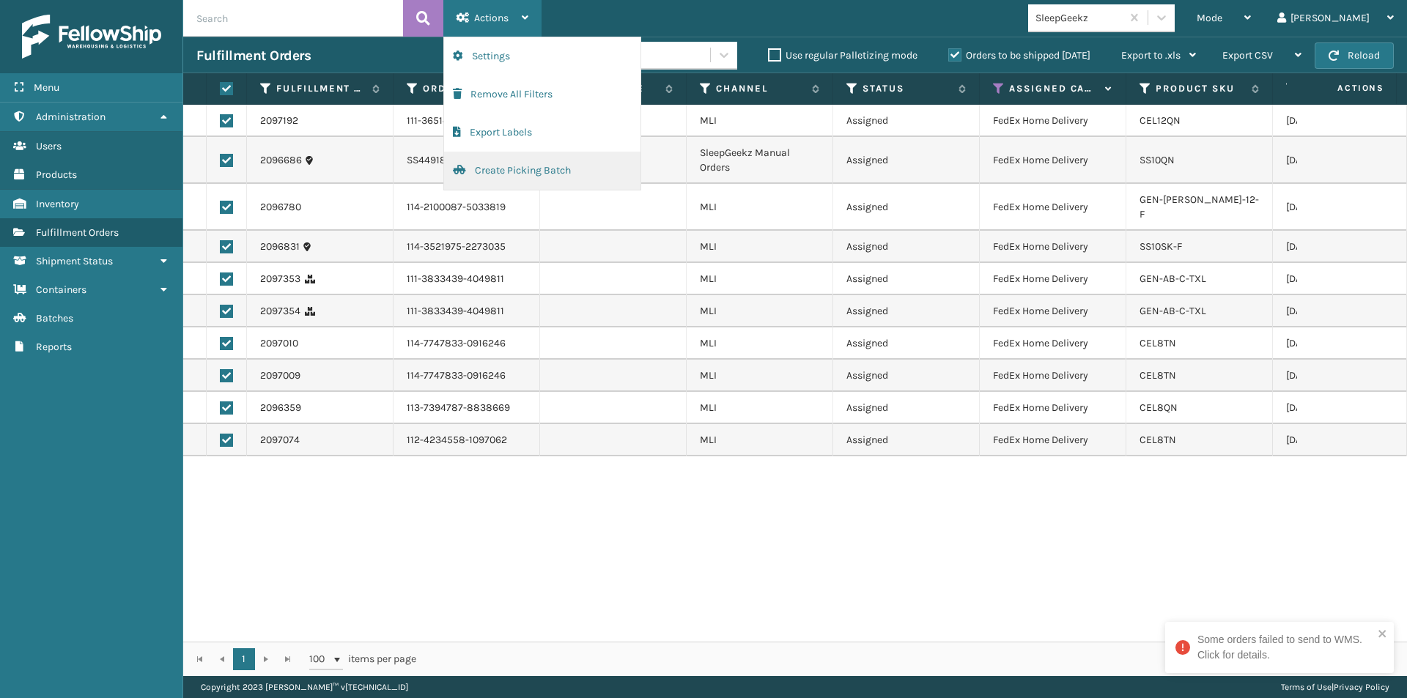
click at [503, 166] on button "Create Picking Batch" at bounding box center [542, 171] width 196 height 38
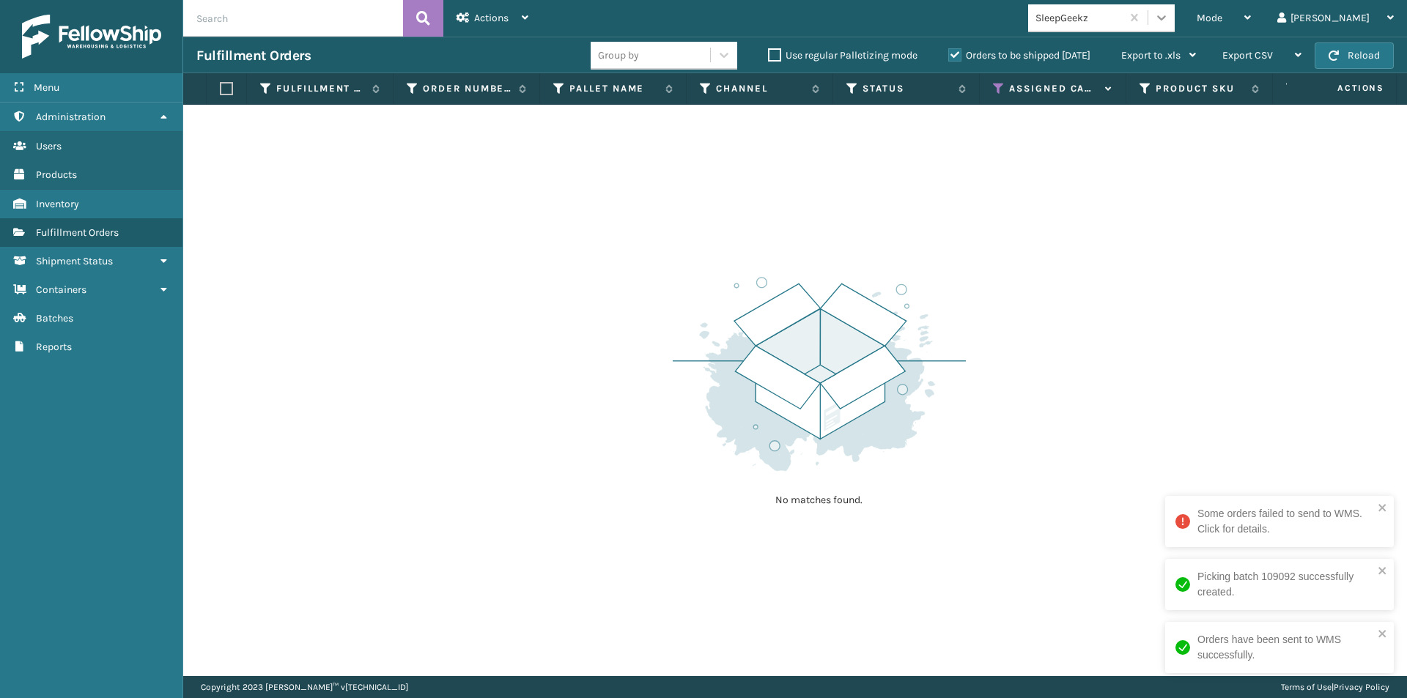
click at [1169, 15] on icon at bounding box center [1161, 17] width 15 height 15
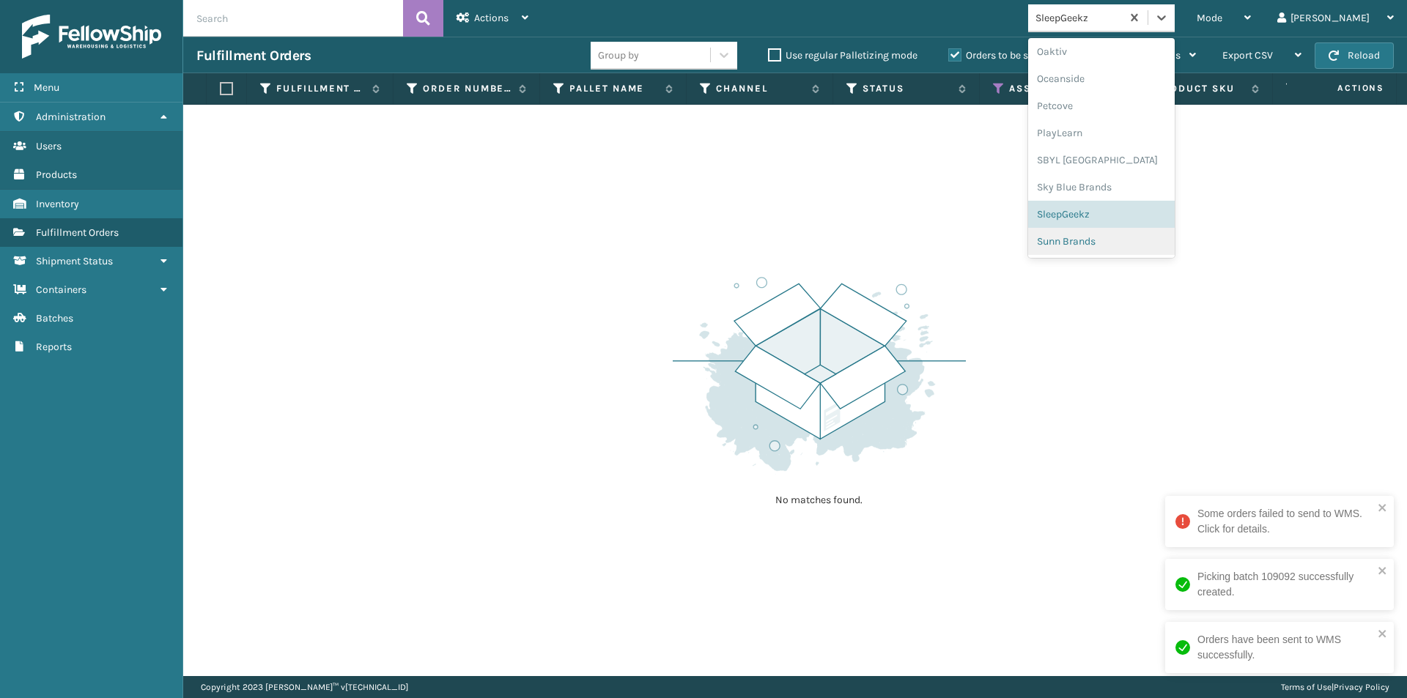
click at [1123, 240] on div "Sunn Brands" at bounding box center [1101, 241] width 147 height 27
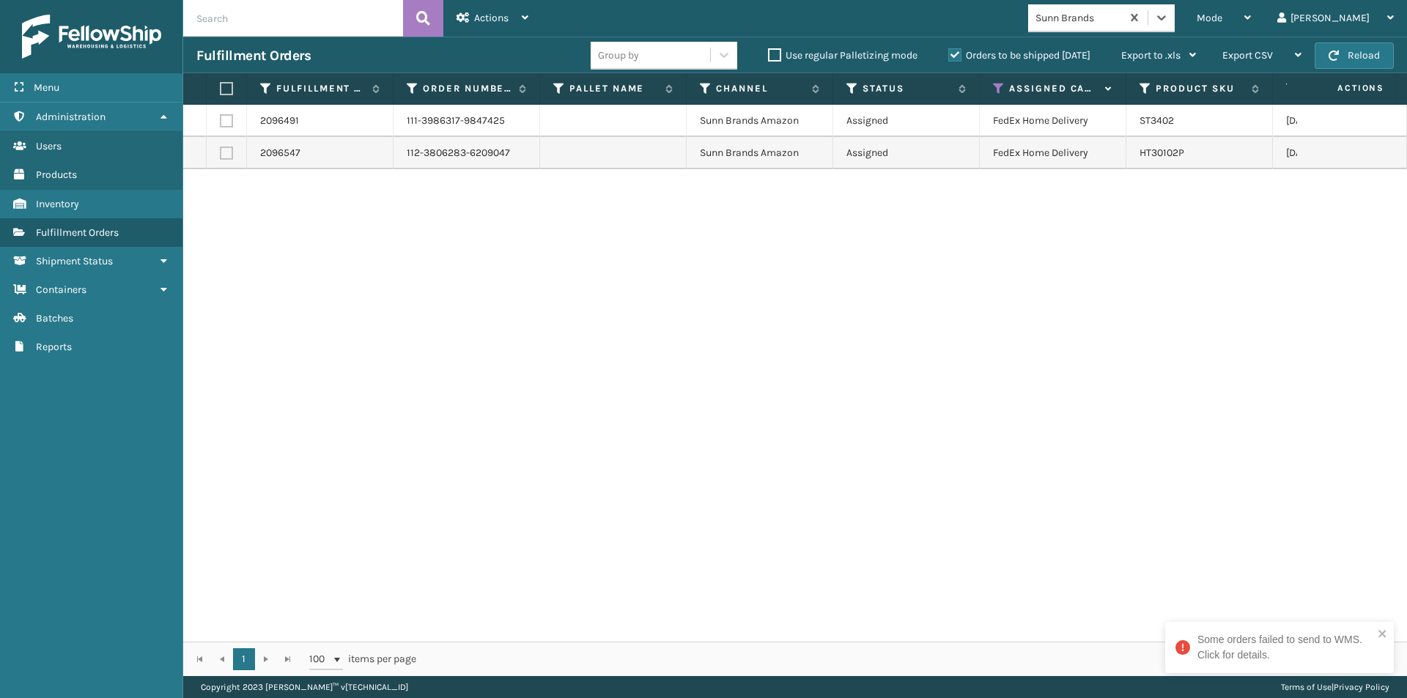
click at [227, 84] on label at bounding box center [224, 88] width 9 height 13
click at [221, 84] on input "checkbox" at bounding box center [220, 89] width 1 height 10
click at [498, 15] on span "Actions" at bounding box center [491, 18] width 34 height 12
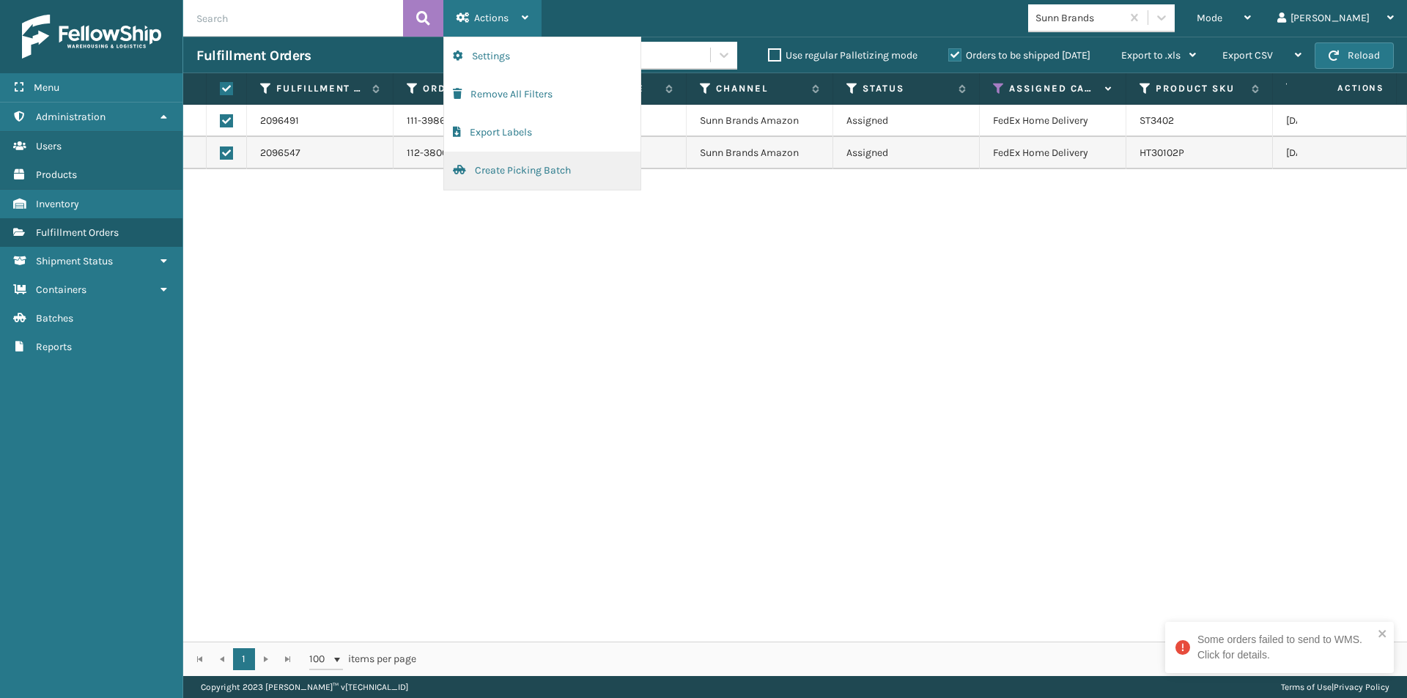
click at [534, 176] on button "Create Picking Batch" at bounding box center [542, 171] width 196 height 38
